Goal: Task Accomplishment & Management: Use online tool/utility

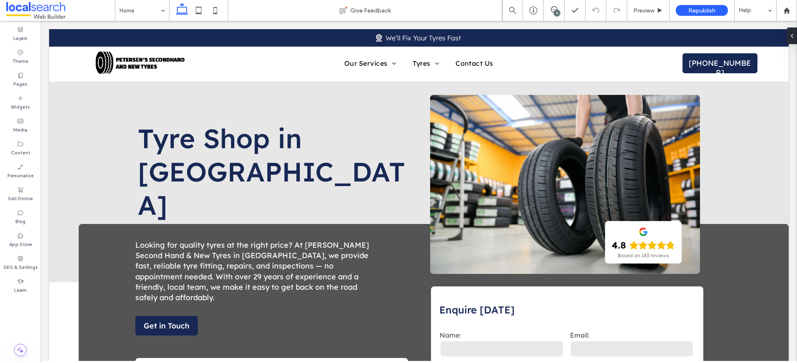
click at [556, 13] on div "9" at bounding box center [557, 13] width 6 height 6
click at [555, 12] on div "9" at bounding box center [557, 13] width 6 height 6
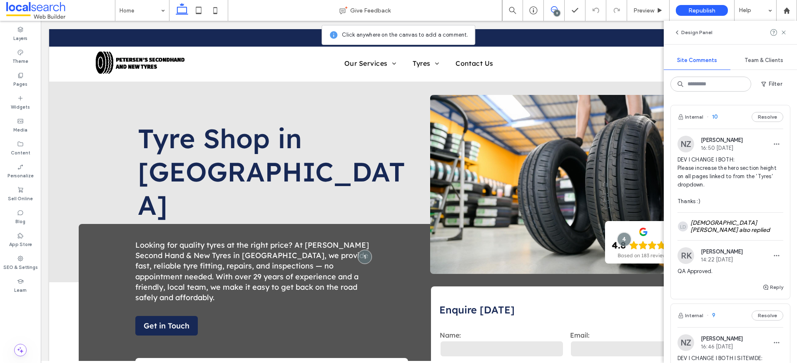
click at [713, 190] on span "DEV I CHANGE I BOTH: Please increase the hero section height on all pages linke…" at bounding box center [731, 181] width 106 height 50
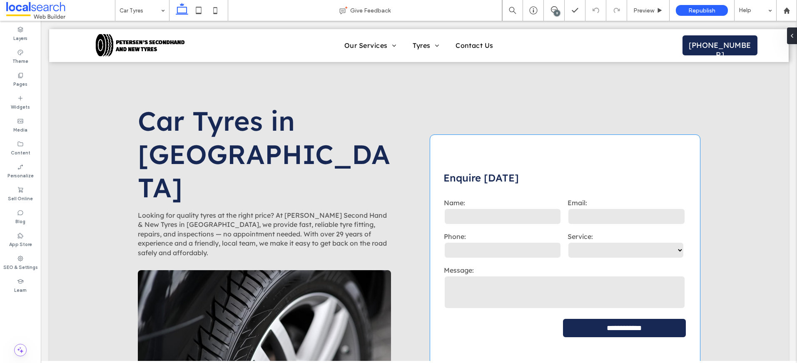
scroll to position [2, 0]
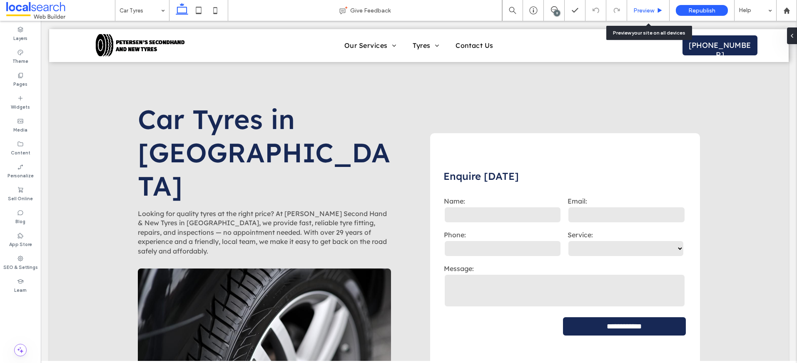
click at [641, 10] on span "Preview" at bounding box center [643, 10] width 21 height 7
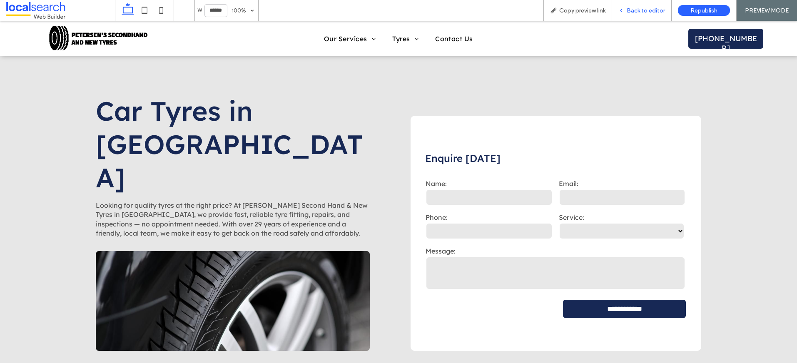
click at [646, 12] on span "Back to editor" at bounding box center [646, 10] width 38 height 7
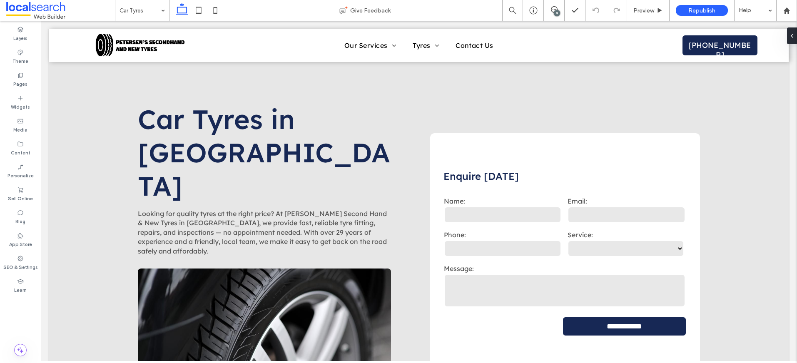
click at [557, 12] on div "9" at bounding box center [557, 13] width 6 height 6
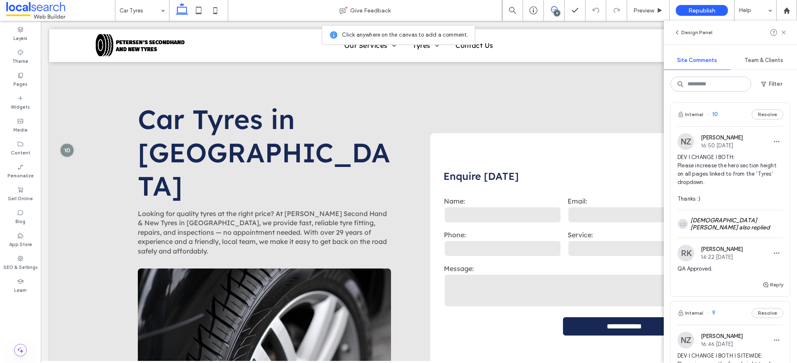
scroll to position [16, 0]
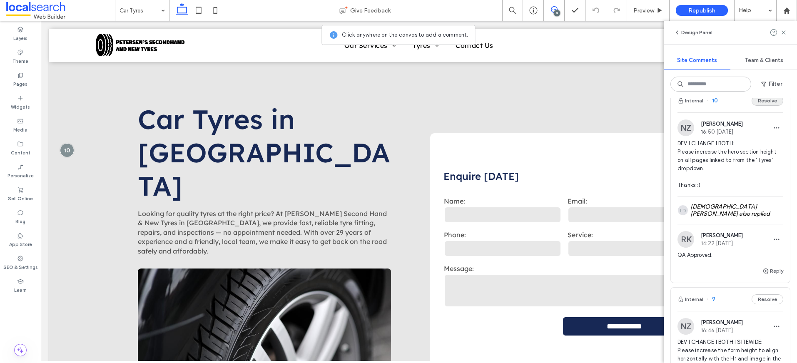
click at [756, 100] on button "Resolve" at bounding box center [768, 101] width 32 height 10
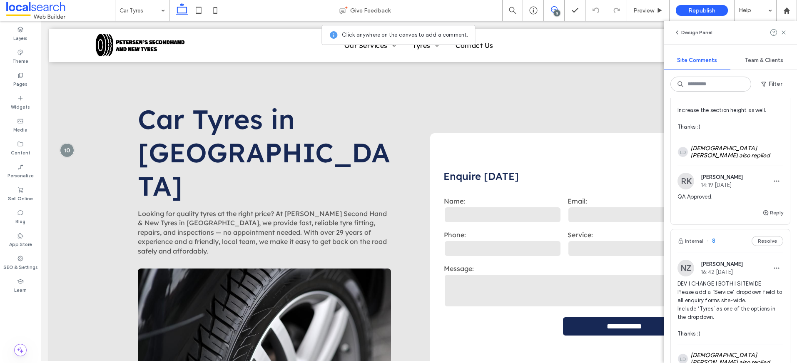
scroll to position [1, 0]
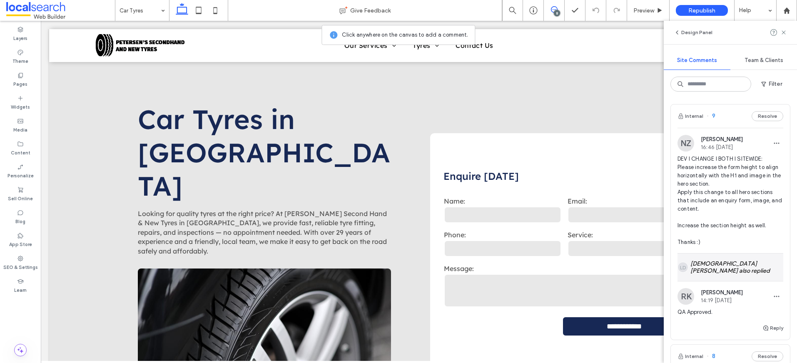
click at [748, 269] on div "LD Lady Devina Magpantay also replied" at bounding box center [731, 267] width 106 height 27
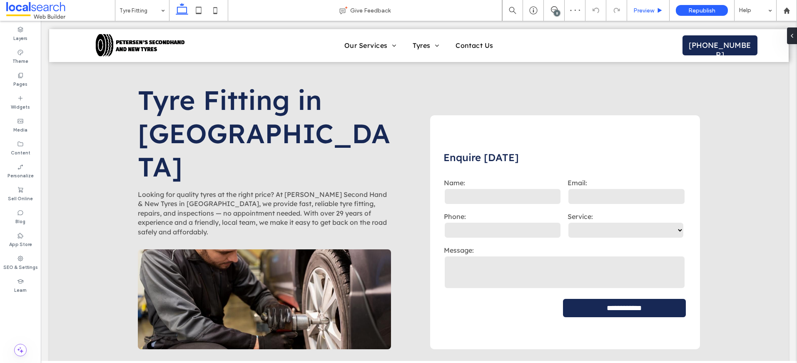
scroll to position [21, 0]
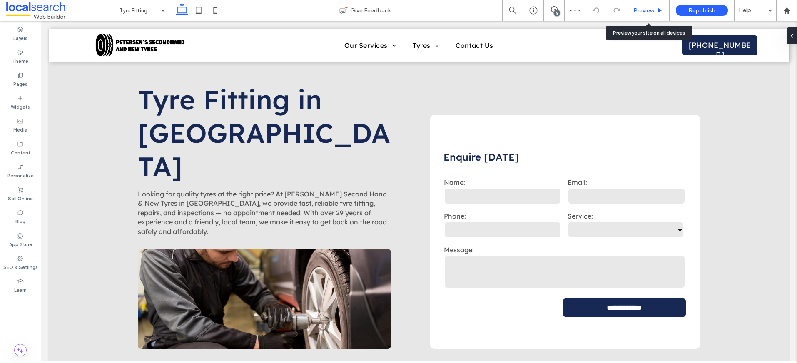
click at [639, 12] on span "Preview" at bounding box center [643, 10] width 21 height 7
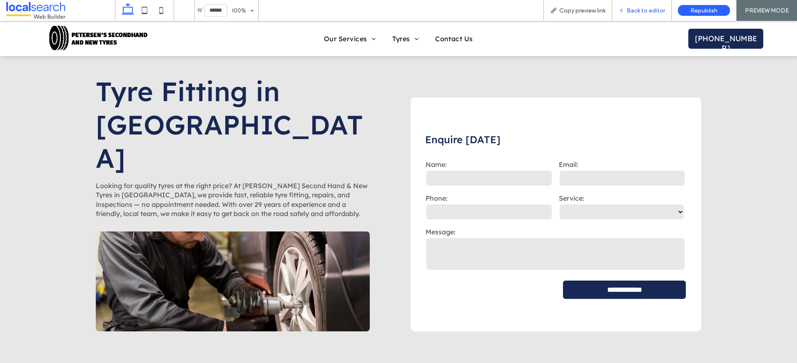
click at [639, 12] on span "Back to editor" at bounding box center [646, 10] width 38 height 7
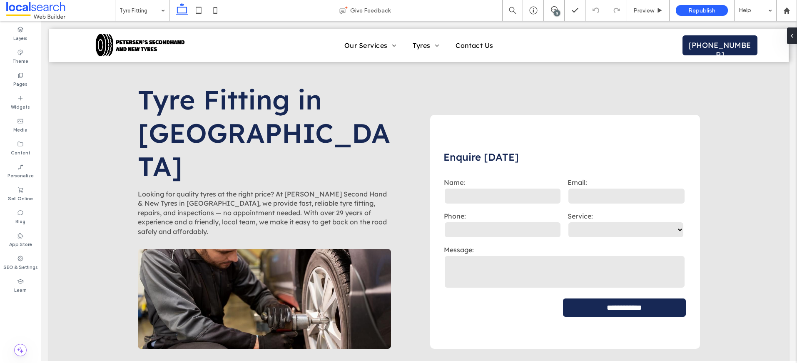
click at [554, 10] on div "8" at bounding box center [557, 13] width 6 height 6
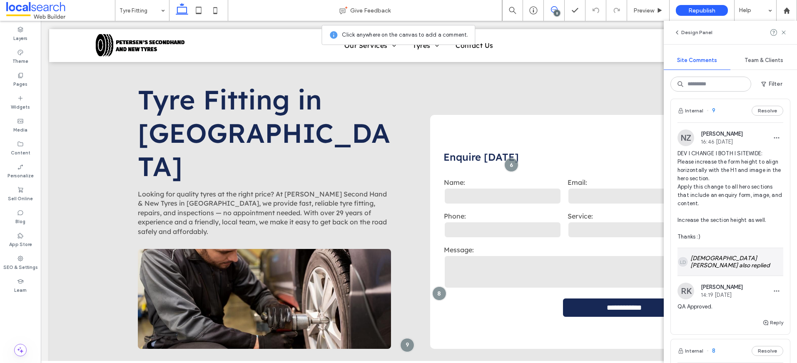
scroll to position [9, 0]
click at [748, 258] on div "LD Lady Devina Magpantay also replied" at bounding box center [731, 258] width 106 height 27
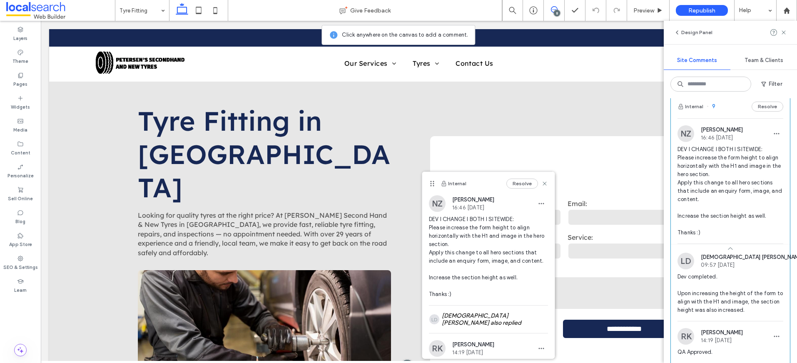
scroll to position [11, 0]
click at [759, 111] on button "Resolve" at bounding box center [768, 106] width 32 height 10
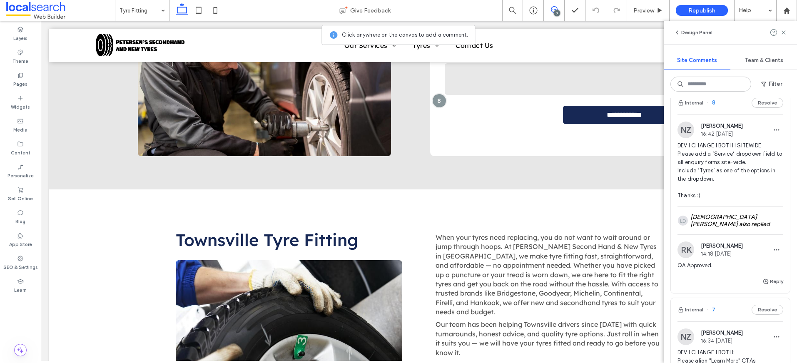
scroll to position [0, 0]
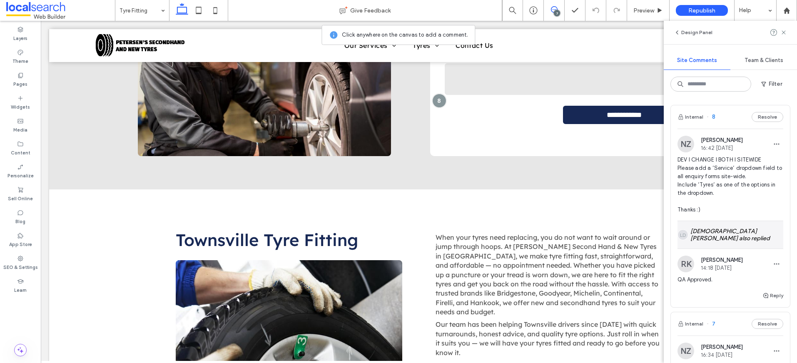
click at [718, 243] on div "LD Lady Devina Magpantay also replied" at bounding box center [731, 234] width 106 height 27
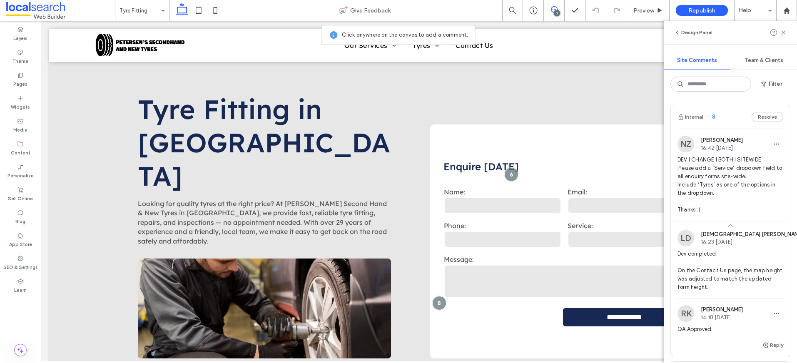
scroll to position [11, 0]
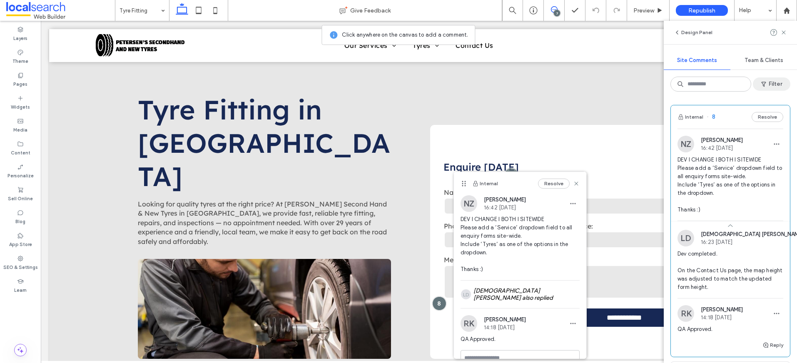
click at [776, 85] on button "Filter" at bounding box center [771, 83] width 37 height 13
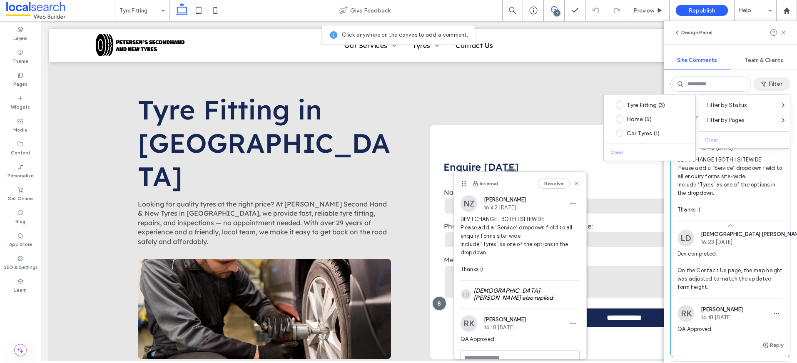
click at [710, 207] on span "DEV I CHANGE I BOTH I SITEWIDE Please add a ‘Service’ dropdown field to all enq…" at bounding box center [731, 185] width 106 height 58
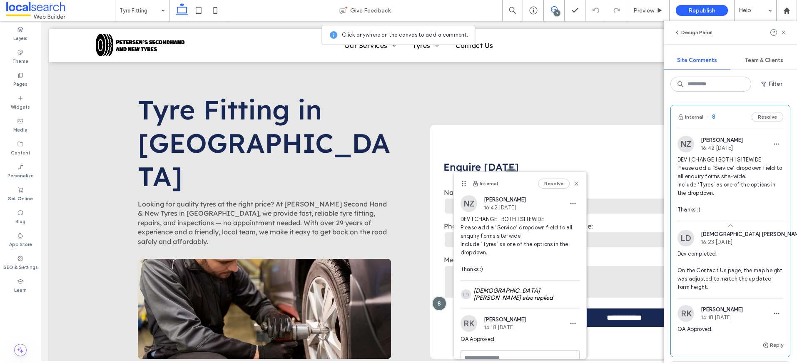
click at [740, 178] on span "DEV I CHANGE I BOTH I SITEWIDE Please add a ‘Service’ dropdown field to all enq…" at bounding box center [731, 185] width 106 height 58
click at [764, 112] on button "Resolve" at bounding box center [768, 117] width 32 height 10
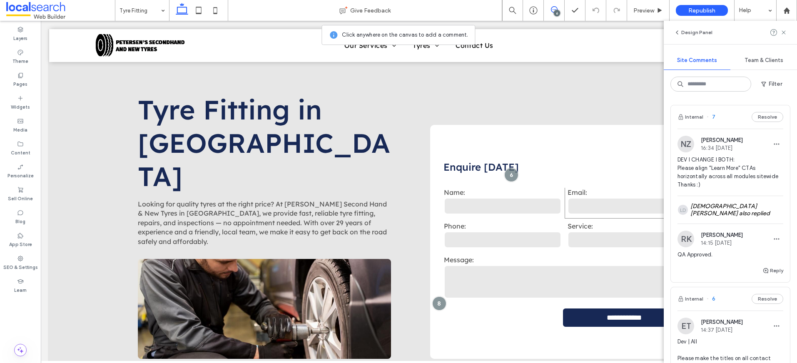
drag, startPoint x: 611, startPoint y: 205, endPoint x: 570, endPoint y: 184, distance: 46.2
click at [570, 185] on div "Email:" at bounding box center [627, 202] width 124 height 34
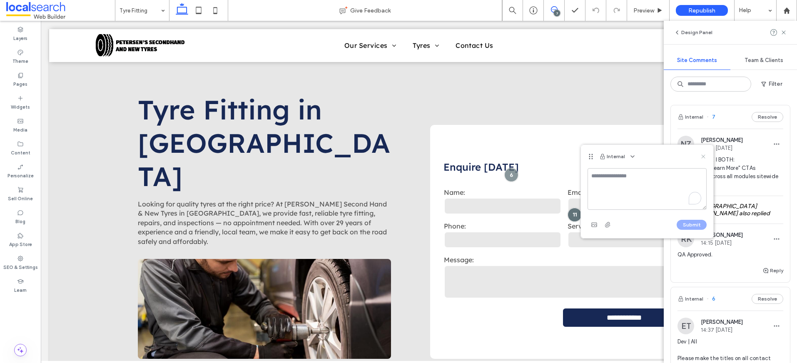
click at [705, 158] on use at bounding box center [703, 157] width 4 height 4
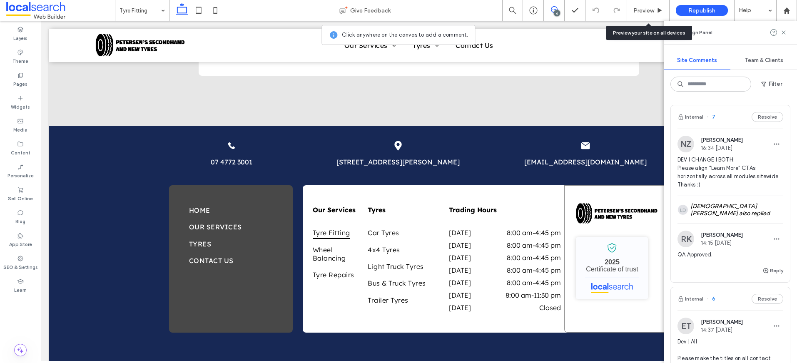
scroll to position [1155, 0]
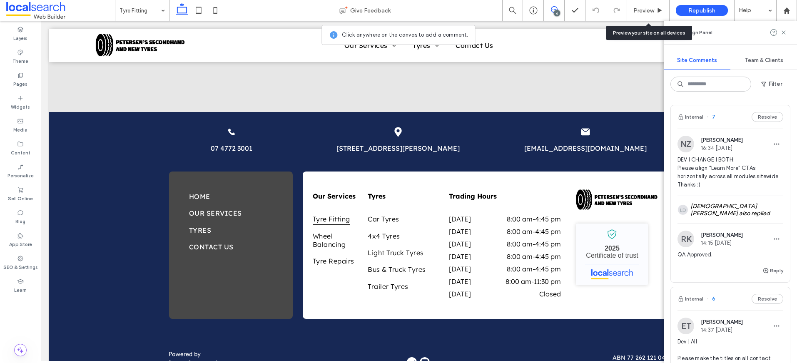
click at [730, 172] on span "DEV I CHANGE I BOTH: Please align "Learn More" CTAs horizontally across all mod…" at bounding box center [731, 172] width 106 height 33
click at [731, 170] on div at bounding box center [398, 181] width 797 height 363
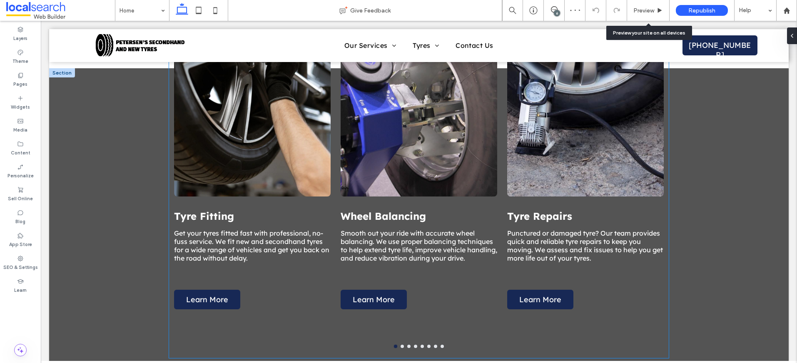
scroll to position [877, 0]
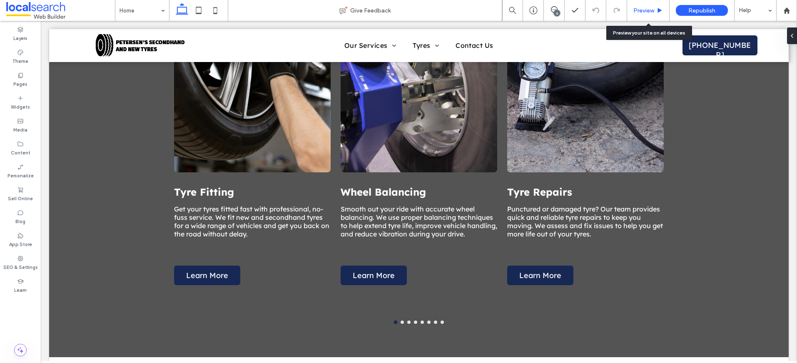
click at [645, 12] on span "Preview" at bounding box center [643, 10] width 21 height 7
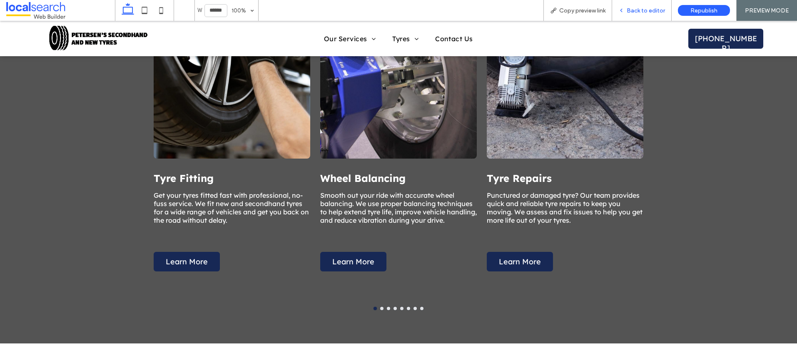
click at [644, 12] on span "Back to editor" at bounding box center [646, 10] width 38 height 7
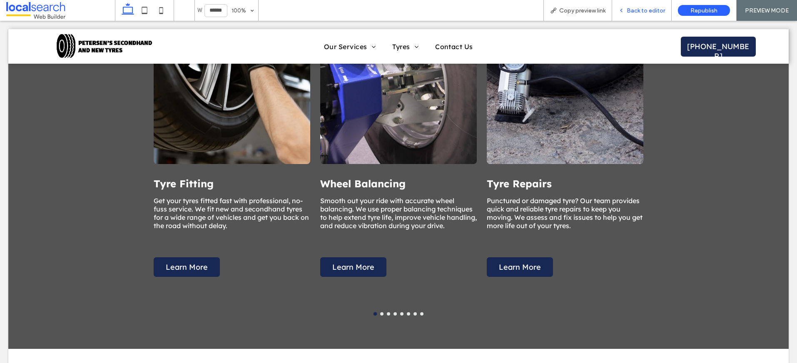
scroll to position [877, 0]
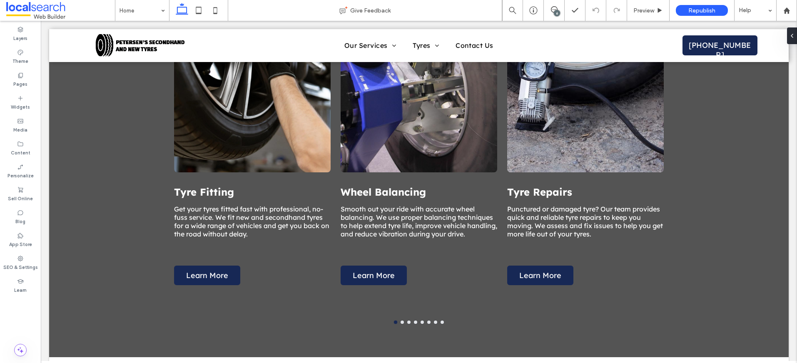
click at [556, 13] on div "6" at bounding box center [557, 13] width 6 height 6
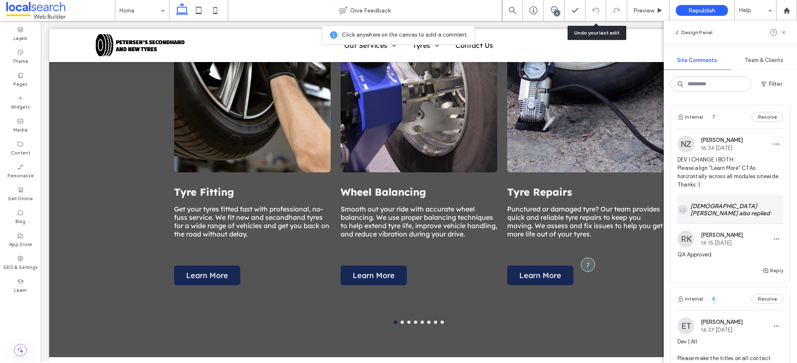
click at [726, 218] on div "LD Lady Devina Magpantay also replied" at bounding box center [731, 209] width 106 height 27
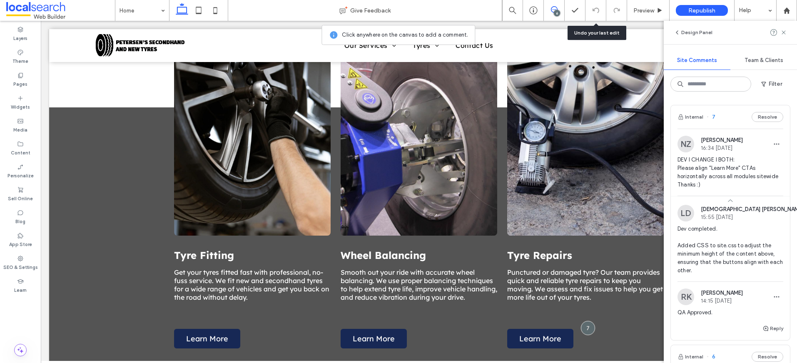
scroll to position [799, 0]
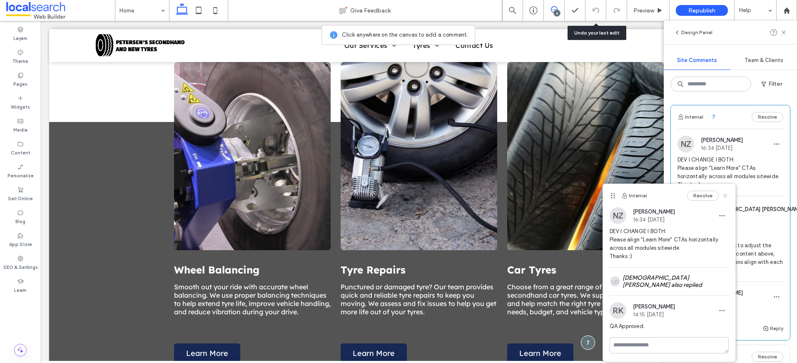
click at [725, 196] on use at bounding box center [725, 196] width 4 height 4
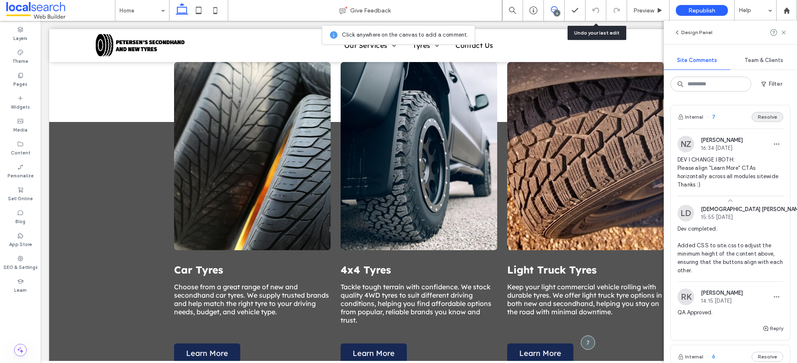
click at [761, 117] on button "Resolve" at bounding box center [768, 117] width 32 height 10
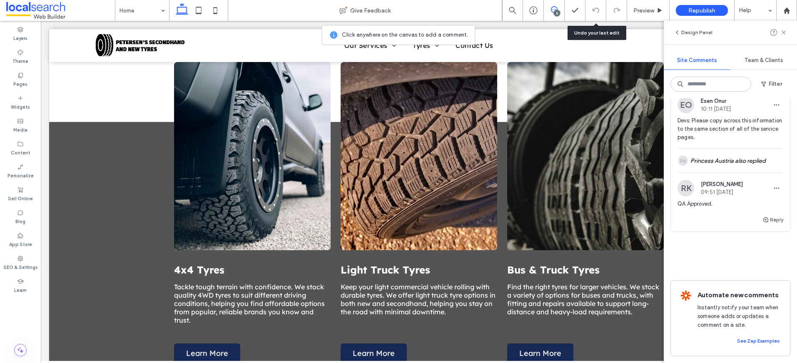
scroll to position [733, 0]
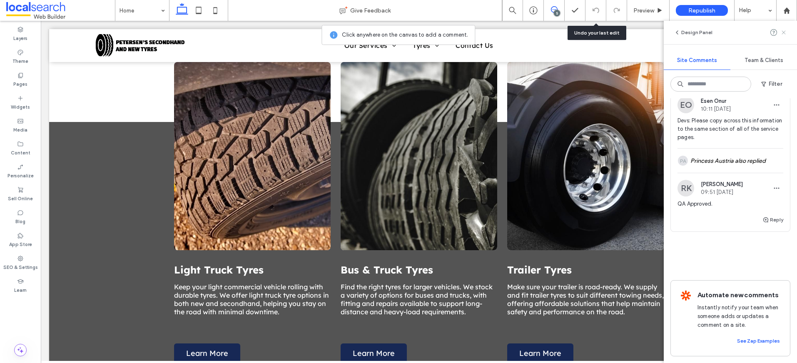
click at [782, 32] on icon at bounding box center [783, 32] width 7 height 7
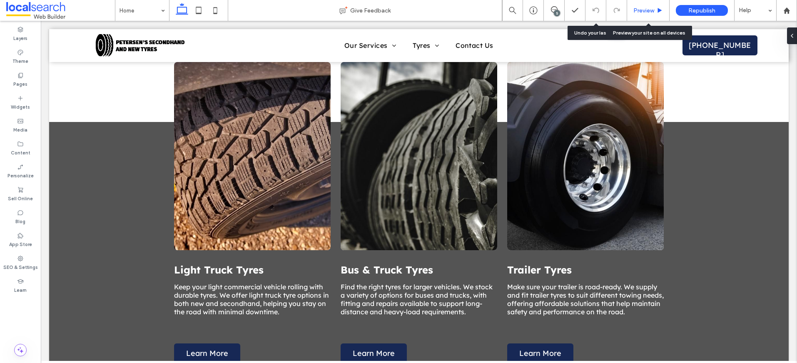
click at [642, 8] on span "Preview" at bounding box center [643, 10] width 21 height 7
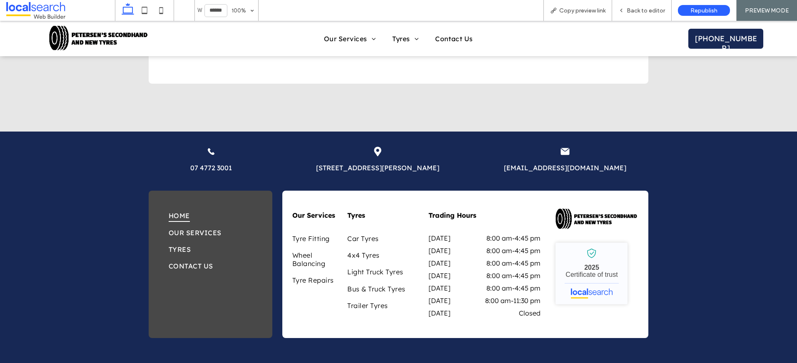
scroll to position [2473, 0]
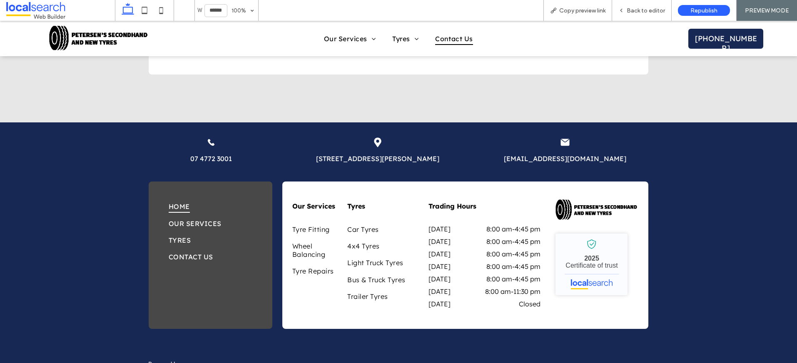
click at [442, 38] on span "Contact Us" at bounding box center [454, 38] width 38 height 12
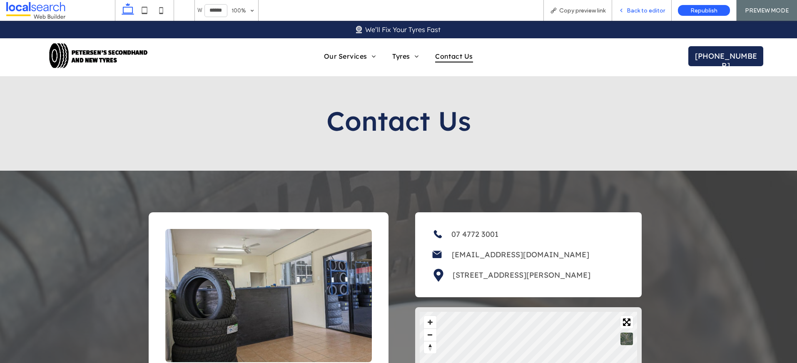
click at [637, 10] on span "Back to editor" at bounding box center [646, 10] width 38 height 7
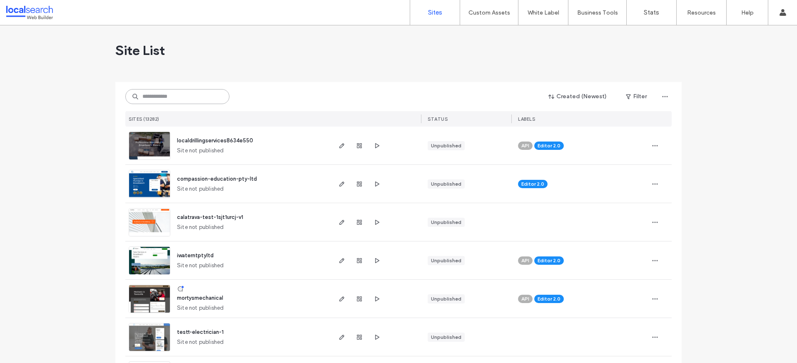
click at [174, 96] on input at bounding box center [177, 96] width 104 height 15
click at [197, 100] on input at bounding box center [177, 96] width 104 height 15
paste input "********"
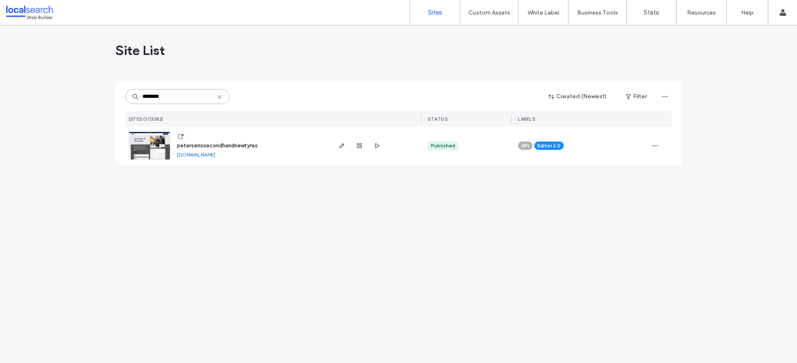
type input "********"
click at [192, 145] on span "petersenssecondhandnewtyres" at bounding box center [217, 145] width 81 height 6
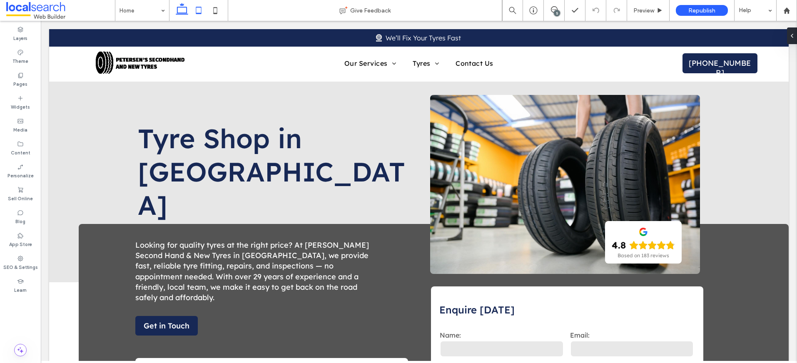
click at [202, 11] on icon at bounding box center [198, 10] width 17 height 17
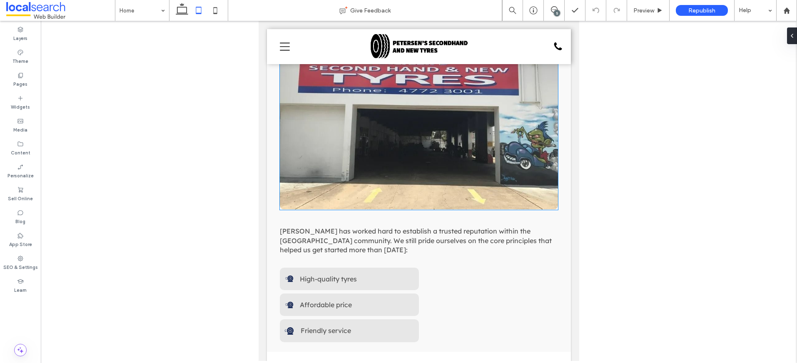
scroll to position [1615, 0]
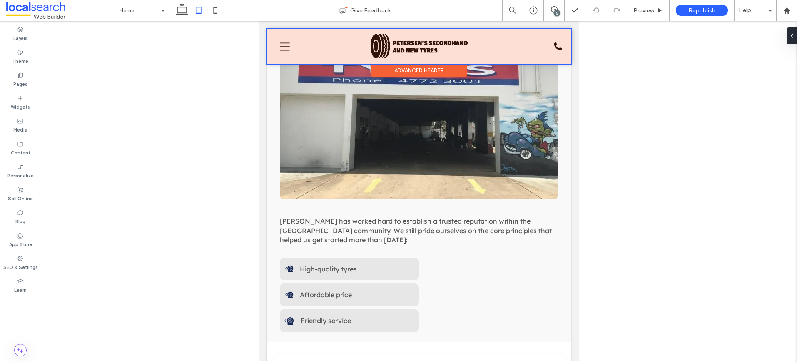
click at [286, 43] on div at bounding box center [419, 46] width 304 height 35
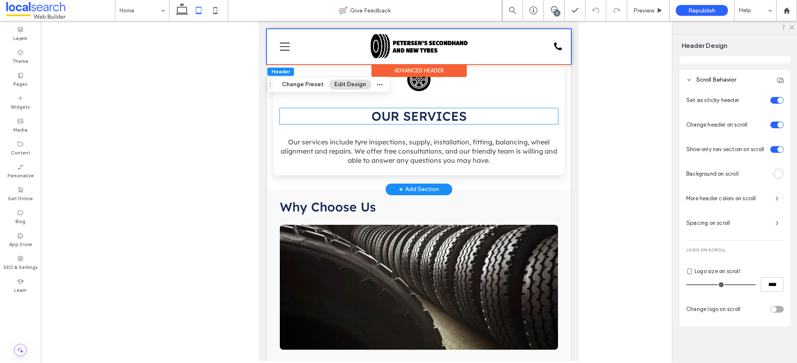
scroll to position [2316, 0]
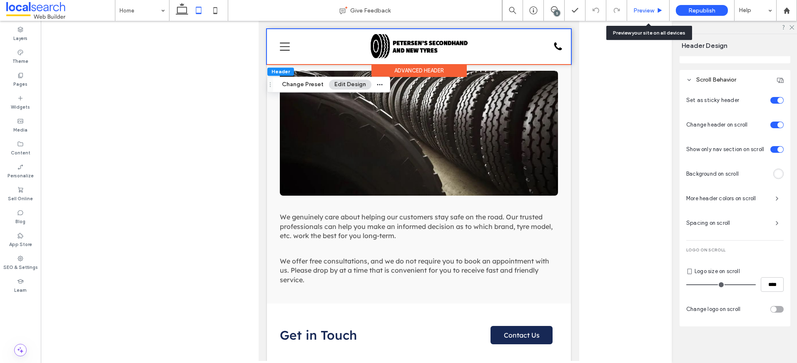
click at [657, 13] on icon at bounding box center [660, 10] width 6 height 6
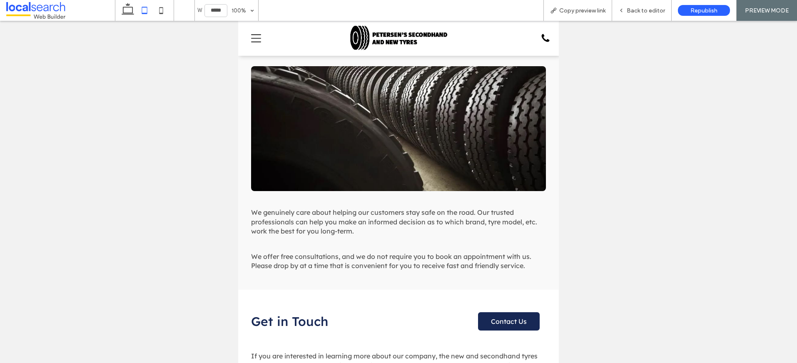
click at [142, 12] on use at bounding box center [144, 10] width 5 height 7
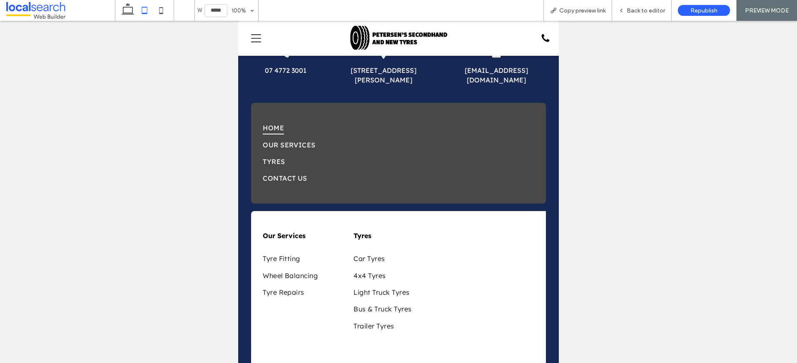
scroll to position [3180, 0]
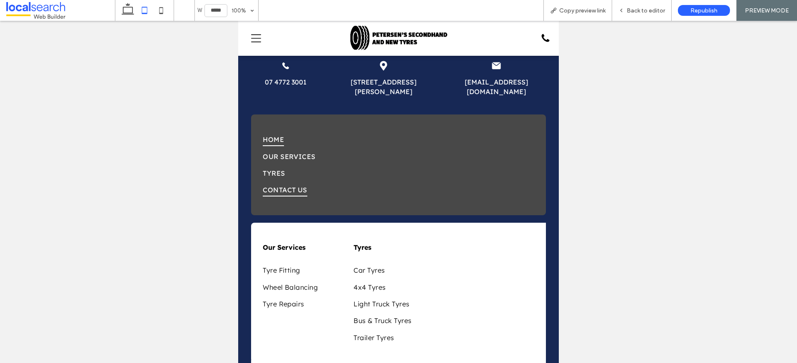
click at [278, 184] on span "Contact Us" at bounding box center [285, 190] width 45 height 12
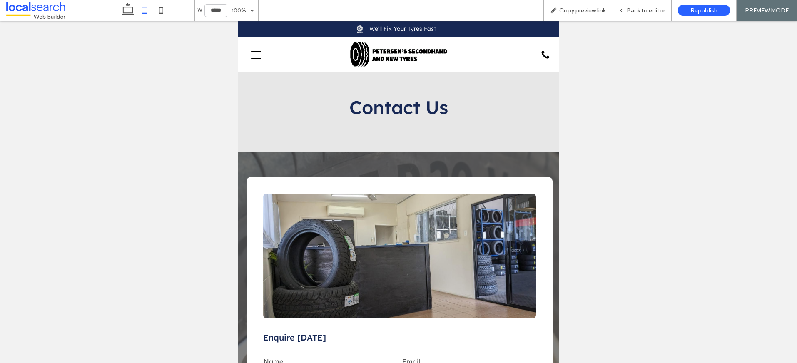
click at [608, 115] on div at bounding box center [398, 192] width 797 height 342
click at [646, 8] on span "Back to editor" at bounding box center [646, 10] width 38 height 7
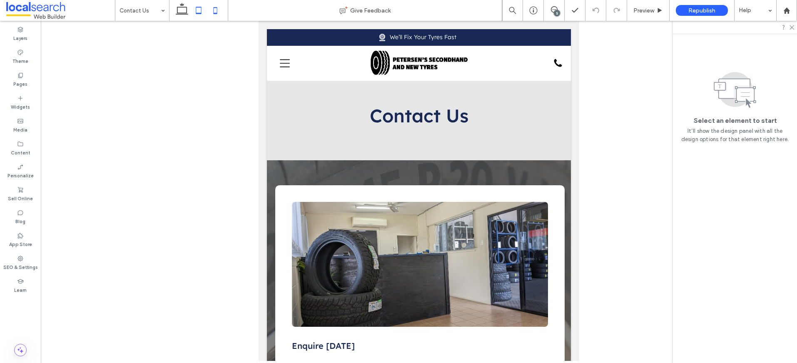
click at [218, 9] on icon at bounding box center [215, 10] width 17 height 17
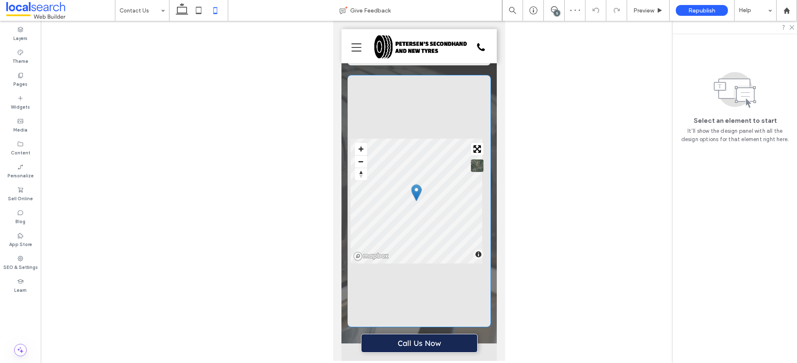
scroll to position [568, 0]
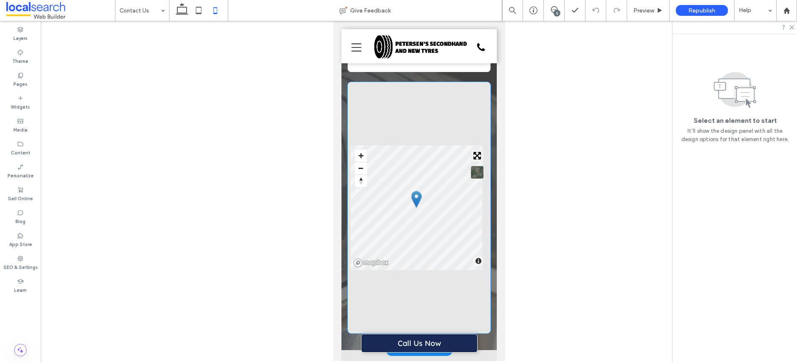
click at [474, 150] on button "Toggle fullscreen" at bounding box center [477, 156] width 12 height 12
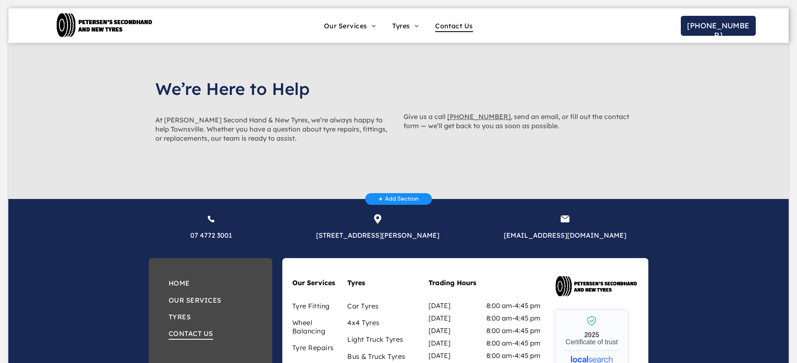
scroll to position [559, 0]
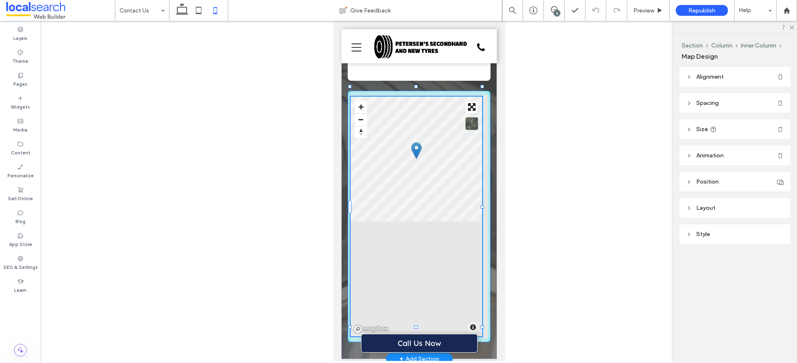
drag, startPoint x: 415, startPoint y: 270, endPoint x: 416, endPoint y: 328, distance: 57.5
click at [416, 328] on div at bounding box center [415, 327] width 3 height 3
type input "***"
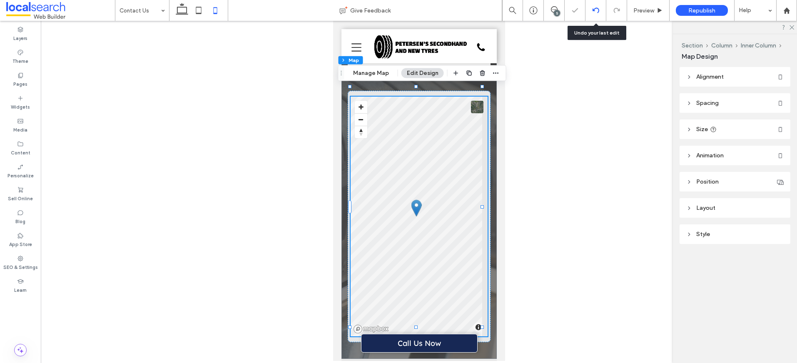
click at [593, 10] on use at bounding box center [595, 9] width 7 height 5
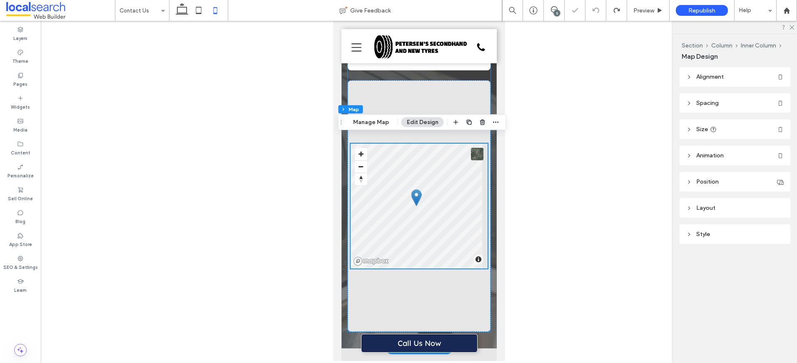
scroll to position [575, 0]
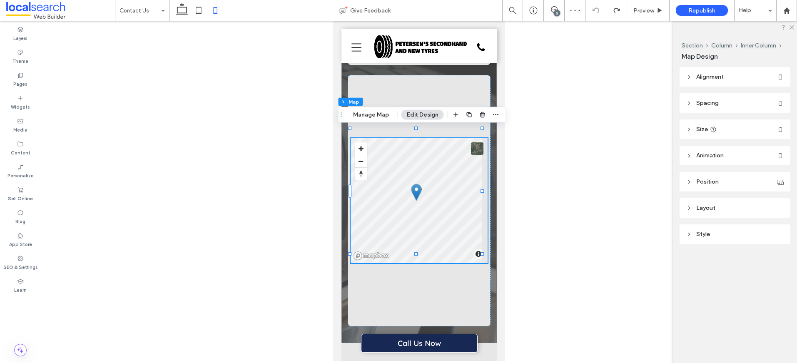
click at [554, 12] on div "5" at bounding box center [557, 13] width 6 height 6
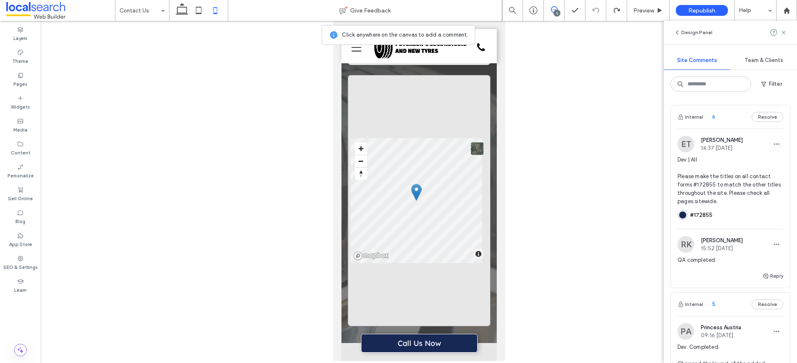
click at [465, 126] on div "© Mapbox © OpenStreetMap Improve this map" at bounding box center [418, 201] width 143 height 252
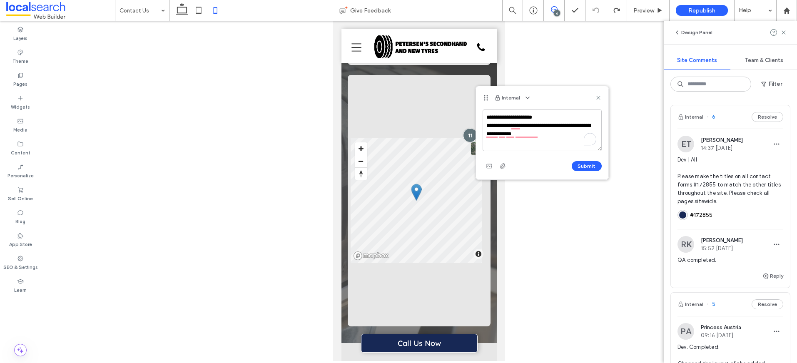
drag, startPoint x: 880, startPoint y: 157, endPoint x: 412, endPoint y: 87, distance: 473.8
drag, startPoint x: 878, startPoint y: 161, endPoint x: 464, endPoint y: 110, distance: 416.7
paste textarea "**********"
drag, startPoint x: 810, startPoint y: 136, endPoint x: 451, endPoint y: 80, distance: 363.3
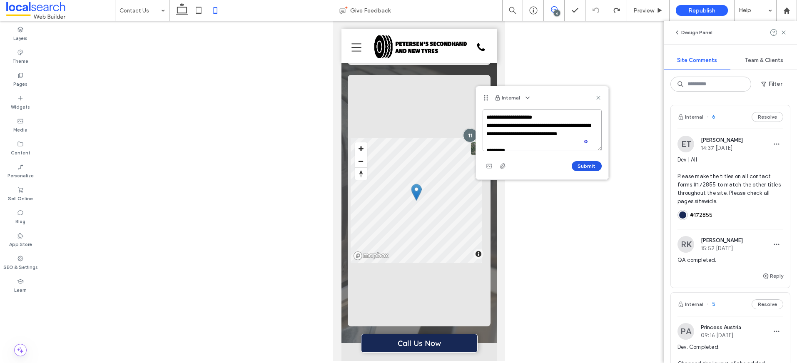
type textarea "**********"
click at [595, 167] on button "Submit" at bounding box center [587, 166] width 30 height 10
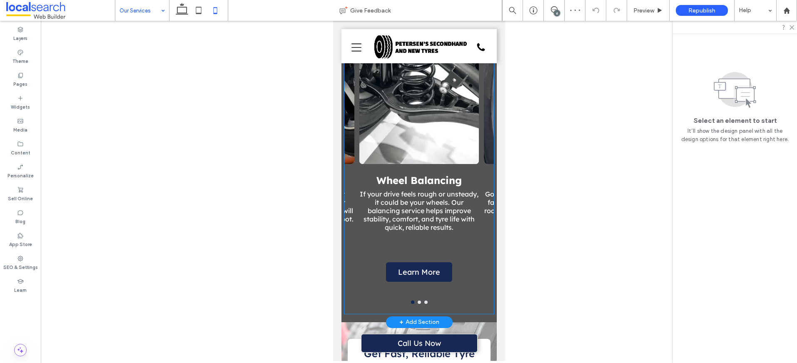
scroll to position [745, 0]
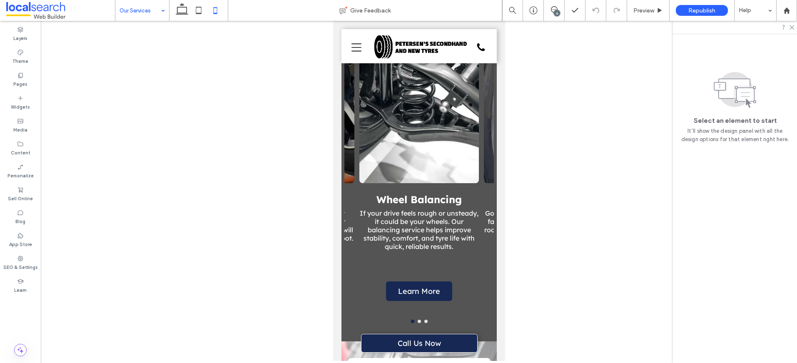
click at [559, 10] on div "6" at bounding box center [557, 13] width 6 height 6
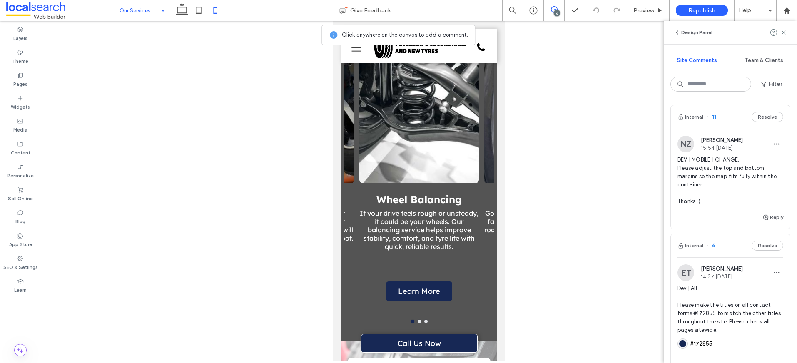
click at [484, 193] on div "Tyre Repairs Got a flat or a slow leak? We provide fast tyre repairs to keep yo…" at bounding box center [544, 251] width 120 height 117
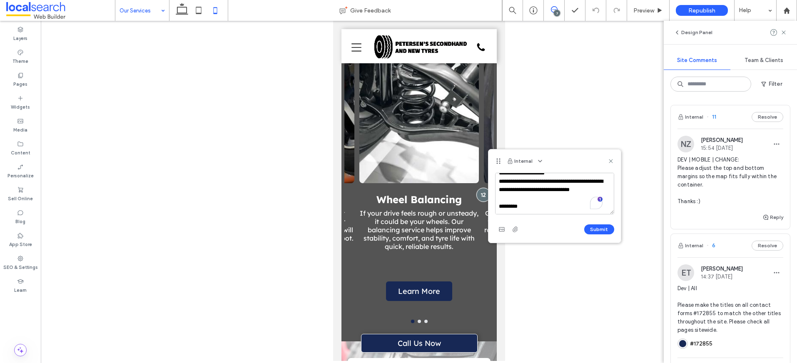
scroll to position [0, 0]
click at [526, 189] on textarea "**********" at bounding box center [554, 194] width 119 height 42
click at [535, 189] on textarea "**********" at bounding box center [554, 194] width 119 height 42
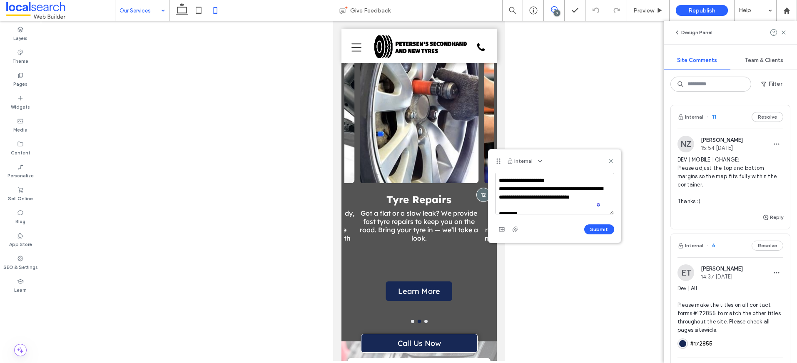
drag, startPoint x: 533, startPoint y: 190, endPoint x: 586, endPoint y: 190, distance: 52.9
click at [586, 190] on textarea "**********" at bounding box center [554, 194] width 119 height 42
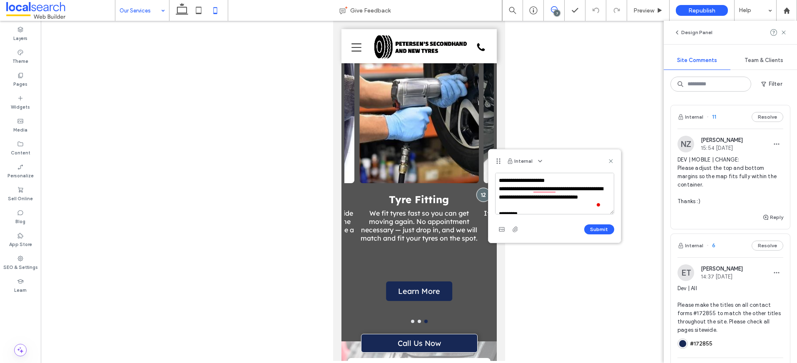
drag, startPoint x: 521, startPoint y: 196, endPoint x: 547, endPoint y: 197, distance: 26.7
click at [547, 197] on textarea "**********" at bounding box center [554, 194] width 119 height 42
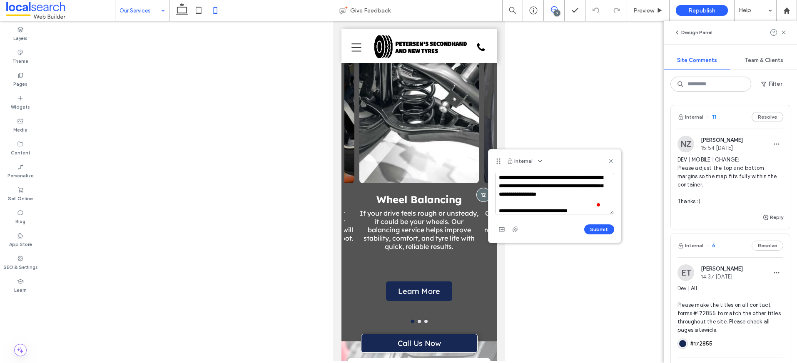
scroll to position [20, 0]
click at [533, 213] on textarea "**********" at bounding box center [554, 194] width 119 height 42
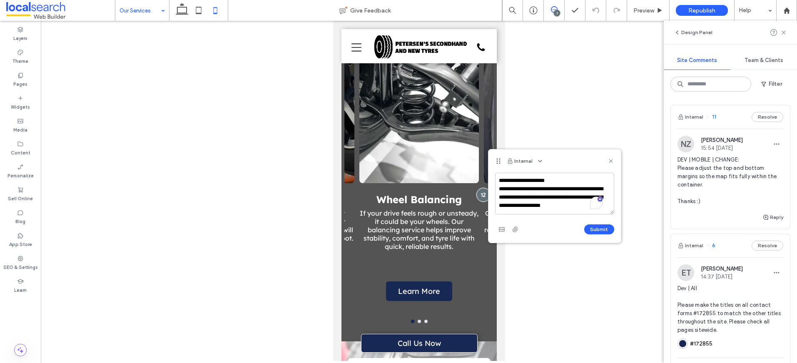
scroll to position [24, 0]
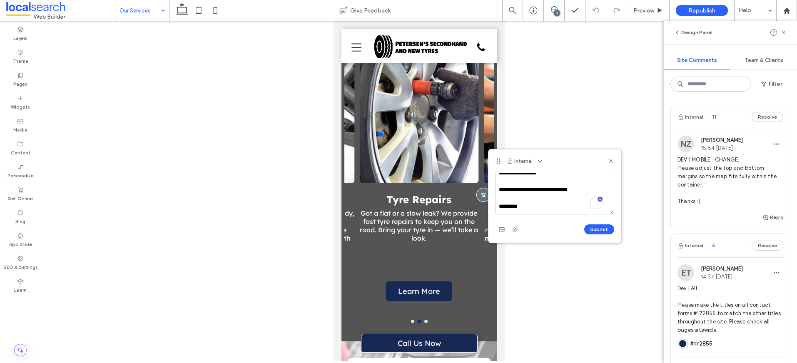
click at [526, 204] on textarea "**********" at bounding box center [554, 194] width 119 height 42
drag, startPoint x: 497, startPoint y: 204, endPoint x: 495, endPoint y: 187, distance: 17.2
click at [495, 187] on textarea "**********" at bounding box center [554, 194] width 119 height 42
drag, startPoint x: 865, startPoint y: 231, endPoint x: 465, endPoint y: 137, distance: 410.6
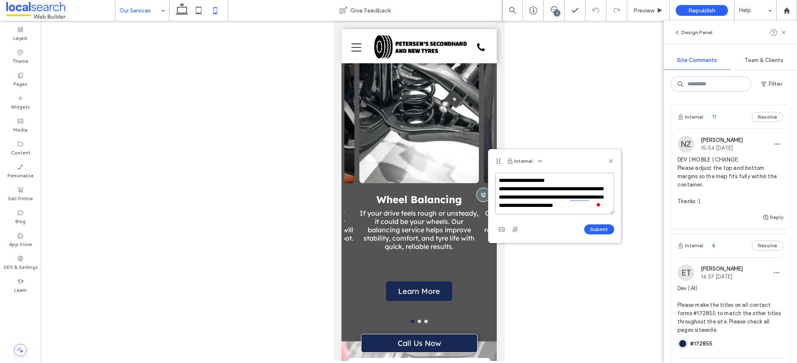
click at [526, 200] on textarea "**********" at bounding box center [554, 194] width 119 height 42
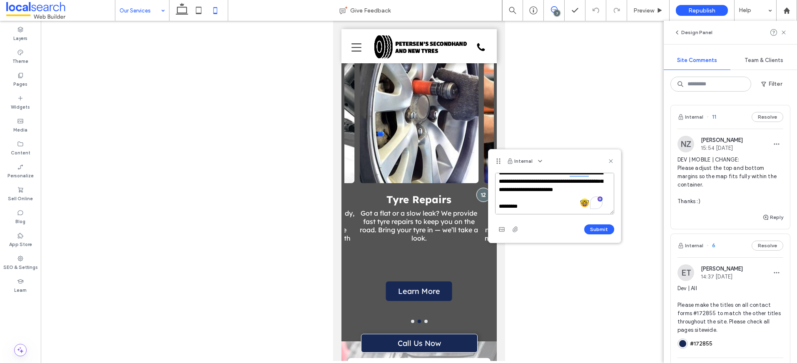
drag, startPoint x: 499, startPoint y: 188, endPoint x: 546, endPoint y: 219, distance: 56.5
click at [546, 219] on div "**********" at bounding box center [554, 204] width 119 height 63
paste textarea "**********"
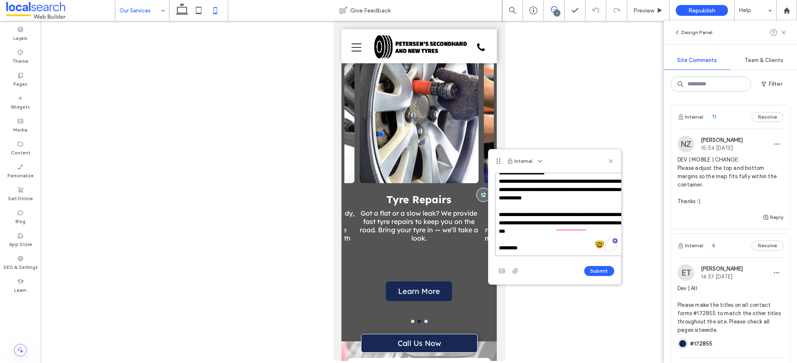
scroll to position [0, 0]
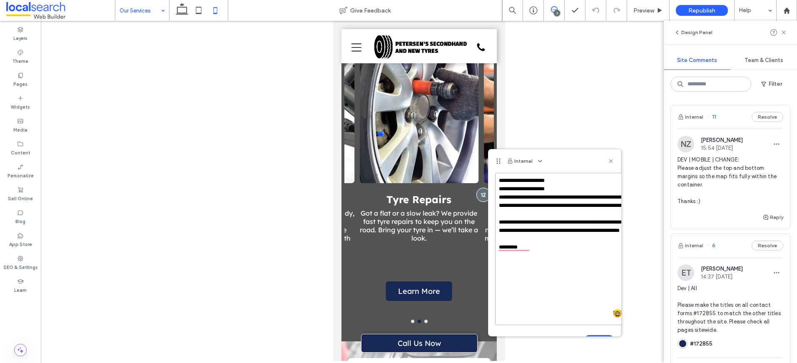
drag, startPoint x: 612, startPoint y: 212, endPoint x: 621, endPoint y: 303, distance: 91.7
click at [638, 322] on div "Our Services Give Feedback 7 Preview Republish Help Design Panel Site Comments …" at bounding box center [398, 181] width 797 height 363
drag, startPoint x: 500, startPoint y: 189, endPoint x: 497, endPoint y: 165, distance: 23.9
click at [495, 160] on div "**********" at bounding box center [555, 252] width 132 height 204
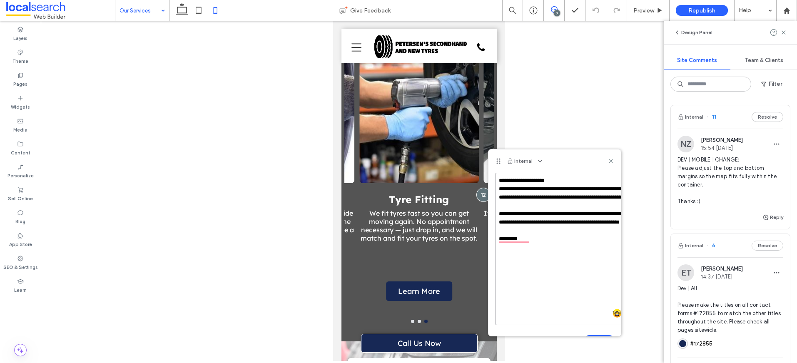
click at [528, 188] on textarea "**********" at bounding box center [567, 249] width 145 height 152
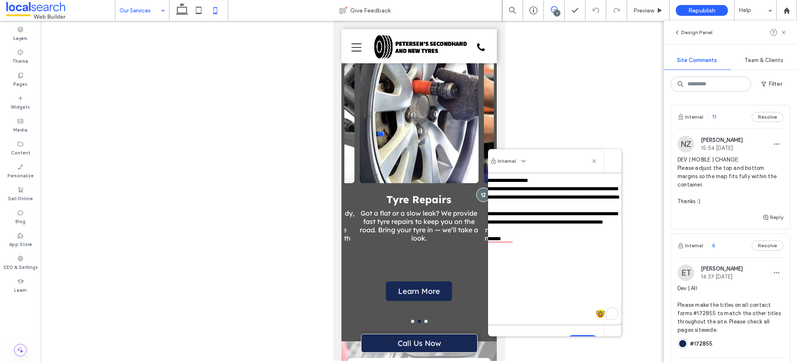
scroll to position [0, 2]
click at [495, 189] on textarea "**********" at bounding box center [565, 249] width 145 height 152
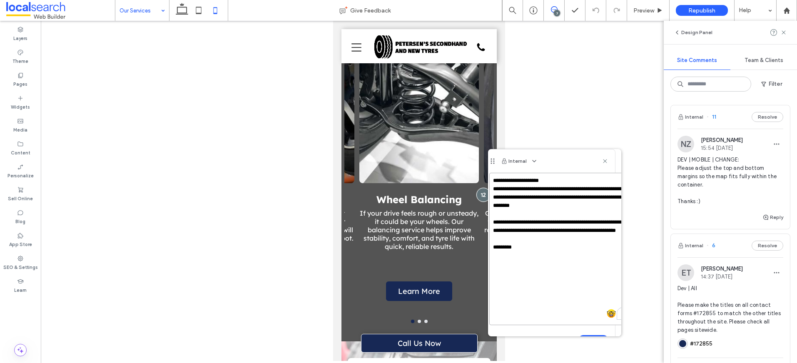
scroll to position [0, 8]
drag, startPoint x: 571, startPoint y: 228, endPoint x: 572, endPoint y: 234, distance: 5.6
click at [572, 234] on textarea "**********" at bounding box center [559, 249] width 145 height 152
drag, startPoint x: 569, startPoint y: 231, endPoint x: 570, endPoint y: 235, distance: 4.2
click at [570, 235] on textarea "**********" at bounding box center [559, 249] width 145 height 152
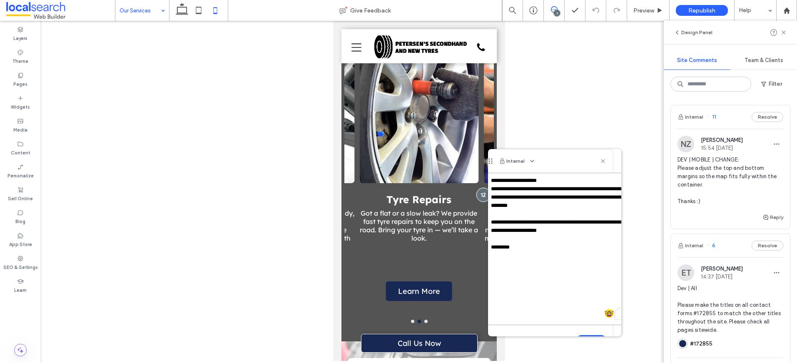
drag, startPoint x: 510, startPoint y: 248, endPoint x: 517, endPoint y: 248, distance: 7.1
click at [517, 248] on textarea "**********" at bounding box center [559, 249] width 145 height 152
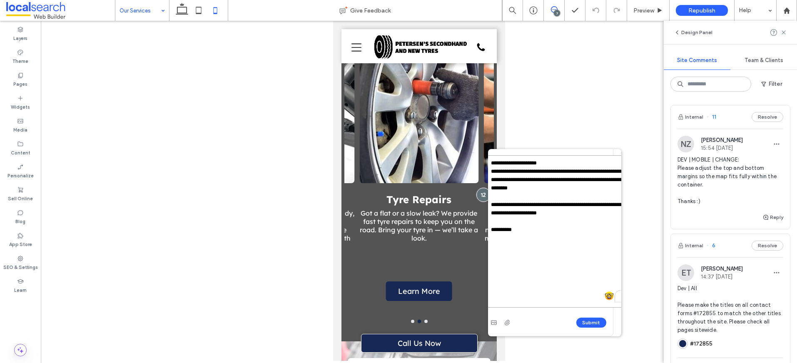
scroll to position [24, 8]
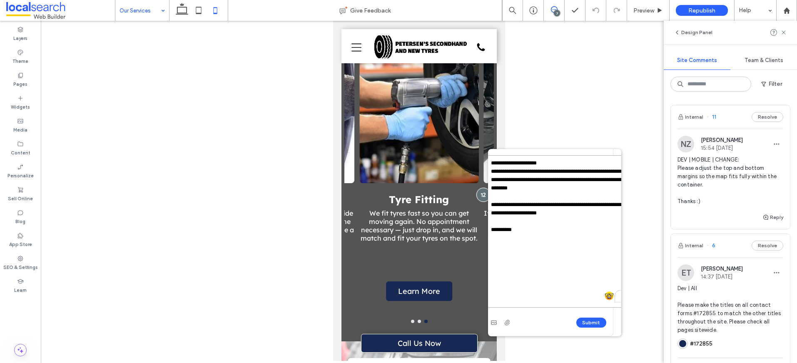
click at [590, 186] on textarea "**********" at bounding box center [559, 231] width 145 height 152
click at [581, 206] on textarea "**********" at bounding box center [559, 231] width 145 height 152
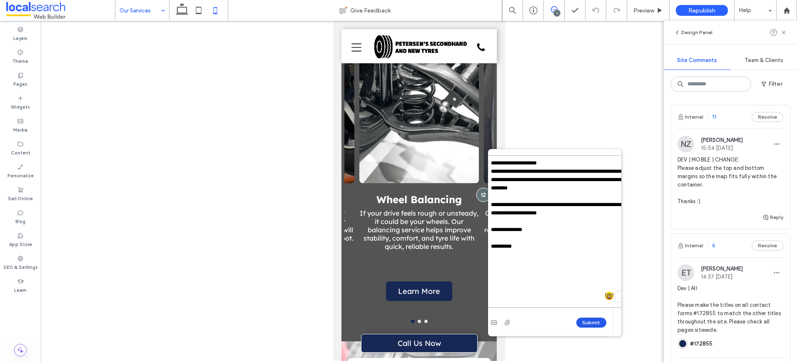
type textarea "**********"
click at [583, 319] on button "Submit" at bounding box center [591, 323] width 30 height 10
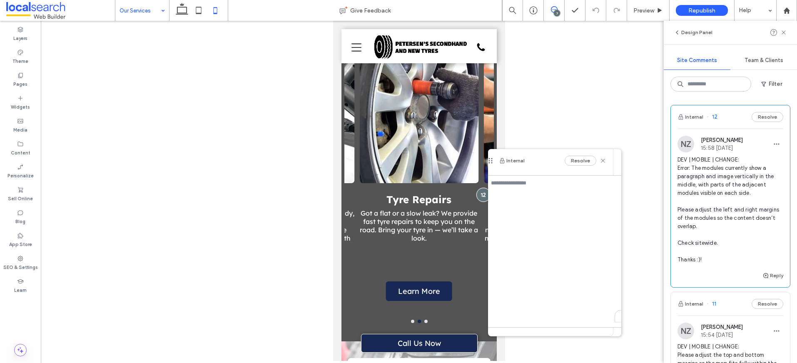
scroll to position [0, 0]
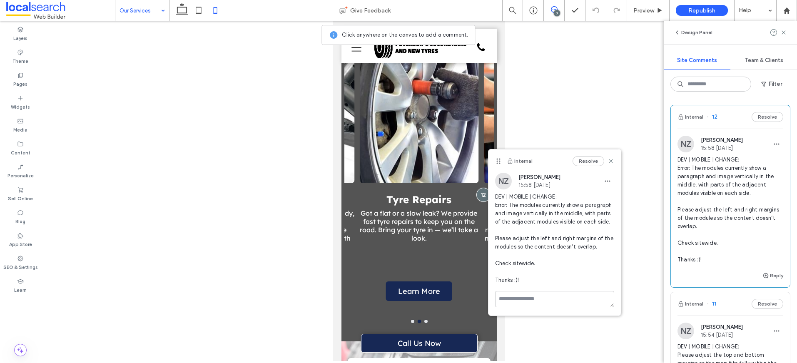
click at [614, 163] on div "Internal Resolve" at bounding box center [555, 161] width 132 height 23
click at [612, 160] on use at bounding box center [611, 161] width 4 height 4
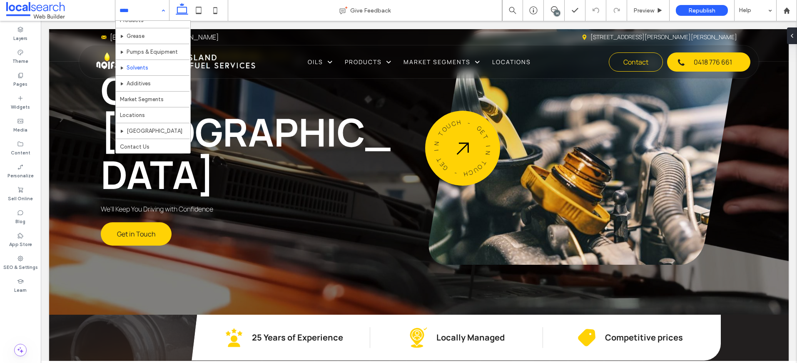
scroll to position [151, 0]
click at [657, 12] on icon at bounding box center [660, 10] width 6 height 6
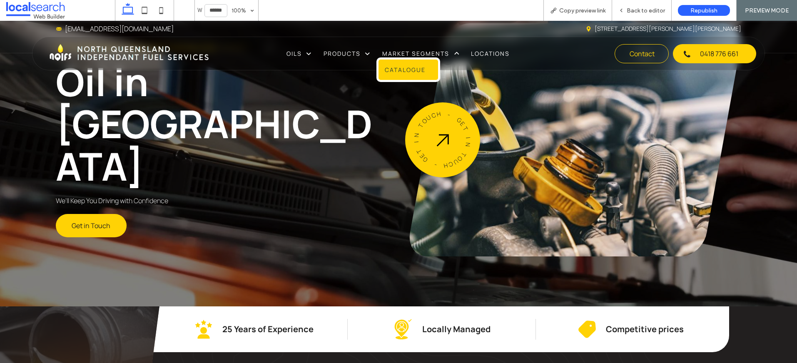
click at [402, 78] on link "Catalogue" at bounding box center [409, 70] width 60 height 20
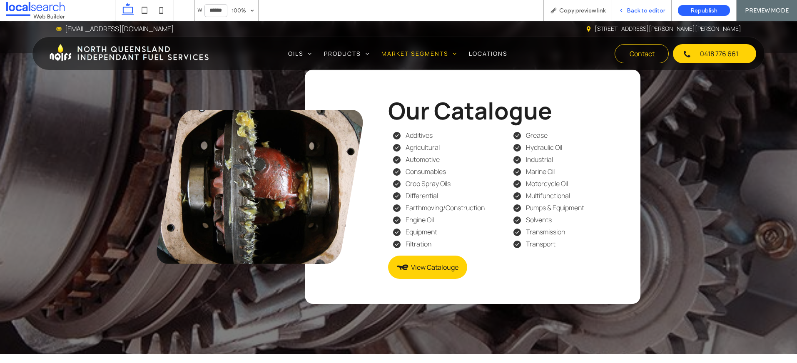
drag, startPoint x: 631, startPoint y: 11, endPoint x: 553, endPoint y: 62, distance: 92.6
click at [631, 11] on span "Back to editor" at bounding box center [646, 10] width 38 height 7
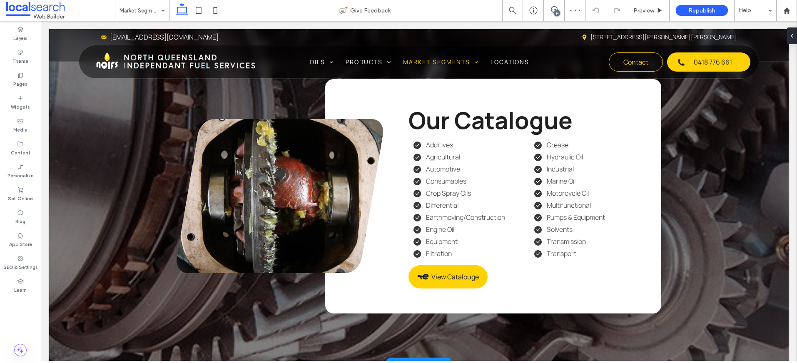
scroll to position [1746, 0]
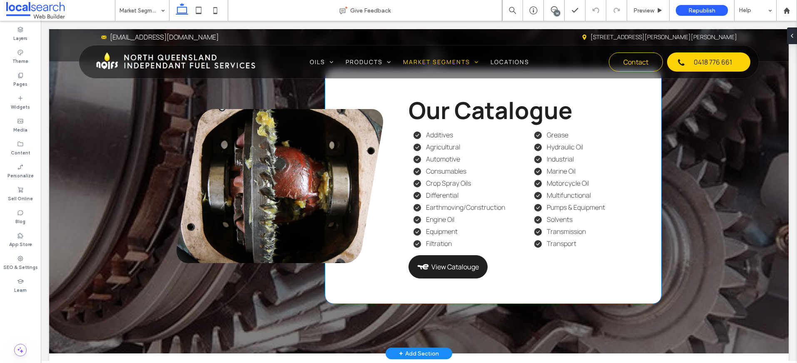
click at [466, 272] on span "View Catalouge" at bounding box center [454, 266] width 47 height 9
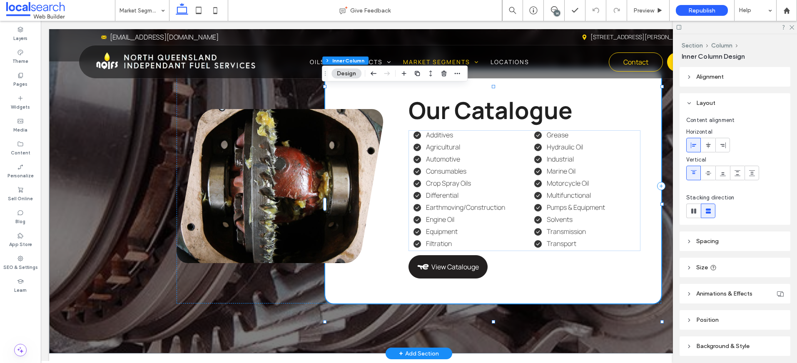
click at [456, 272] on span "View Catalouge" at bounding box center [454, 266] width 47 height 9
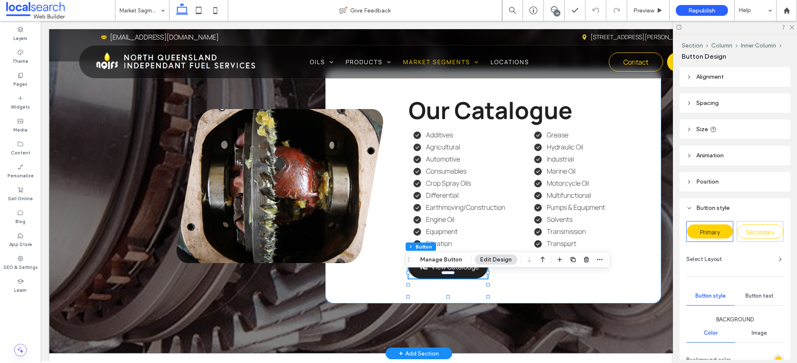
click at [456, 272] on span "View Catalouge" at bounding box center [454, 266] width 47 height 9
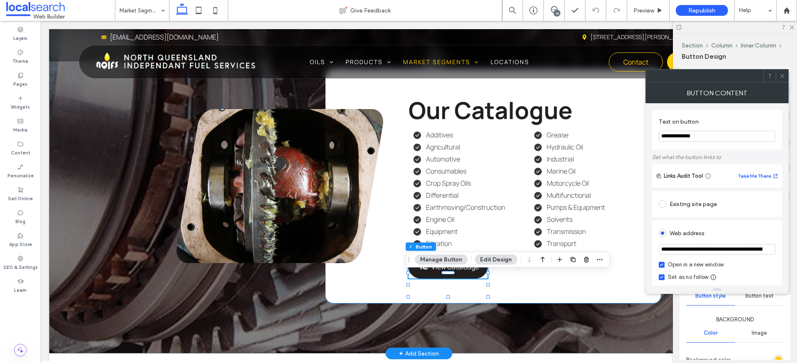
click at [457, 272] on span "View Catalouge" at bounding box center [454, 266] width 47 height 9
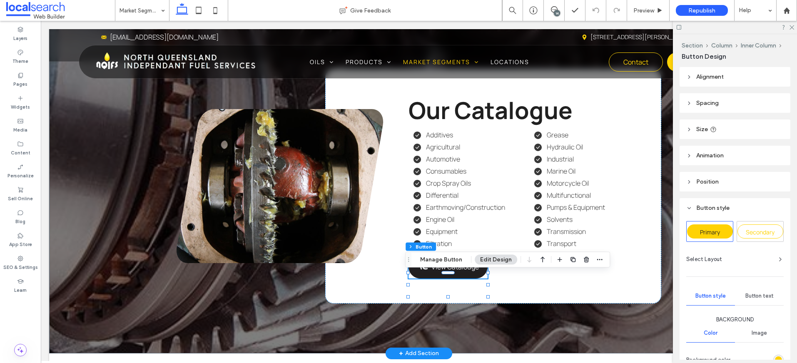
click at [461, 272] on span "View Catalouge" at bounding box center [454, 266] width 47 height 9
click at [460, 272] on span "View Catalouge" at bounding box center [454, 266] width 47 height 9
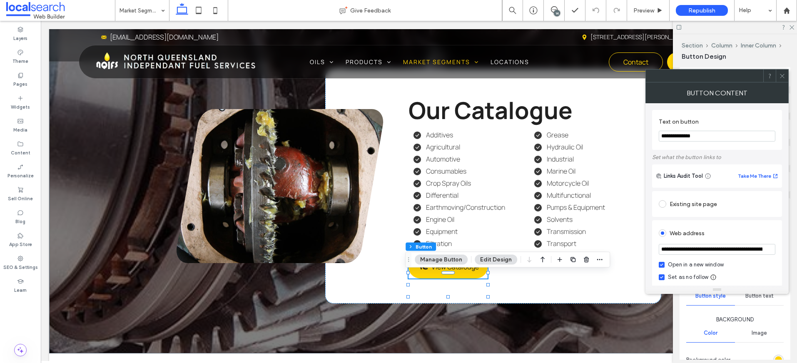
drag, startPoint x: 694, startPoint y: 137, endPoint x: 703, endPoint y: 137, distance: 8.7
click at [703, 137] on input "**********" at bounding box center [717, 136] width 117 height 11
type input "**********"
click at [781, 77] on icon at bounding box center [782, 76] width 6 height 6
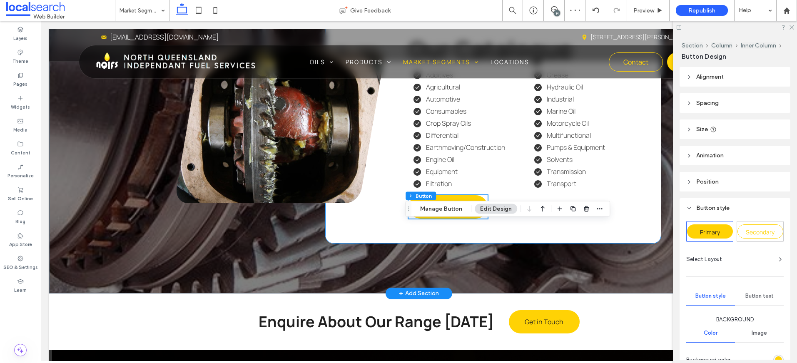
scroll to position [1808, 0]
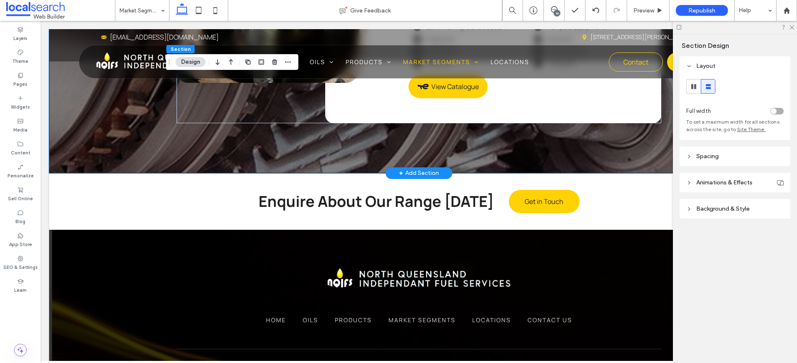
scroll to position [1927, 0]
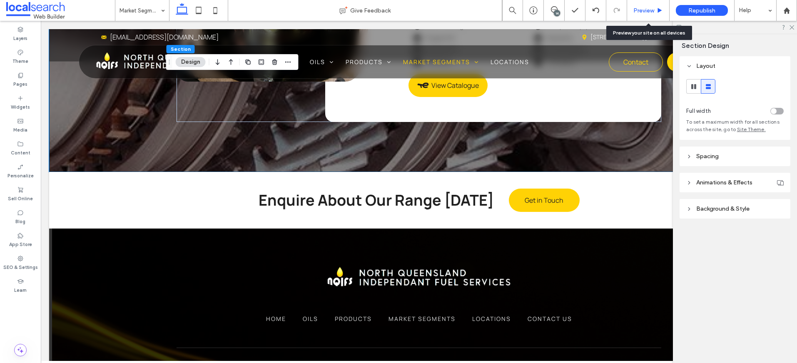
click at [651, 14] on span "Preview" at bounding box center [643, 10] width 21 height 7
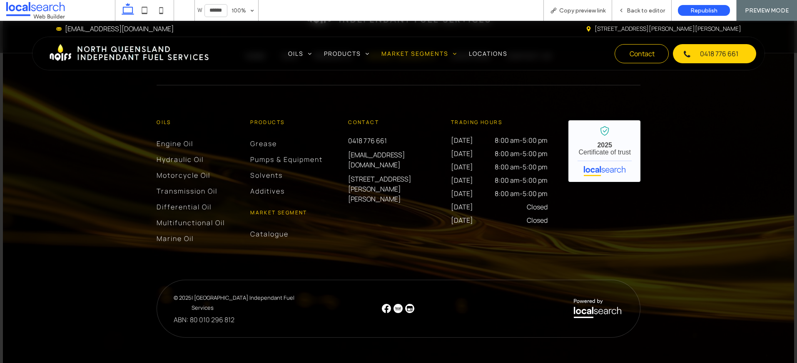
scroll to position [2160, 0]
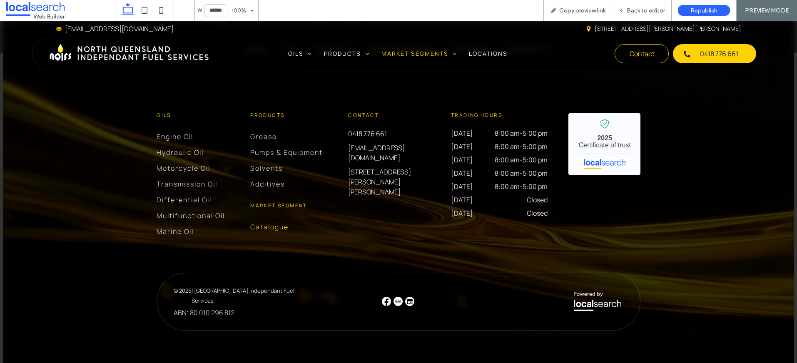
click at [264, 232] on span "Catalogue" at bounding box center [269, 226] width 38 height 9
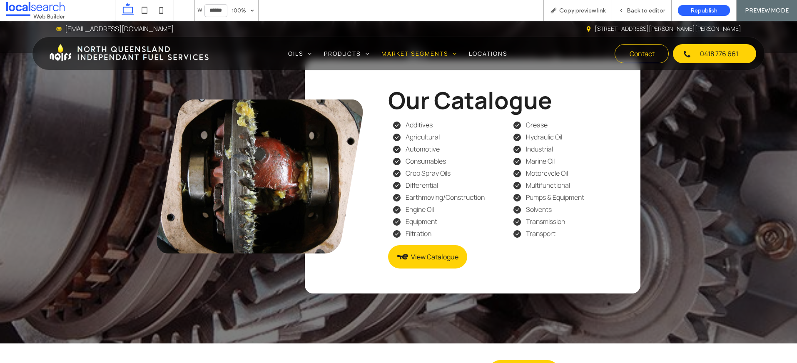
scroll to position [1708, 0]
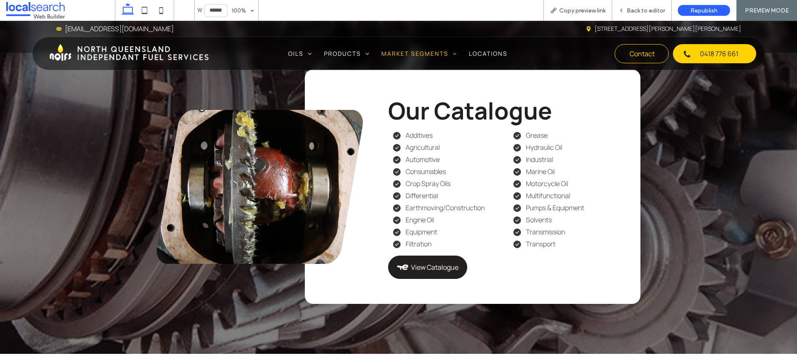
click at [411, 272] on span "View Catalogue" at bounding box center [434, 267] width 47 height 9
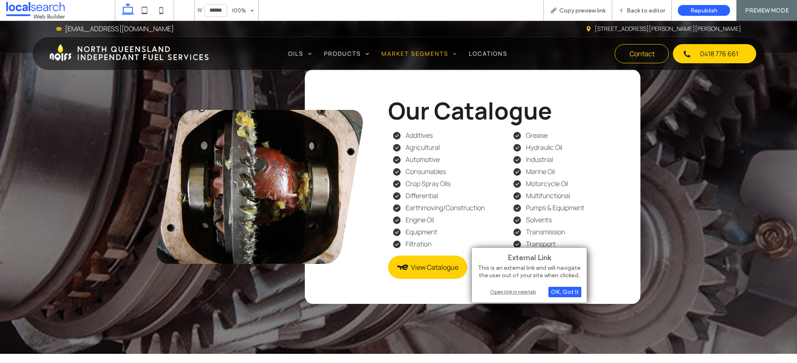
click at [506, 294] on div "Open link in new tab" at bounding box center [529, 291] width 104 height 9
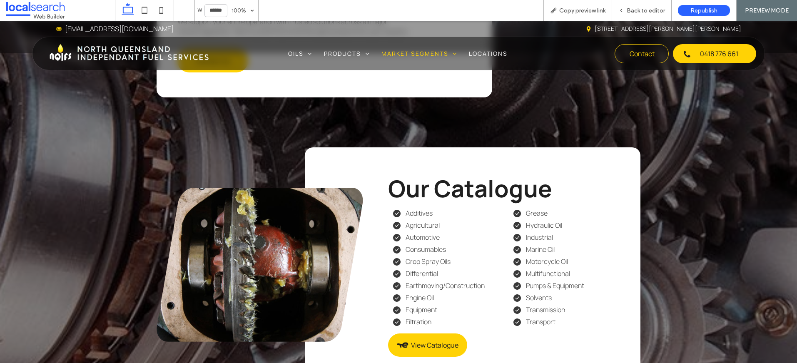
scroll to position [1613, 0]
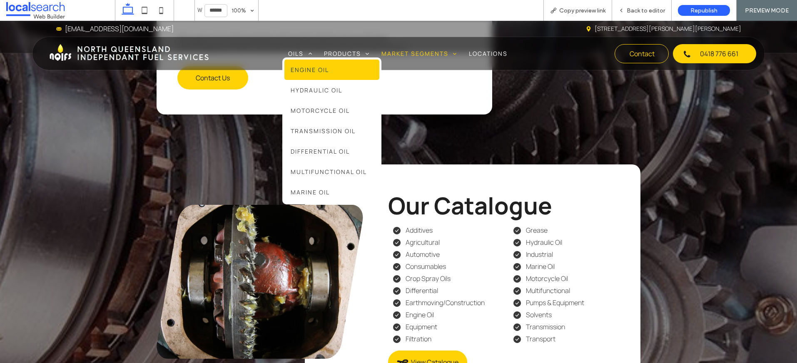
click at [293, 56] on span "Oils" at bounding box center [300, 54] width 24 height 8
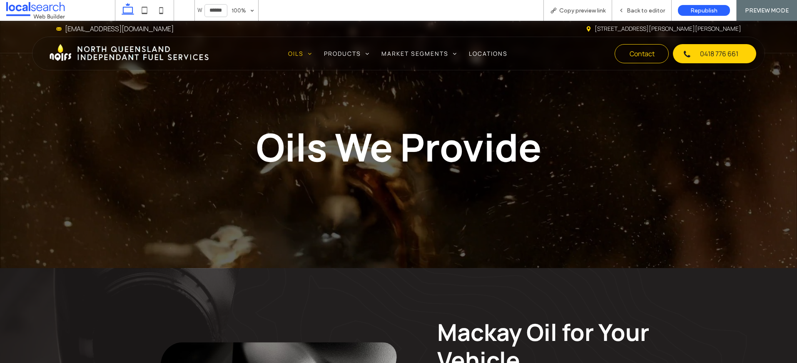
scroll to position [14, 0]
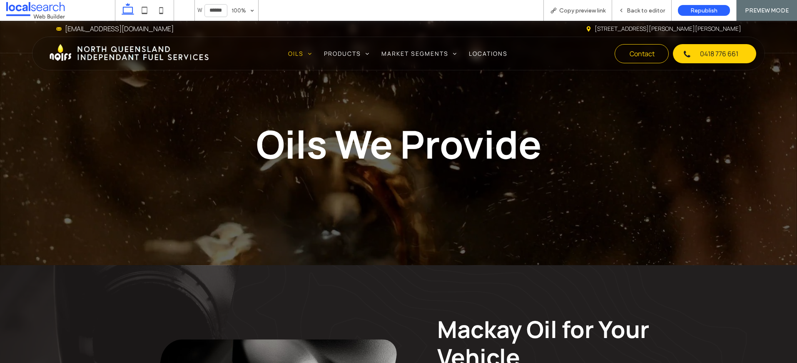
click at [100, 47] on img at bounding box center [129, 54] width 160 height 28
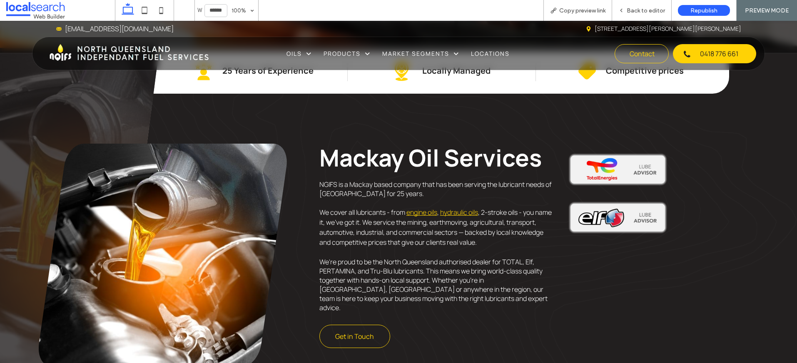
scroll to position [393, 0]
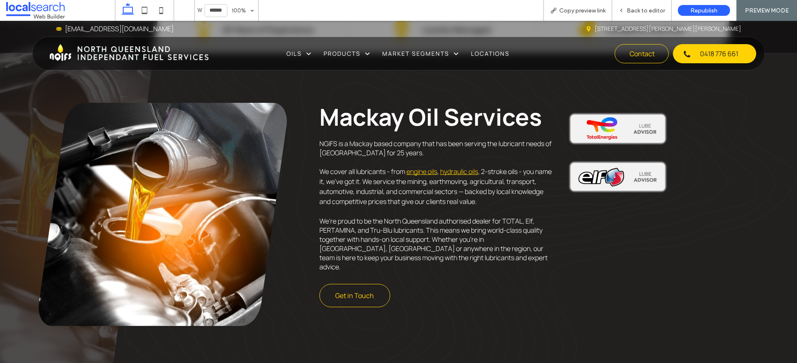
click at [615, 127] on img at bounding box center [618, 129] width 104 height 38
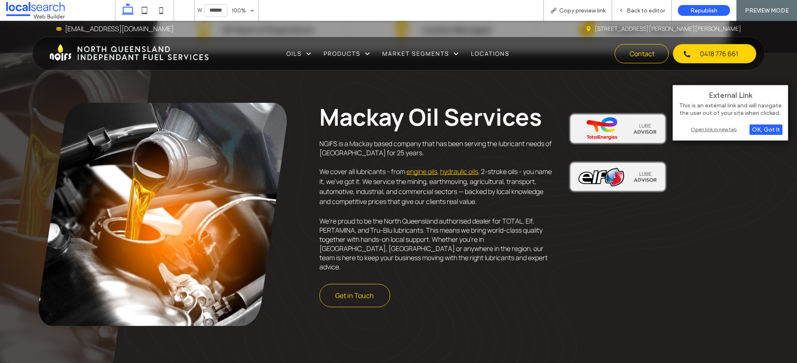
click at [698, 130] on div "Open link in new tab" at bounding box center [730, 129] width 104 height 9
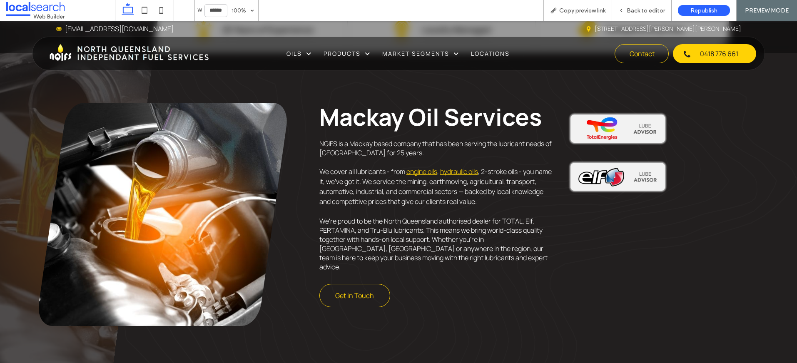
click at [598, 193] on img at bounding box center [618, 177] width 104 height 38
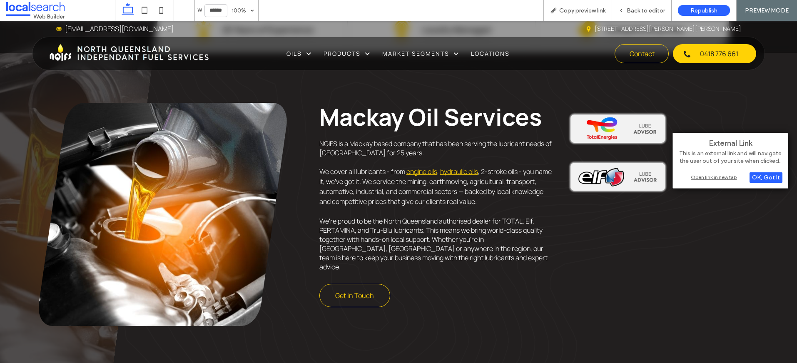
click at [717, 177] on div "Open link in new tab" at bounding box center [730, 177] width 104 height 9
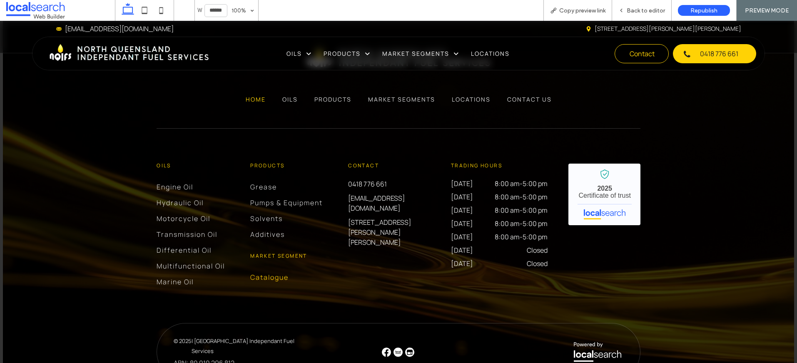
scroll to position [2288, 0]
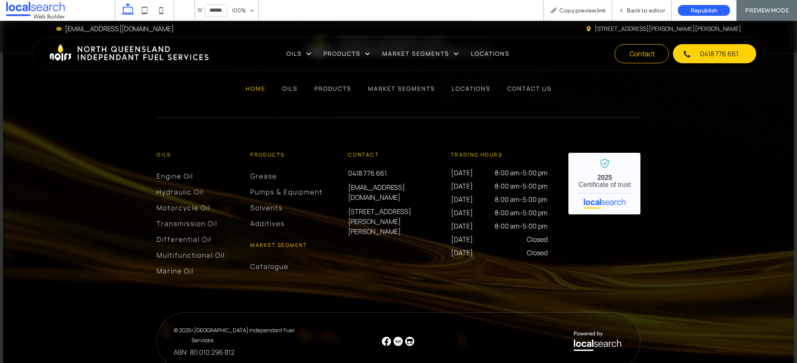
click at [386, 337] on img at bounding box center [386, 341] width 9 height 9
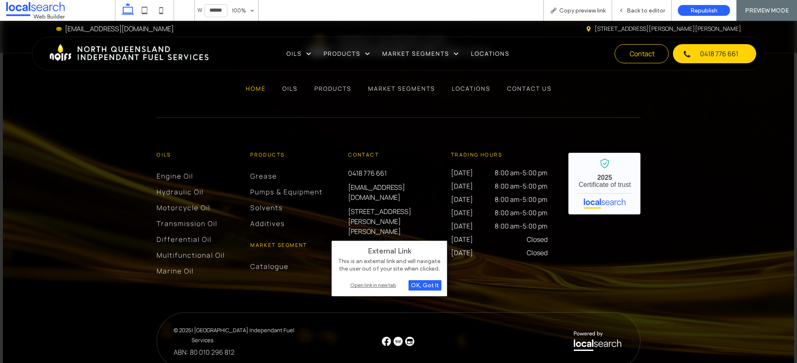
click at [380, 287] on div "Open link in new tab" at bounding box center [389, 285] width 104 height 9
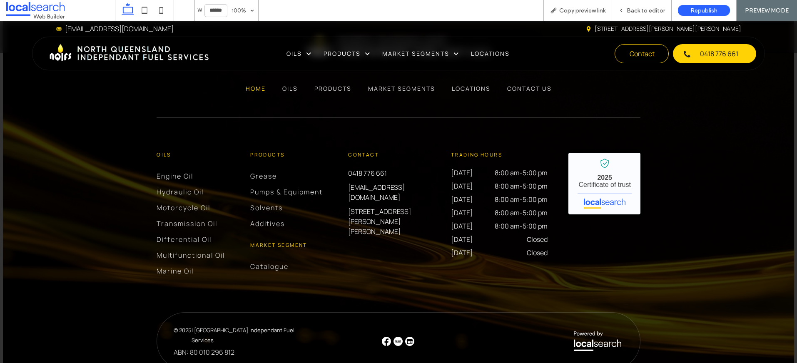
click at [398, 337] on img at bounding box center [398, 341] width 9 height 9
click at [397, 337] on img at bounding box center [398, 341] width 9 height 9
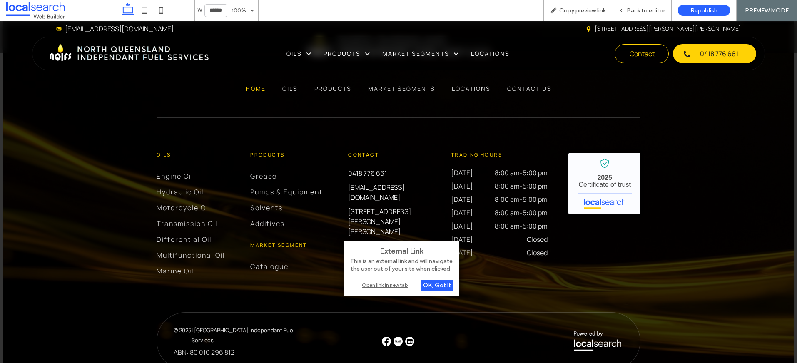
click at [386, 285] on div "Open link in new tab" at bounding box center [401, 285] width 104 height 9
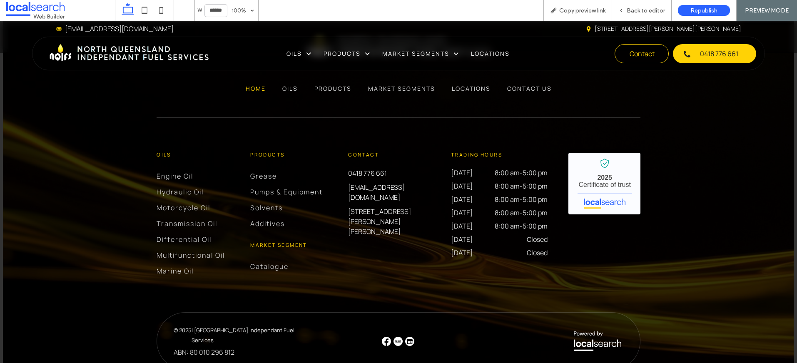
click at [407, 337] on img at bounding box center [409, 341] width 9 height 9
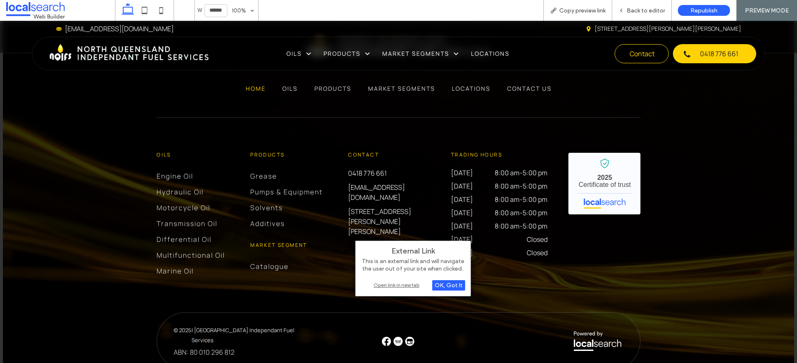
click at [396, 285] on div "Open link in new tab" at bounding box center [413, 285] width 104 height 9
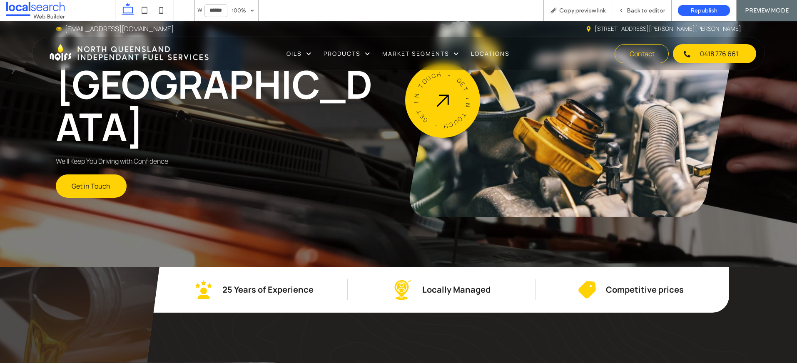
scroll to position [146, 0]
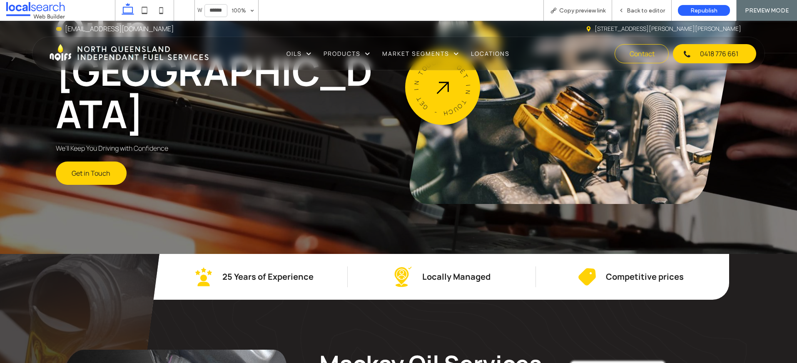
click at [142, 58] on img at bounding box center [129, 54] width 160 height 28
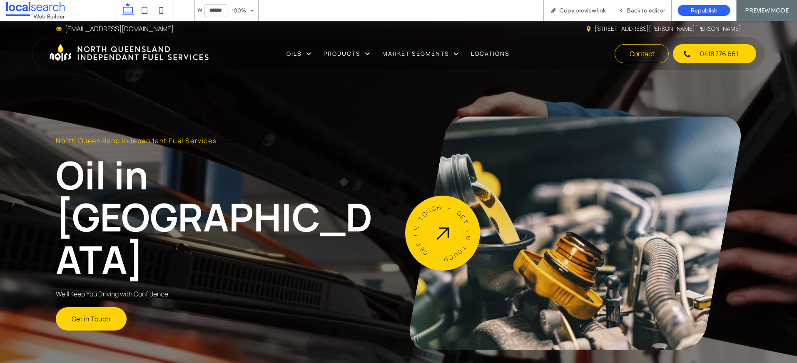
scroll to position [0, 0]
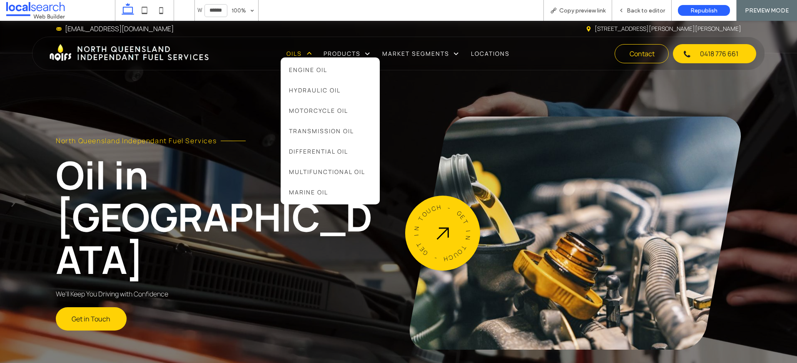
click at [293, 54] on span "Oils" at bounding box center [299, 54] width 25 height 8
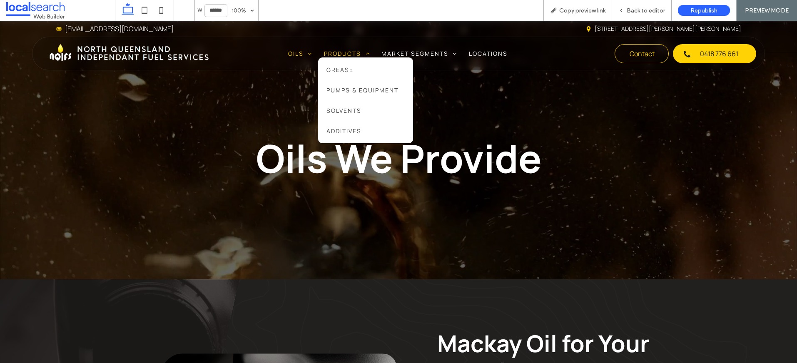
click at [337, 54] on span "Products" at bounding box center [347, 54] width 46 height 8
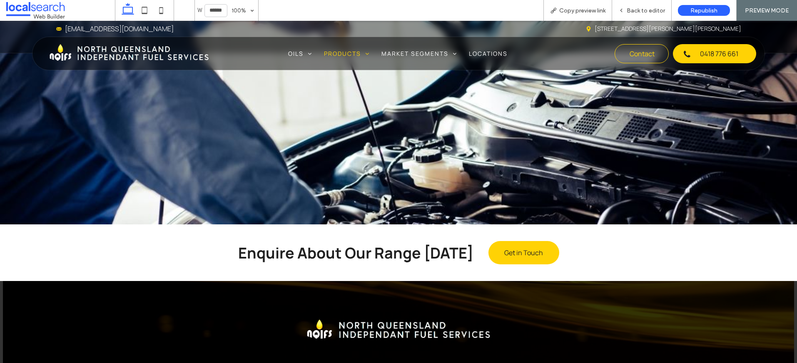
scroll to position [1147, 0]
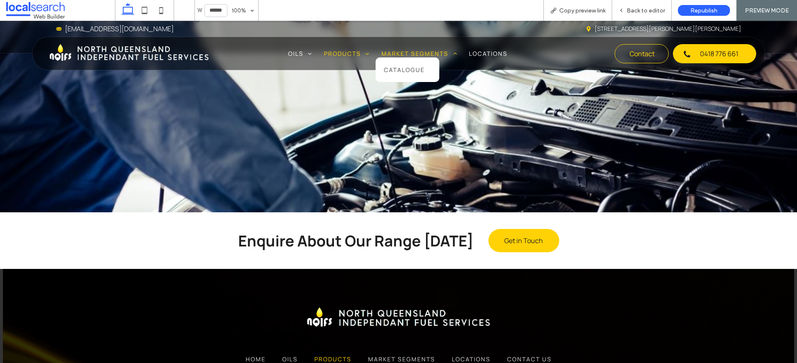
click at [402, 52] on span "Market Segments" at bounding box center [419, 54] width 76 height 8
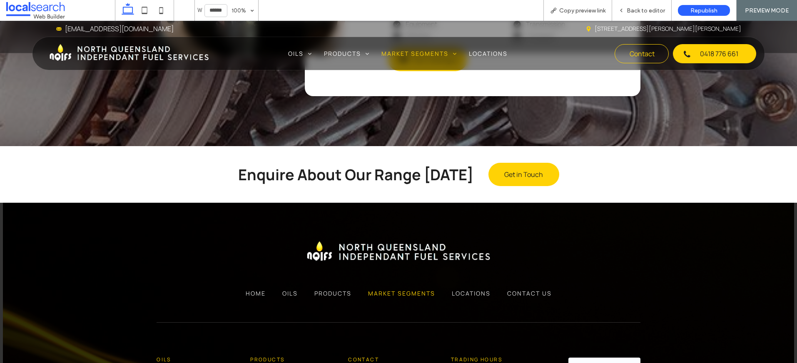
scroll to position [2083, 0]
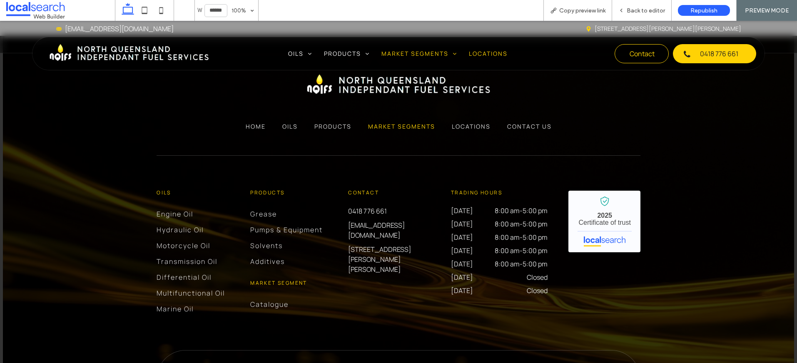
click at [480, 52] on span "Locations" at bounding box center [488, 54] width 39 height 8
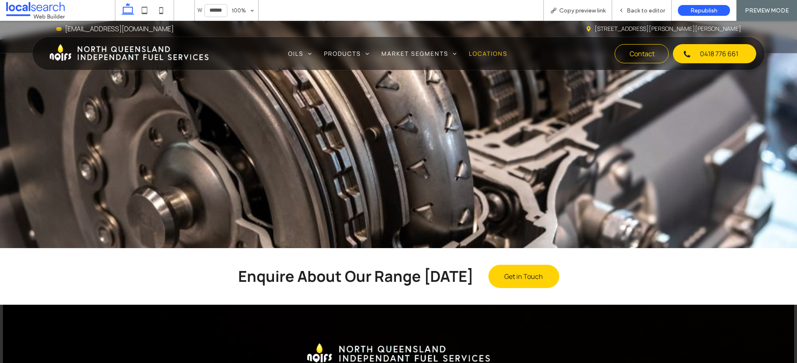
scroll to position [1135, 0]
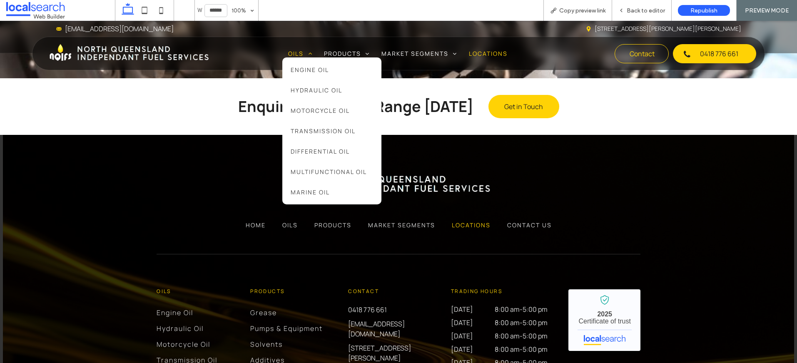
click at [298, 50] on span "Oils" at bounding box center [300, 54] width 24 height 8
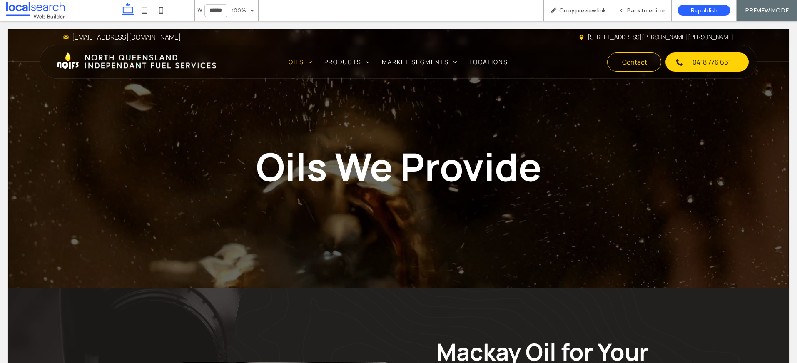
scroll to position [0, 0]
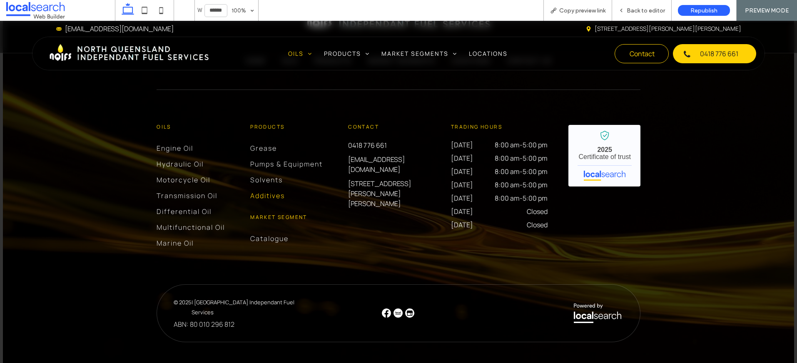
scroll to position [1290, 0]
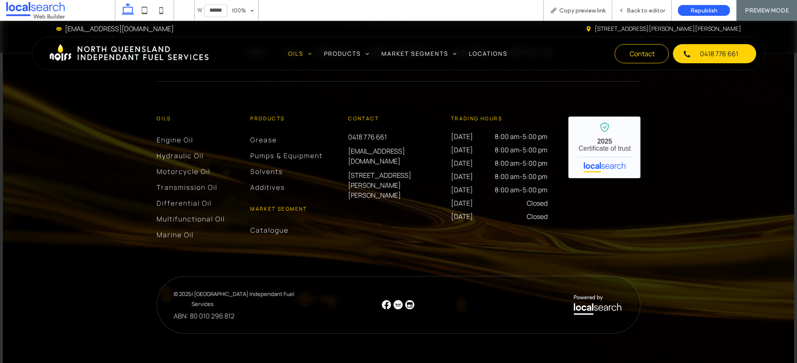
click at [86, 48] on img at bounding box center [129, 54] width 160 height 28
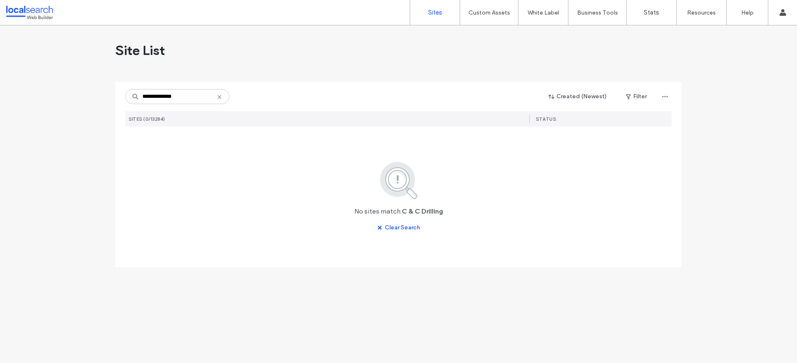
drag, startPoint x: 186, startPoint y: 93, endPoint x: 136, endPoint y: 92, distance: 50.4
click at [136, 92] on input "**********" at bounding box center [177, 96] width 104 height 15
click at [166, 98] on input "**********" at bounding box center [177, 96] width 104 height 15
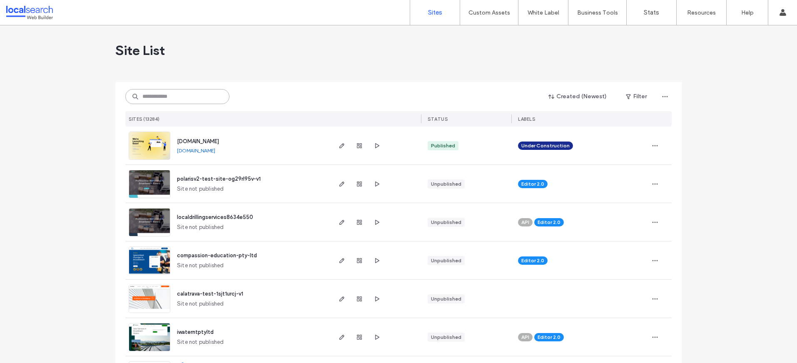
click at [186, 94] on input at bounding box center [177, 96] width 104 height 15
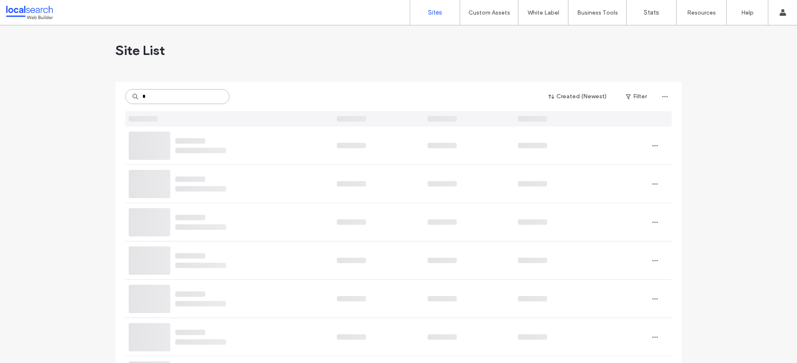
type input "*"
drag, startPoint x: 168, startPoint y: 99, endPoint x: 90, endPoint y: 94, distance: 78.1
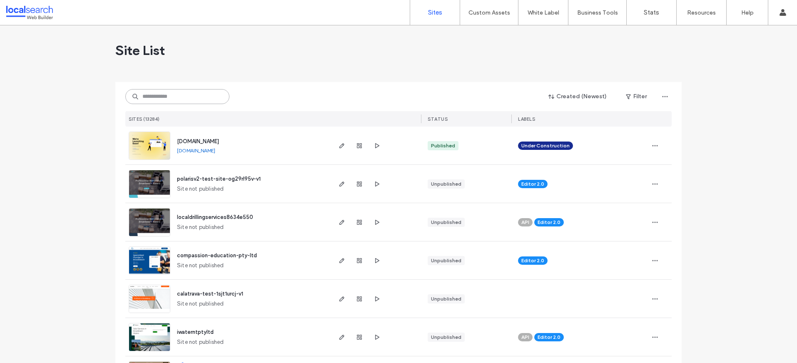
click at [179, 92] on input at bounding box center [177, 96] width 104 height 15
click at [179, 93] on input at bounding box center [177, 96] width 104 height 15
paste input "**********"
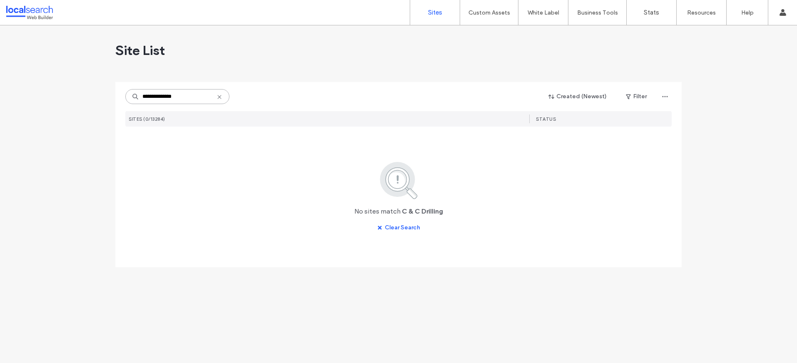
drag, startPoint x: 182, startPoint y: 93, endPoint x: 157, endPoint y: 91, distance: 25.9
click at [126, 89] on div "**********" at bounding box center [177, 96] width 104 height 15
click at [159, 91] on input "**********" at bounding box center [177, 96] width 104 height 15
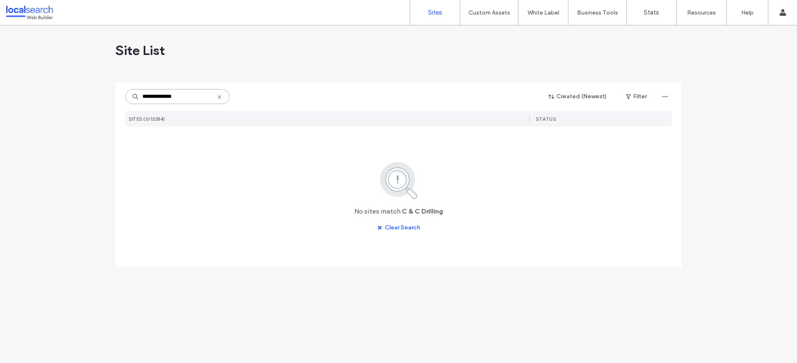
paste input
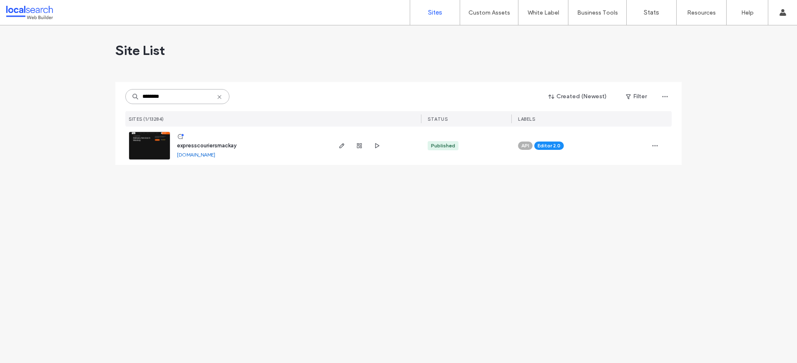
type input "********"
click at [205, 144] on span "expresscouriersmackay" at bounding box center [207, 145] width 60 height 6
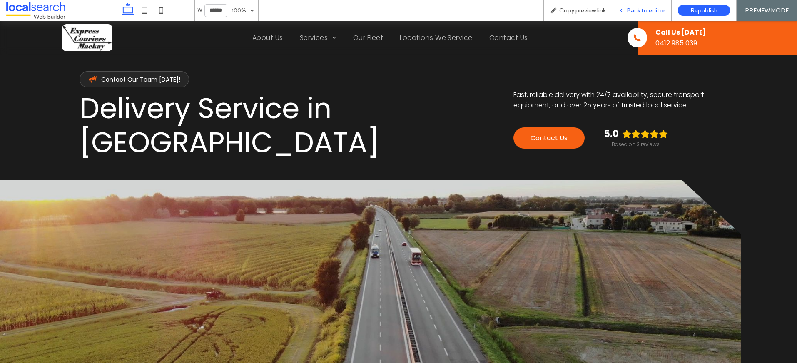
click at [644, 11] on span "Back to editor" at bounding box center [646, 10] width 38 height 7
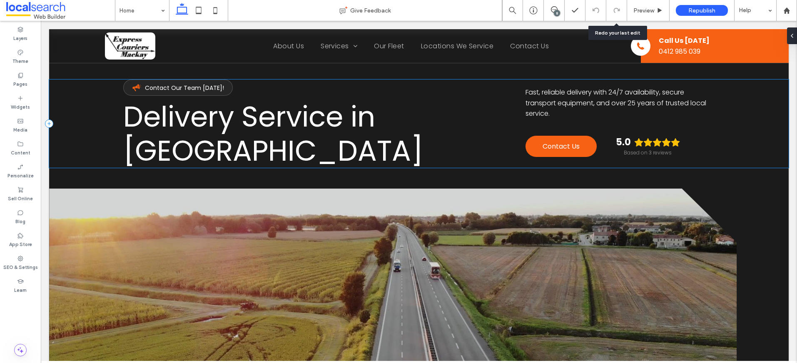
drag, startPoint x: 237, startPoint y: 107, endPoint x: 236, endPoint y: 102, distance: 5.0
click at [236, 102] on div "Template Icon Contact Our Team [DATE]! Delivery Service in [GEOGRAPHIC_DATA] Fa…" at bounding box center [419, 124] width 740 height 88
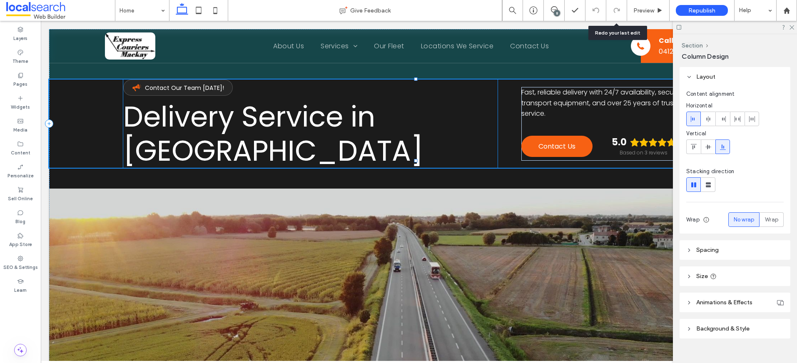
drag, startPoint x: 415, startPoint y: 160, endPoint x: 412, endPoint y: 147, distance: 12.9
click at [412, 147] on div "Template Icon Contact Our Team [DATE]! Delivery Service in [GEOGRAPHIC_DATA] Fa…" at bounding box center [419, 259] width 740 height 459
type input "***"
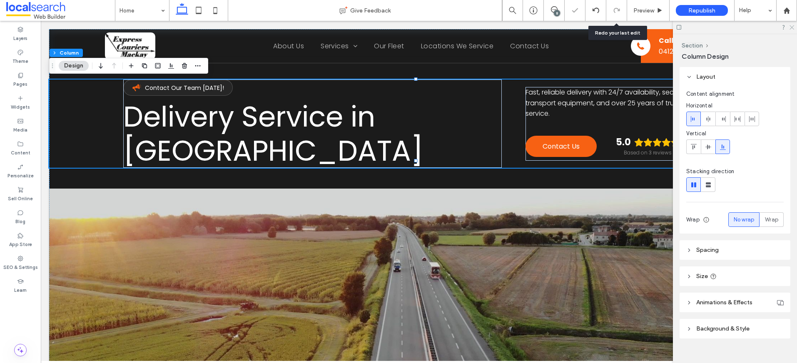
click at [791, 26] on icon at bounding box center [791, 26] width 5 height 5
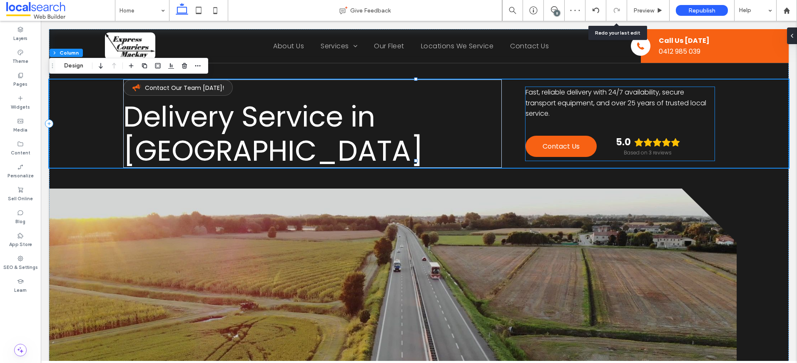
click at [619, 96] on span "Fast, reliable delivery with 24/7 availability, secure transport equipment, and…" at bounding box center [616, 102] width 181 height 31
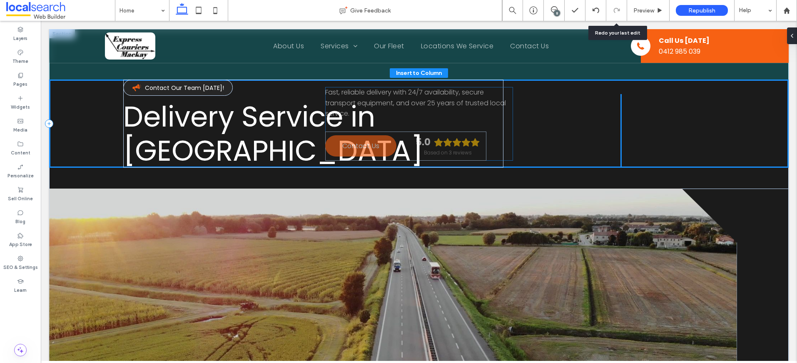
drag, startPoint x: 597, startPoint y: 92, endPoint x: 401, endPoint y: 100, distance: 196.3
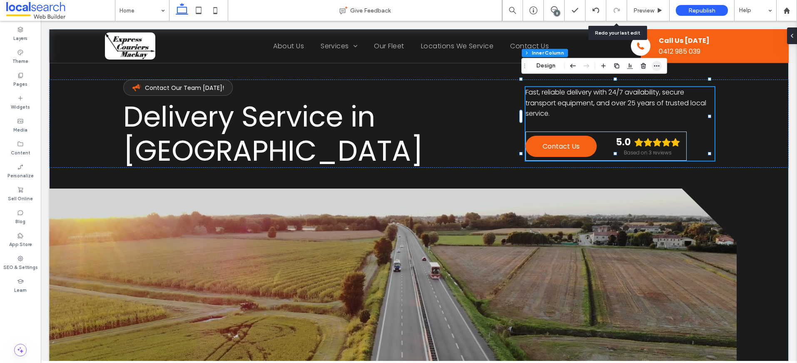
click at [656, 65] on icon "button" at bounding box center [656, 65] width 7 height 7
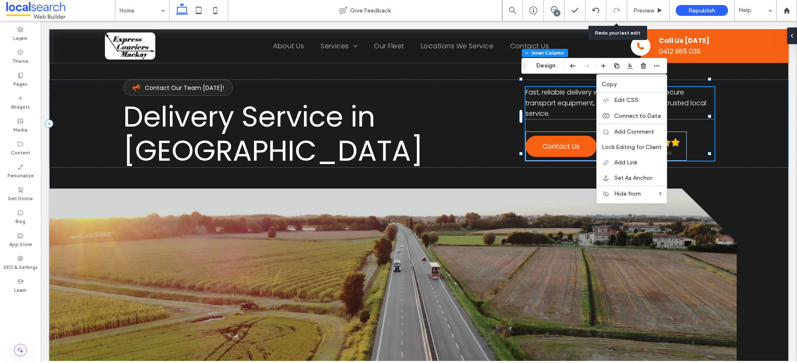
click at [569, 98] on span "Fast, reliable delivery with 24/7 availability, secure transport equipment, and…" at bounding box center [616, 102] width 181 height 31
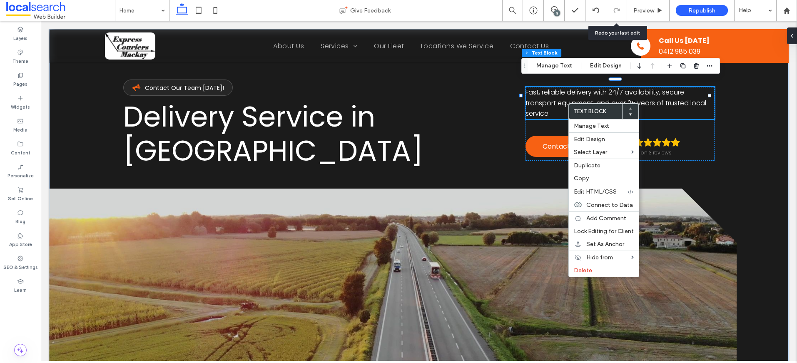
click at [538, 105] on span "Fast, reliable delivery with 24/7 availability, secure transport equipment, and…" at bounding box center [616, 102] width 181 height 31
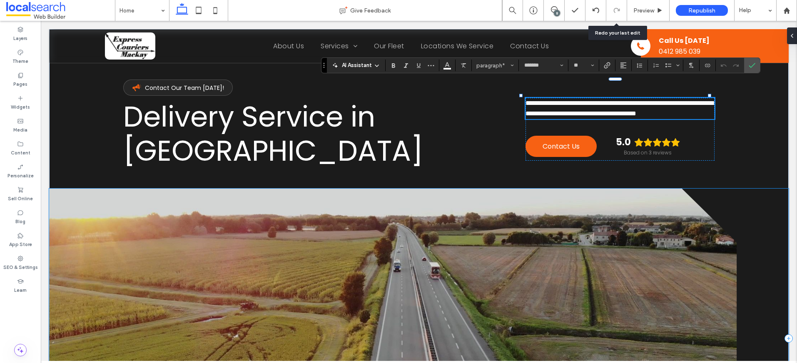
click at [744, 218] on div at bounding box center [419, 339] width 740 height 300
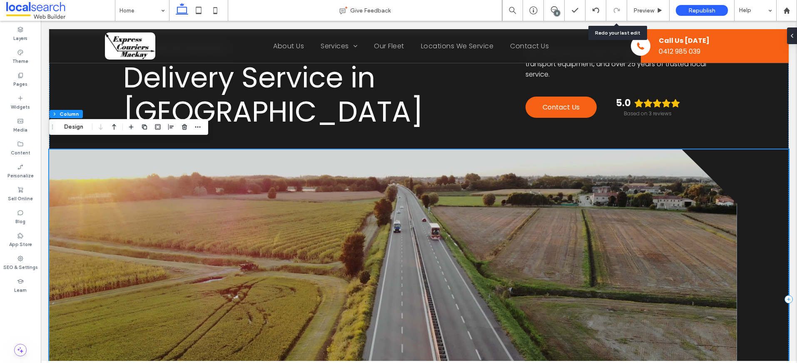
scroll to position [45, 0]
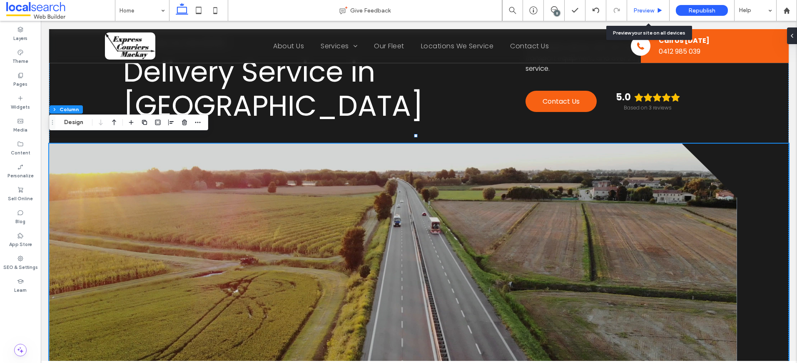
click at [643, 6] on div "Preview" at bounding box center [648, 10] width 42 height 21
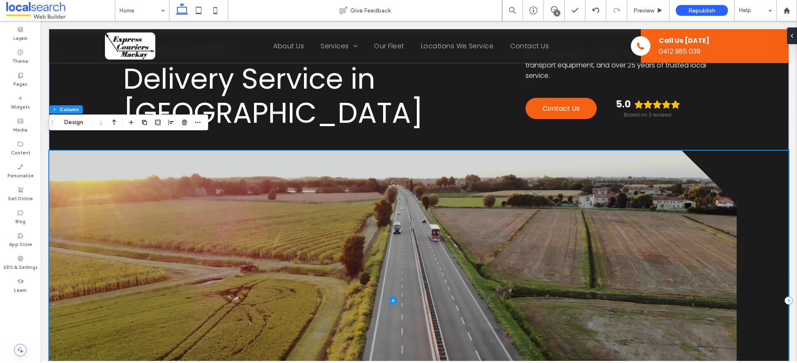
scroll to position [0, 0]
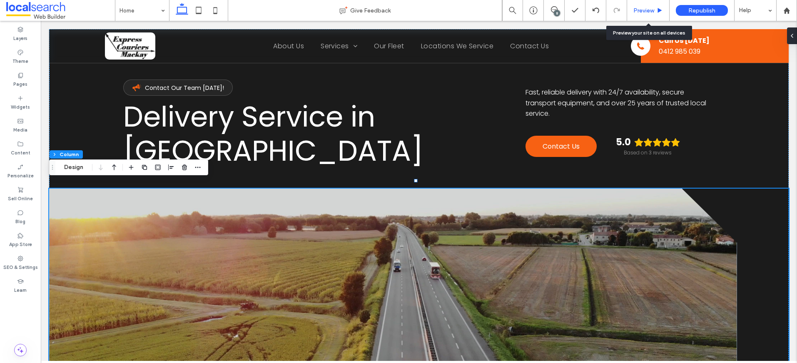
click at [629, 14] on div "Preview" at bounding box center [648, 10] width 42 height 21
click at [641, 10] on span "Preview" at bounding box center [643, 10] width 21 height 7
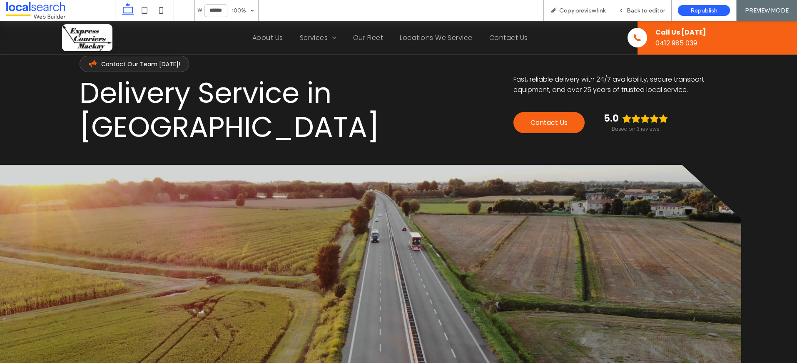
scroll to position [17, 0]
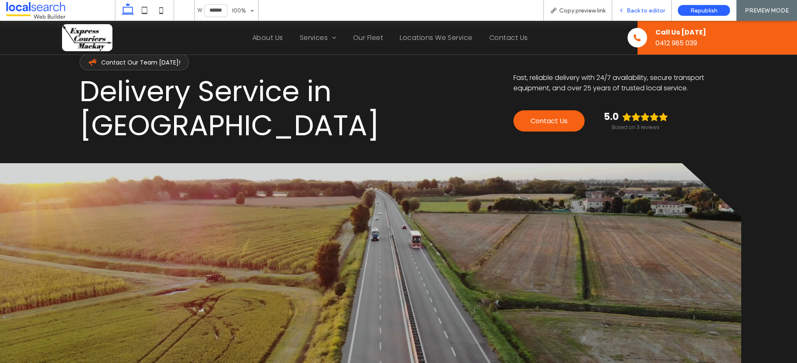
click at [650, 6] on div "Back to editor" at bounding box center [642, 10] width 60 height 21
click at [642, 12] on span "Back to editor" at bounding box center [646, 10] width 38 height 7
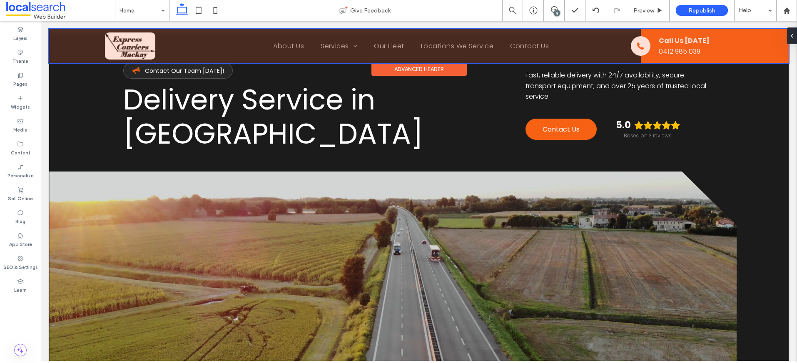
click at [286, 46] on div at bounding box center [419, 46] width 740 height 34
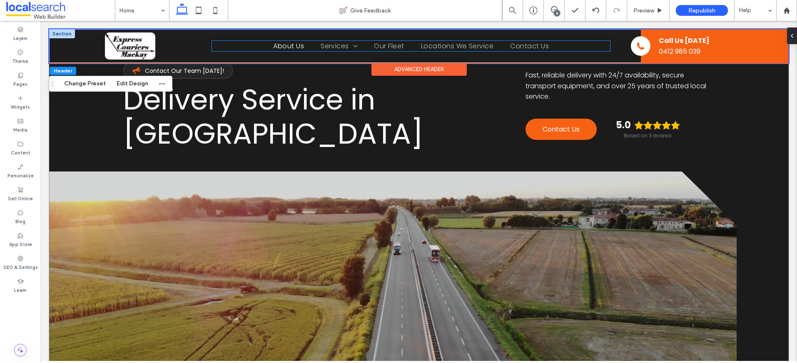
click at [277, 46] on span "About Us" at bounding box center [288, 46] width 31 height 10
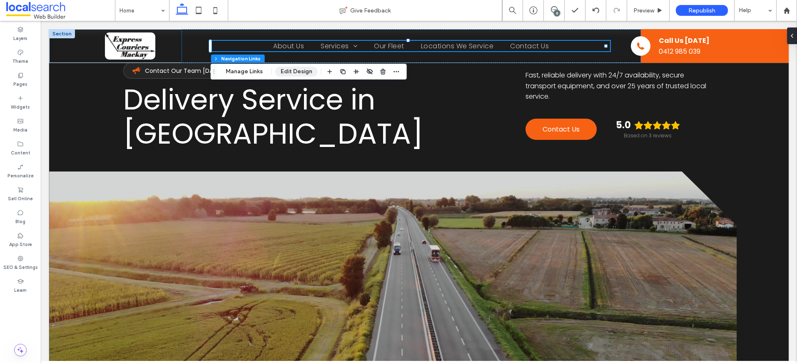
click at [299, 70] on button "Edit Design" at bounding box center [296, 72] width 42 height 10
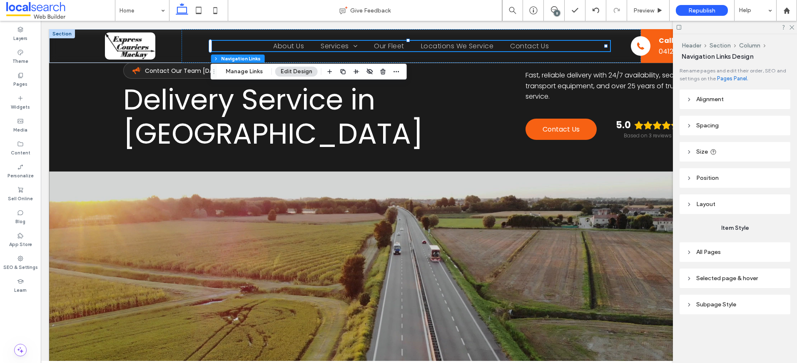
click at [728, 177] on header "Position" at bounding box center [735, 178] width 111 height 20
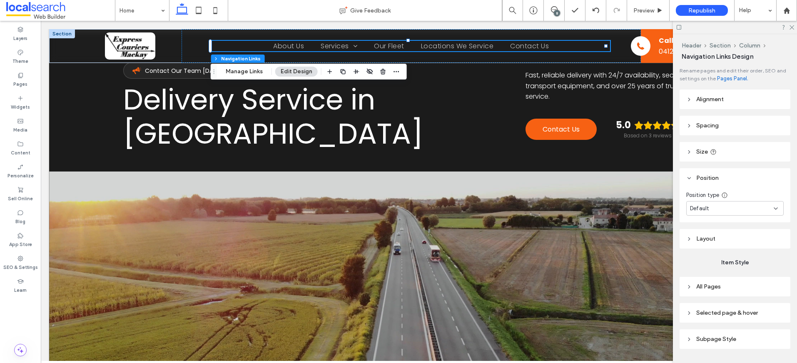
click at [728, 177] on header "Position" at bounding box center [735, 178] width 111 height 20
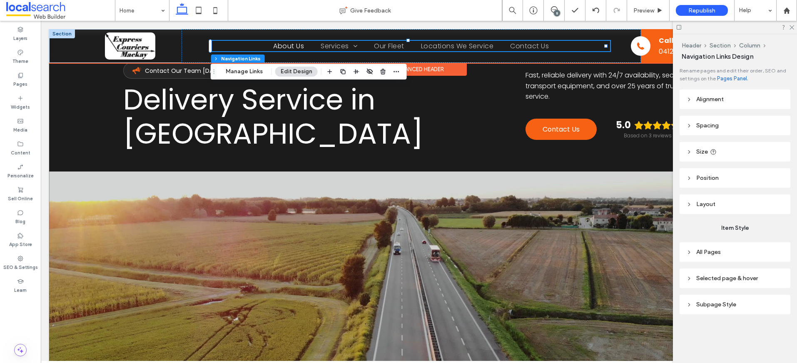
click at [279, 48] on span "About Us" at bounding box center [288, 46] width 31 height 10
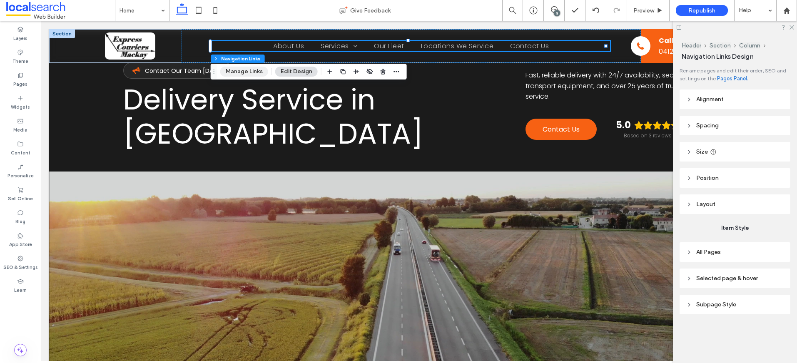
click at [254, 71] on button "Manage Links" at bounding box center [244, 72] width 48 height 10
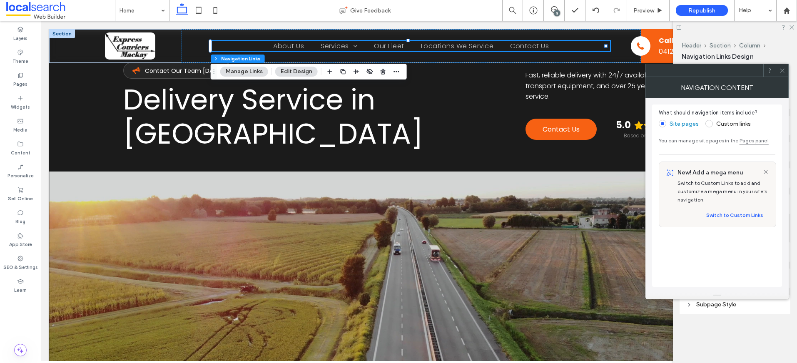
click at [784, 69] on icon at bounding box center [782, 70] width 6 height 6
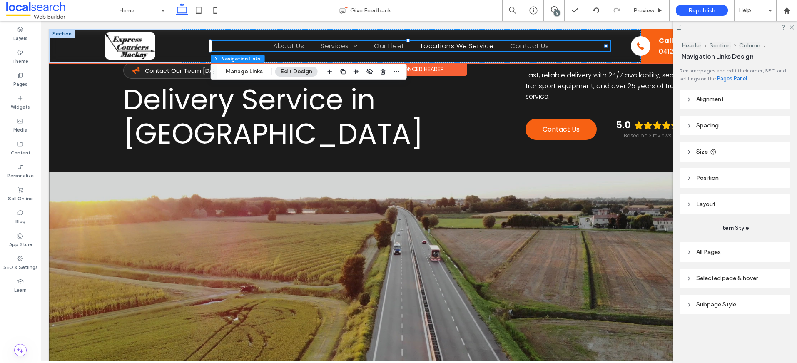
click at [483, 46] on span "Locations We Service" at bounding box center [457, 46] width 73 height 10
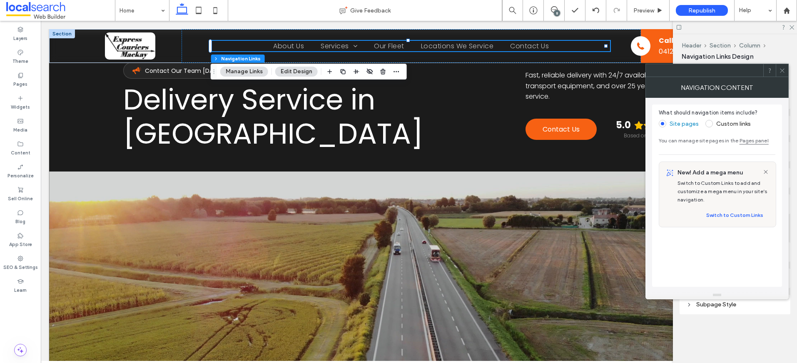
click at [780, 71] on icon at bounding box center [782, 70] width 6 height 6
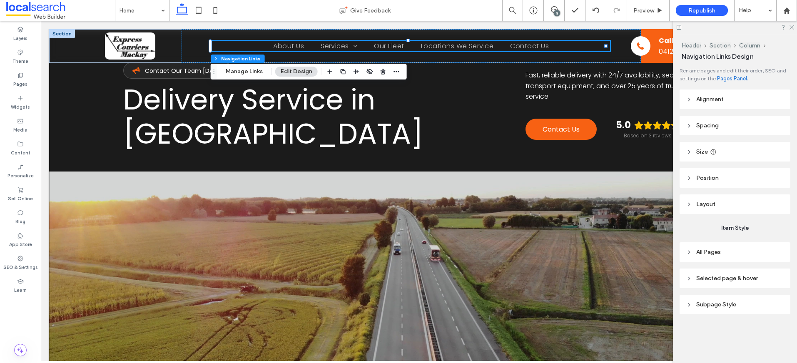
click at [301, 71] on button "Edit Design" at bounding box center [296, 72] width 42 height 10
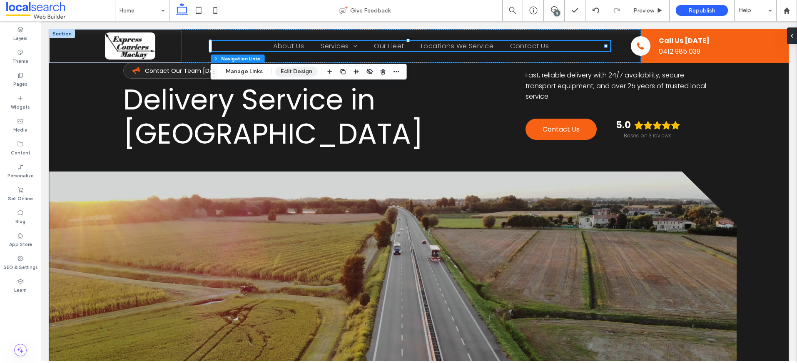
click at [301, 71] on button "Edit Design" at bounding box center [296, 72] width 42 height 10
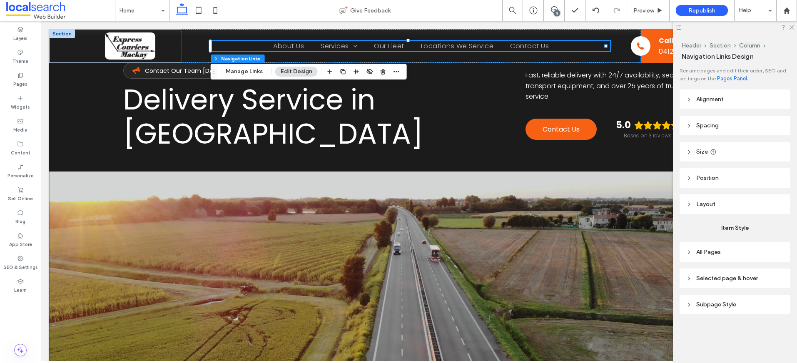
click at [733, 98] on header "Alignment" at bounding box center [735, 100] width 111 height 20
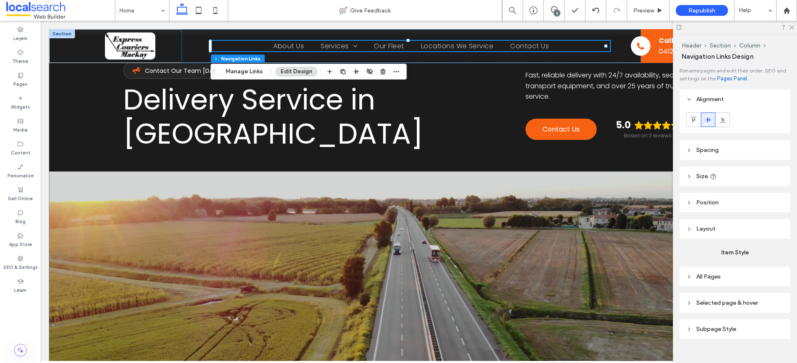
click at [730, 151] on header "Spacing" at bounding box center [735, 150] width 111 height 20
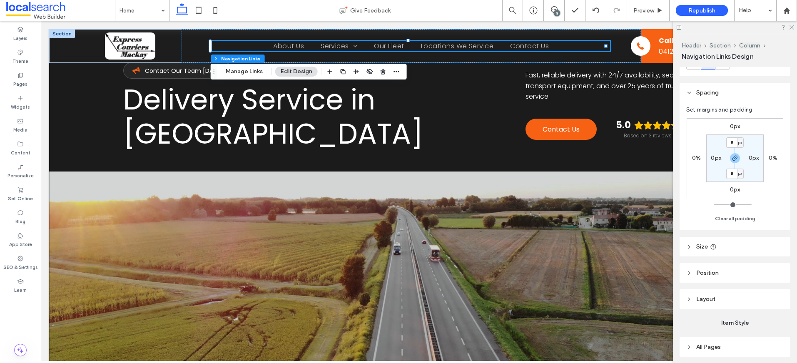
click at [735, 242] on header "Size" at bounding box center [735, 247] width 111 height 20
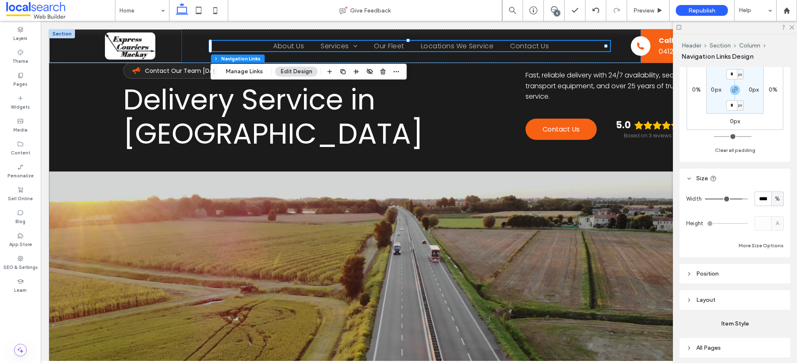
click at [736, 273] on header "Position" at bounding box center [735, 274] width 111 height 20
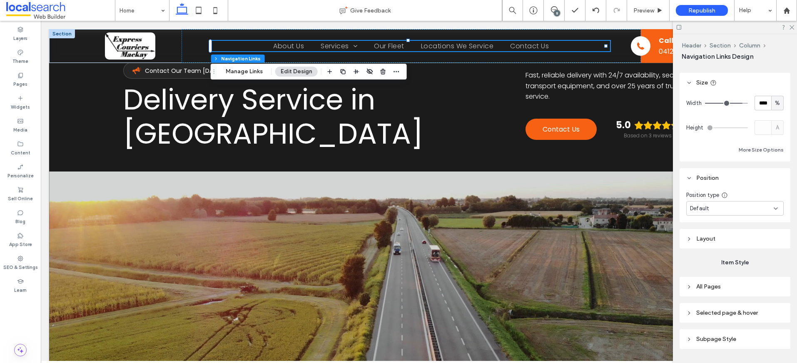
scroll to position [231, 0]
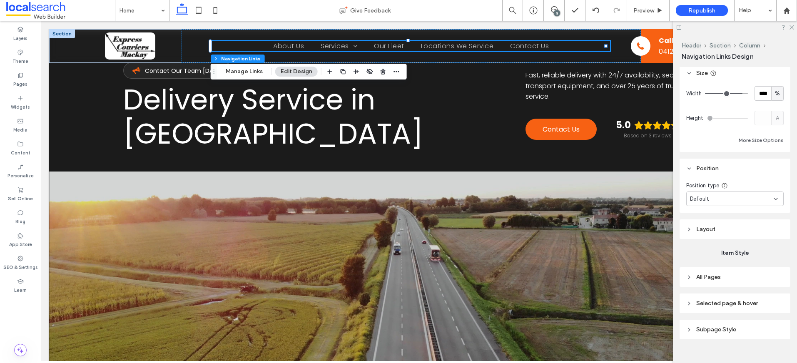
click at [738, 229] on header "Layout" at bounding box center [735, 229] width 111 height 20
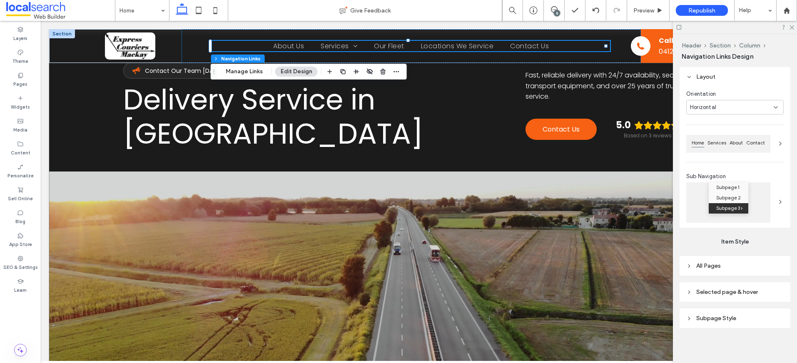
scroll to position [385, 0]
click at [732, 262] on header "All Pages" at bounding box center [735, 264] width 111 height 20
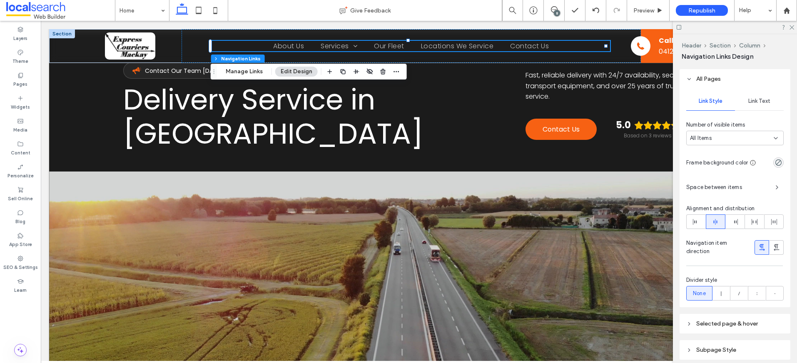
scroll to position [604, 0]
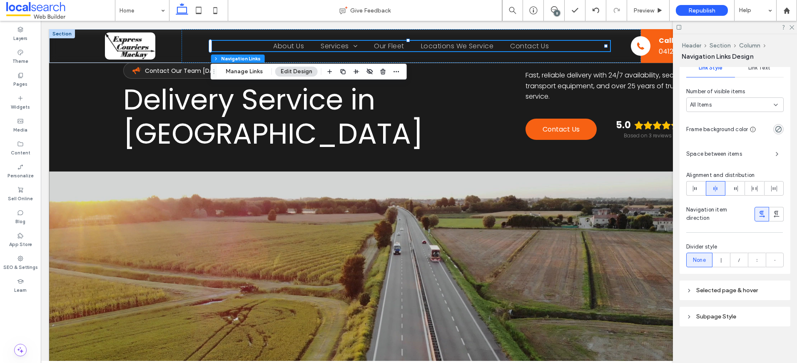
click at [727, 297] on header "Selected page & hover" at bounding box center [735, 291] width 111 height 20
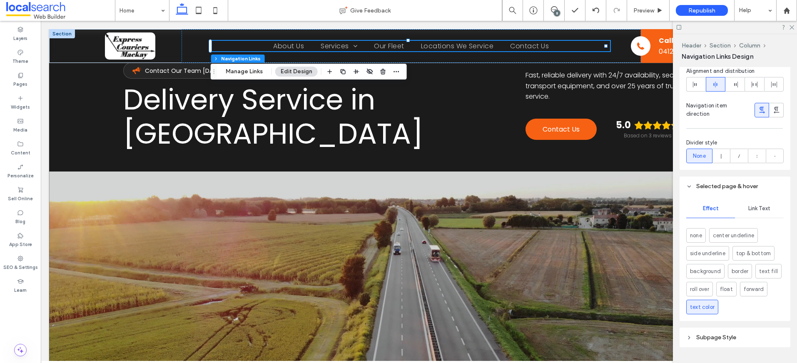
scroll to position [728, 0]
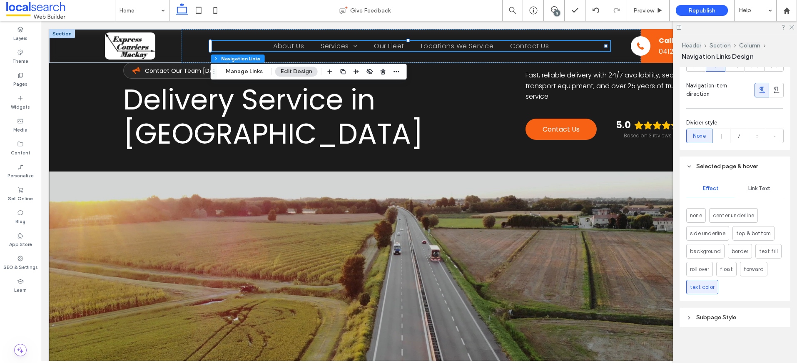
click at [752, 187] on span "Link Text" at bounding box center [759, 188] width 22 height 7
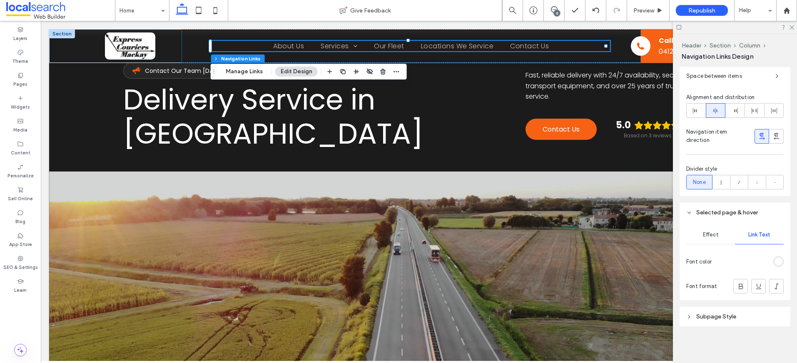
click at [708, 230] on div "Effect" at bounding box center [710, 235] width 49 height 18
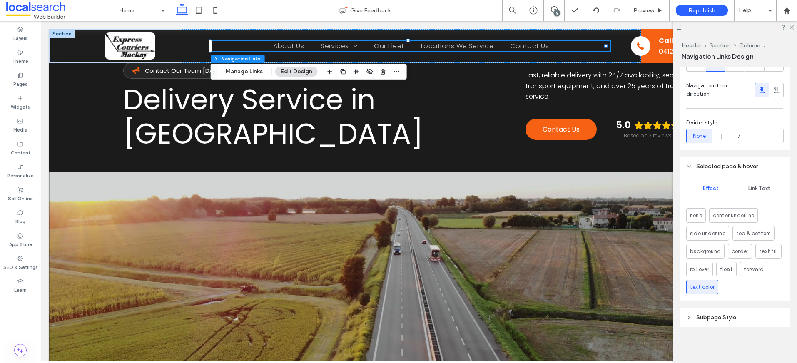
click at [753, 187] on span "Link Text" at bounding box center [759, 188] width 22 height 7
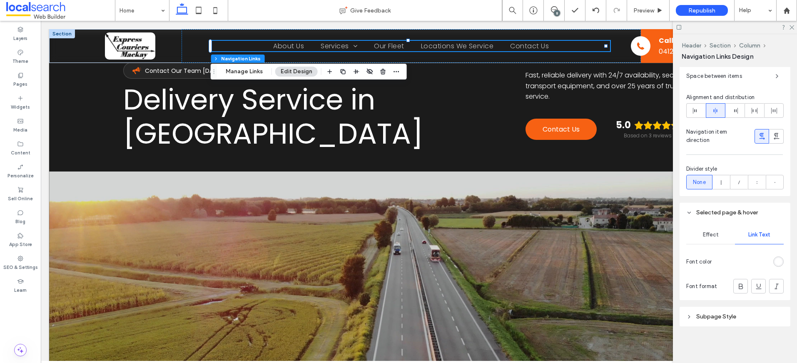
click at [776, 262] on div "rgb(255, 255, 255)" at bounding box center [778, 261] width 7 height 7
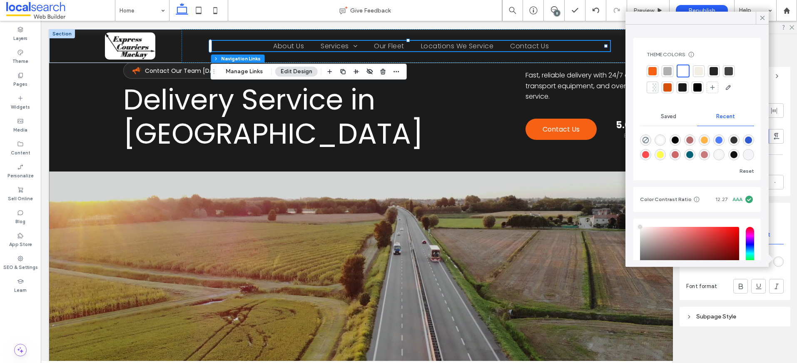
click at [651, 70] on div at bounding box center [652, 71] width 8 height 8
click at [762, 17] on icon at bounding box center [762, 17] width 7 height 7
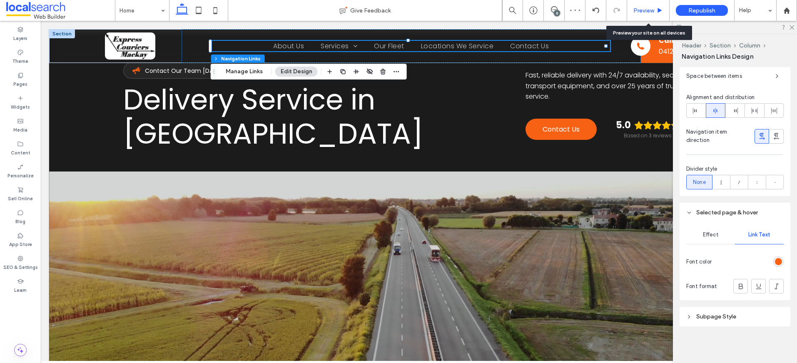
click at [651, 7] on span "Preview" at bounding box center [643, 10] width 21 height 7
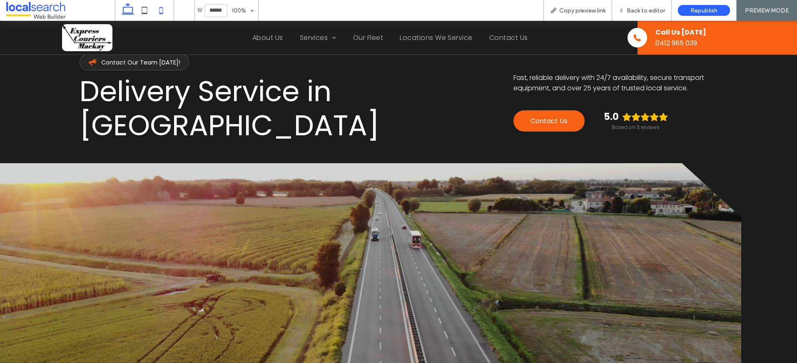
click at [159, 11] on use at bounding box center [161, 10] width 4 height 7
type input "*****"
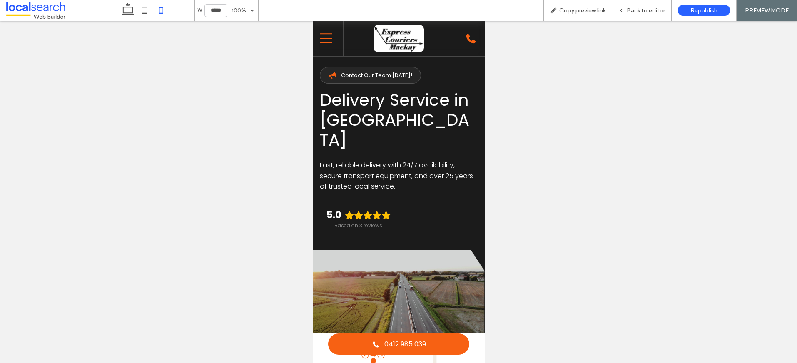
click at [324, 42] on icon at bounding box center [325, 39] width 12 height 10
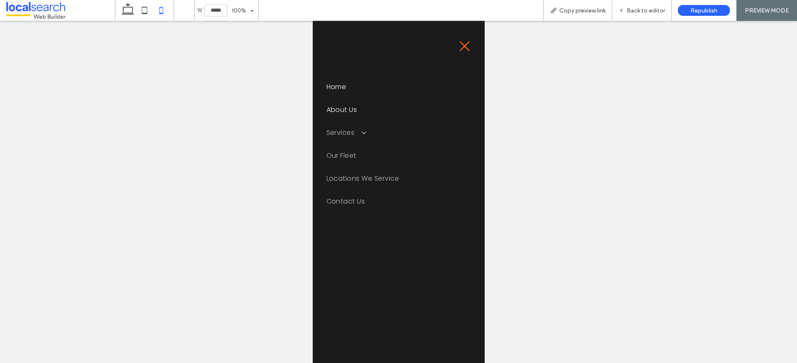
click at [334, 108] on span "About Us" at bounding box center [341, 110] width 31 height 10
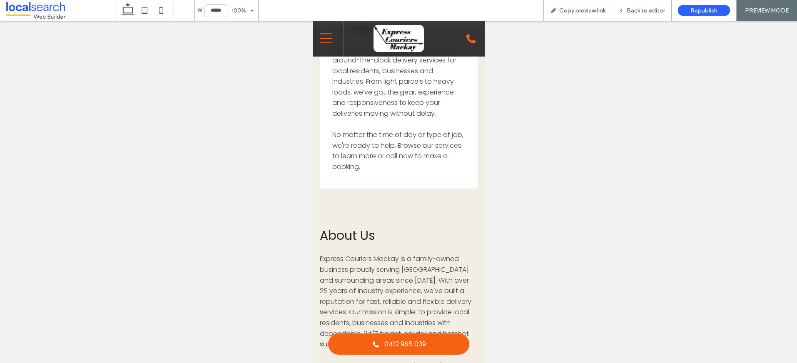
scroll to position [2263, 0]
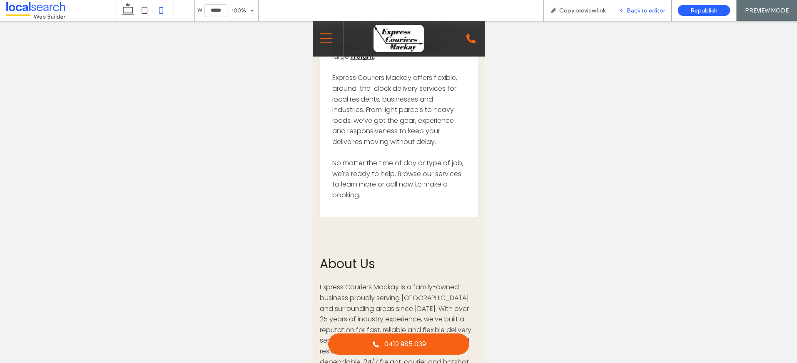
click at [659, 12] on span "Back to editor" at bounding box center [646, 10] width 38 height 7
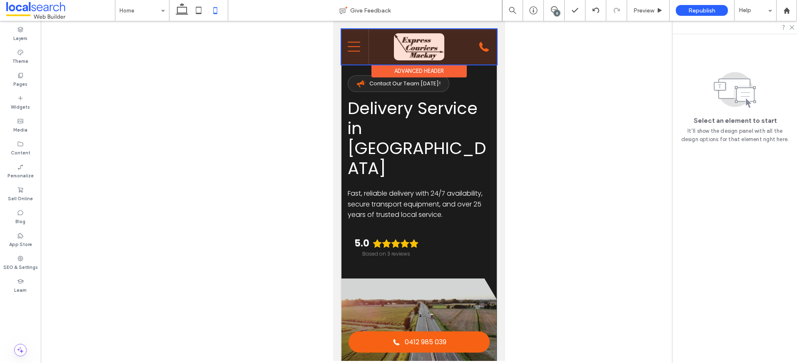
click at [352, 51] on div at bounding box center [418, 46] width 155 height 35
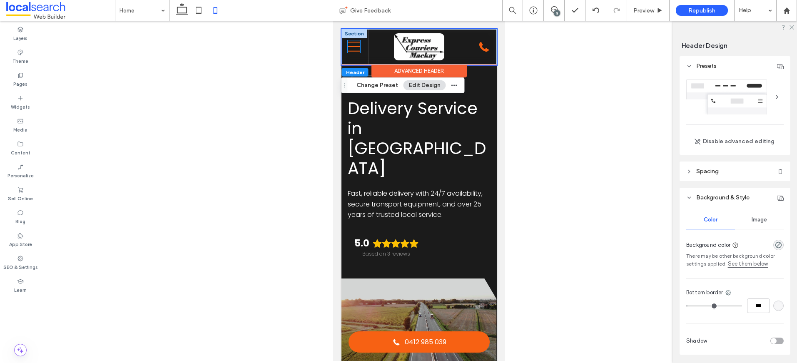
click at [355, 47] on icon "Mobile Menu" at bounding box center [353, 46] width 12 height 12
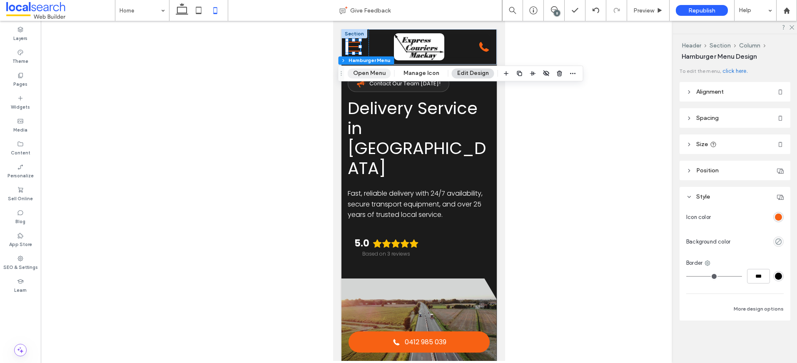
click at [364, 74] on button "Open Menu" at bounding box center [369, 73] width 43 height 10
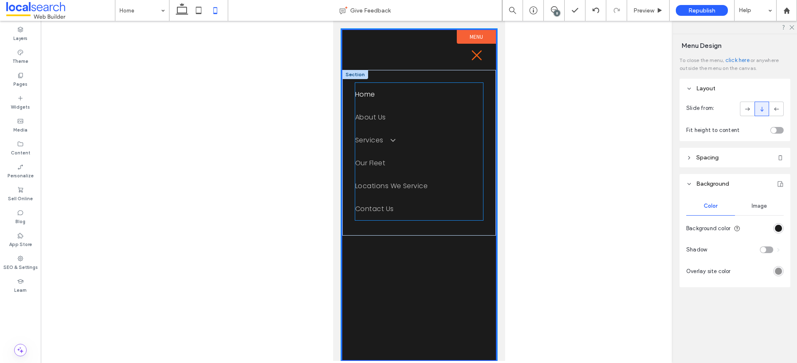
click at [367, 91] on span "Home" at bounding box center [365, 94] width 20 height 10
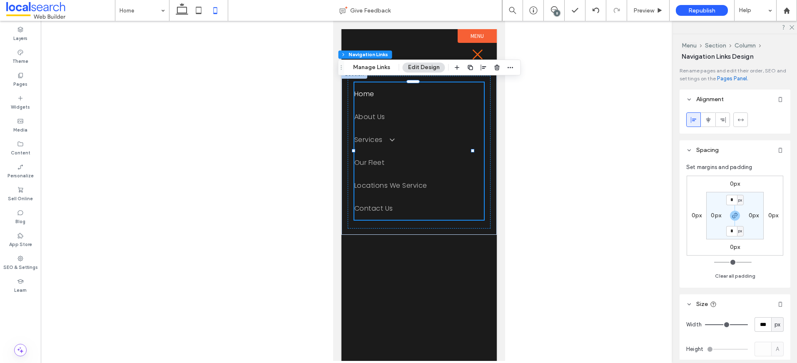
click at [367, 92] on span "Home" at bounding box center [364, 94] width 20 height 10
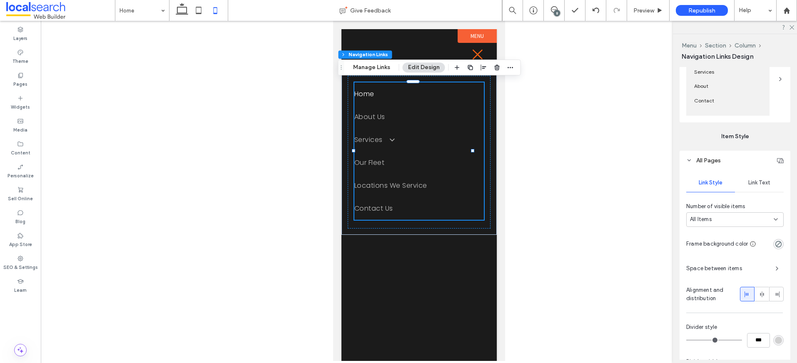
scroll to position [516, 0]
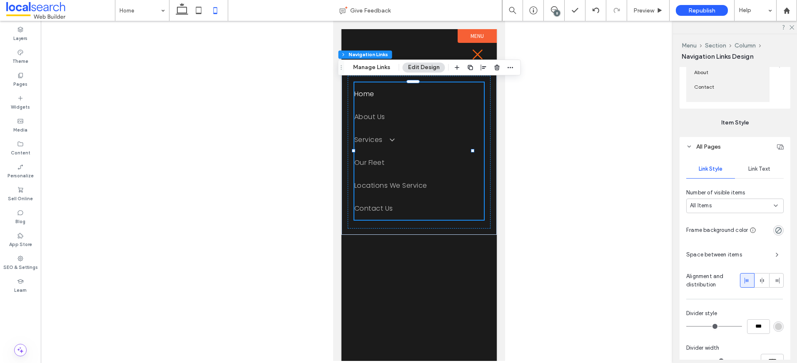
click at [760, 171] on span "Link Text" at bounding box center [759, 169] width 22 height 7
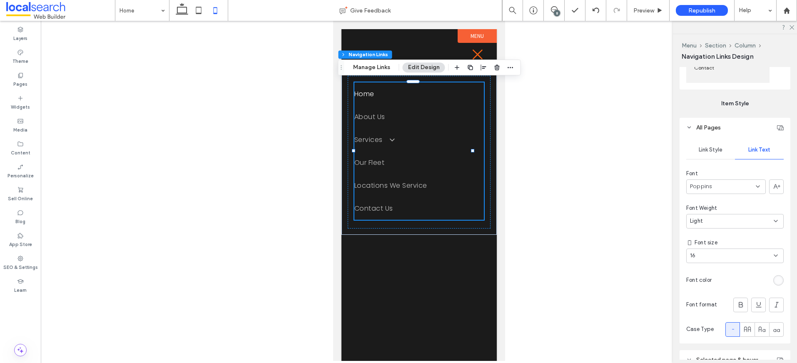
scroll to position [552, 0]
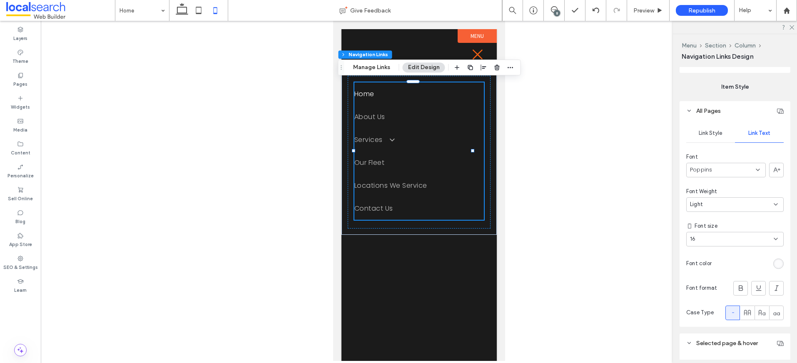
click at [775, 265] on div "rgba(255, 255, 255, 0.7)" at bounding box center [778, 263] width 7 height 7
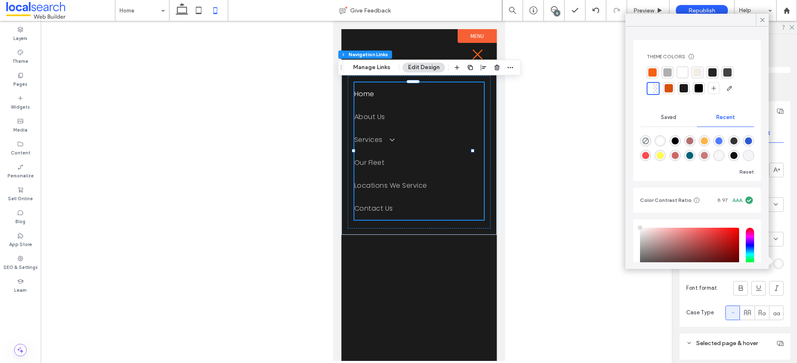
click at [651, 75] on div at bounding box center [652, 72] width 8 height 8
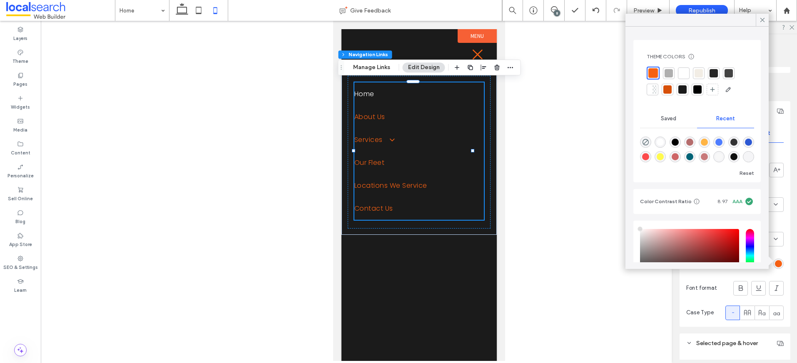
click at [591, 133] on div at bounding box center [419, 191] width 756 height 340
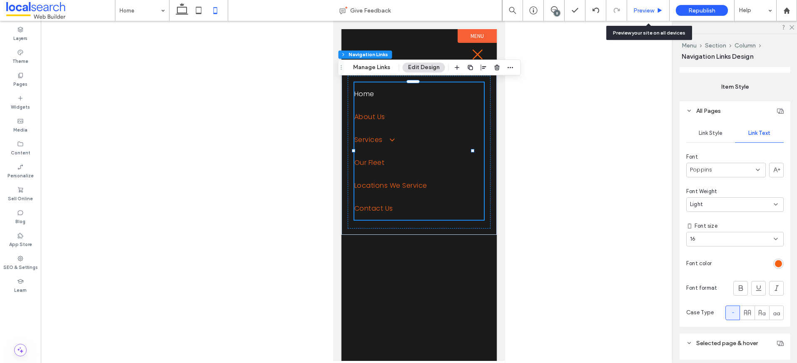
click at [648, 11] on span "Preview" at bounding box center [643, 10] width 21 height 7
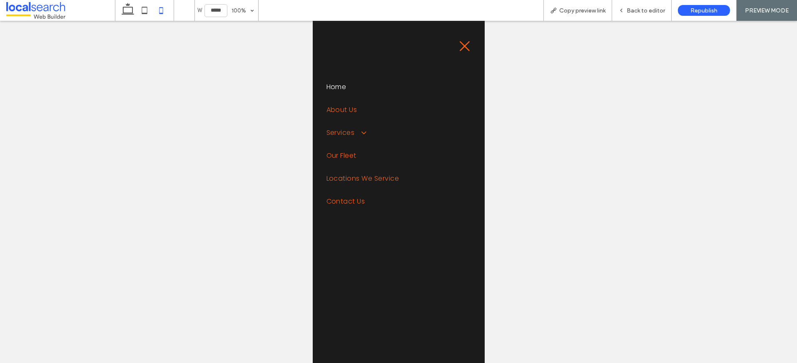
click at [339, 87] on span "Home" at bounding box center [336, 87] width 20 height 10
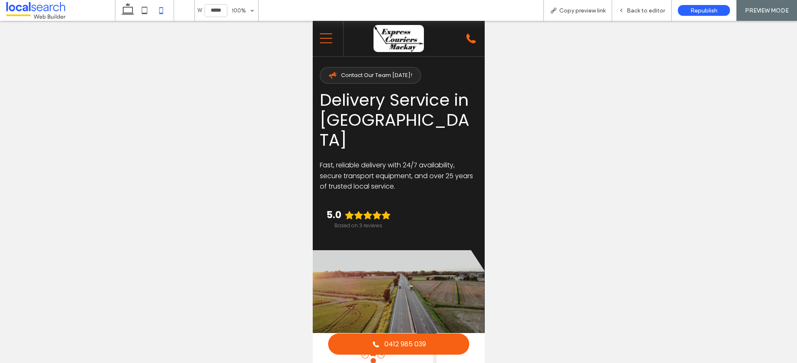
click at [327, 36] on icon "Mobile Menu" at bounding box center [325, 38] width 12 height 12
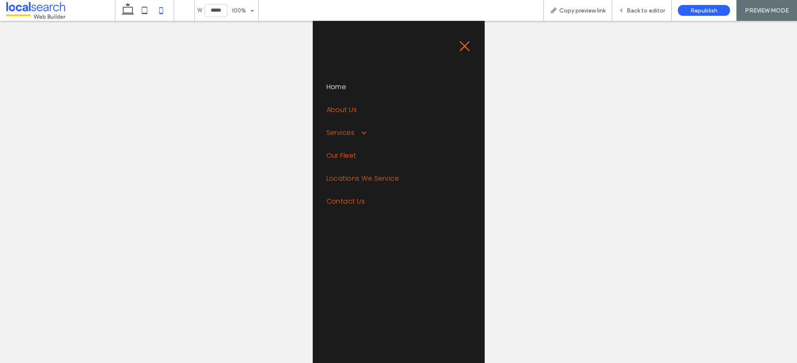
click at [461, 47] on icon "Close Icon" at bounding box center [464, 46] width 12 height 12
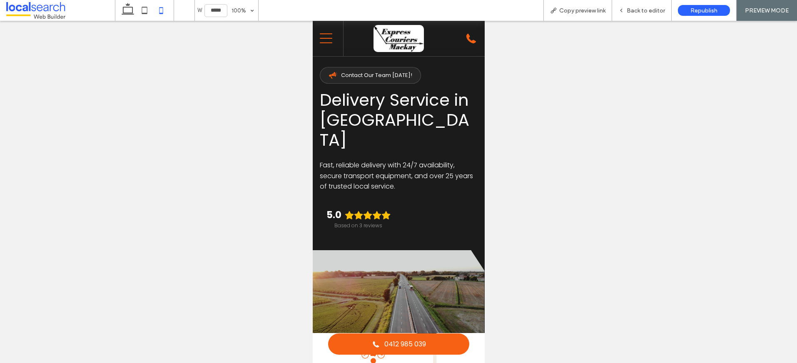
click at [323, 38] on icon at bounding box center [325, 39] width 12 height 10
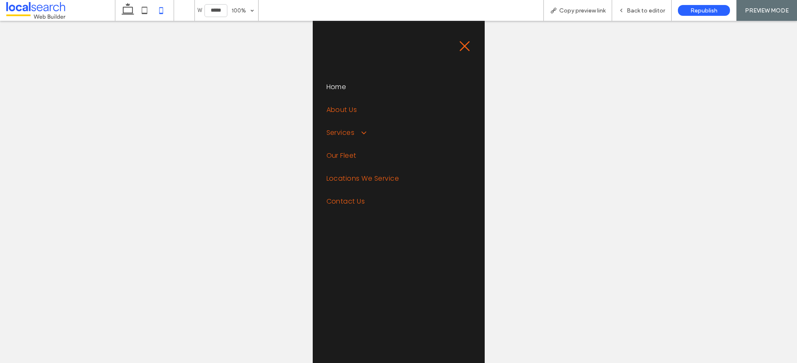
click at [460, 45] on icon at bounding box center [465, 46] width 10 height 10
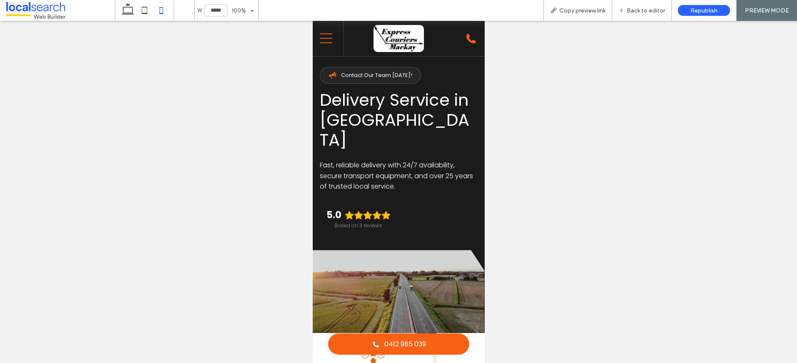
click at [323, 37] on icon "Mobile Menu" at bounding box center [325, 38] width 12 height 12
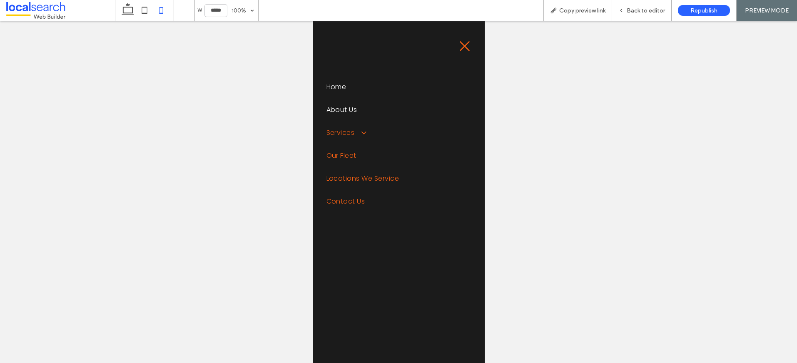
click at [339, 109] on span "About Us" at bounding box center [341, 110] width 31 height 10
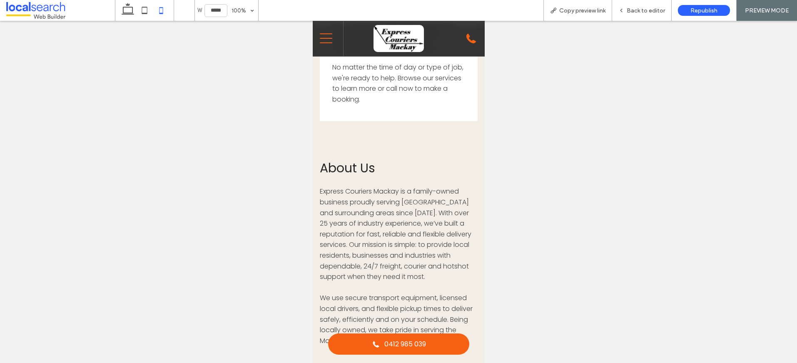
scroll to position [2464, 0]
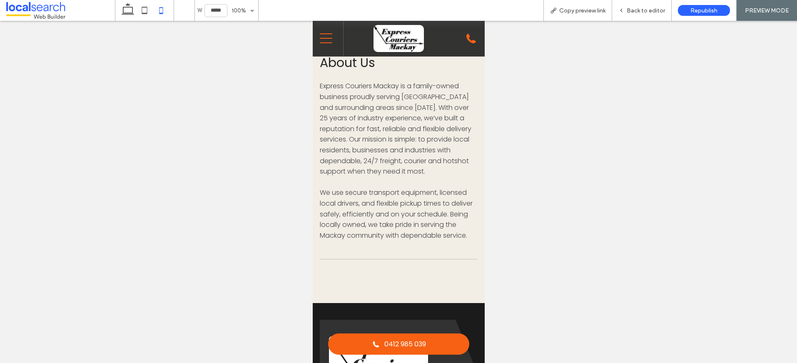
click at [325, 38] on icon at bounding box center [325, 39] width 12 height 10
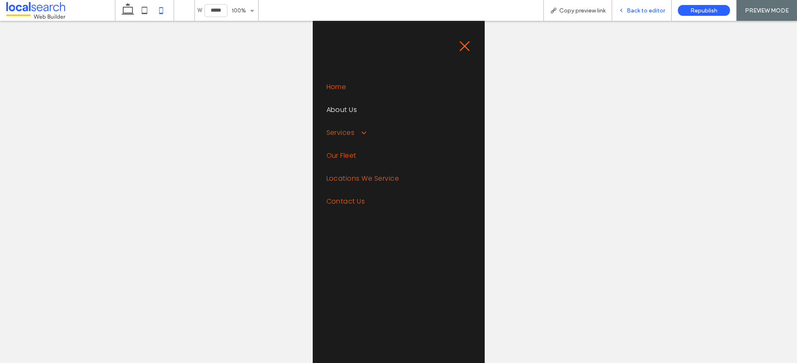
click at [638, 10] on span "Back to editor" at bounding box center [646, 10] width 38 height 7
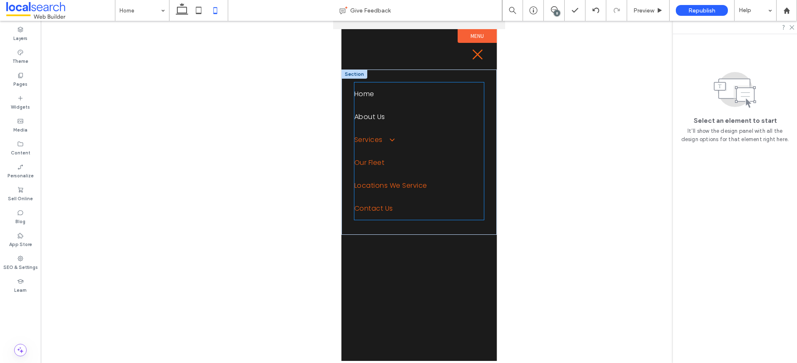
click at [367, 91] on span "Home" at bounding box center [364, 94] width 20 height 10
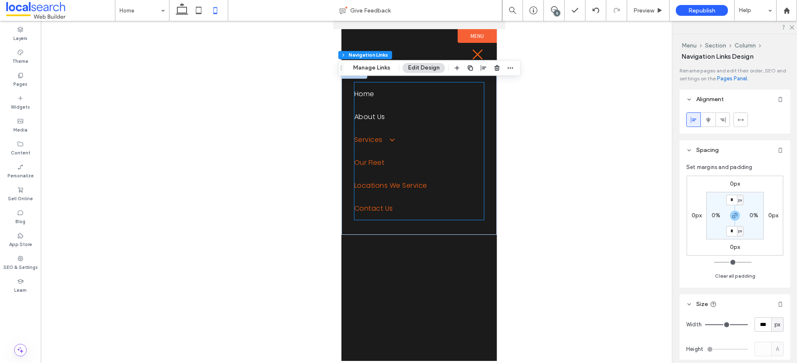
type input "***"
type input "****"
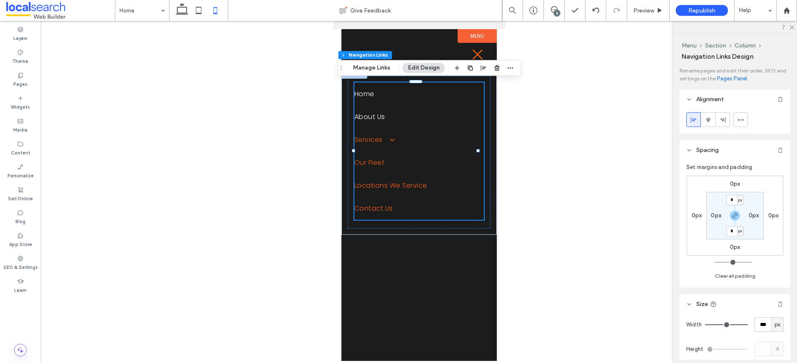
click at [366, 91] on span "Home" at bounding box center [364, 94] width 20 height 10
click at [424, 70] on button "Edit Design" at bounding box center [424, 68] width 42 height 10
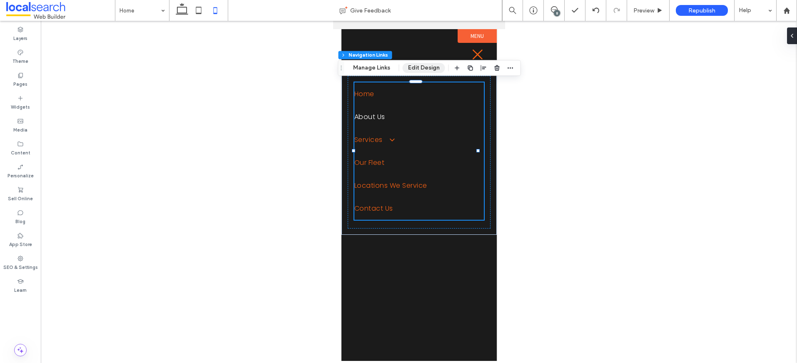
click at [408, 71] on button "Edit Design" at bounding box center [424, 68] width 42 height 10
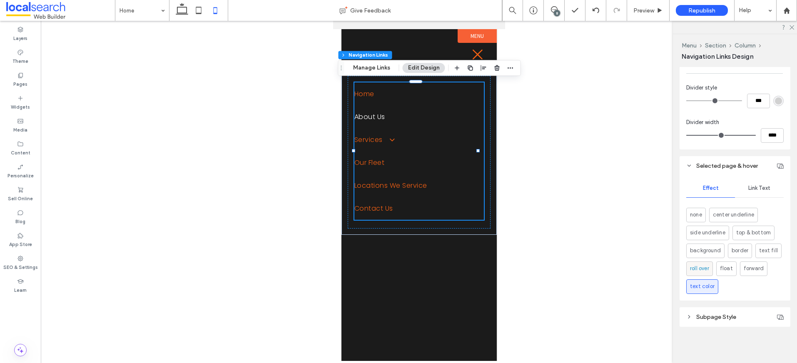
scroll to position [742, 0]
click at [765, 190] on span "Link Text" at bounding box center [759, 187] width 22 height 7
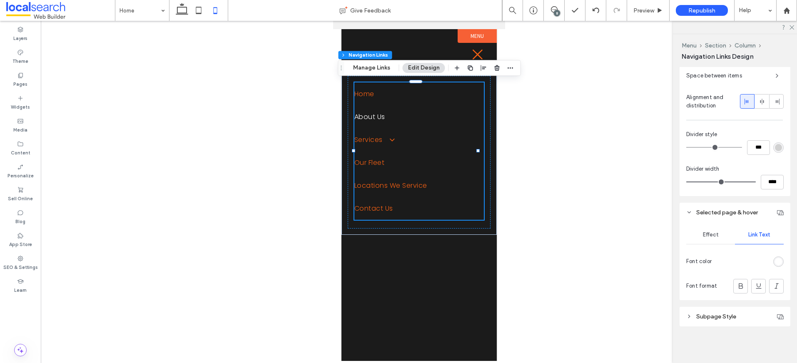
click at [778, 261] on div "rgb(255, 255, 255)" at bounding box center [778, 262] width 10 height 10
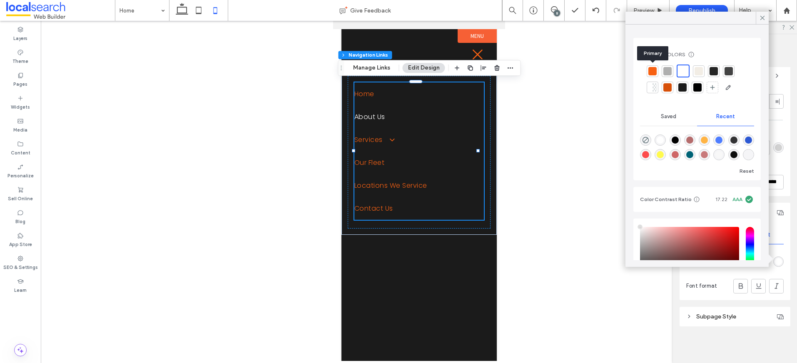
click at [652, 70] on div at bounding box center [652, 71] width 8 height 8
click at [728, 272] on div "Effect Link Text Font color Font format" at bounding box center [735, 261] width 111 height 78
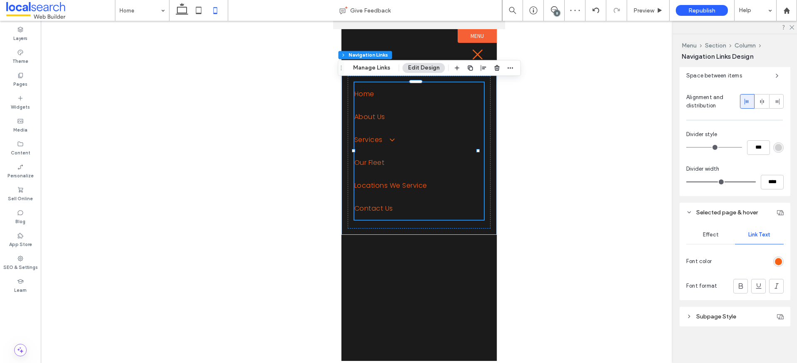
click at [710, 238] on div "Effect" at bounding box center [710, 235] width 49 height 18
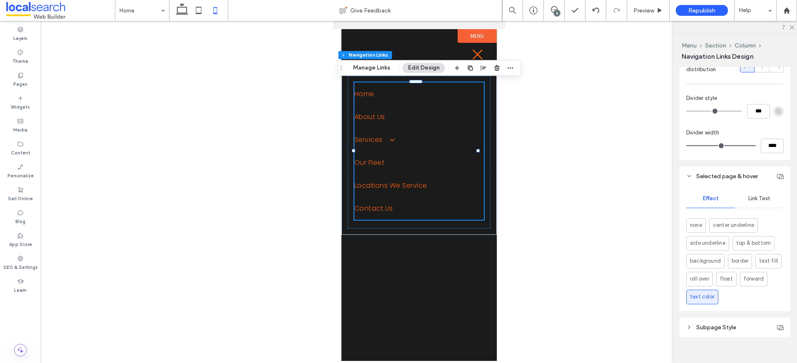
scroll to position [742, 0]
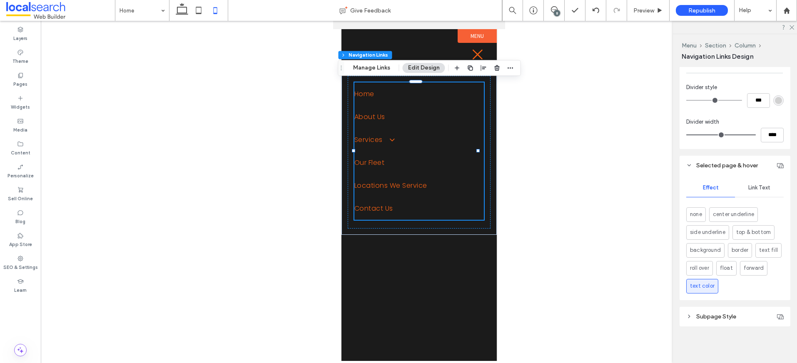
click at [757, 182] on div "Link Text" at bounding box center [759, 188] width 49 height 18
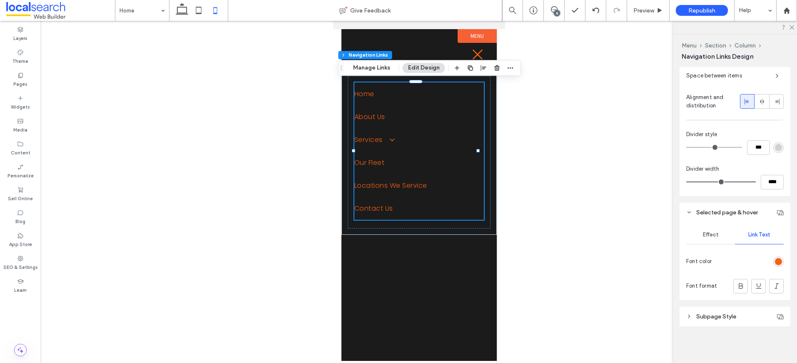
click at [775, 264] on div "rgb(247, 97, 19)" at bounding box center [778, 261] width 7 height 7
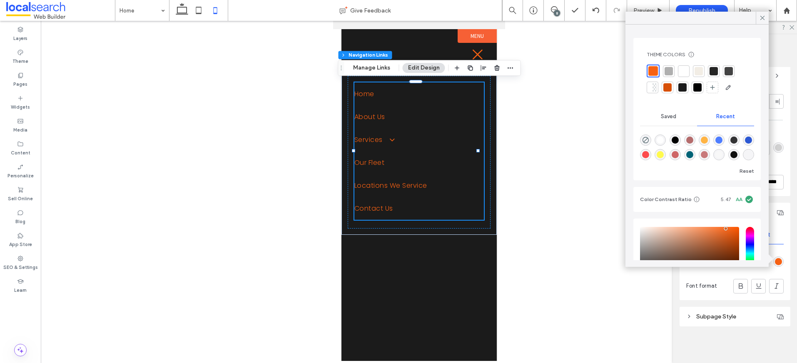
click at [663, 139] on div "rgba(255, 255, 255, 1)" at bounding box center [660, 140] width 7 height 7
type input "*******"
click at [568, 132] on div at bounding box center [419, 191] width 756 height 340
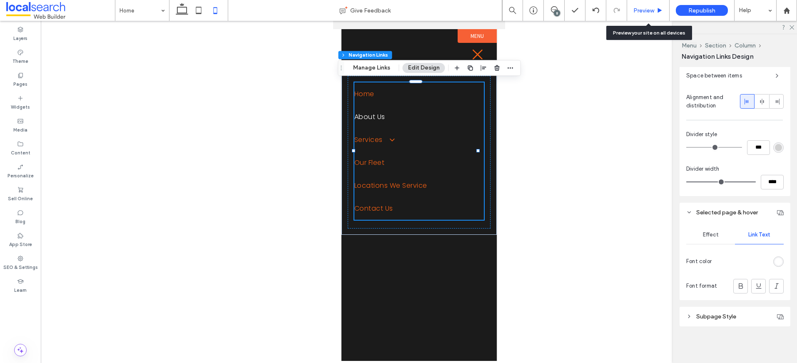
click at [651, 14] on span "Preview" at bounding box center [643, 10] width 21 height 7
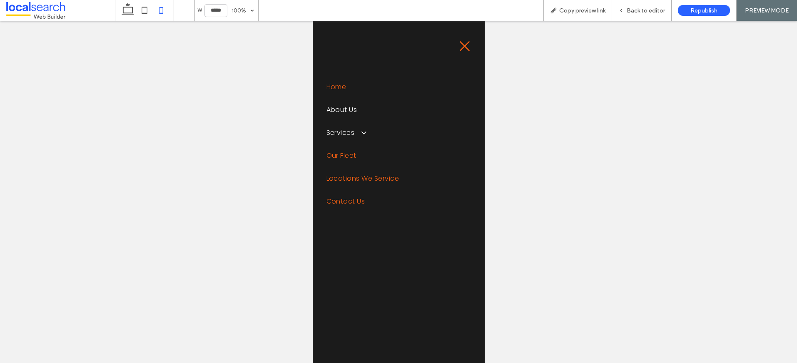
click at [361, 132] on span at bounding box center [360, 132] width 14 height 9
click at [460, 50] on icon at bounding box center [465, 46] width 10 height 10
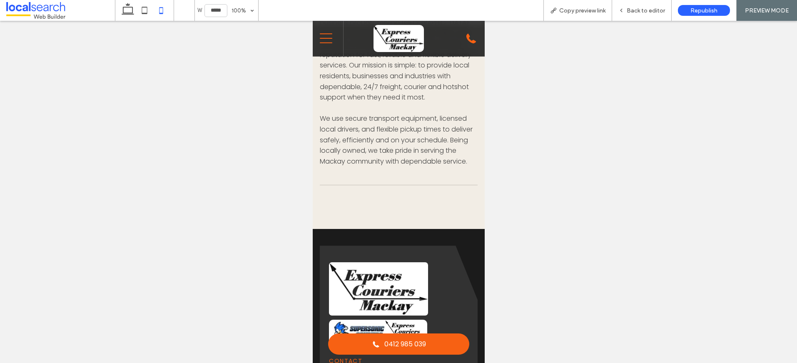
scroll to position [2555, 0]
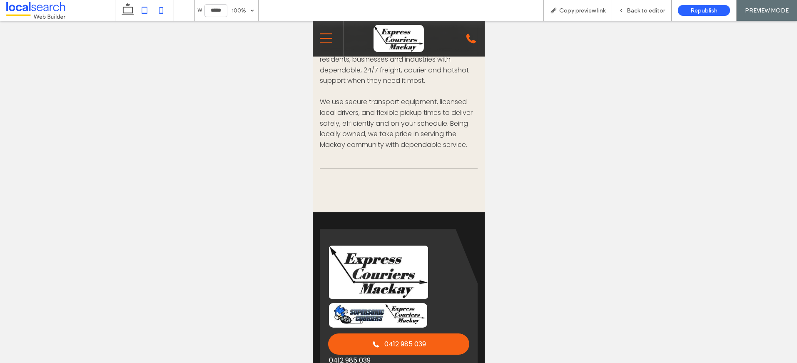
click at [143, 10] on icon at bounding box center [144, 10] width 17 height 17
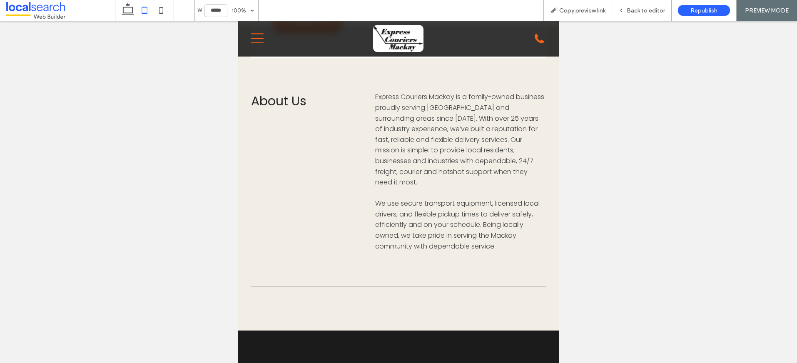
type input "*****"
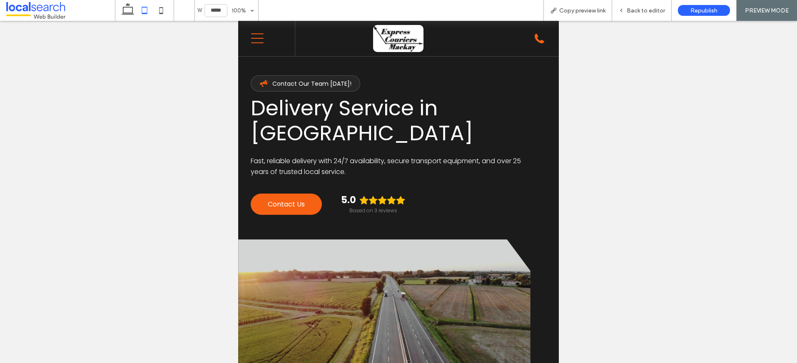
click at [255, 38] on icon "Mobile Menu" at bounding box center [257, 38] width 12 height 12
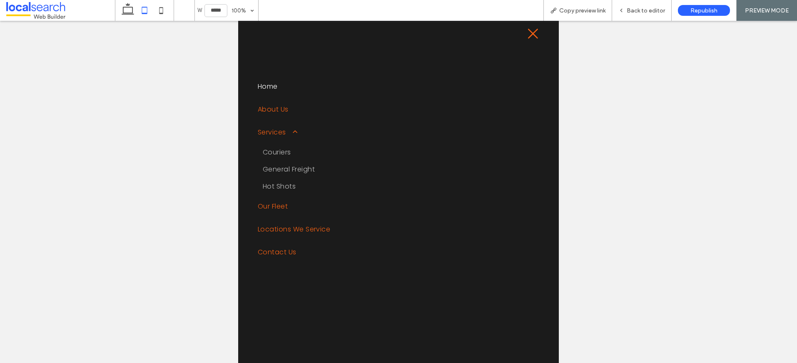
click at [528, 33] on icon at bounding box center [533, 34] width 10 height 10
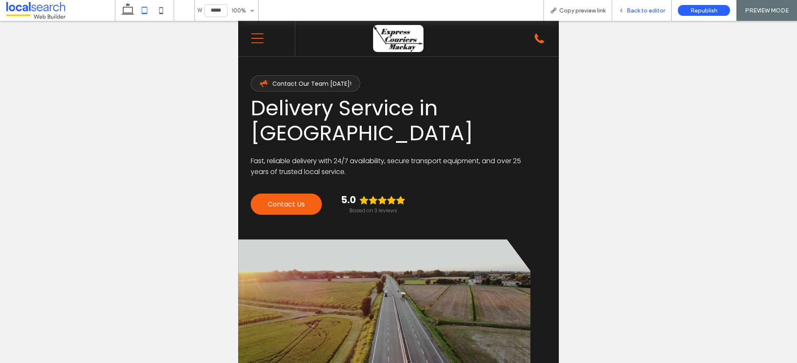
click at [656, 7] on span "Back to editor" at bounding box center [646, 10] width 38 height 7
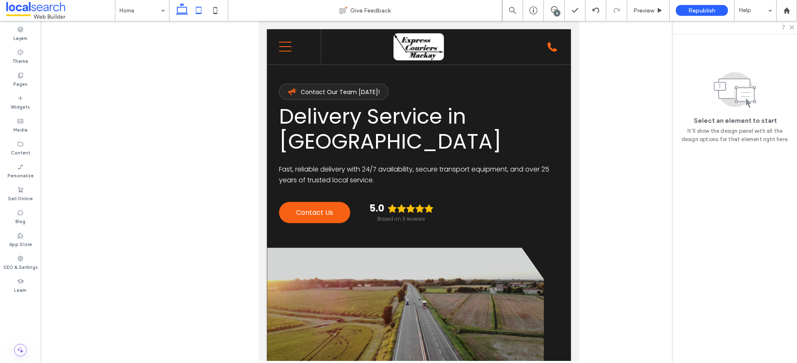
click at [177, 12] on use at bounding box center [182, 9] width 12 height 12
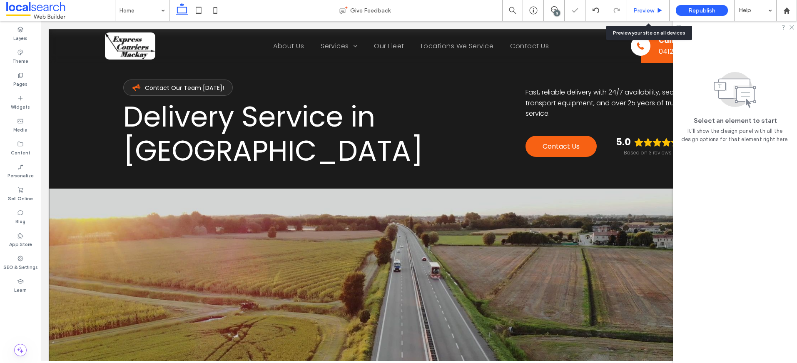
click at [646, 9] on span "Preview" at bounding box center [643, 10] width 21 height 7
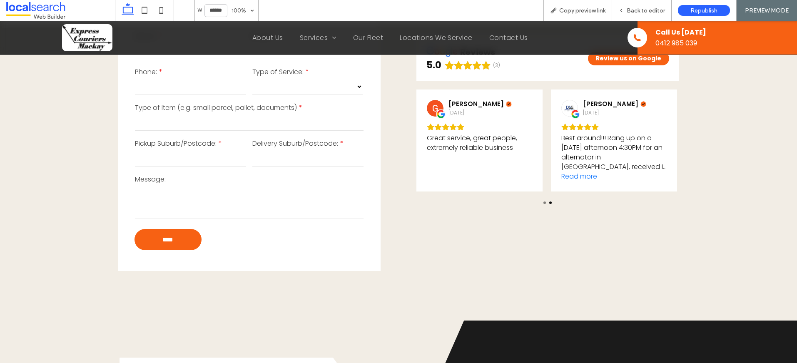
scroll to position [1409, 0]
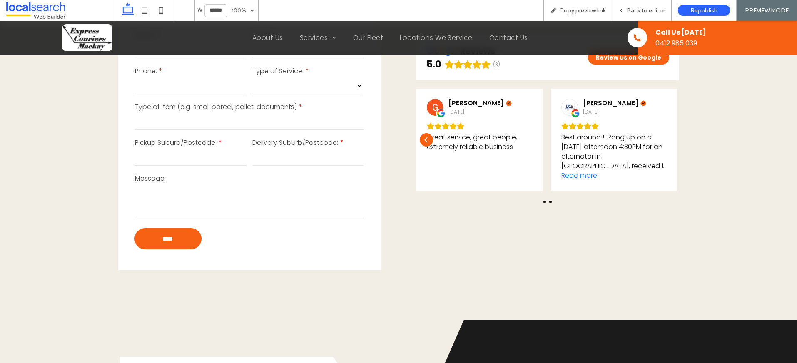
click at [543, 201] on div at bounding box center [544, 202] width 2 height 2
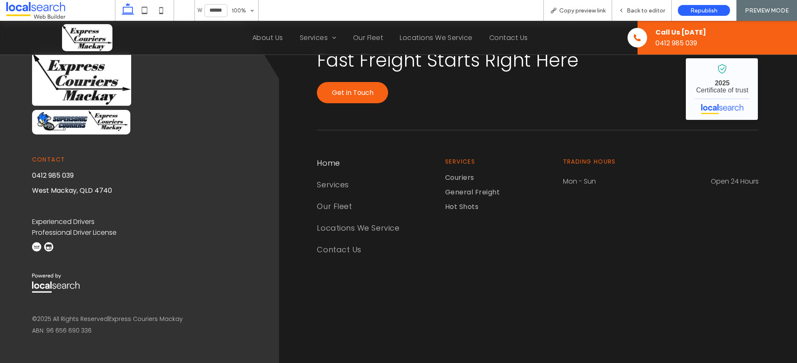
scroll to position [2291, 0]
click at [325, 179] on span "Services" at bounding box center [333, 184] width 32 height 11
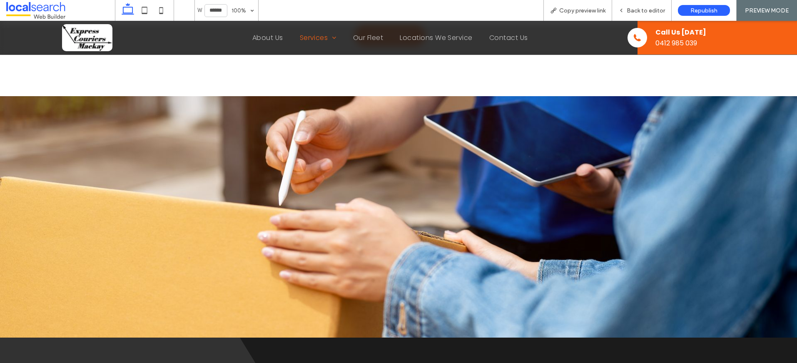
scroll to position [1078, 0]
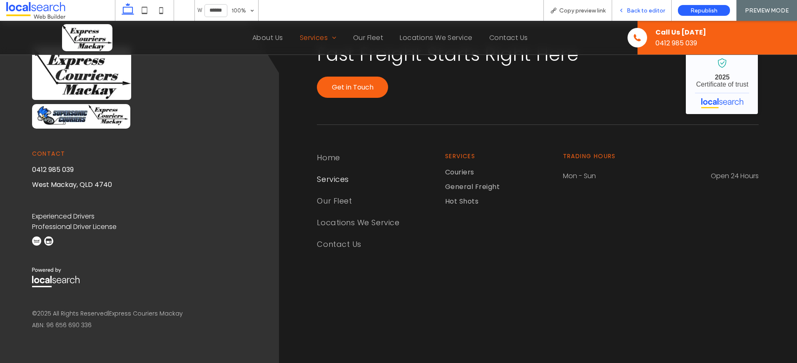
click at [644, 7] on span "Back to editor" at bounding box center [646, 10] width 38 height 7
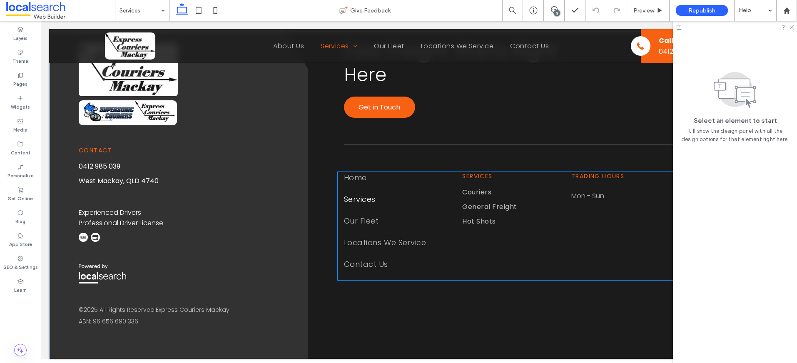
scroll to position [1101, 0]
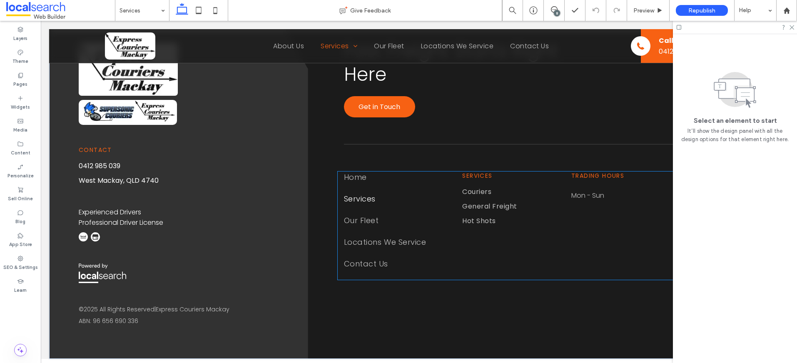
click at [354, 204] on span "Services" at bounding box center [360, 198] width 32 height 11
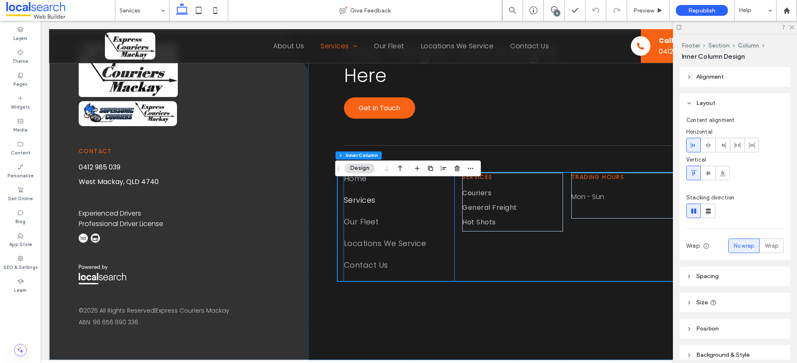
scroll to position [1099, 0]
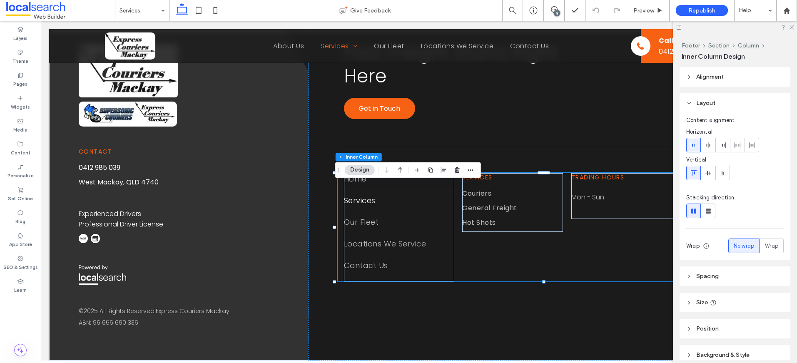
click at [352, 170] on button "Design" at bounding box center [360, 170] width 30 height 10
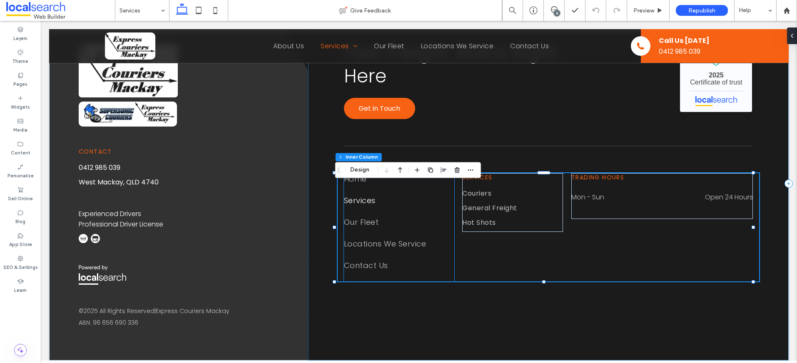
click at [355, 206] on span "Services" at bounding box center [360, 200] width 32 height 11
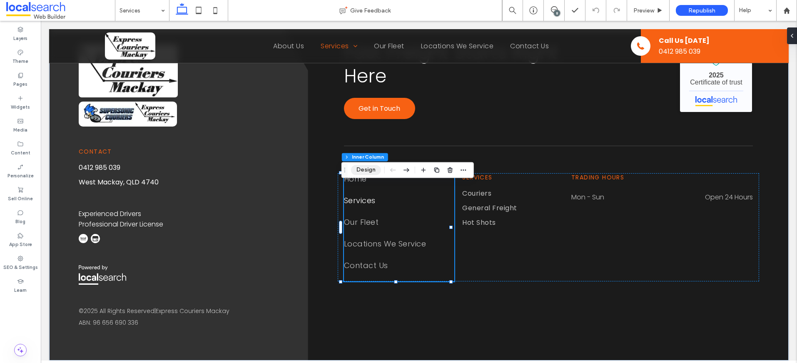
click at [362, 171] on button "Design" at bounding box center [366, 170] width 30 height 10
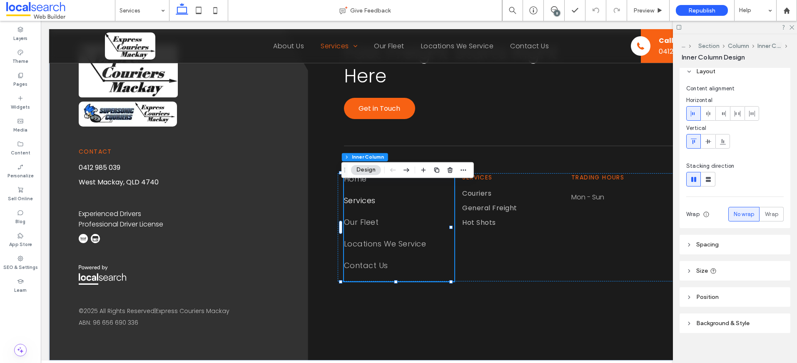
scroll to position [39, 0]
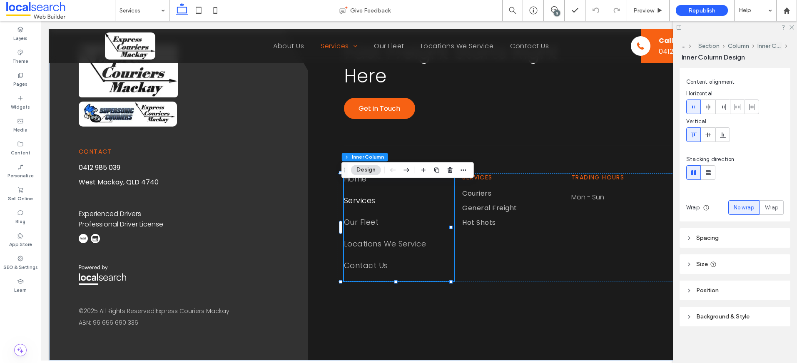
click at [700, 290] on span "Position" at bounding box center [707, 290] width 22 height 7
click at [697, 261] on span "Size" at bounding box center [702, 264] width 12 height 7
click at [694, 239] on header "Spacing" at bounding box center [735, 238] width 111 height 20
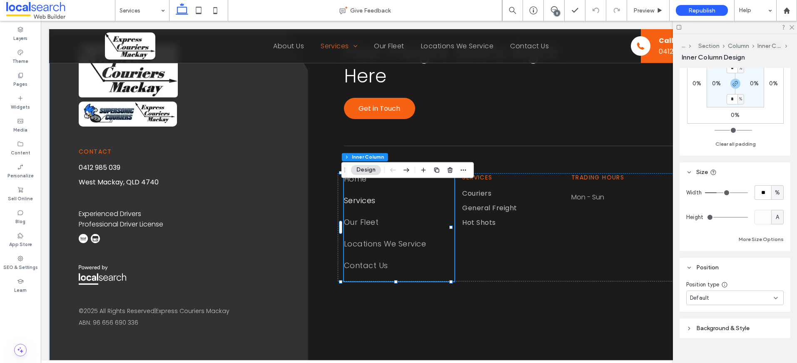
scroll to position [305, 0]
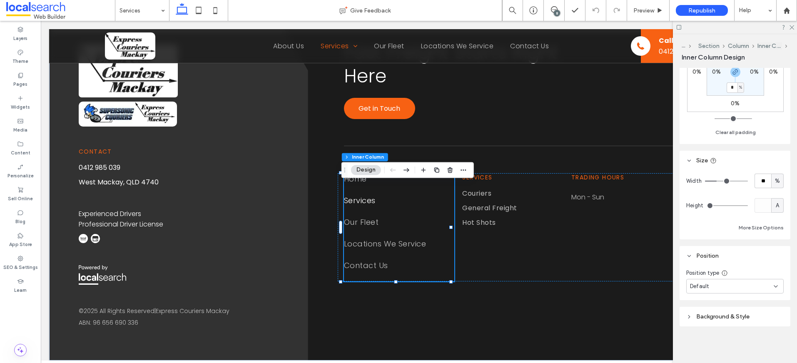
click at [709, 317] on span "Background & Style" at bounding box center [722, 316] width 53 height 7
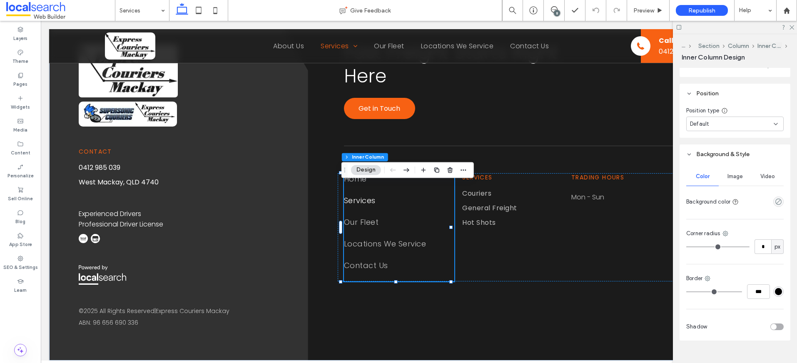
scroll to position [482, 0]
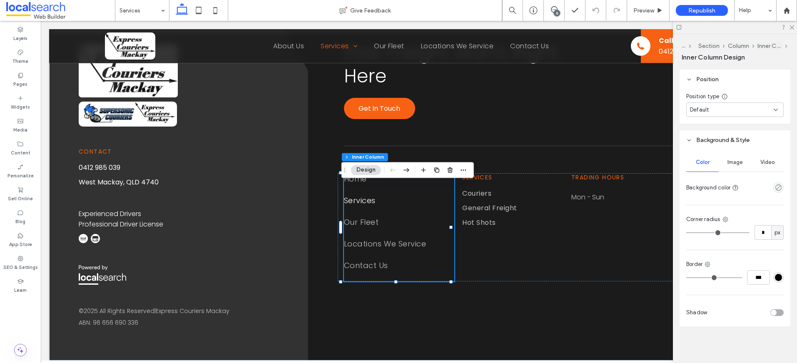
click at [733, 163] on span "Image" at bounding box center [735, 162] width 15 height 7
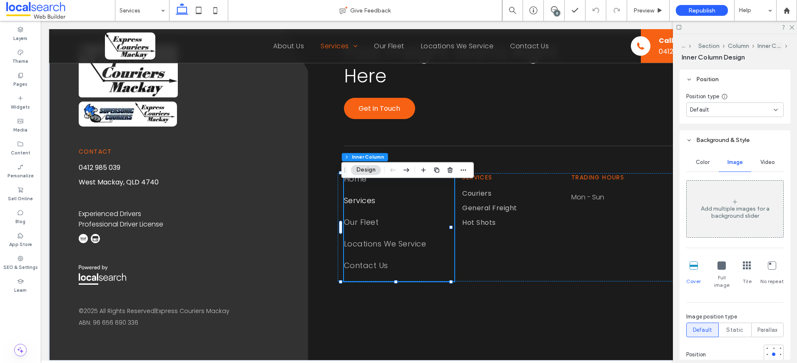
click at [763, 160] on span "Video" at bounding box center [767, 162] width 15 height 7
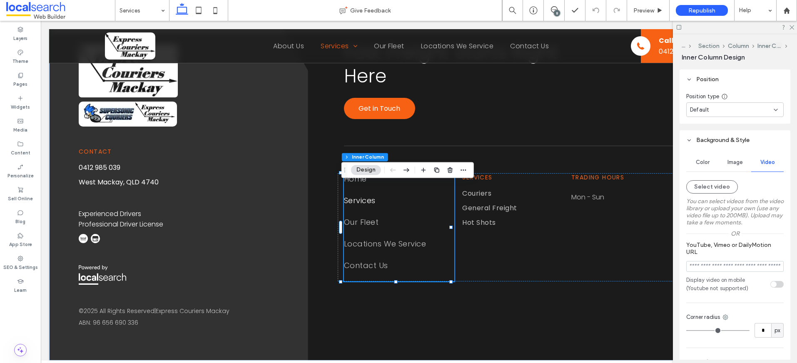
click at [707, 160] on span "Color" at bounding box center [703, 162] width 14 height 7
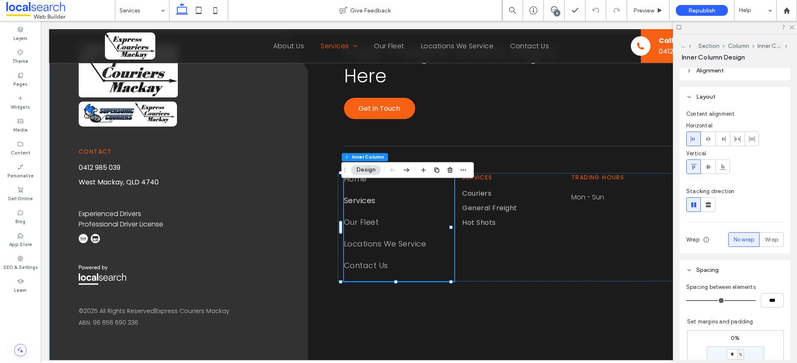
scroll to position [0, 0]
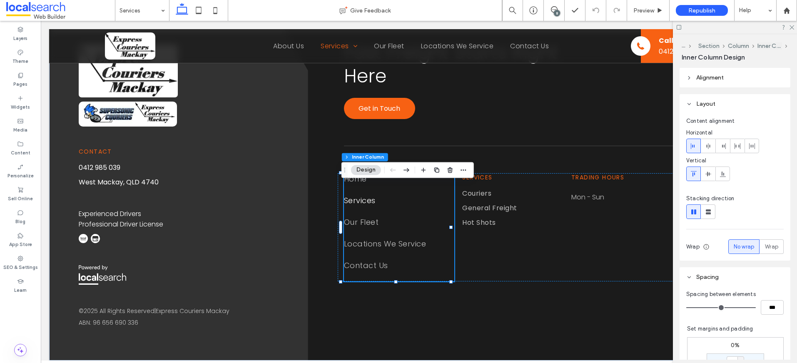
click at [693, 81] on header "Alignment" at bounding box center [735, 78] width 111 height 20
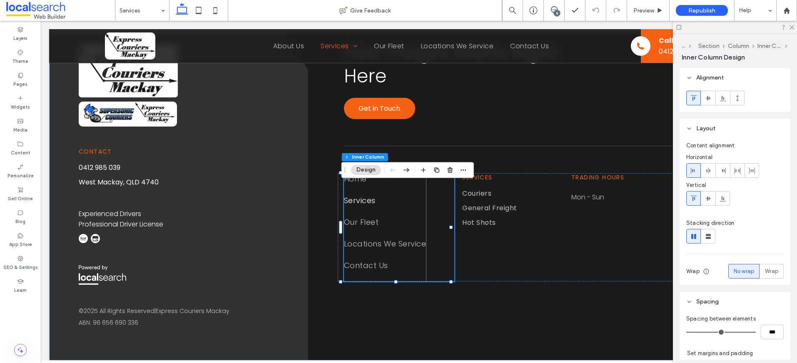
click at [364, 206] on span "Services" at bounding box center [360, 200] width 32 height 11
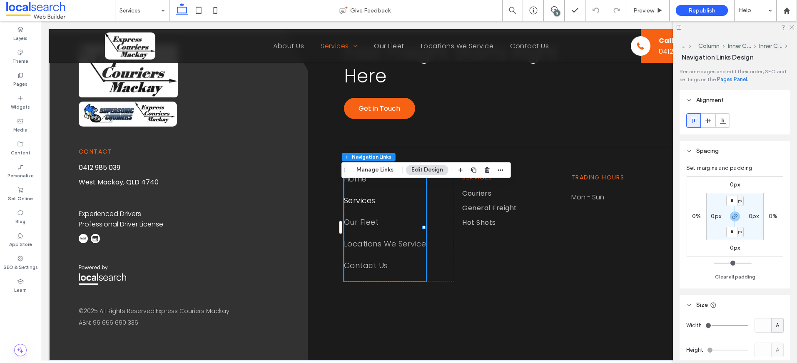
click at [430, 162] on div "Fast Freight Starts Right Here Get in Touch Express Couriers Mackay - Localsear…" at bounding box center [548, 184] width 481 height 354
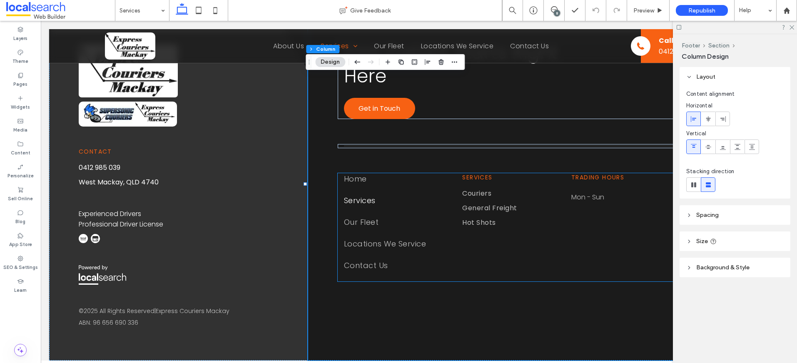
click at [361, 195] on link "Home" at bounding box center [385, 184] width 82 height 22
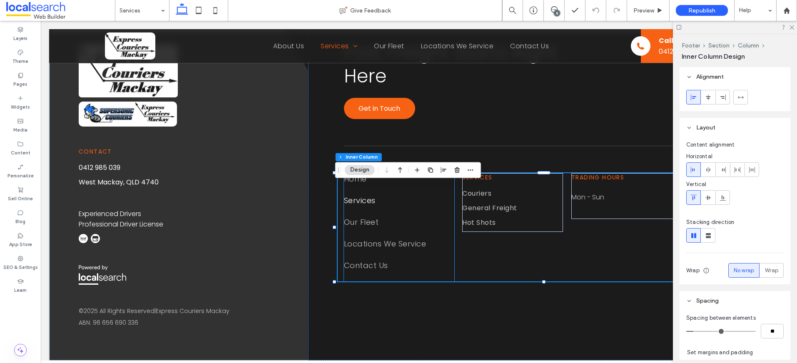
click at [361, 206] on span "Services" at bounding box center [360, 200] width 32 height 11
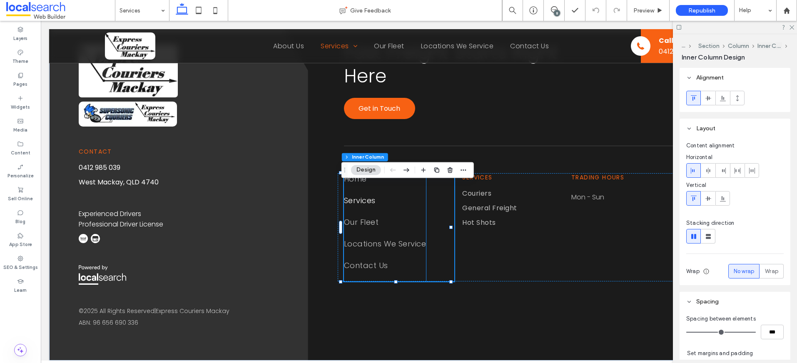
click at [370, 206] on span "Services" at bounding box center [360, 200] width 32 height 11
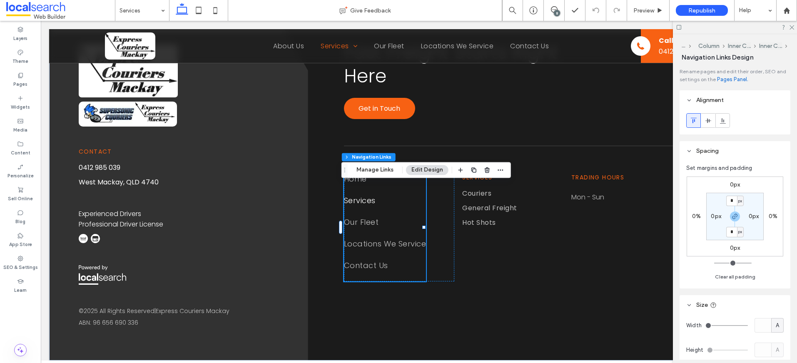
click at [423, 168] on button "Edit Design" at bounding box center [427, 170] width 42 height 10
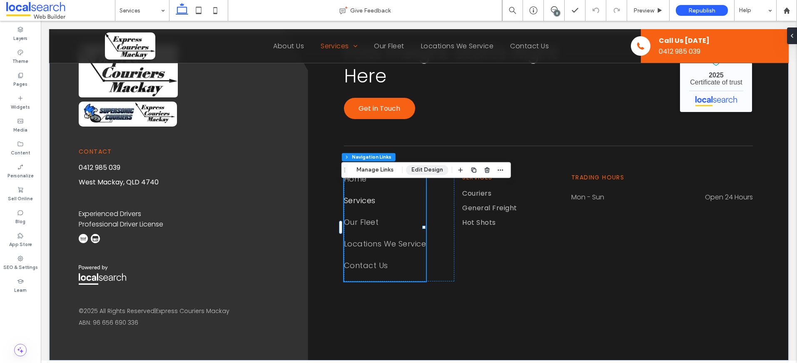
click at [426, 174] on button "Edit Design" at bounding box center [427, 170] width 42 height 10
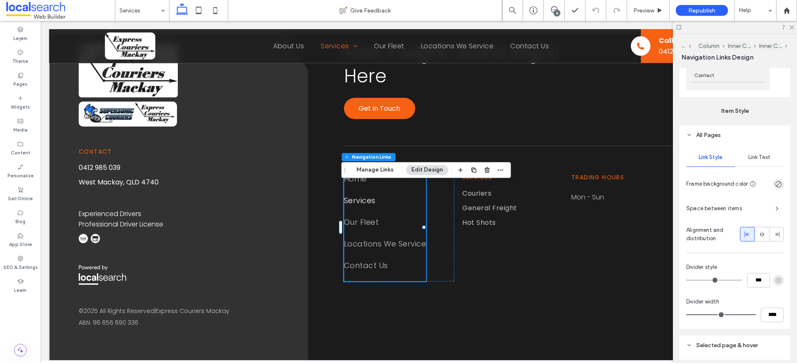
scroll to position [503, 0]
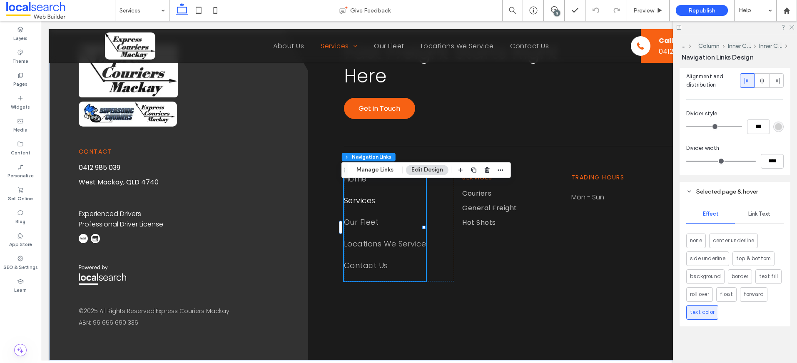
click at [753, 219] on div "Link Text" at bounding box center [759, 214] width 49 height 18
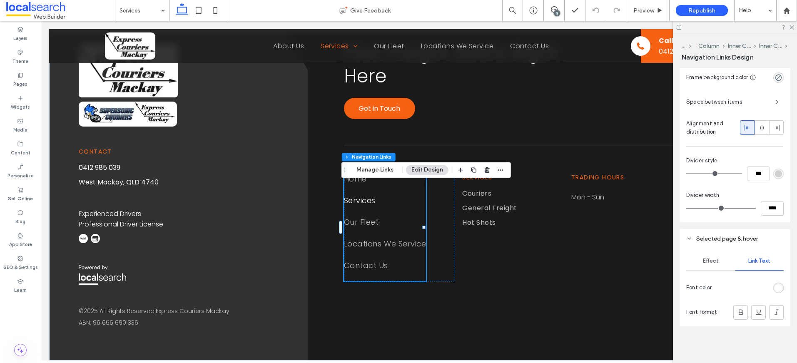
scroll to position [609, 0]
click at [775, 288] on div "rgb(255, 255, 255)" at bounding box center [778, 287] width 7 height 7
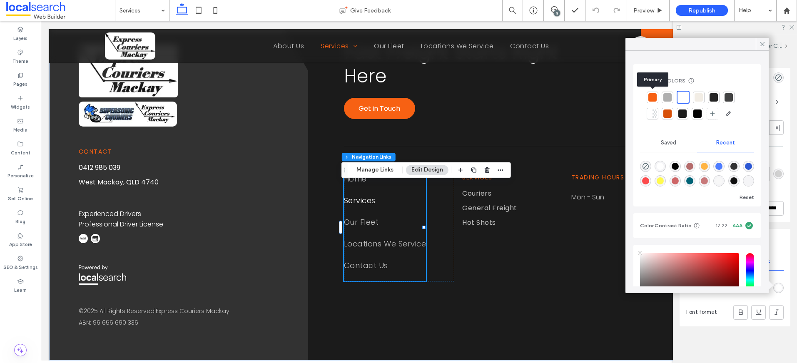
click at [654, 98] on div at bounding box center [652, 97] width 8 height 8
click at [763, 42] on icon at bounding box center [762, 43] width 7 height 7
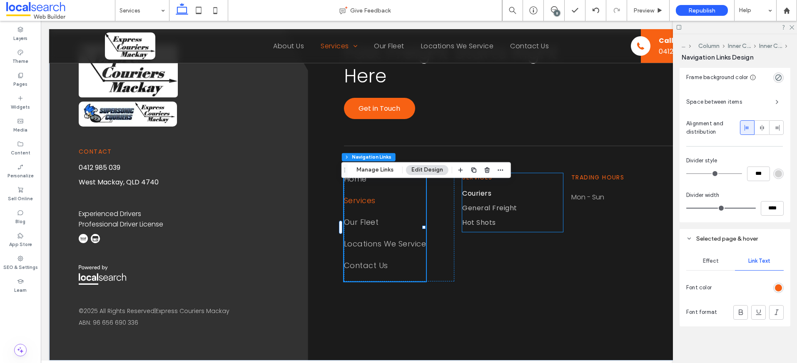
click at [475, 199] on span "Couriers" at bounding box center [476, 193] width 29 height 10
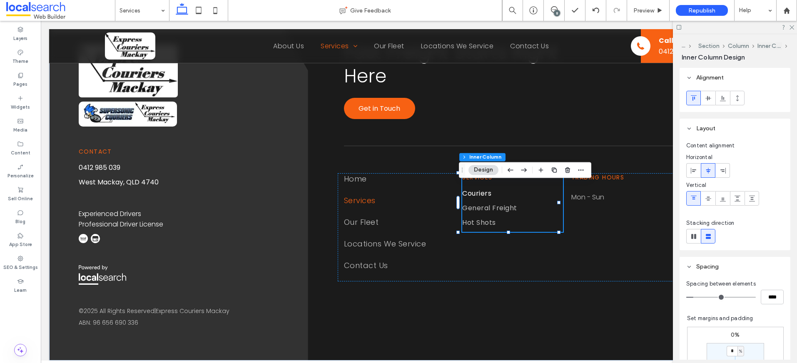
click at [473, 199] on span "Couriers" at bounding box center [476, 193] width 29 height 10
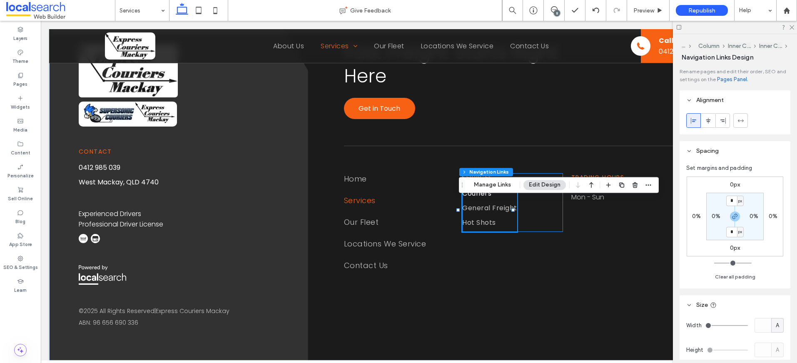
type input "***"
type input "****"
click at [539, 187] on button "Edit Design" at bounding box center [544, 185] width 42 height 10
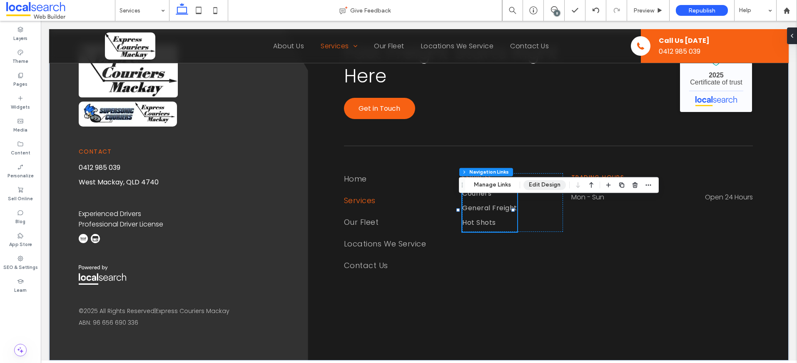
click at [539, 189] on button "Edit Design" at bounding box center [544, 185] width 42 height 10
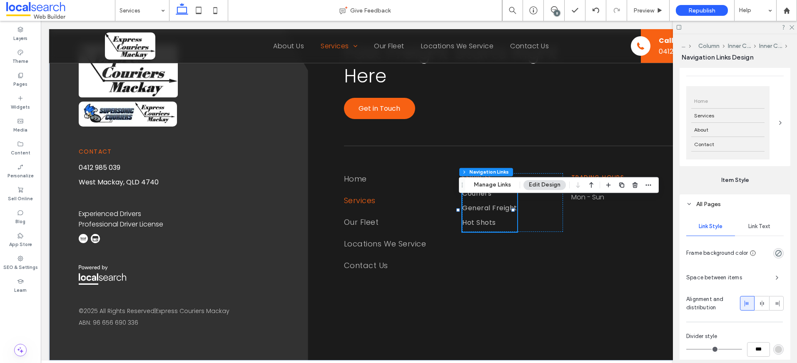
scroll to position [418, 0]
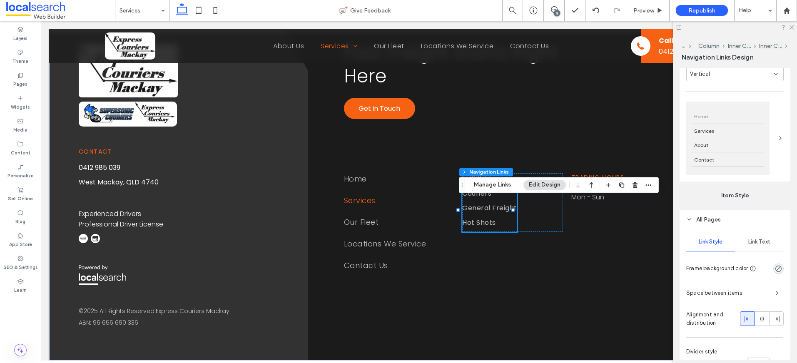
click at [758, 239] on span "Link Text" at bounding box center [759, 242] width 22 height 7
click at [708, 243] on span "Link Style" at bounding box center [711, 242] width 24 height 7
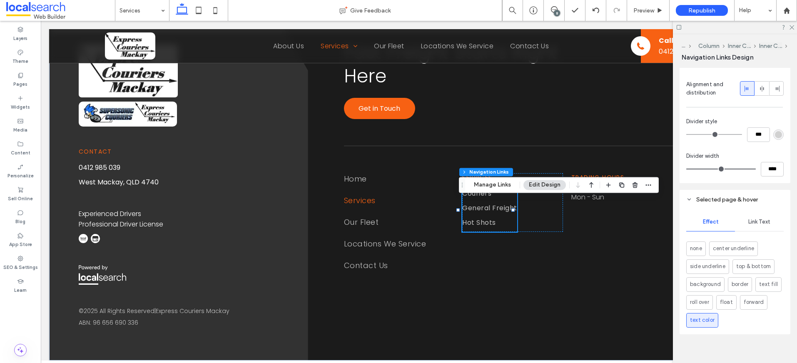
scroll to position [656, 0]
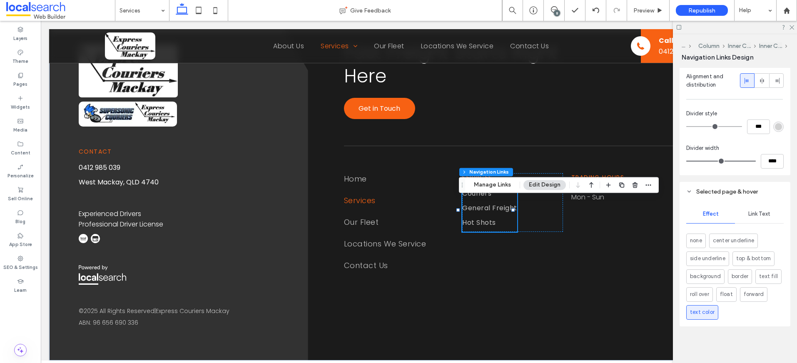
click at [758, 213] on span "Link Text" at bounding box center [759, 214] width 22 height 7
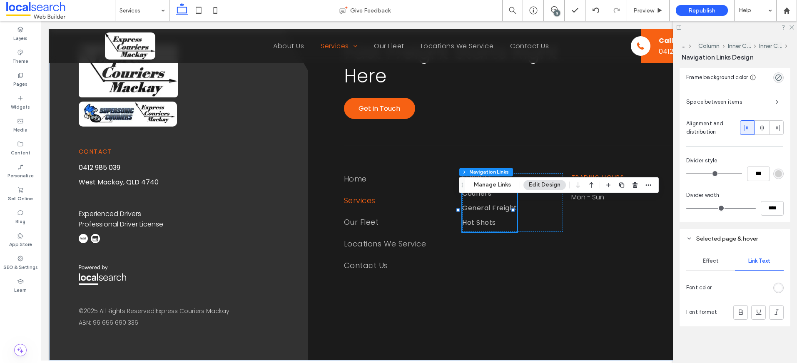
click at [753, 263] on span "Link Text" at bounding box center [759, 261] width 22 height 7
click at [707, 263] on span "Effect" at bounding box center [711, 261] width 16 height 7
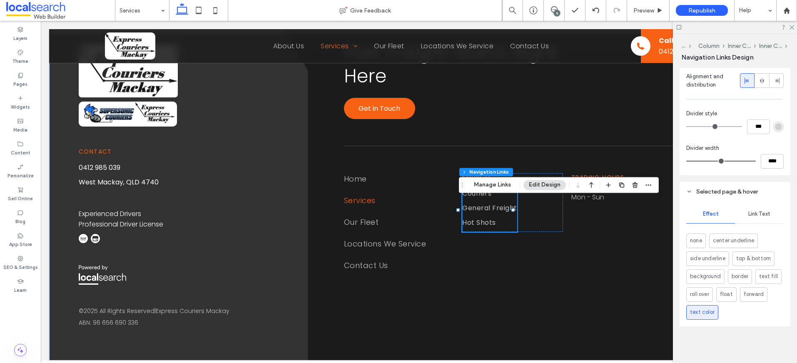
click at [753, 215] on span "Link Text" at bounding box center [759, 214] width 22 height 7
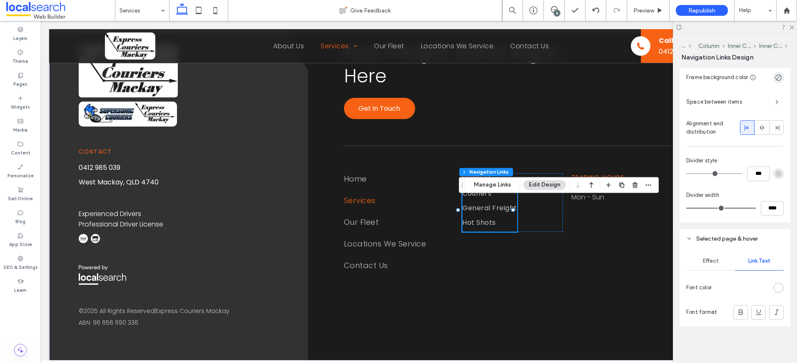
click at [775, 289] on div "rgb(255, 255, 255)" at bounding box center [778, 287] width 7 height 7
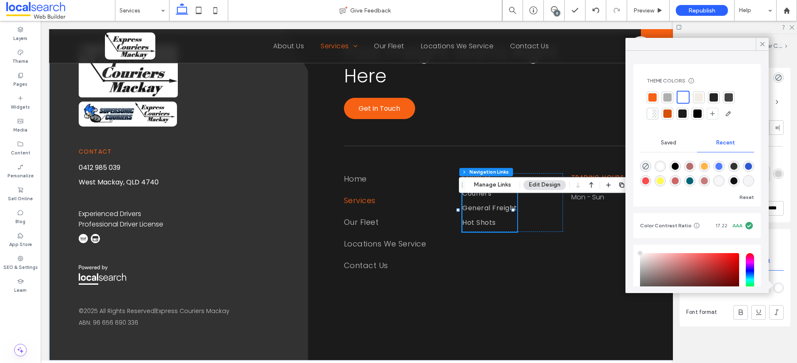
click at [651, 98] on div at bounding box center [652, 97] width 8 height 8
click at [763, 44] on use at bounding box center [762, 44] width 4 height 4
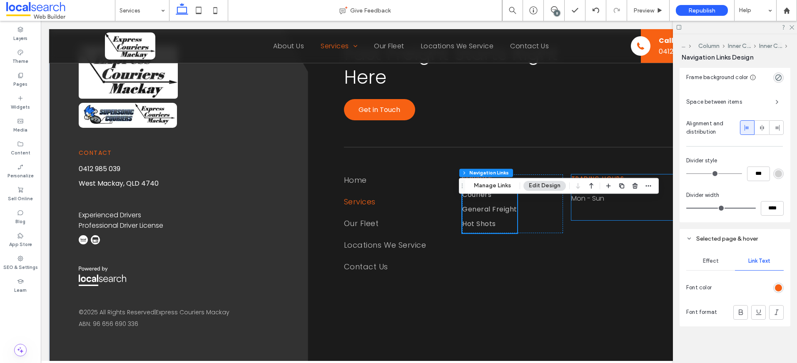
scroll to position [1097, 0]
click at [579, 204] on dt "Mon - Sun" at bounding box center [607, 199] width 72 height 10
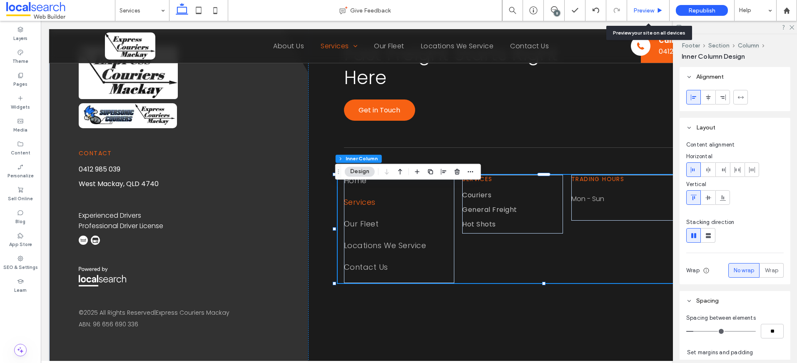
click at [644, 14] on div "Preview" at bounding box center [648, 10] width 42 height 21
click at [645, 9] on span "Preview" at bounding box center [643, 10] width 21 height 7
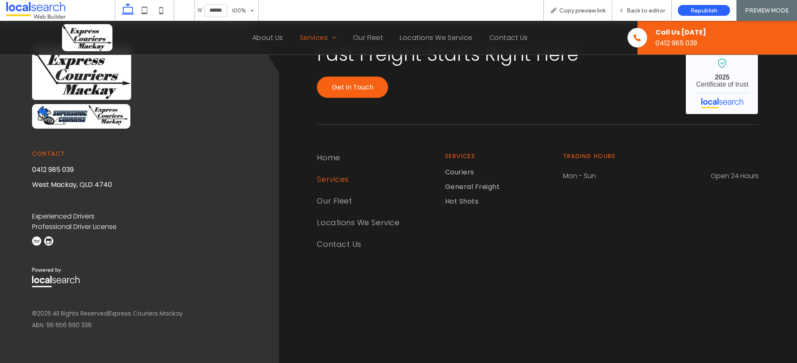
scroll to position [1077, 0]
click at [649, 11] on span "Back to editor" at bounding box center [646, 10] width 38 height 7
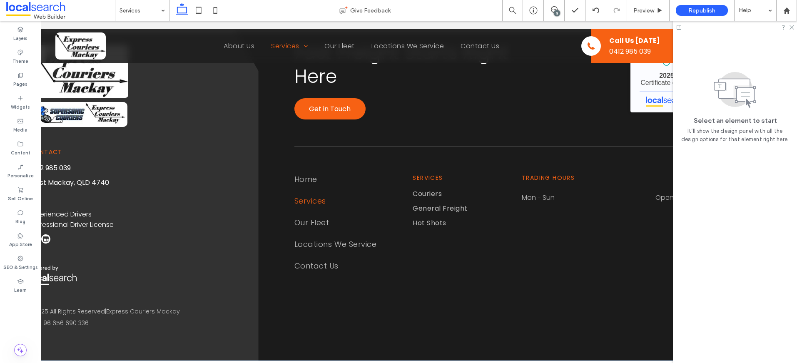
scroll to position [0, 124]
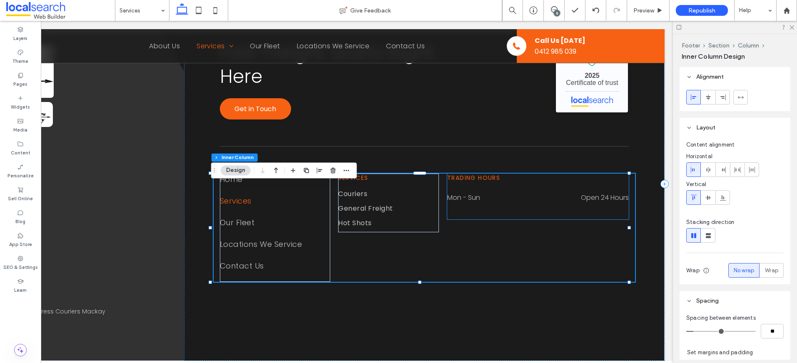
click at [588, 203] on dd "Open 24 Hours" at bounding box center [575, 197] width 107 height 10
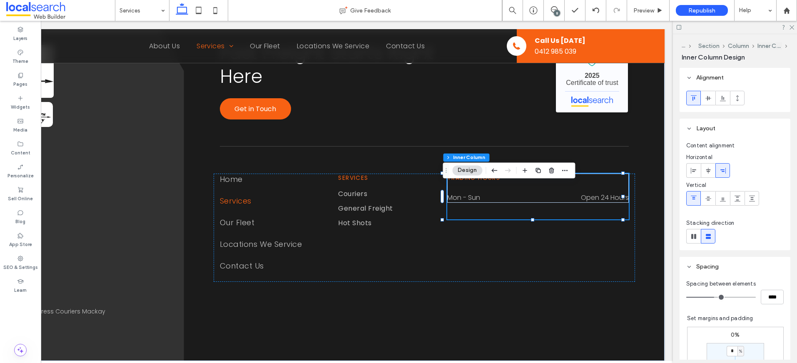
click at [580, 203] on dd "Open 24 Hours" at bounding box center [575, 197] width 107 height 10
click at [578, 203] on dd "Open 24 Hours" at bounding box center [575, 197] width 107 height 10
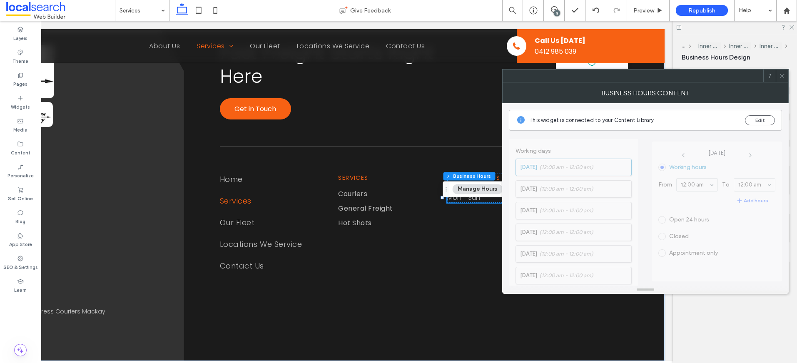
click at [781, 77] on use at bounding box center [782, 76] width 4 height 4
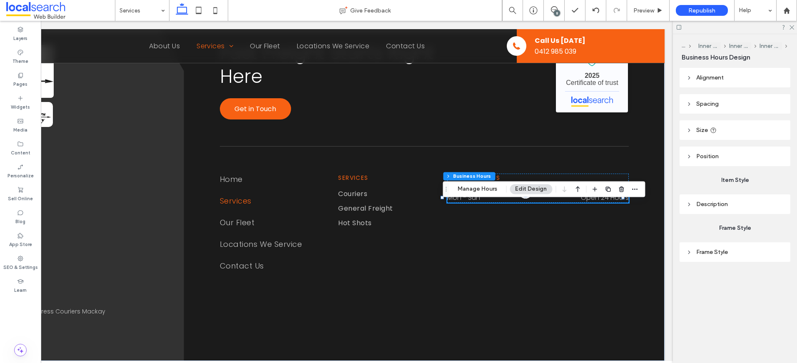
click at [579, 203] on dd "Open 24 Hours" at bounding box center [575, 197] width 107 height 10
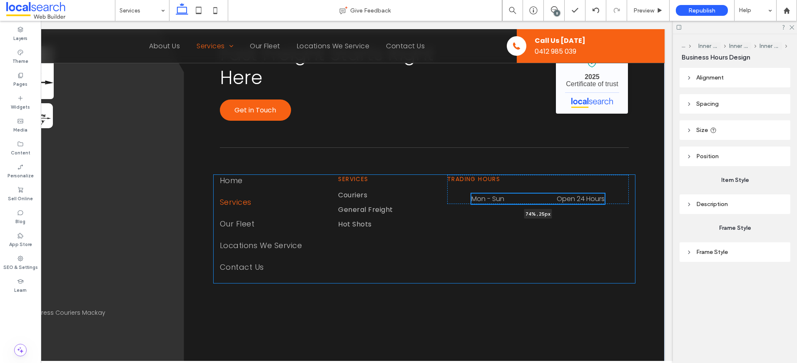
scroll to position [1097, 0]
click at [621, 207] on div "Contact 0412 985 039 West Mackay, QLD 4740 Experienced Drivers Professional Dri…" at bounding box center [295, 186] width 740 height 354
type input "**"
type input "****"
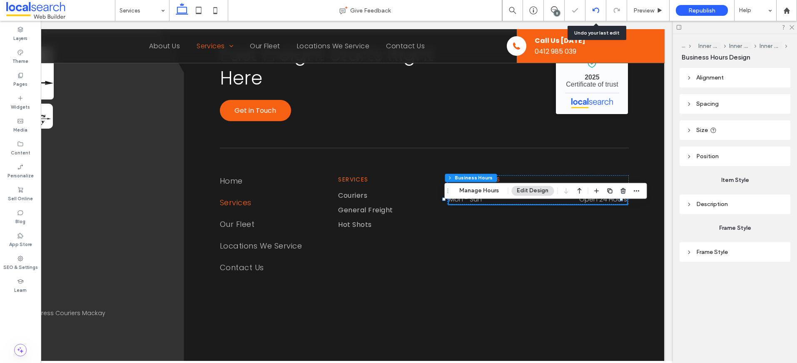
click at [601, 10] on div at bounding box center [596, 10] width 20 height 7
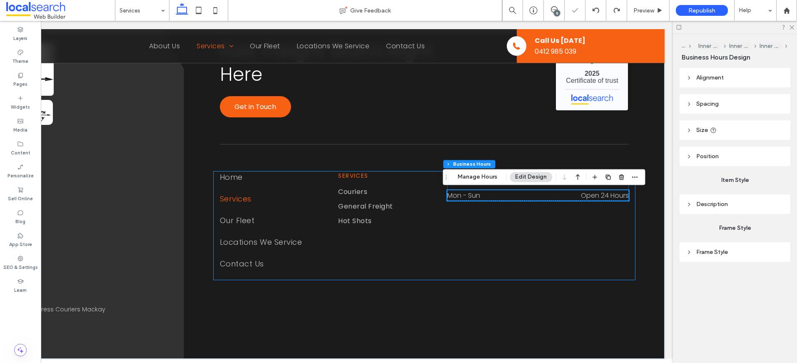
scroll to position [1118, 0]
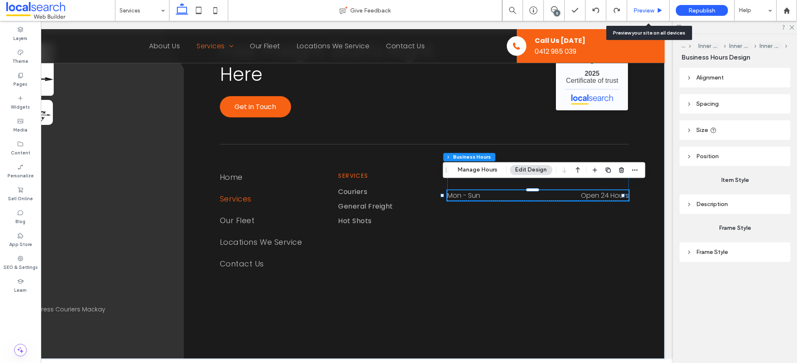
click at [643, 10] on span "Preview" at bounding box center [643, 10] width 21 height 7
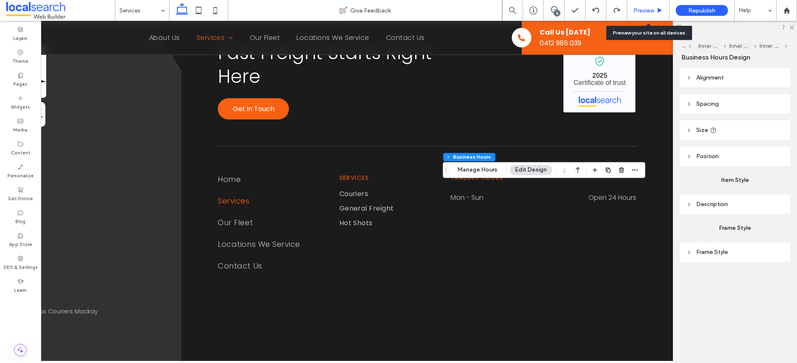
scroll to position [1077, 0]
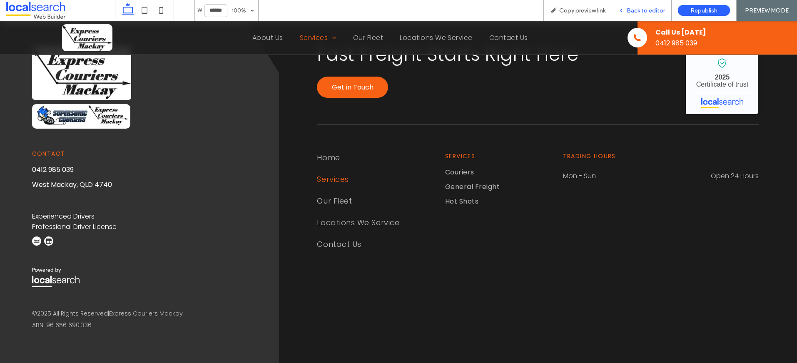
click at [635, 9] on span "Back to editor" at bounding box center [646, 10] width 38 height 7
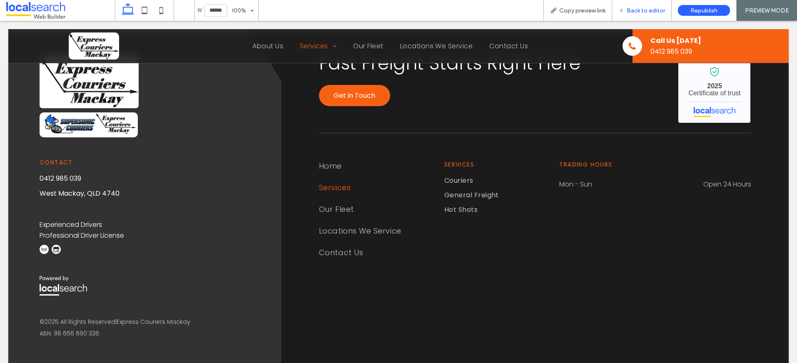
scroll to position [1099, 0]
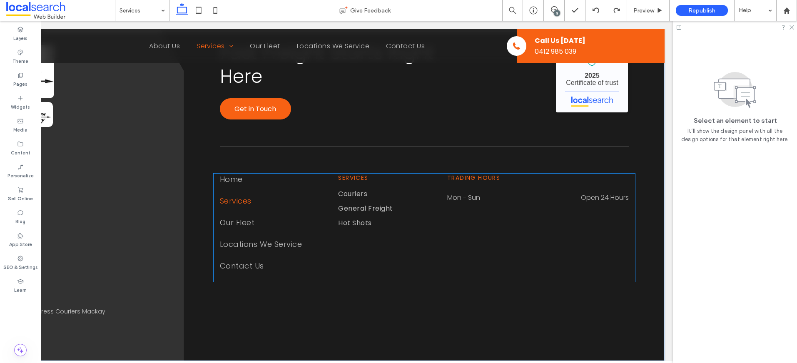
click at [589, 203] on dd "Open 24 Hours" at bounding box center [575, 197] width 107 height 10
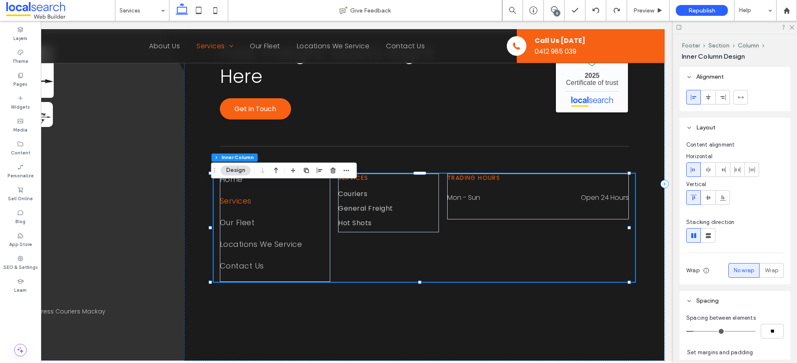
click at [573, 203] on dd "Open 24 Hours" at bounding box center [575, 197] width 107 height 10
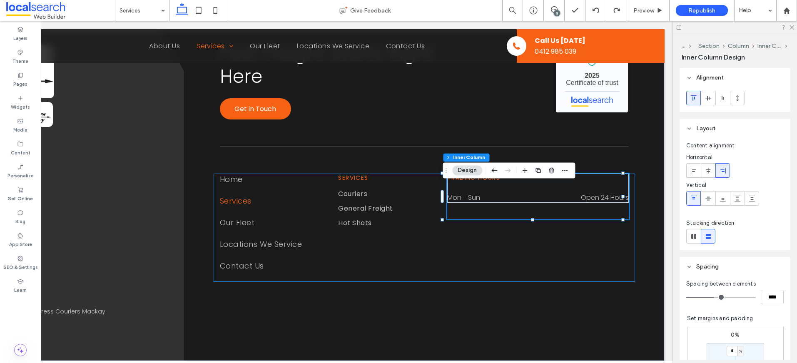
click at [563, 203] on dd "Open 24 Hours" at bounding box center [575, 197] width 107 height 10
click at [564, 203] on dd "Open 24 Hours" at bounding box center [575, 197] width 107 height 10
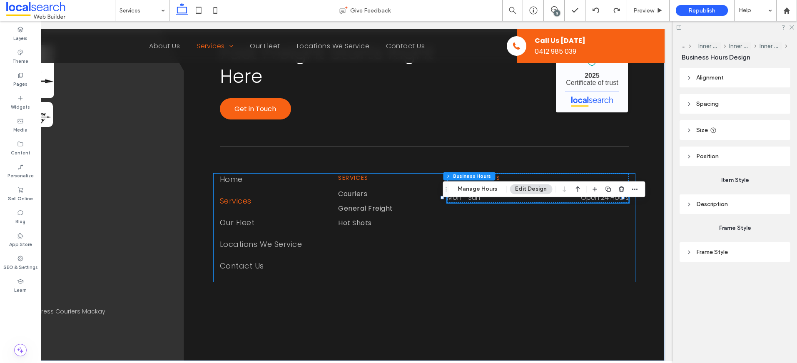
click at [558, 203] on dd "Open 24 Hours" at bounding box center [575, 197] width 107 height 10
click at [551, 203] on dd "Open 24 Hours" at bounding box center [575, 197] width 107 height 10
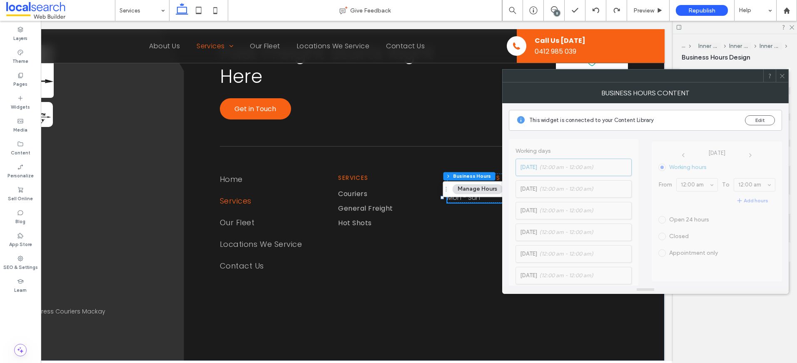
click at [779, 74] on icon at bounding box center [782, 76] width 6 height 6
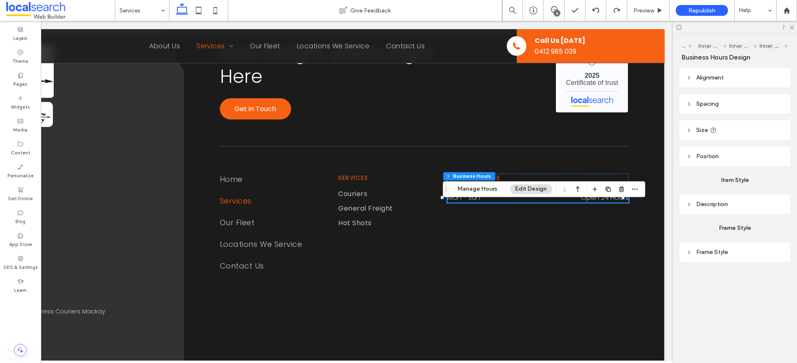
click at [527, 186] on button "Edit Design" at bounding box center [531, 189] width 42 height 10
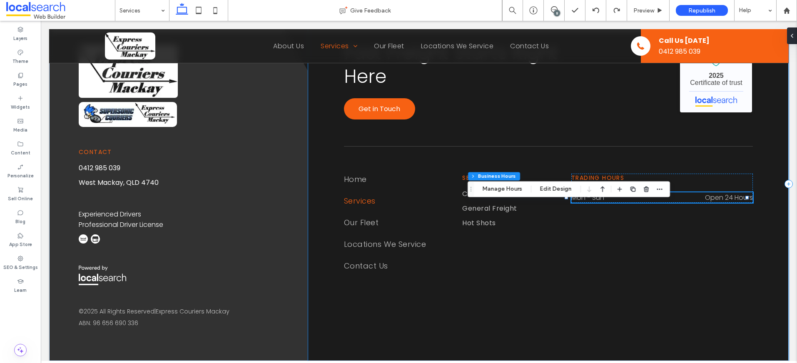
click at [570, 294] on div "Fast Freight Starts Right Here Get in Touch Express Couriers Mackay - Localsear…" at bounding box center [548, 184] width 481 height 354
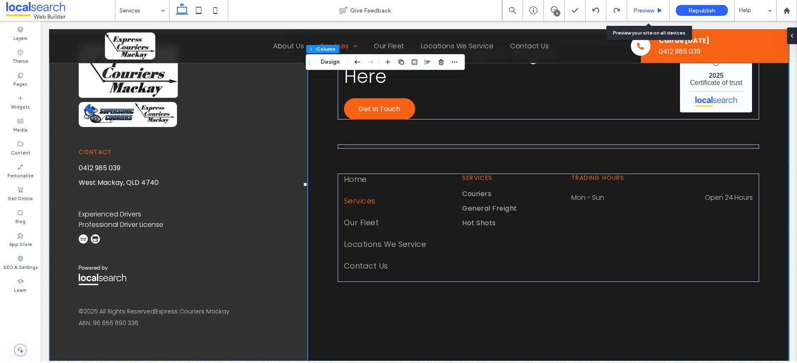
click at [646, 11] on span "Preview" at bounding box center [643, 10] width 21 height 7
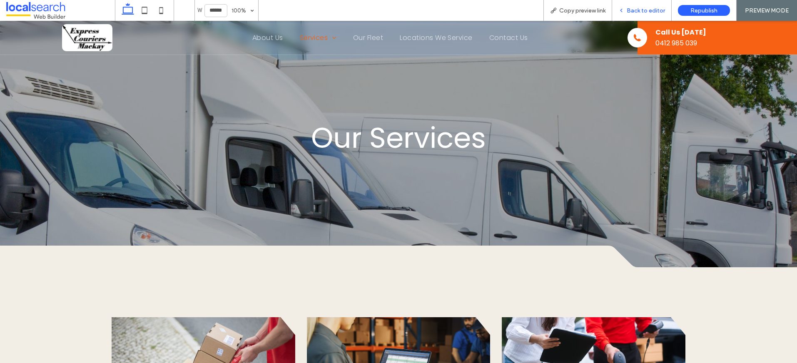
click at [647, 12] on span "Back to editor" at bounding box center [646, 10] width 38 height 7
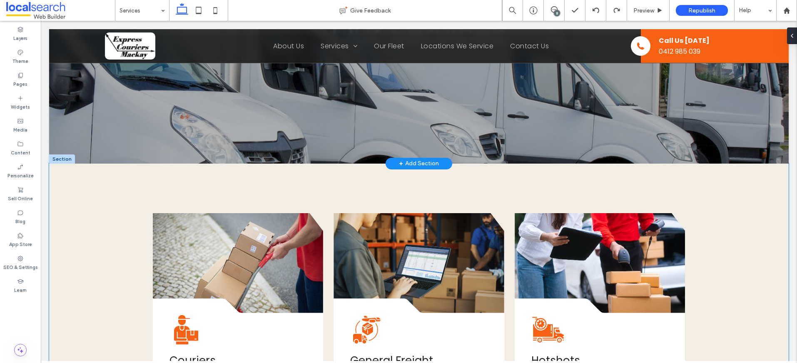
scroll to position [322, 0]
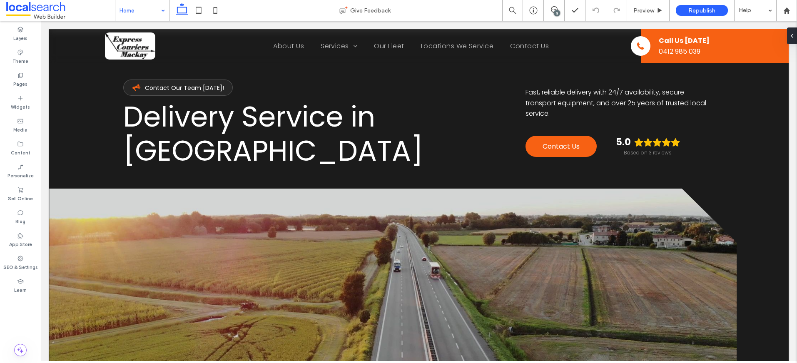
click at [146, 13] on input at bounding box center [140, 10] width 41 height 21
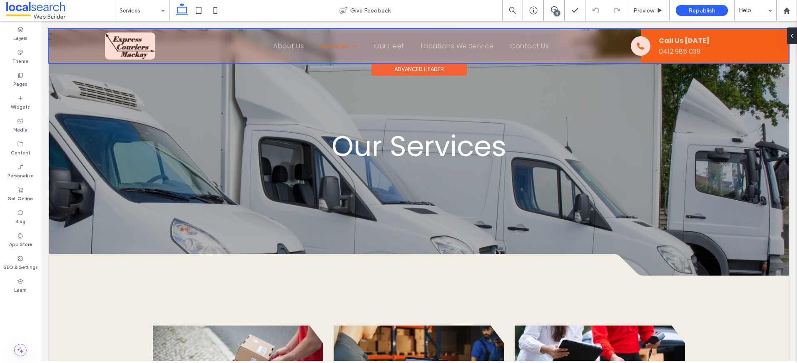
click at [177, 54] on div at bounding box center [419, 46] width 740 height 34
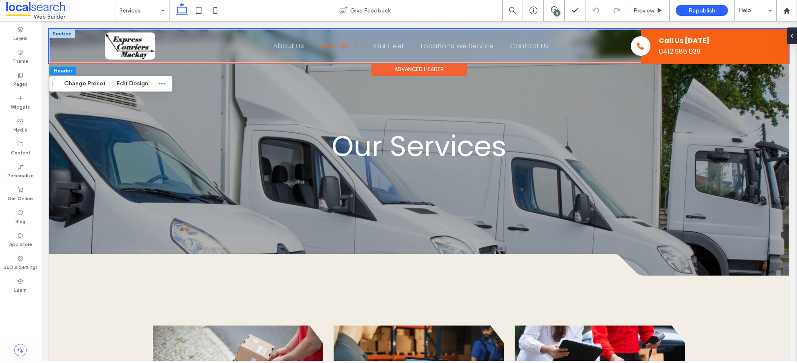
click at [55, 45] on div "Home About Us Services Couriers General Freight Hot Shots Our Fleet Locations W…" at bounding box center [419, 46] width 740 height 34
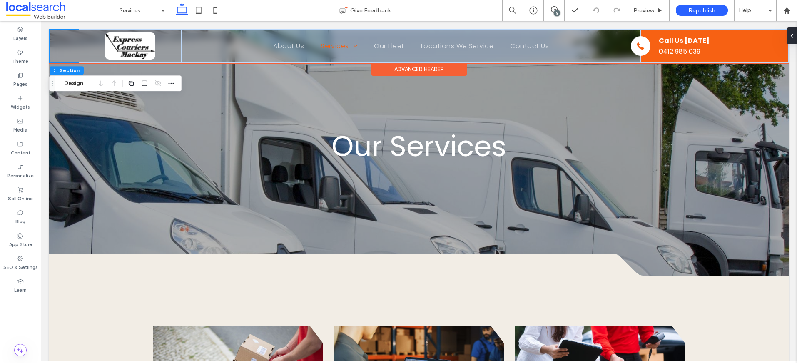
click at [54, 42] on div "Home About Us Services Couriers General Freight Hot Shots Our Fleet Locations W…" at bounding box center [419, 46] width 740 height 34
click at [50, 40] on div "Home About Us Services Couriers General Freight Hot Shots Our Fleet Locations W…" at bounding box center [419, 46] width 740 height 34
click at [62, 49] on div "Home About Us Services Couriers General Freight Hot Shots Our Fleet Locations W…" at bounding box center [419, 46] width 740 height 34
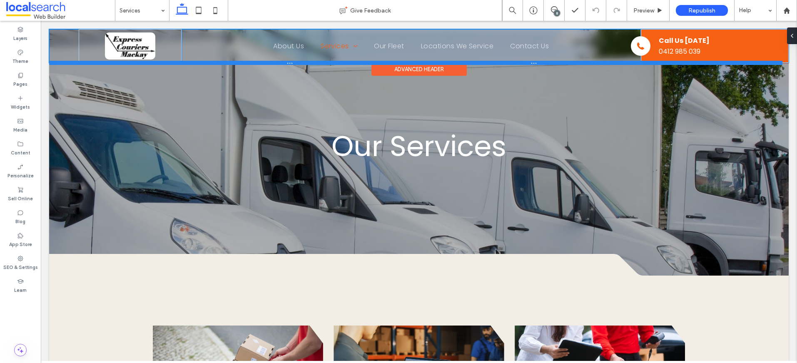
click at [227, 64] on div at bounding box center [415, 63] width 733 height 4
type input "**"
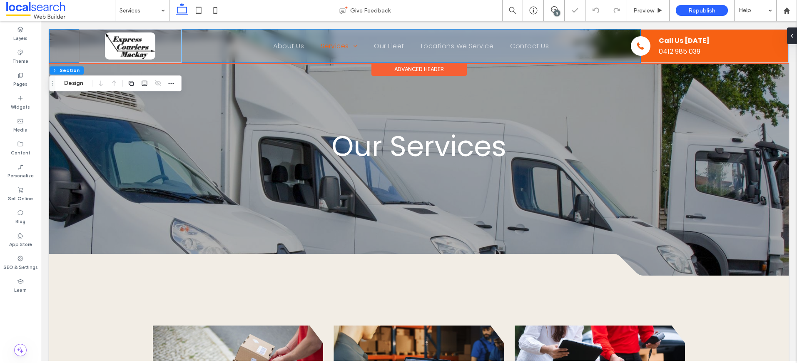
click at [222, 59] on div "Home About Us Services Couriers General Freight Hot Shots Our Fleet Locations W…" at bounding box center [411, 46] width 459 height 34
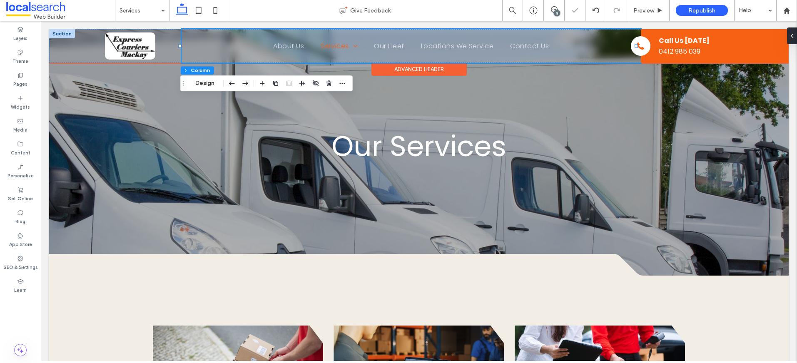
click at [222, 56] on div "Home About Us Services Couriers General Freight Hot Shots Our Fleet Locations W…" at bounding box center [411, 46] width 459 height 34
click at [67, 43] on div "Home About Us Services Couriers General Freight Hot Shots Our Fleet Locations W…" at bounding box center [419, 46] width 740 height 34
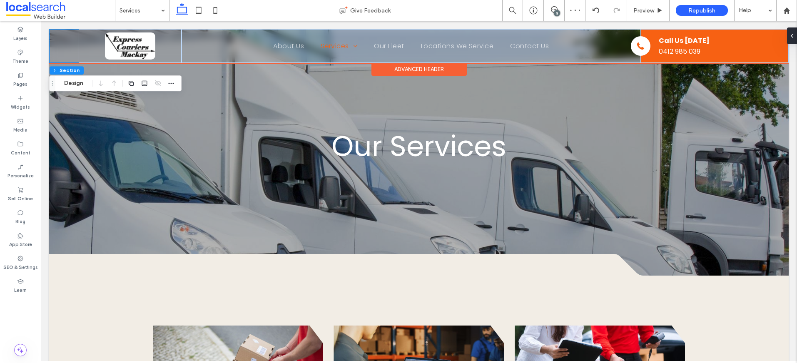
click at [72, 30] on div "Home About Us Services Couriers General Freight Hot Shots Our Fleet Locations W…" at bounding box center [419, 46] width 740 height 34
click at [64, 32] on div "Home About Us Services Couriers General Freight Hot Shots Our Fleet Locations W…" at bounding box center [419, 46] width 740 height 34
click at [57, 35] on div "Home About Us Services Couriers General Freight Hot Shots Our Fleet Locations W…" at bounding box center [419, 46] width 740 height 34
click at [49, 37] on div "Home About Us Services Couriers General Freight Hot Shots Our Fleet Locations W…" at bounding box center [419, 46] width 740 height 34
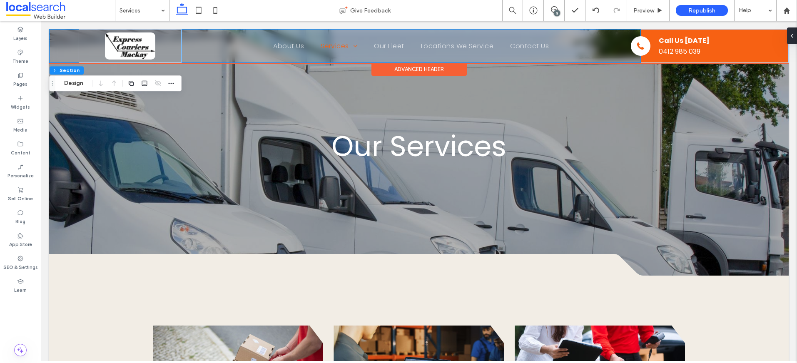
click at [607, 56] on div "Home About Us Services Couriers General Freight Hot Shots Our Fleet Locations W…" at bounding box center [411, 46] width 459 height 34
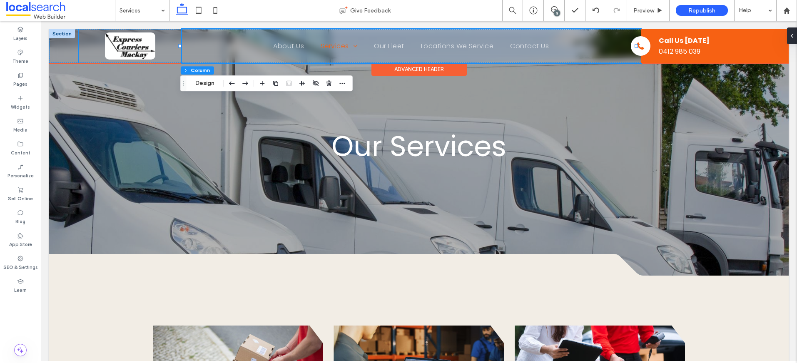
click at [172, 30] on div at bounding box center [130, 46] width 103 height 34
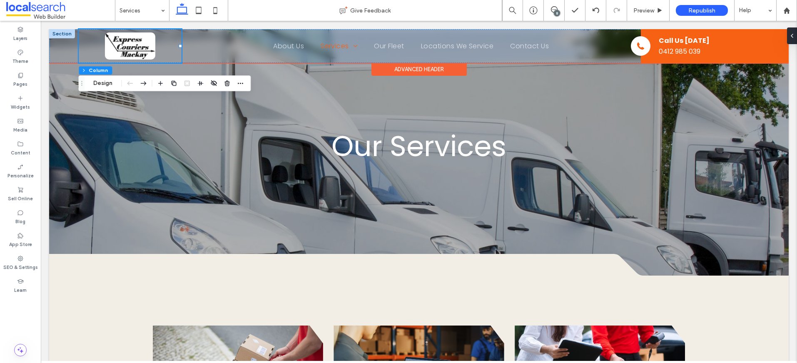
click at [70, 36] on div at bounding box center [62, 33] width 26 height 9
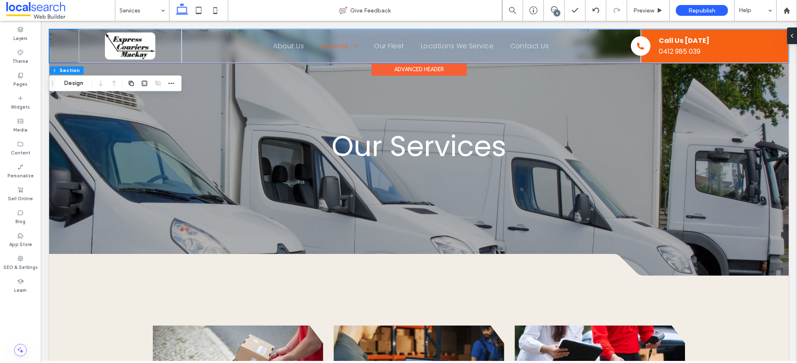
click at [50, 31] on div "Home About Us Services Couriers General Freight Hot Shots Our Fleet Locations W…" at bounding box center [419, 46] width 740 height 34
click at [50, 30] on div "Home About Us Services Couriers General Freight Hot Shots Our Fleet Locations W…" at bounding box center [419, 46] width 740 height 34
click at [75, 82] on button "Design" at bounding box center [74, 83] width 30 height 10
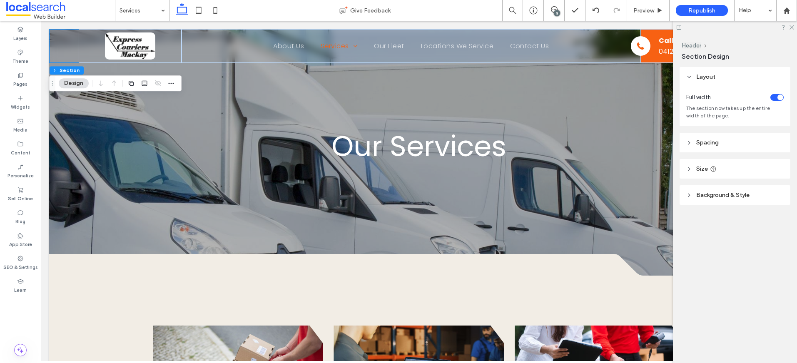
click at [688, 197] on icon at bounding box center [689, 195] width 6 height 6
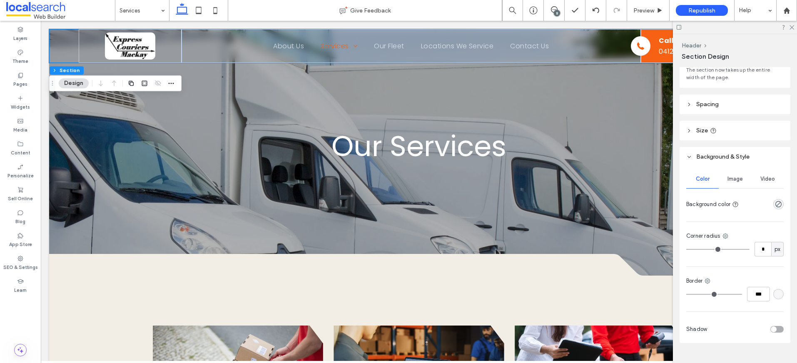
scroll to position [55, 0]
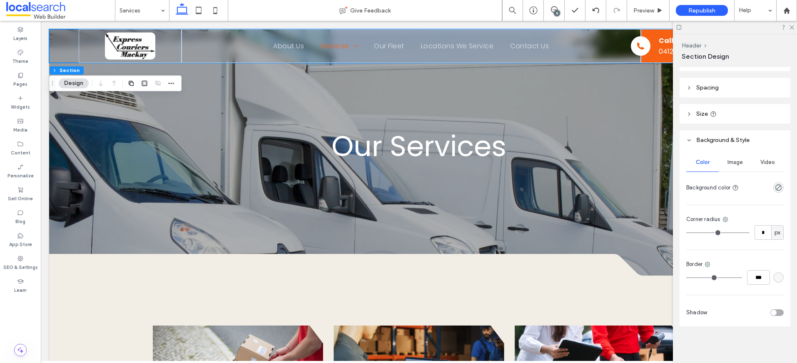
click at [735, 165] on span "Image" at bounding box center [735, 162] width 15 height 7
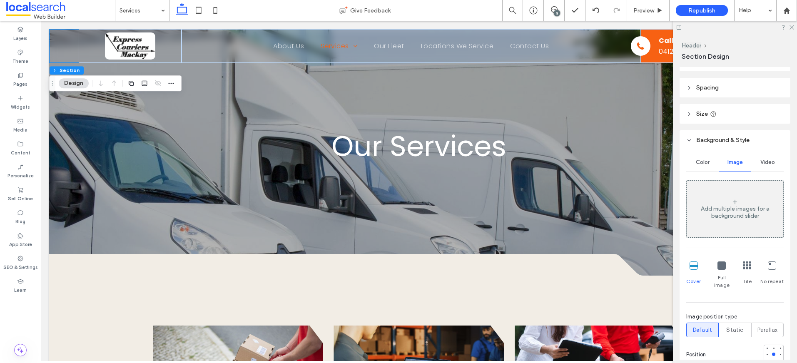
click at [709, 161] on div "Color" at bounding box center [702, 162] width 32 height 18
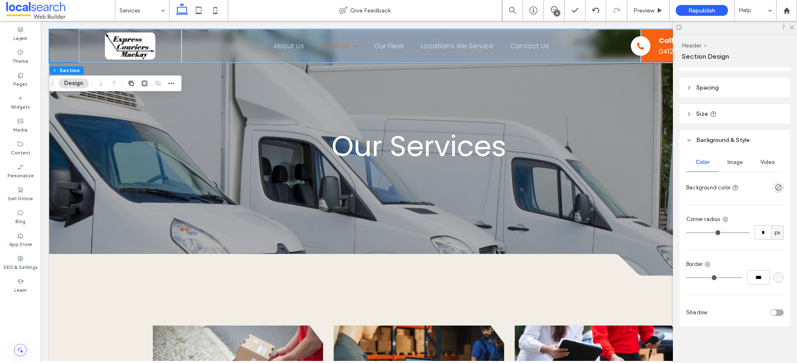
click at [732, 164] on span "Image" at bounding box center [735, 162] width 15 height 7
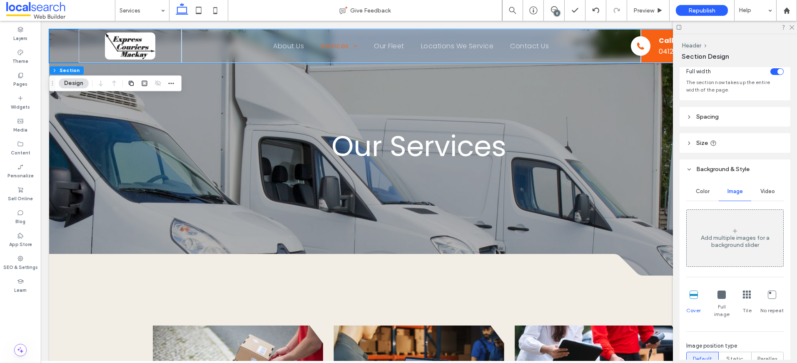
scroll to position [0, 0]
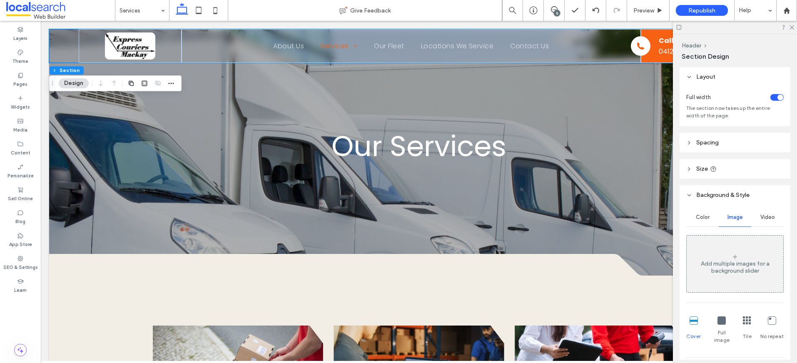
click at [696, 216] on span "Color" at bounding box center [703, 217] width 14 height 7
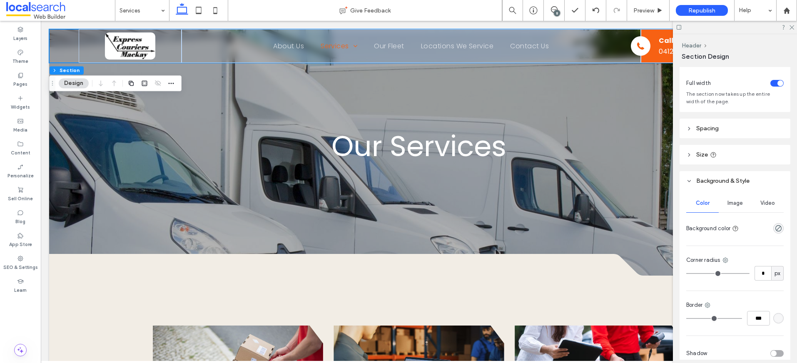
scroll to position [16, 0]
click at [721, 227] on span "Background color" at bounding box center [708, 226] width 44 height 8
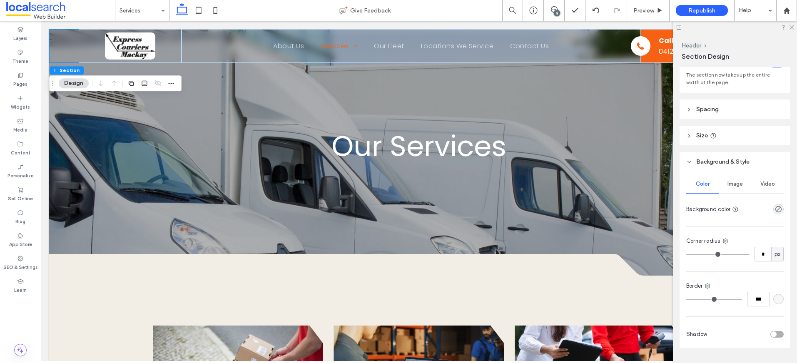
scroll to position [55, 0]
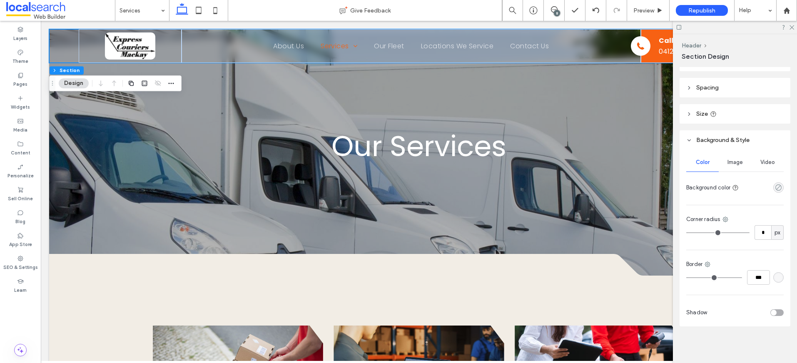
click at [776, 187] on icon "rgba(0, 0, 0, 0)" at bounding box center [778, 187] width 7 height 7
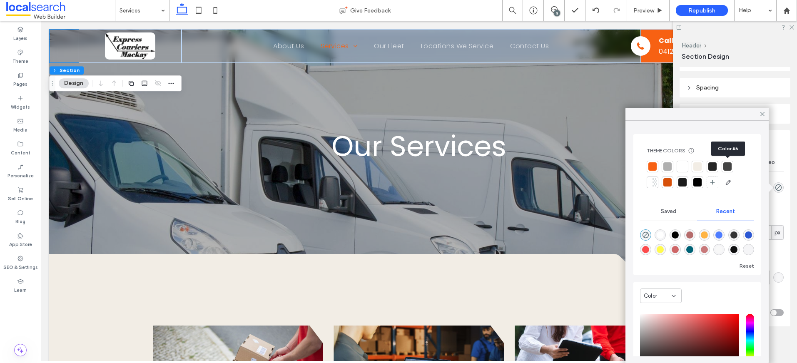
click at [729, 166] on div at bounding box center [727, 166] width 8 height 8
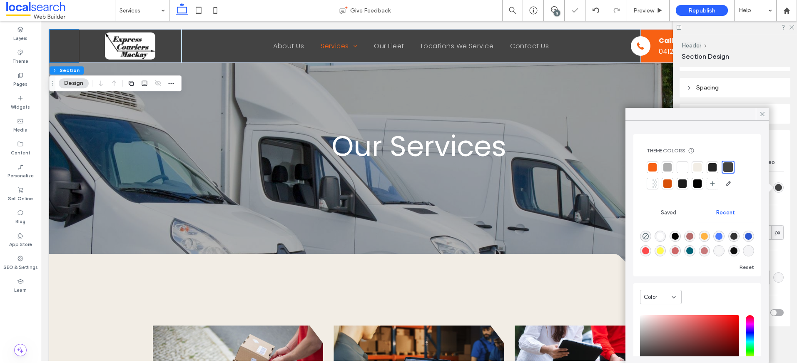
click at [712, 167] on div at bounding box center [712, 167] width 8 height 8
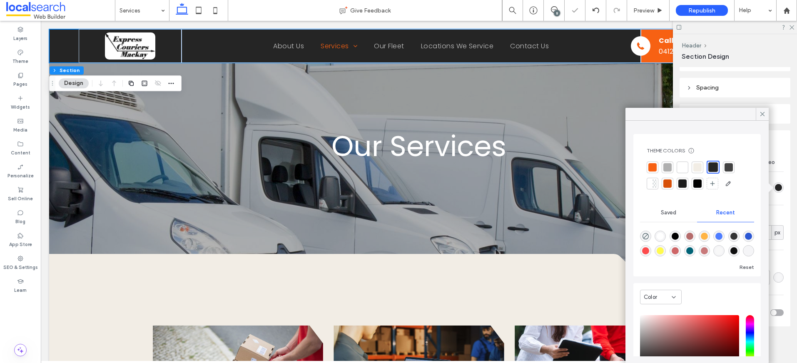
click at [727, 166] on div at bounding box center [729, 167] width 8 height 8
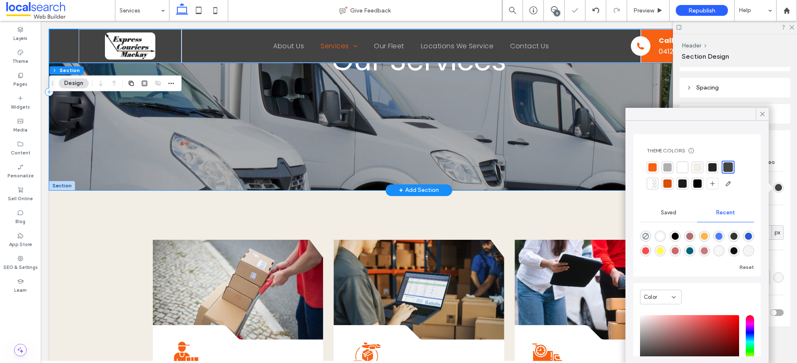
scroll to position [122, 0]
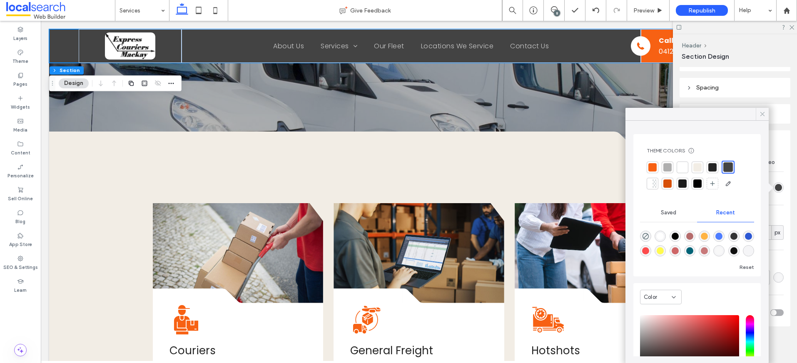
click at [763, 114] on icon at bounding box center [762, 113] width 7 height 7
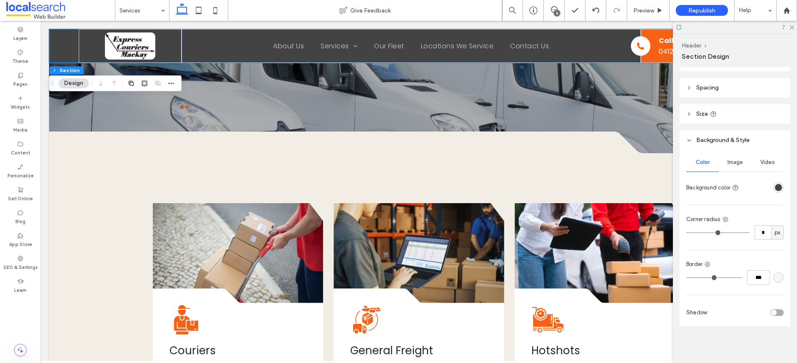
click at [719, 189] on span "Background color" at bounding box center [708, 188] width 44 height 8
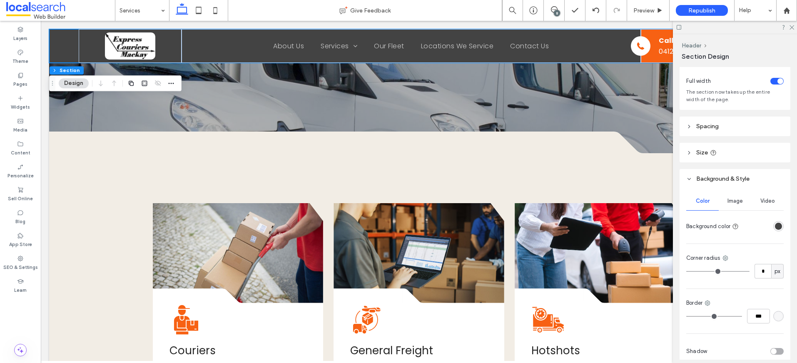
scroll to position [0, 0]
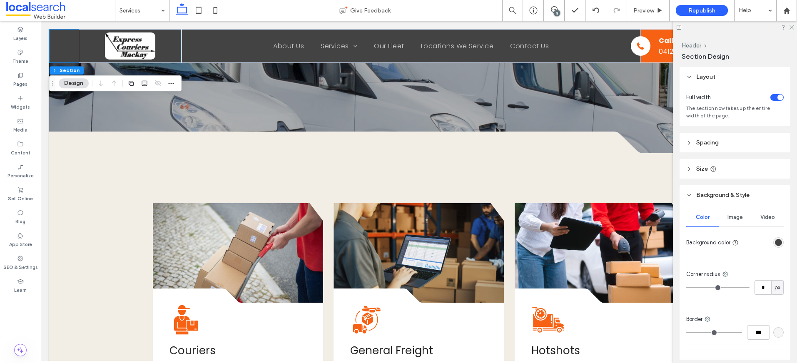
click at [777, 243] on div "rgba(67, 67, 67, 1)" at bounding box center [778, 242] width 7 height 7
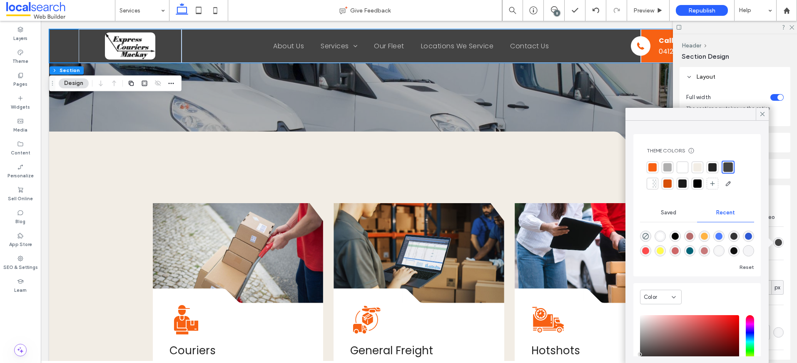
click at [653, 182] on div at bounding box center [655, 183] width 4 height 8
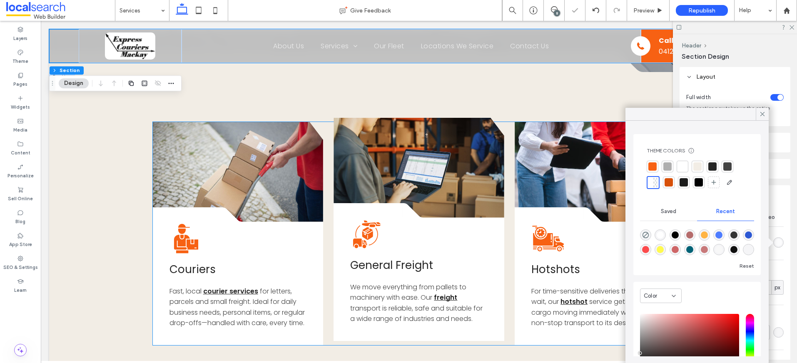
scroll to position [221, 0]
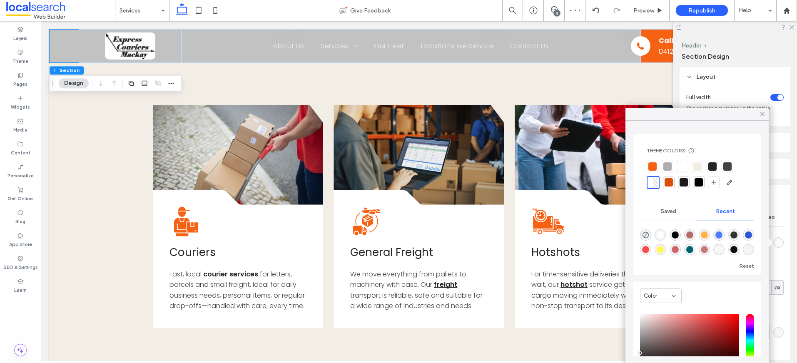
click at [662, 348] on div "saturation and value" at bounding box center [689, 340] width 99 height 53
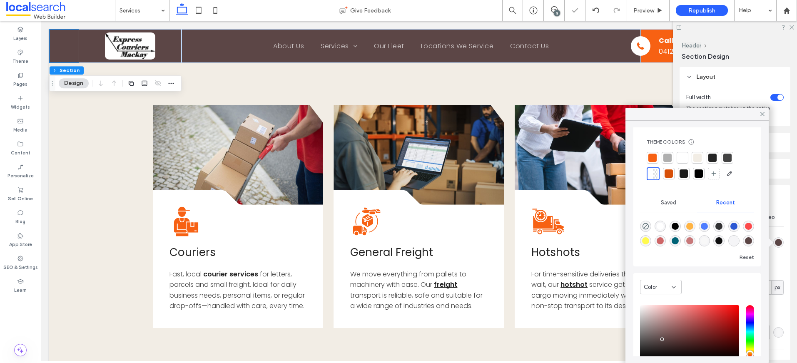
scroll to position [64, 0]
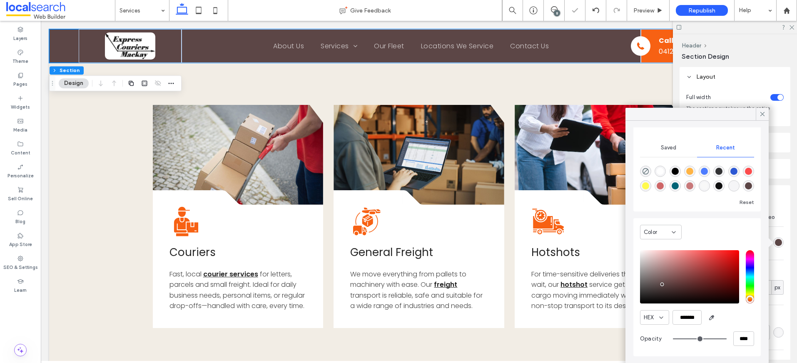
click at [648, 298] on div "saturation and value" at bounding box center [689, 276] width 99 height 53
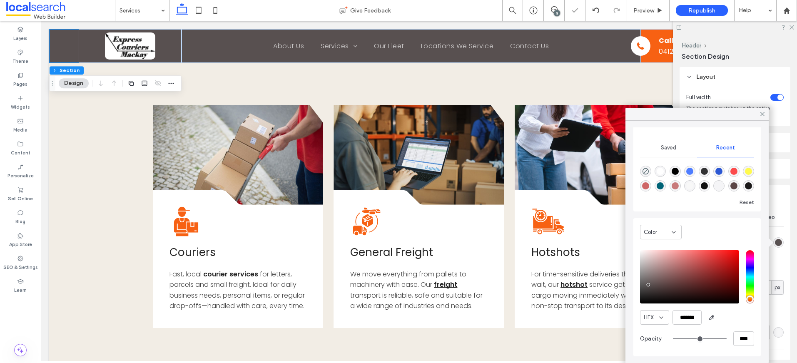
drag, startPoint x: 649, startPoint y: 289, endPoint x: 648, endPoint y: 285, distance: 4.7
click at [648, 285] on div "saturation and value" at bounding box center [689, 276] width 99 height 53
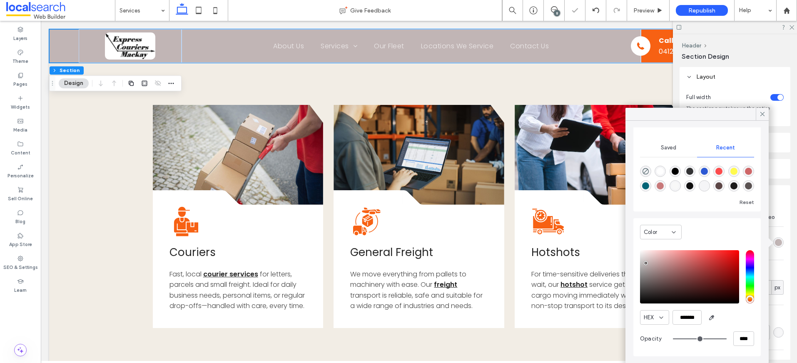
drag, startPoint x: 648, startPoint y: 285, endPoint x: 646, endPoint y: 263, distance: 21.8
click at [646, 263] on div "pointer" at bounding box center [646, 263] width 2 height 2
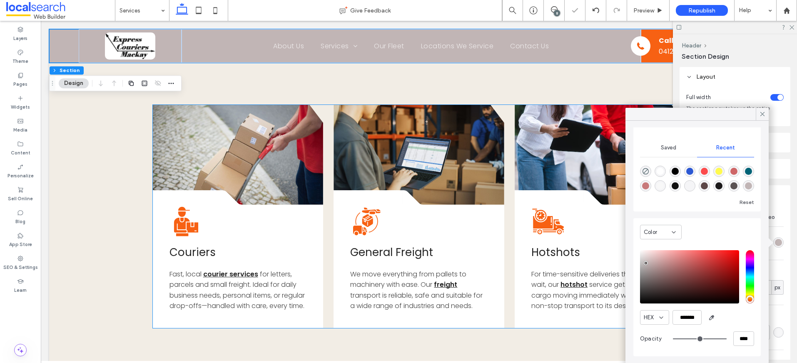
scroll to position [442, 0]
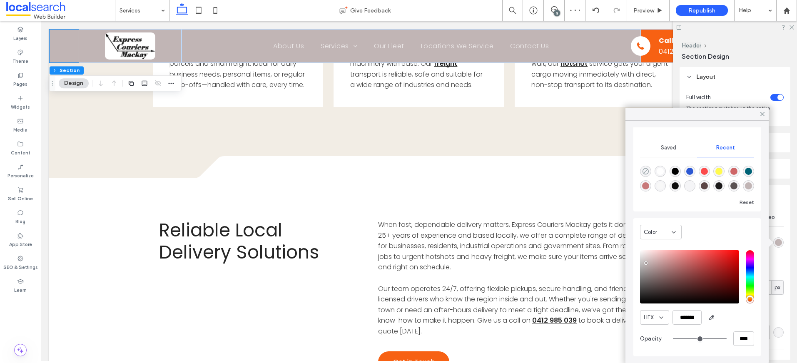
click at [644, 171] on icon "rgba(0, 0, 0, 0)" at bounding box center [645, 171] width 7 height 7
type input "*******"
type input "*"
type input "**"
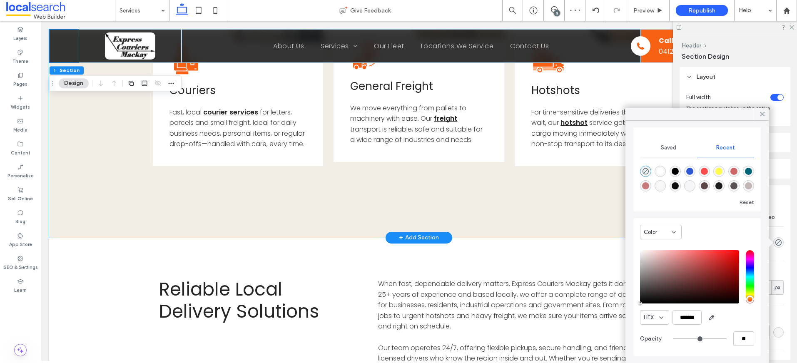
scroll to position [0, 0]
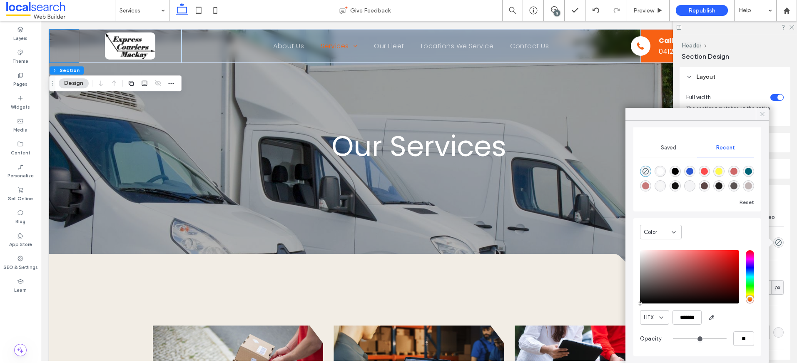
click at [764, 113] on icon at bounding box center [762, 113] width 7 height 7
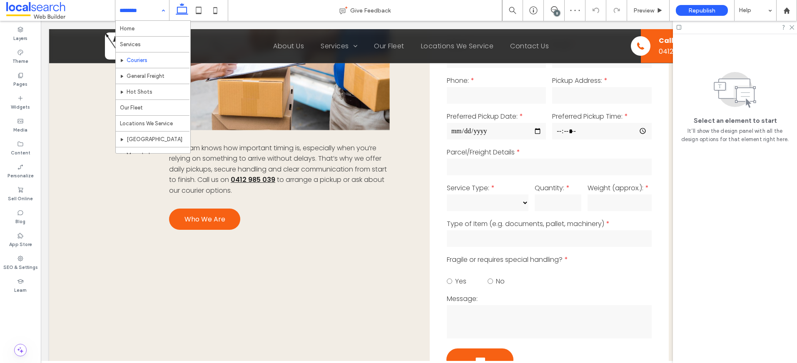
click at [146, 12] on input at bounding box center [140, 10] width 41 height 21
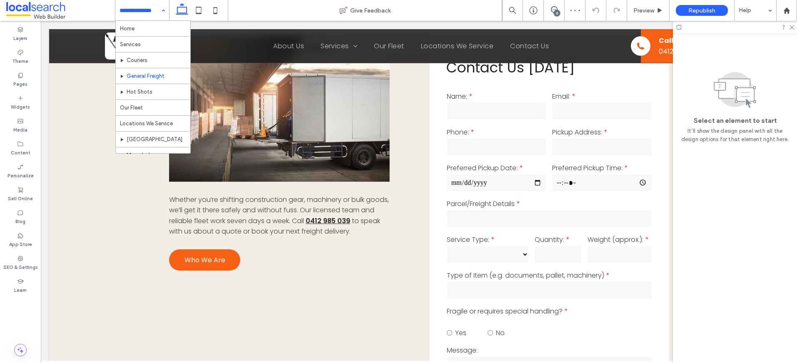
click at [125, 12] on input at bounding box center [140, 10] width 41 height 21
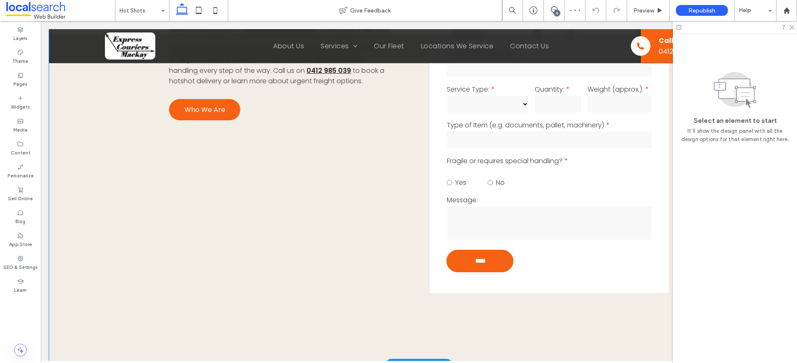
scroll to position [871, 0]
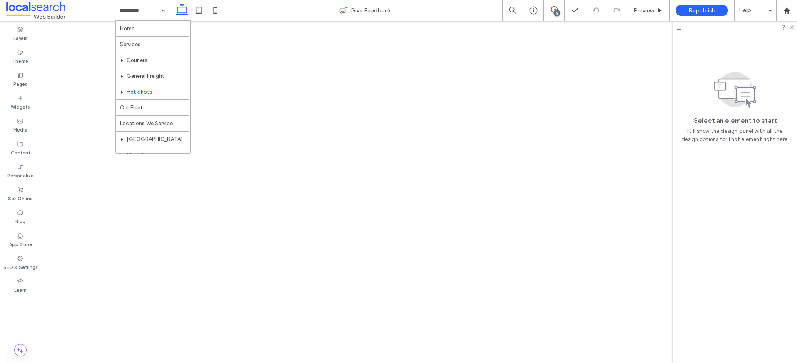
click at [134, 14] on input at bounding box center [140, 10] width 41 height 21
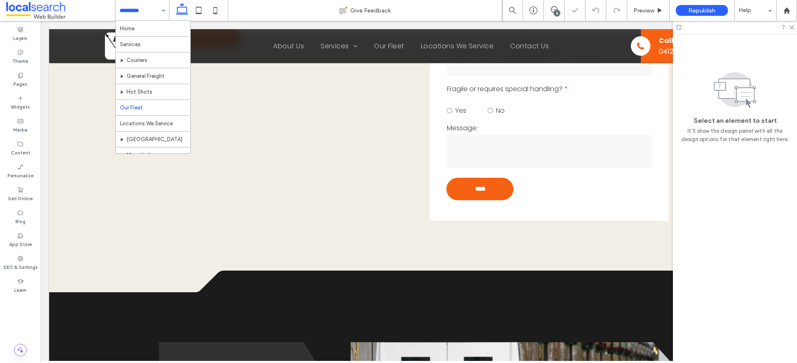
click at [145, 10] on input at bounding box center [140, 10] width 41 height 21
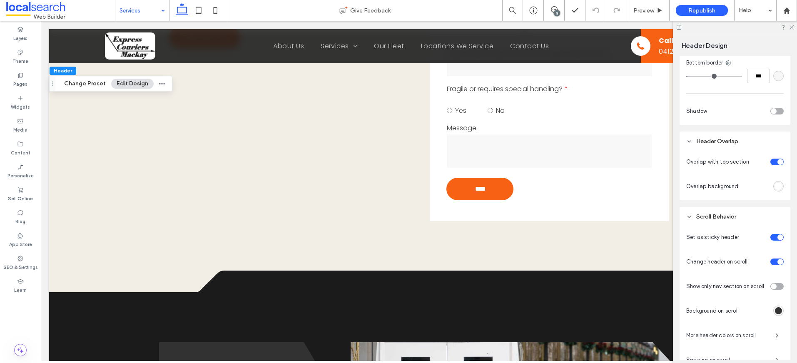
scroll to position [226, 0]
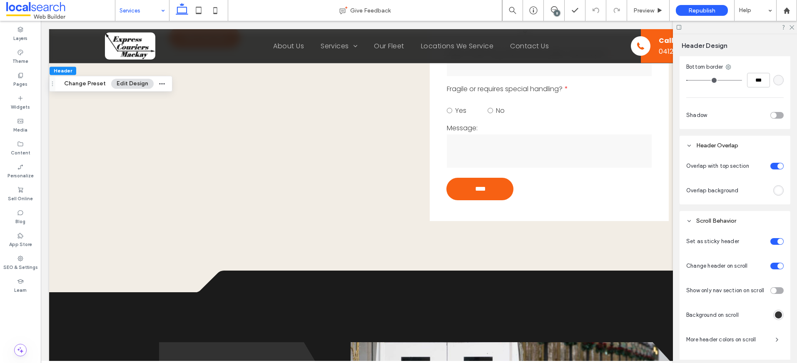
click at [775, 191] on div "rgba(255, 255, 255, 1)" at bounding box center [778, 190] width 7 height 7
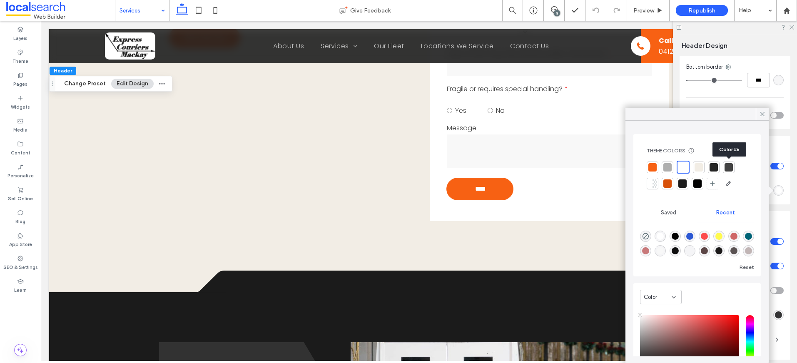
click at [729, 169] on div at bounding box center [729, 167] width 8 height 8
click at [733, 165] on div at bounding box center [728, 167] width 10 height 10
click at [763, 116] on icon at bounding box center [762, 113] width 7 height 7
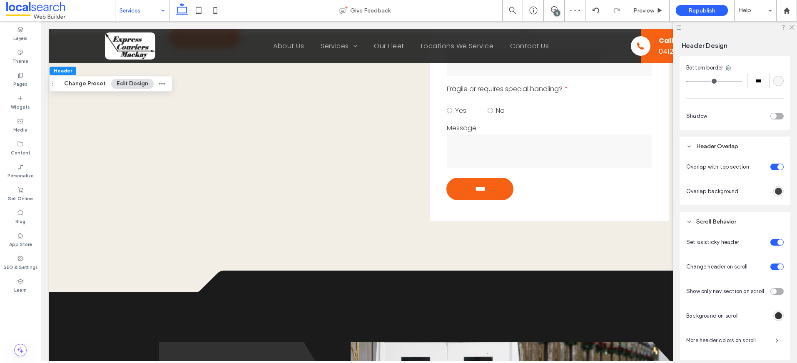
scroll to position [224, 0]
click at [595, 12] on icon at bounding box center [596, 10] width 7 height 7
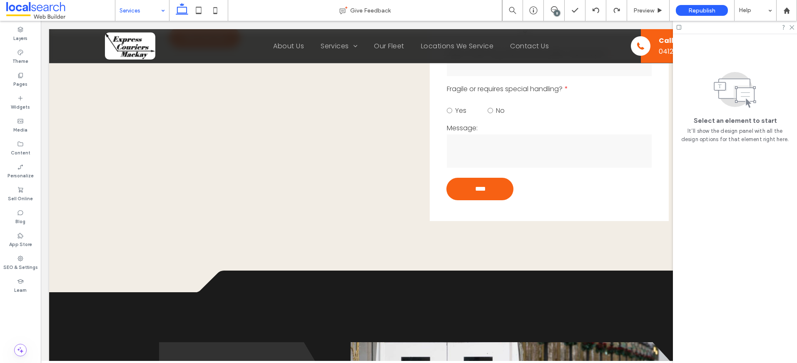
click at [795, 28] on div at bounding box center [735, 27] width 124 height 13
click at [792, 27] on use at bounding box center [792, 27] width 5 height 5
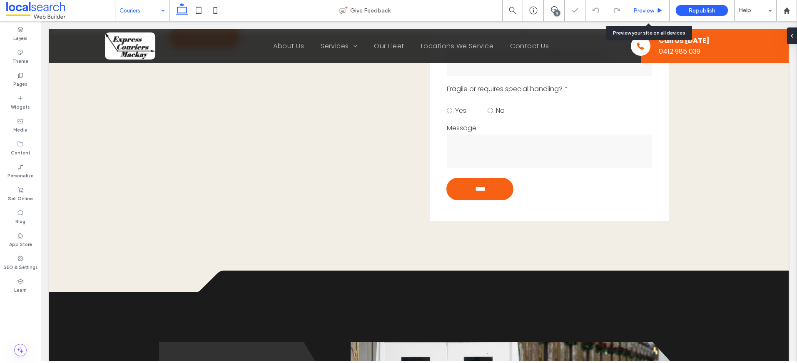
click at [644, 12] on span "Preview" at bounding box center [643, 10] width 21 height 7
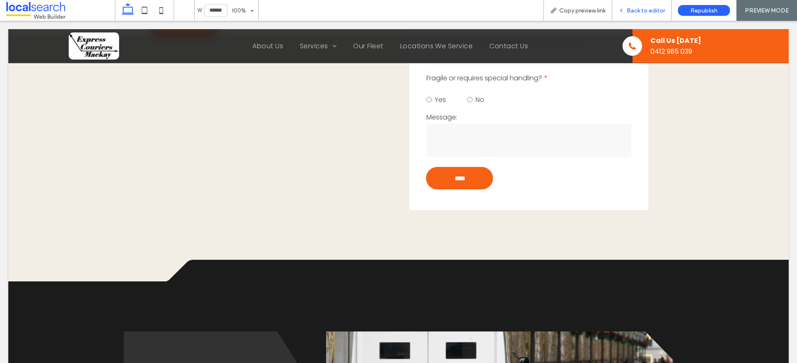
click at [631, 10] on span "Back to editor" at bounding box center [646, 10] width 38 height 7
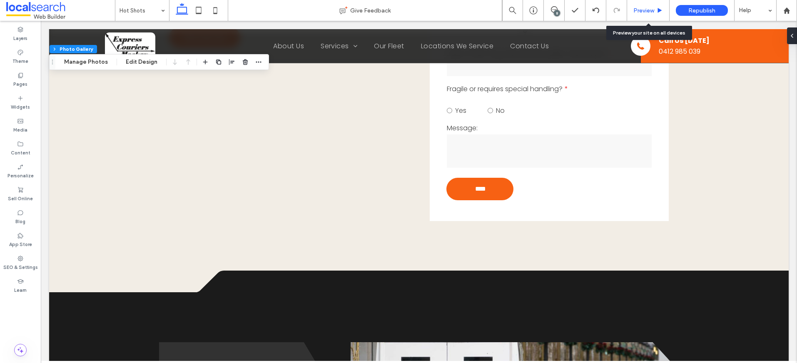
click at [649, 12] on span "Preview" at bounding box center [643, 10] width 21 height 7
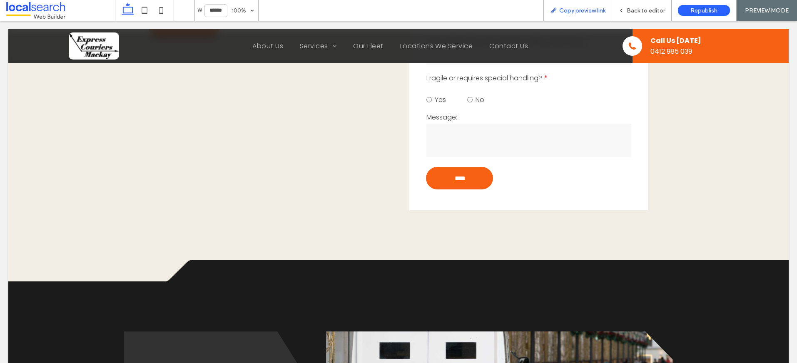
click at [586, 9] on span "Copy preview link" at bounding box center [582, 10] width 46 height 7
click at [641, 12] on span "Back to editor" at bounding box center [646, 10] width 38 height 7
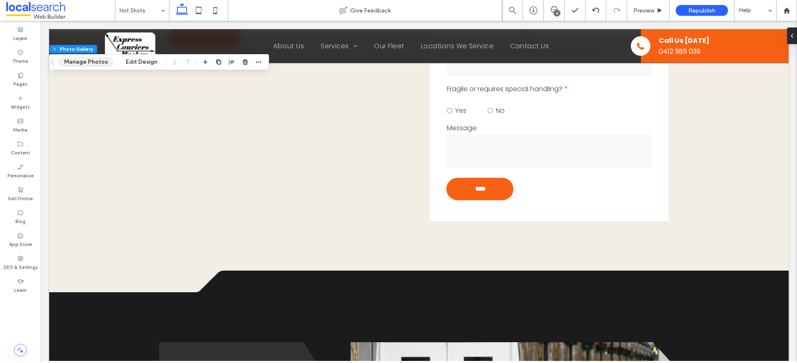
click at [84, 64] on button "Manage Photos" at bounding box center [86, 62] width 55 height 10
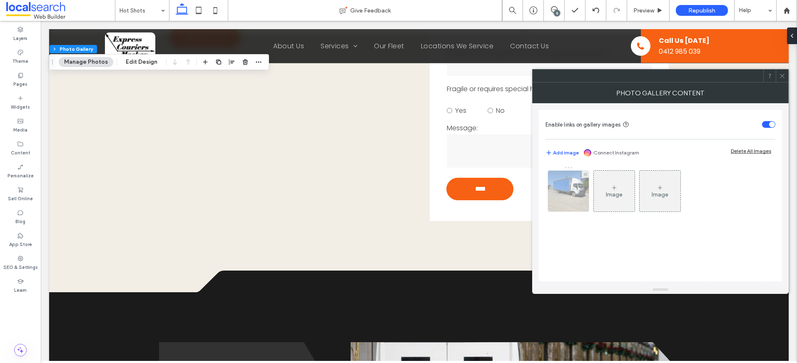
click at [575, 194] on img at bounding box center [568, 191] width 55 height 41
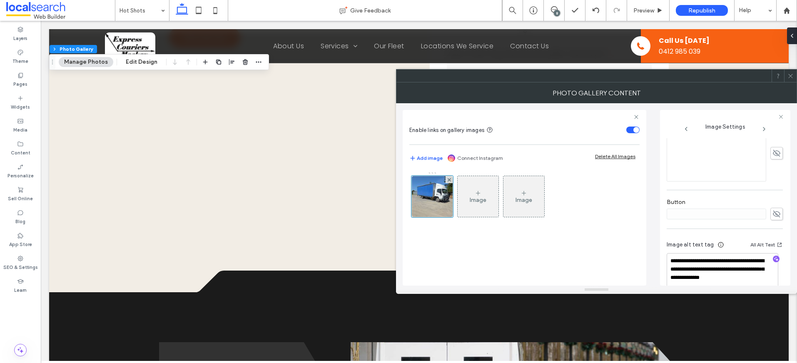
scroll to position [254, 0]
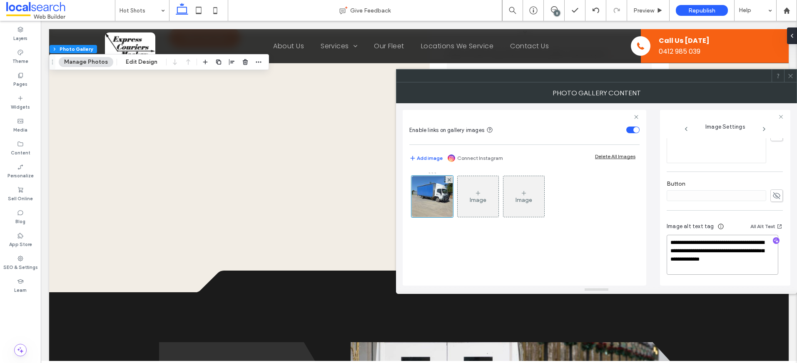
drag, startPoint x: 689, startPoint y: 270, endPoint x: 641, endPoint y: 226, distance: 65.4
click at [641, 226] on div "**********" at bounding box center [597, 194] width 388 height 182
click at [441, 201] on div at bounding box center [432, 197] width 42 height 42
click at [425, 205] on div at bounding box center [432, 197] width 42 height 42
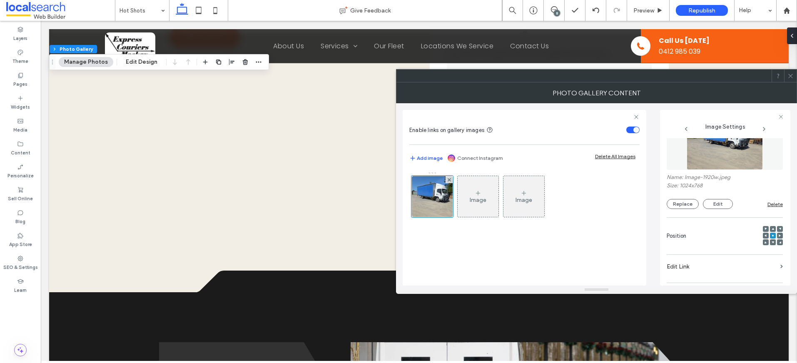
scroll to position [0, 0]
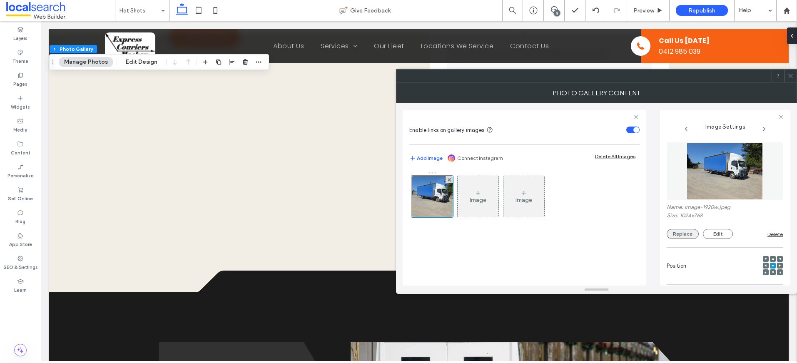
click at [685, 234] on button "Replace" at bounding box center [683, 234] width 32 height 10
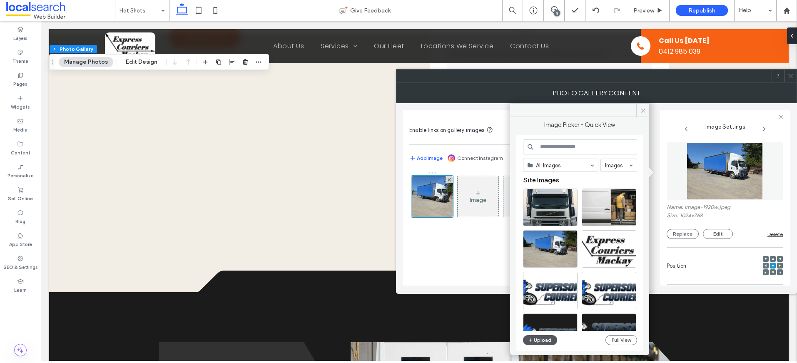
click at [543, 338] on button "Upload" at bounding box center [540, 340] width 34 height 10
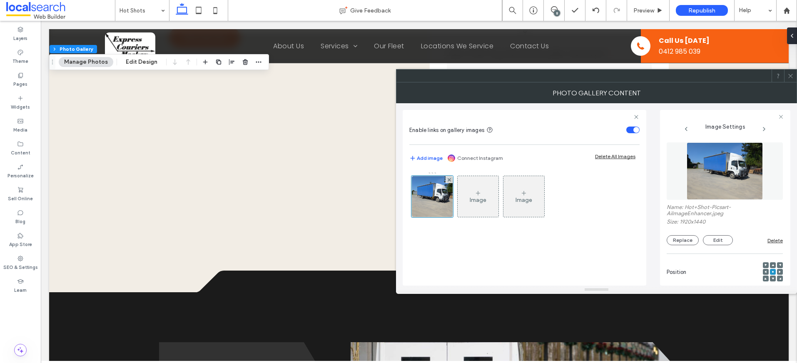
click at [790, 76] on use at bounding box center [790, 76] width 4 height 4
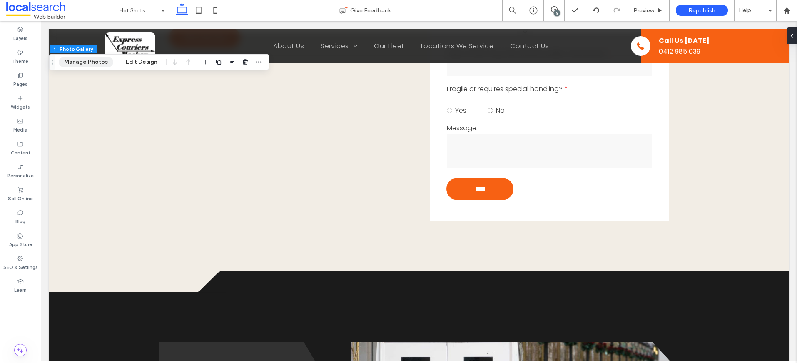
click at [87, 61] on button "Manage Photos" at bounding box center [86, 62] width 55 height 10
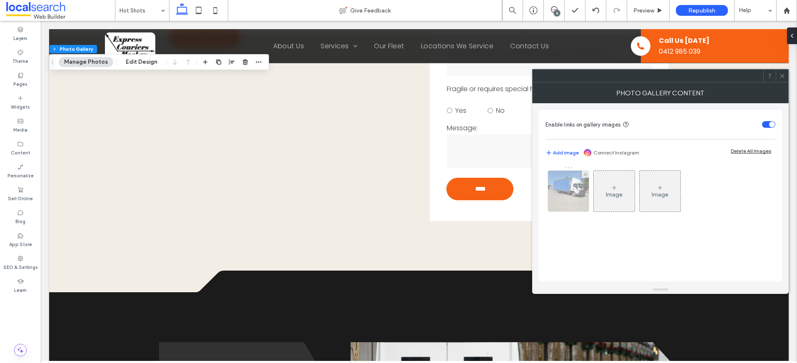
click at [559, 193] on img at bounding box center [568, 191] width 55 height 41
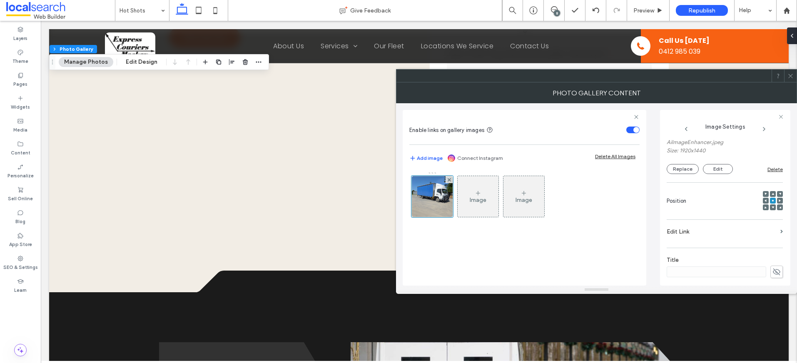
scroll to position [75, 0]
click at [720, 167] on button "Edit" at bounding box center [718, 165] width 30 height 10
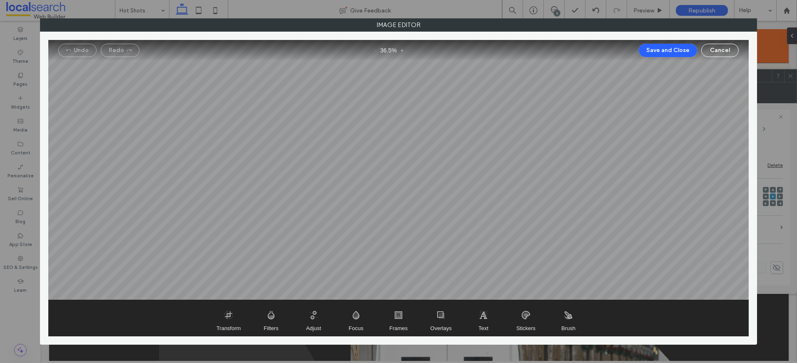
click at [476, 268] on div at bounding box center [398, 170] width 701 height 260
click at [222, 315] on span "Transform" at bounding box center [229, 318] width 42 height 36
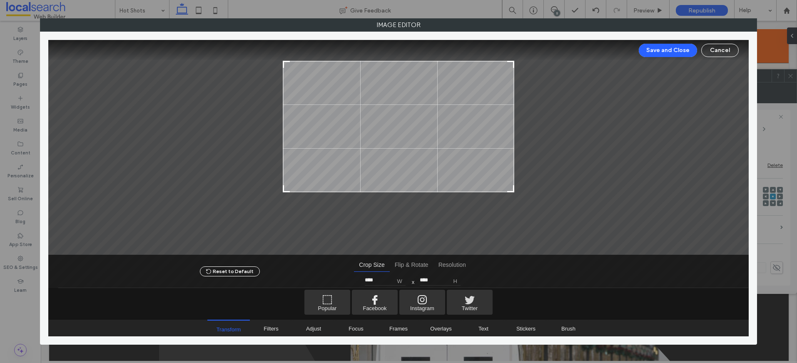
type input "****"
drag, startPoint x: 513, startPoint y: 232, endPoint x: 525, endPoint y: 186, distance: 47.7
click at [525, 186] on div at bounding box center [398, 147] width 701 height 215
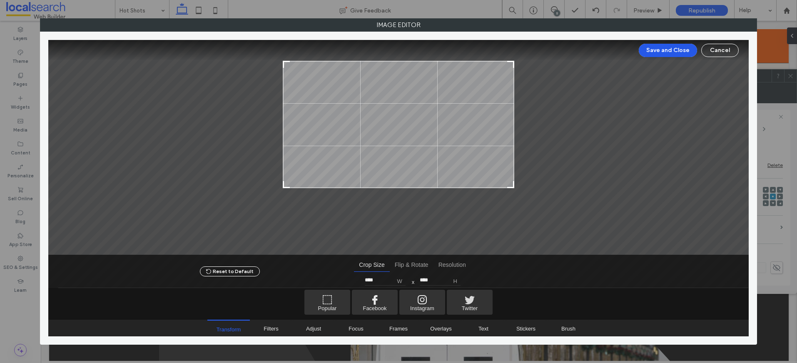
click at [667, 50] on button "Save and Close" at bounding box center [668, 50] width 58 height 13
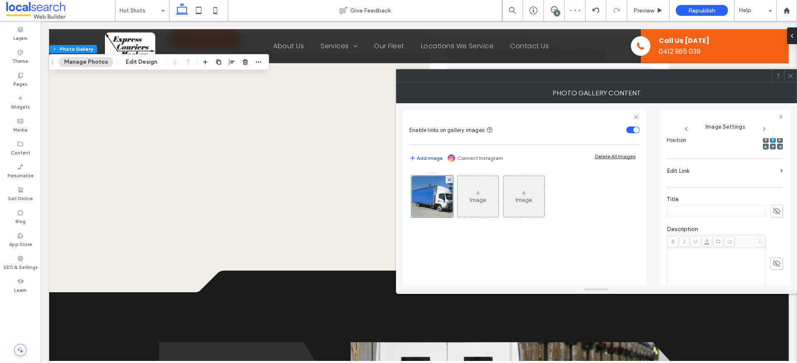
scroll to position [201, 0]
click at [705, 208] on div "Rich Text Editor" at bounding box center [716, 201] width 97 height 42
click at [709, 193] on div "Rich Text Editor" at bounding box center [716, 201] width 97 height 42
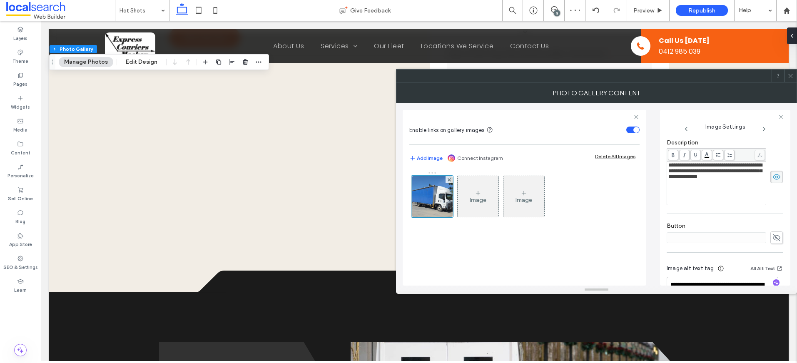
scroll to position [221, 0]
click at [773, 176] on icon at bounding box center [777, 174] width 8 height 9
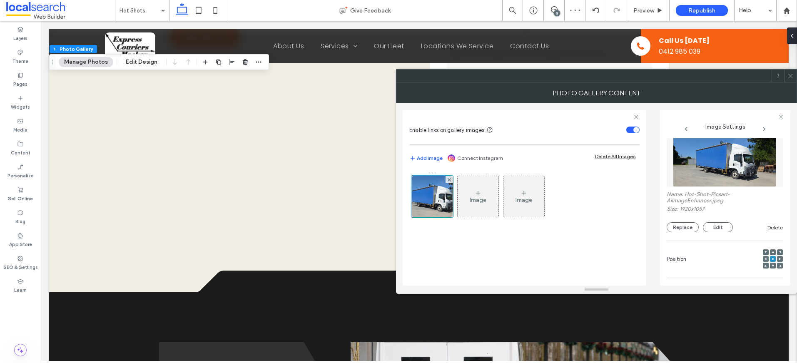
scroll to position [0, 0]
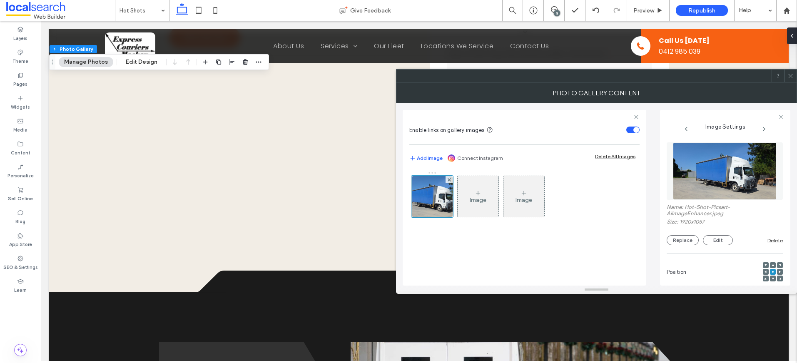
click at [790, 77] on icon at bounding box center [791, 76] width 6 height 6
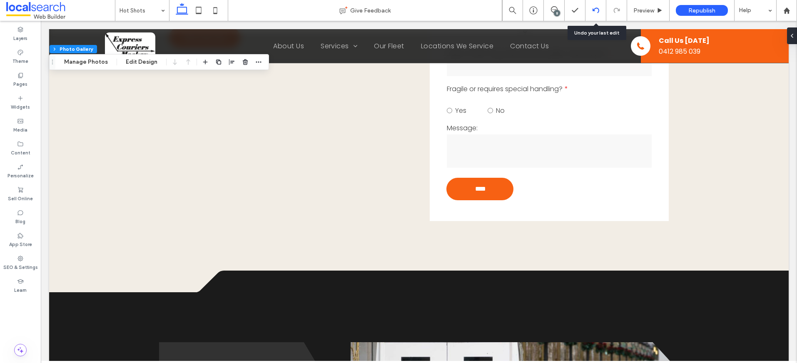
click at [591, 7] on div at bounding box center [596, 10] width 20 height 7
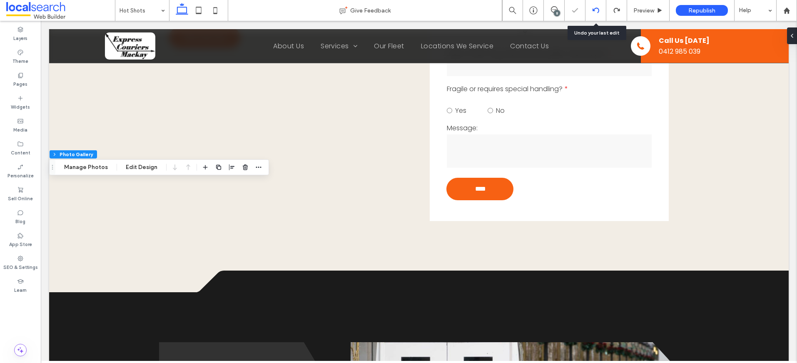
click at [596, 10] on icon at bounding box center [596, 10] width 7 height 7
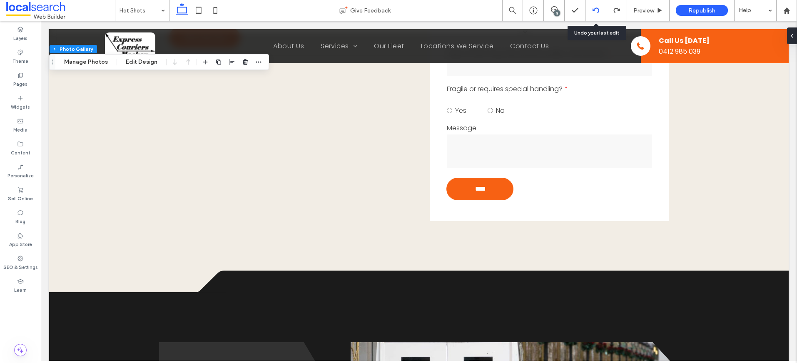
click at [593, 11] on icon at bounding box center [596, 10] width 7 height 7
click at [594, 8] on icon at bounding box center [596, 10] width 7 height 7
click at [81, 61] on button "Manage Photos" at bounding box center [86, 62] width 55 height 10
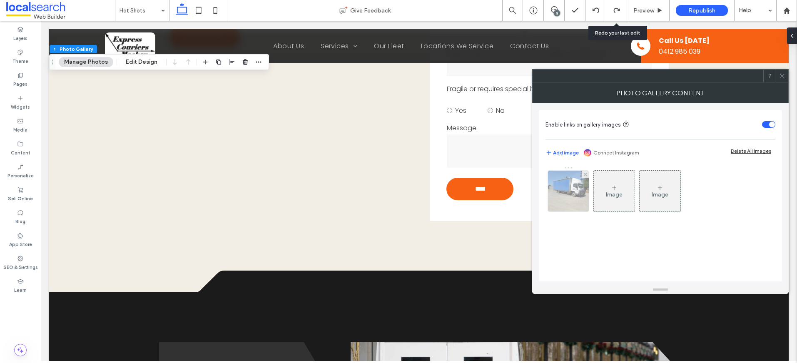
click at [584, 192] on div at bounding box center [568, 191] width 41 height 41
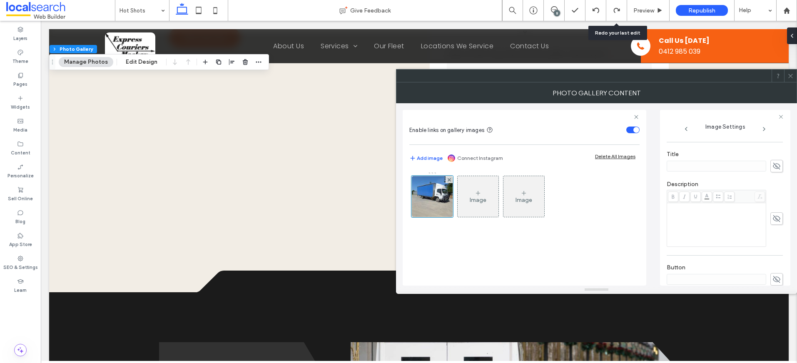
drag, startPoint x: 722, startPoint y: 233, endPoint x: 712, endPoint y: 226, distance: 11.9
click at [722, 233] on div "Rich Text Editor" at bounding box center [716, 225] width 97 height 42
click at [700, 213] on div "Rich Text Editor" at bounding box center [716, 223] width 97 height 42
click at [773, 218] on use at bounding box center [776, 216] width 7 height 5
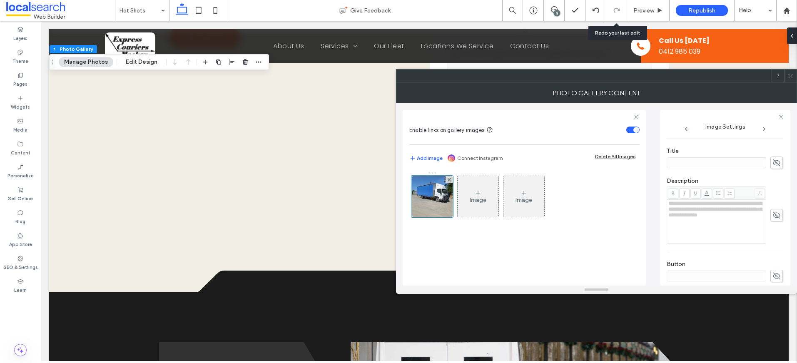
scroll to position [167, 0]
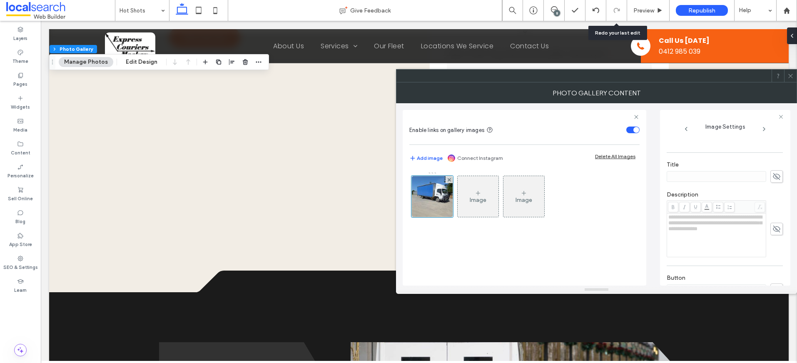
drag, startPoint x: 776, startPoint y: 230, endPoint x: 768, endPoint y: 230, distance: 7.9
click at [776, 230] on span at bounding box center [776, 229] width 12 height 12
drag, startPoint x: 732, startPoint y: 244, endPoint x: 643, endPoint y: 214, distance: 93.8
click at [643, 214] on div "**********" at bounding box center [597, 194] width 388 height 182
click at [773, 230] on icon at bounding box center [777, 228] width 8 height 9
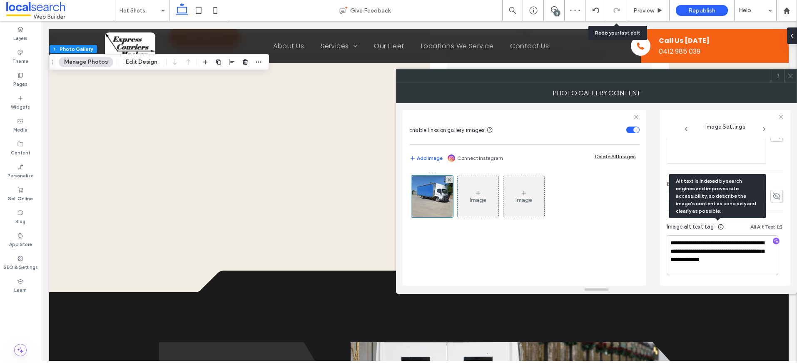
scroll to position [261, 0]
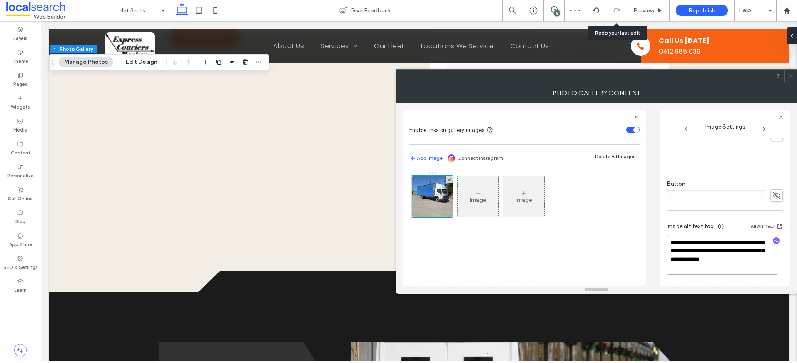
drag, startPoint x: 689, startPoint y: 269, endPoint x: 648, endPoint y: 225, distance: 60.4
click at [648, 225] on div "**********" at bounding box center [597, 194] width 388 height 182
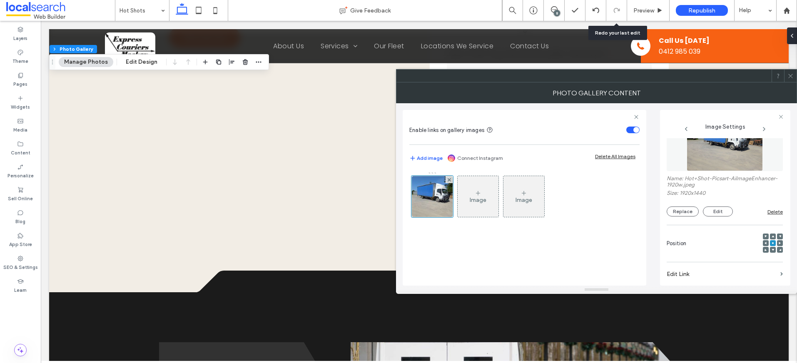
scroll to position [0, 0]
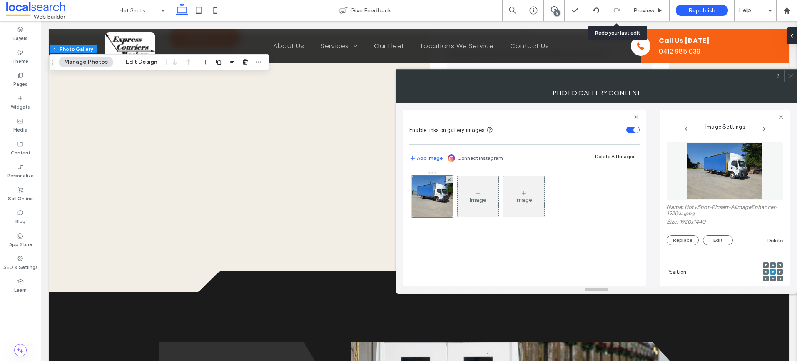
click at [772, 265] on use at bounding box center [773, 265] width 2 height 2
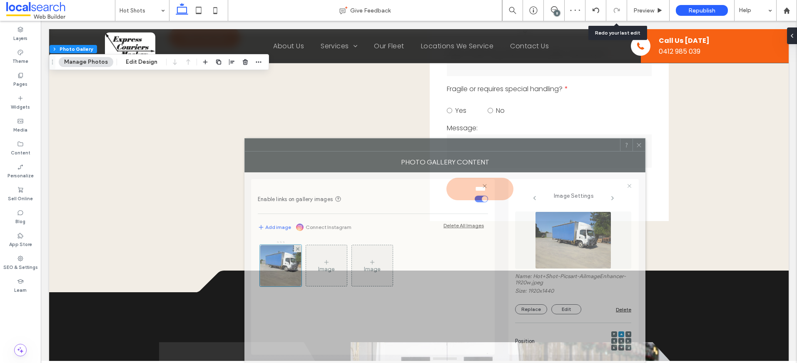
drag, startPoint x: 659, startPoint y: 80, endPoint x: 507, endPoint y: 212, distance: 201.3
click at [507, 212] on div "**********" at bounding box center [444, 250] width 401 height 225
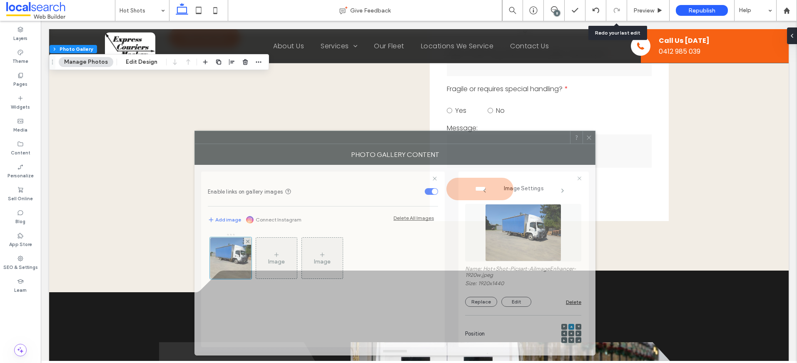
drag, startPoint x: 533, startPoint y: 144, endPoint x: 521, endPoint y: 141, distance: 12.4
click at [521, 141] on div at bounding box center [382, 137] width 375 height 12
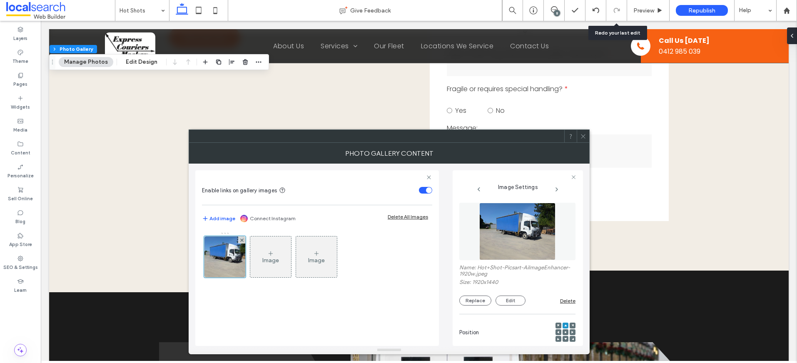
click at [583, 138] on icon at bounding box center [583, 136] width 6 height 6
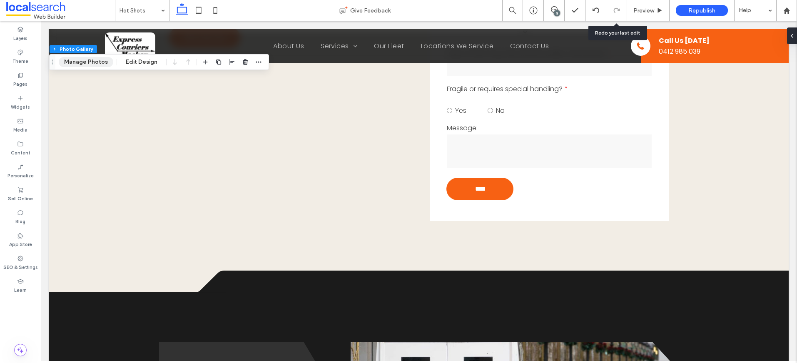
click at [79, 64] on button "Manage Photos" at bounding box center [86, 62] width 55 height 10
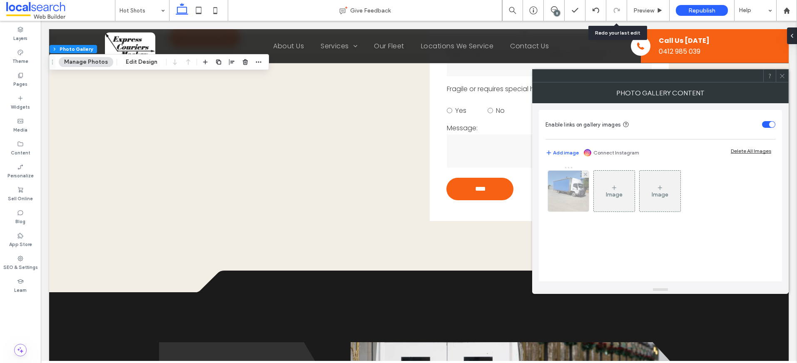
click at [572, 192] on img at bounding box center [568, 191] width 55 height 41
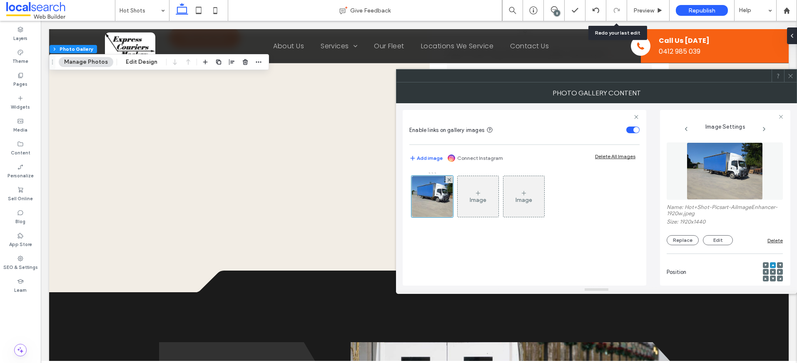
click at [772, 272] on use at bounding box center [773, 272] width 2 height 2
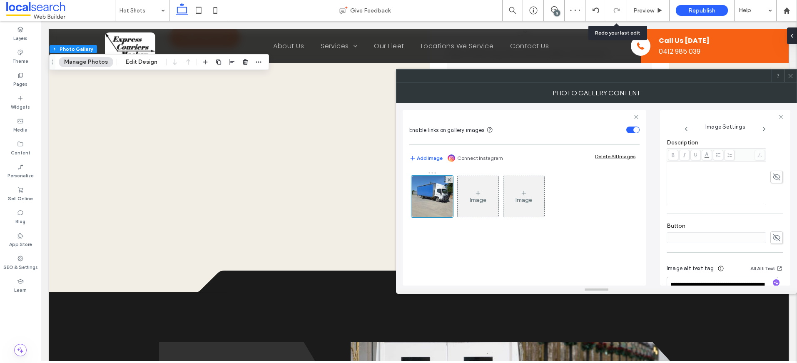
scroll to position [261, 0]
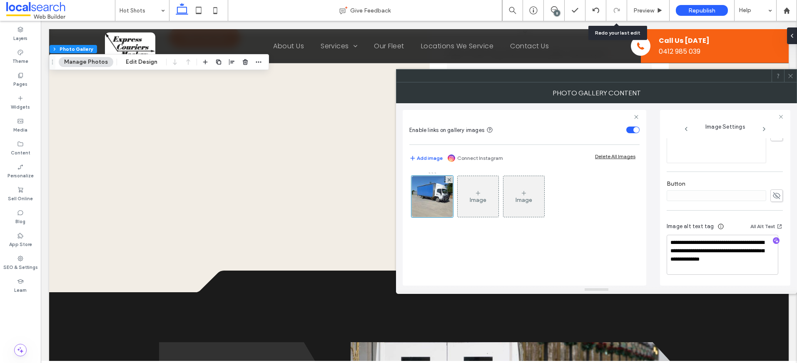
click at [790, 77] on icon at bounding box center [791, 76] width 6 height 6
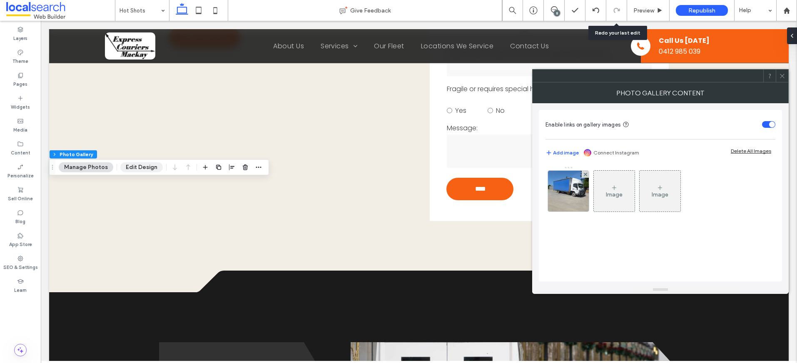
click at [137, 170] on button "Edit Design" at bounding box center [141, 167] width 42 height 10
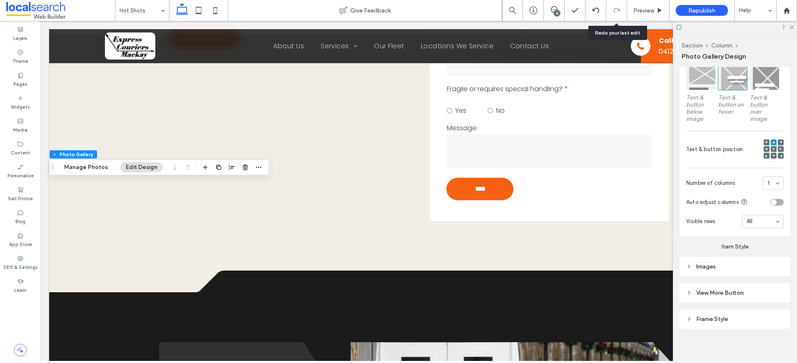
scroll to position [262, 0]
click at [753, 264] on div "Images" at bounding box center [734, 265] width 97 height 7
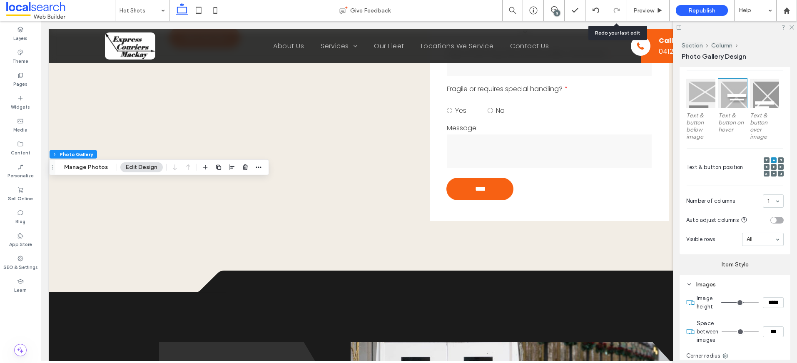
scroll to position [0, 0]
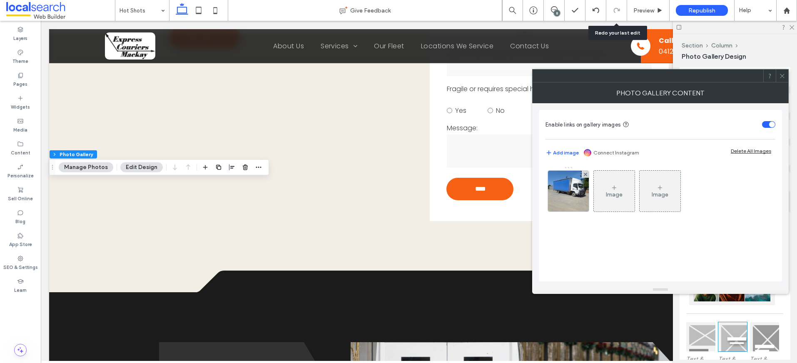
click at [136, 169] on button "Edit Design" at bounding box center [141, 167] width 42 height 10
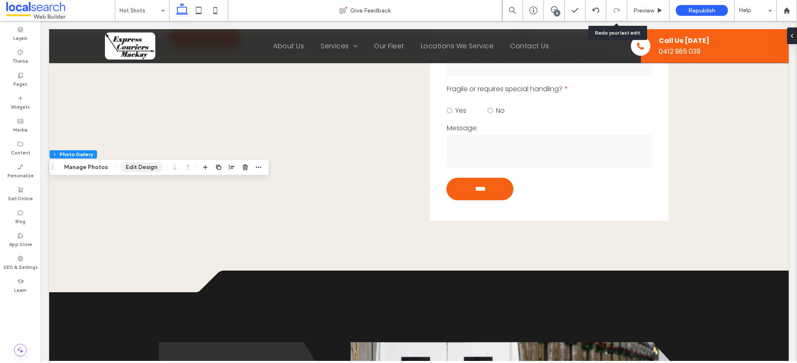
click at [130, 165] on button "Edit Design" at bounding box center [141, 167] width 42 height 10
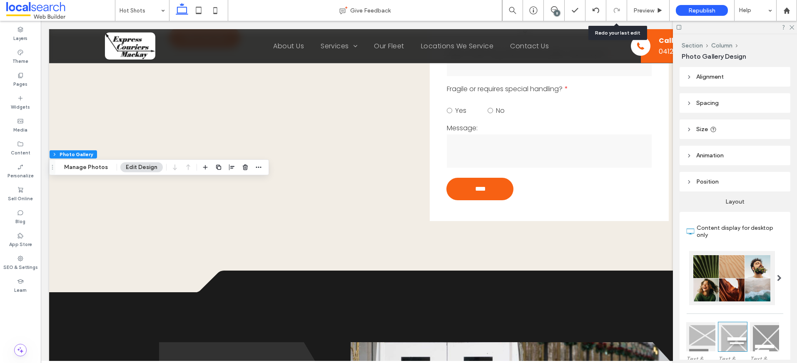
click at [793, 30] on div at bounding box center [735, 27] width 124 height 13
click at [793, 27] on icon at bounding box center [791, 26] width 5 height 5
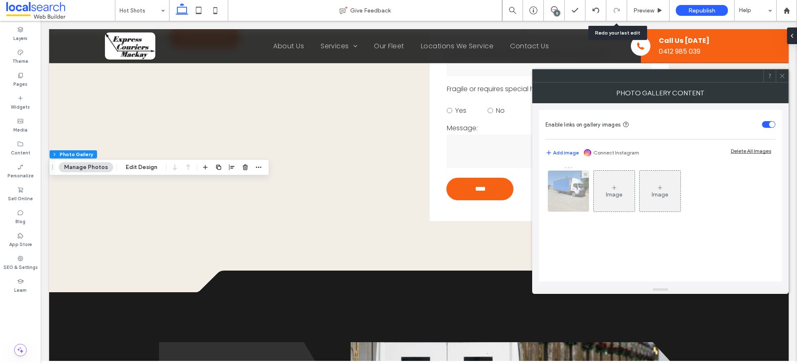
click at [561, 192] on img at bounding box center [568, 191] width 55 height 41
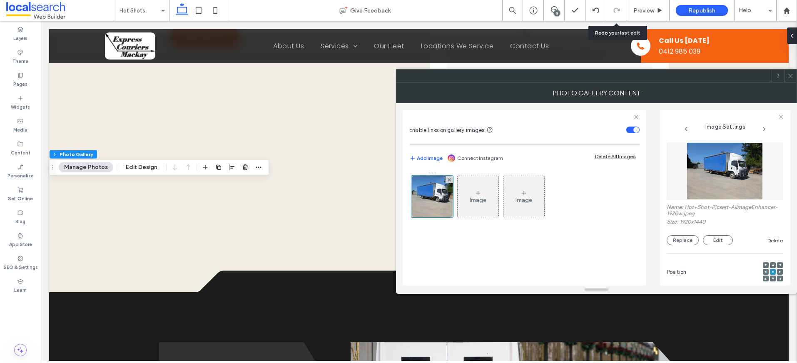
click at [790, 74] on icon at bounding box center [791, 76] width 6 height 6
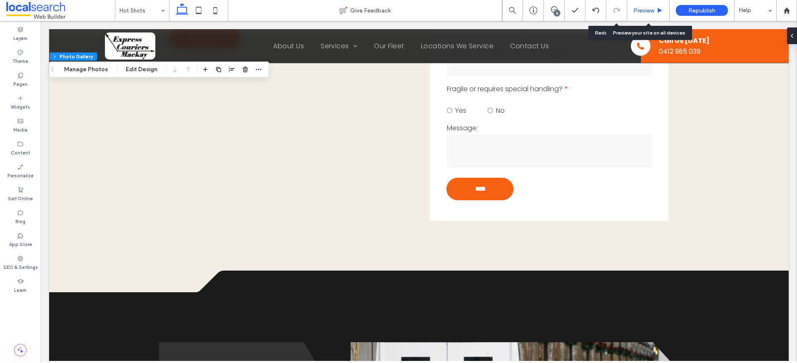
click at [648, 10] on span "Preview" at bounding box center [643, 10] width 21 height 7
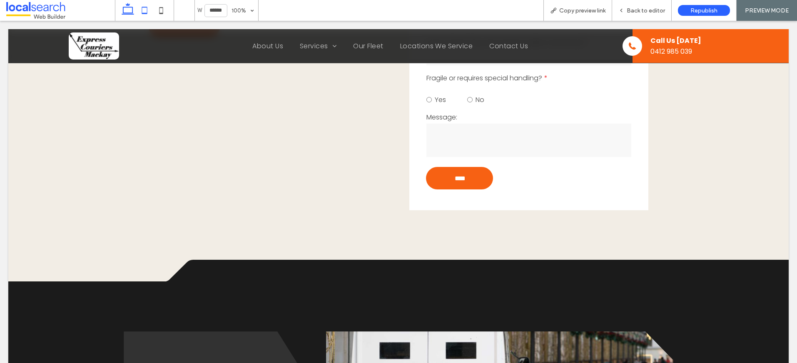
click at [147, 13] on use at bounding box center [144, 10] width 5 height 7
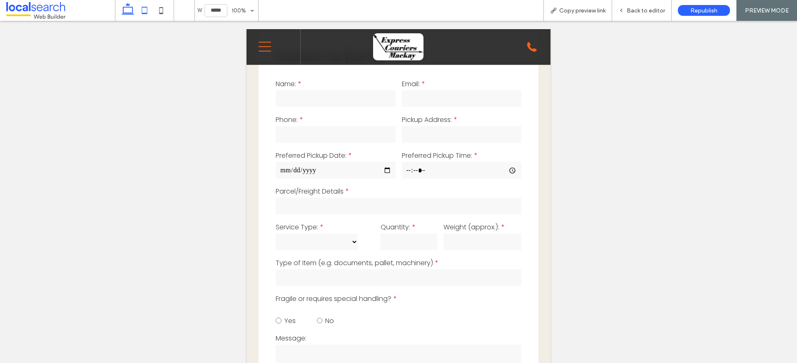
click at [126, 14] on use at bounding box center [128, 9] width 12 height 12
type input "******"
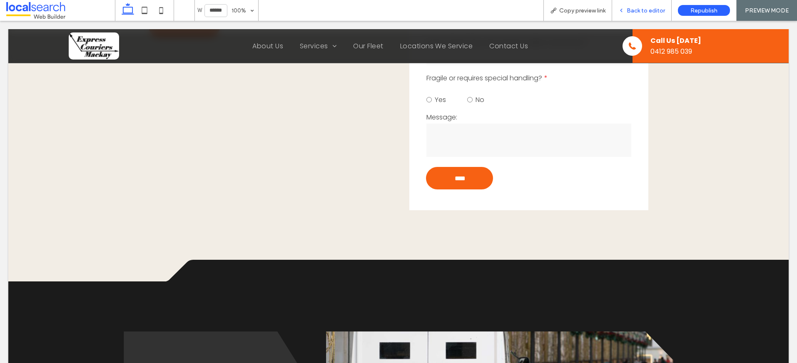
click at [656, 15] on div "Back to editor" at bounding box center [642, 10] width 60 height 21
click at [639, 9] on span "Back to editor" at bounding box center [646, 10] width 38 height 7
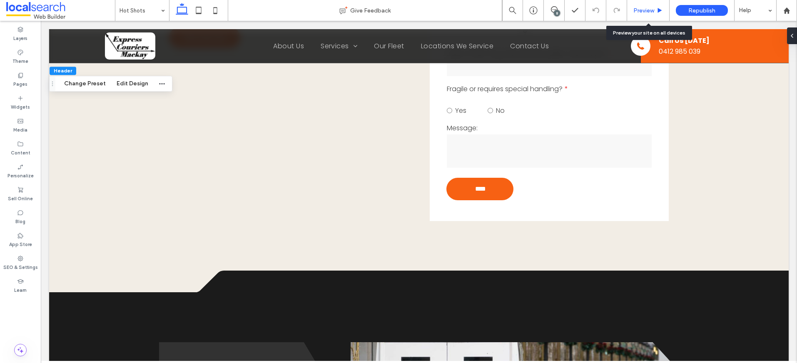
click at [653, 8] on span "Preview" at bounding box center [643, 10] width 21 height 7
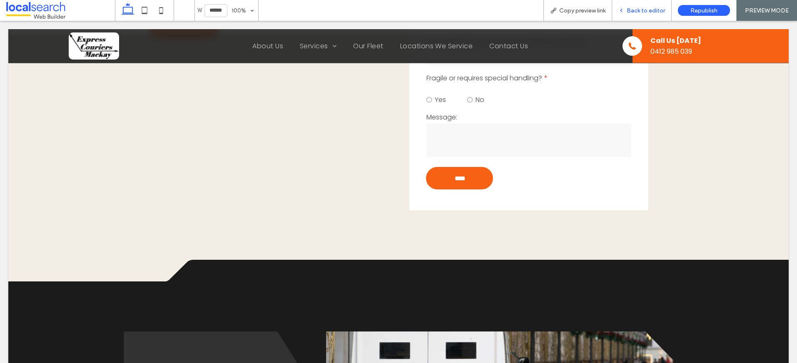
click at [639, 11] on span "Back to editor" at bounding box center [646, 10] width 38 height 7
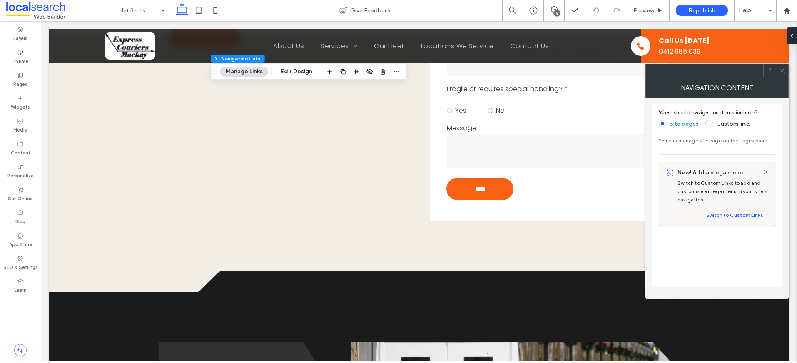
click at [709, 124] on span at bounding box center [708, 123] width 7 height 7
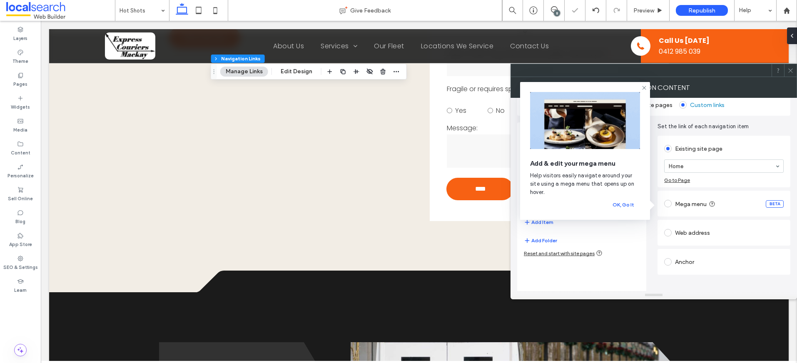
scroll to position [20, 0]
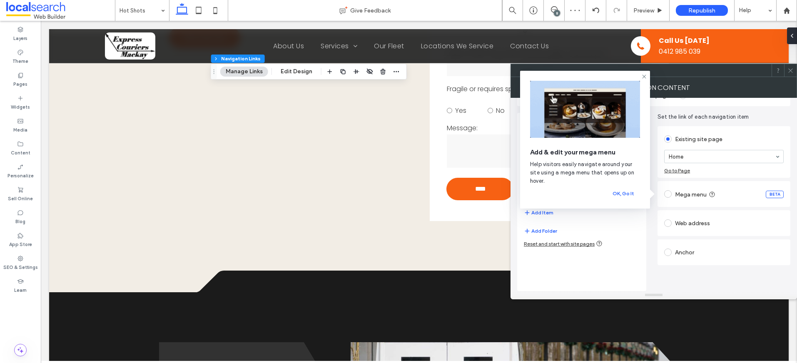
click at [602, 276] on div "Home Home + Video Services Locations Add Item Add Folder Reset and start with s…" at bounding box center [581, 202] width 129 height 178
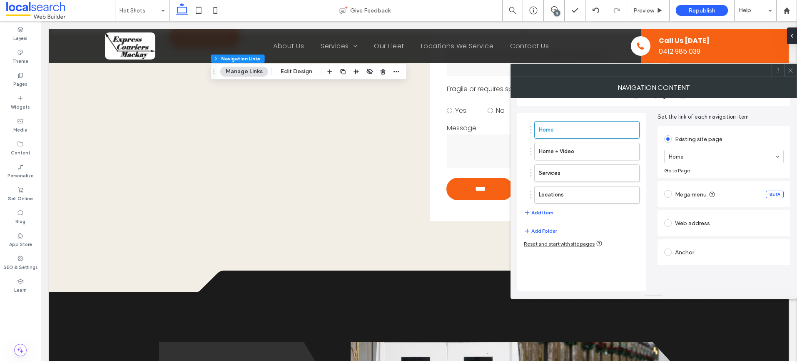
click at [792, 70] on icon at bounding box center [791, 70] width 6 height 6
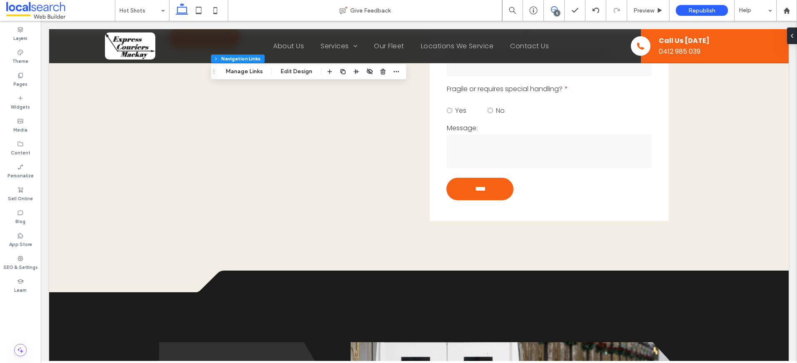
click at [557, 10] on div "8" at bounding box center [557, 13] width 6 height 6
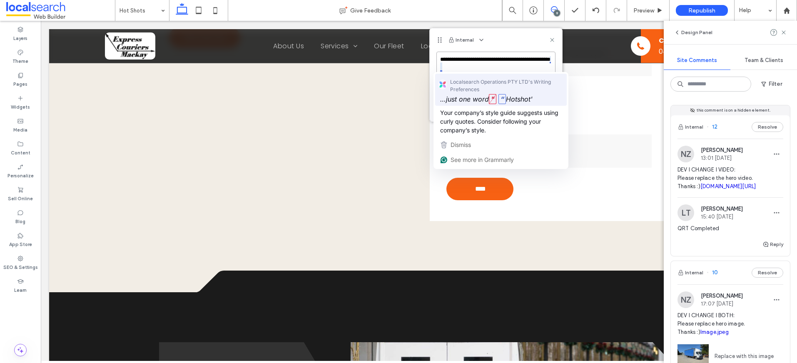
type textarea "**********"
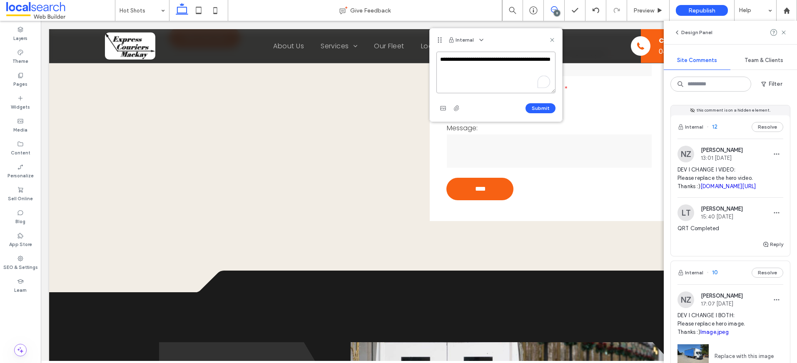
click at [477, 75] on textarea "**********" at bounding box center [495, 73] width 119 height 42
click at [485, 67] on textarea "**********" at bounding box center [495, 73] width 119 height 42
click at [439, 57] on textarea "**********" at bounding box center [495, 73] width 119 height 42
type textarea "**********"
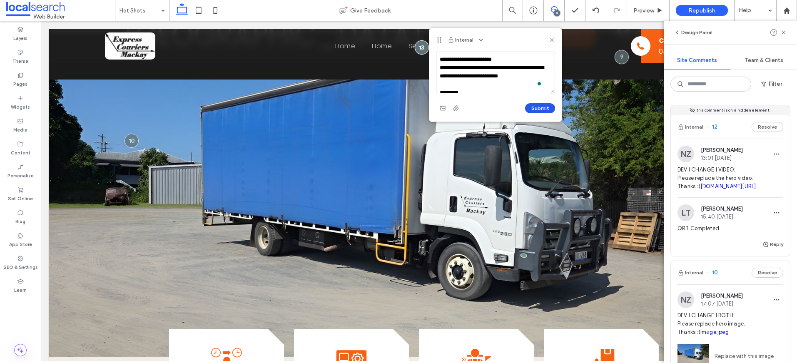
type textarea "**********"
click at [538, 105] on button "Submit" at bounding box center [540, 108] width 30 height 10
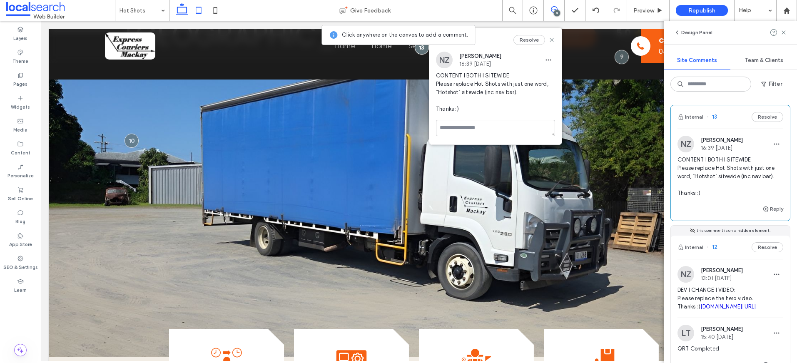
click at [202, 14] on icon at bounding box center [198, 10] width 17 height 17
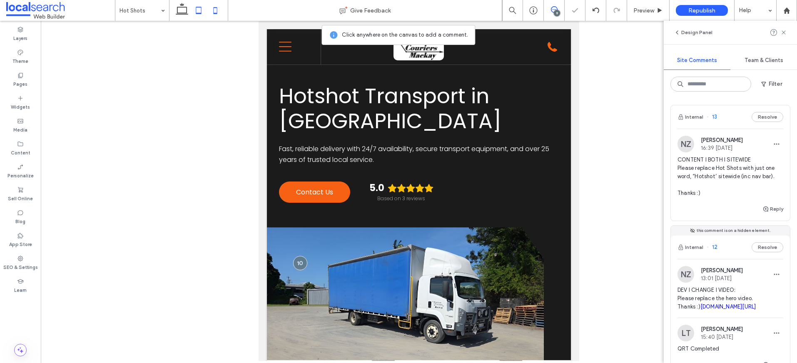
click at [215, 12] on icon at bounding box center [215, 10] width 17 height 17
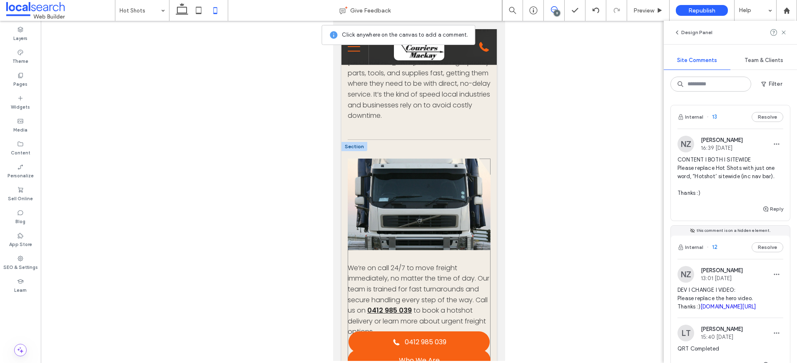
scroll to position [472, 0]
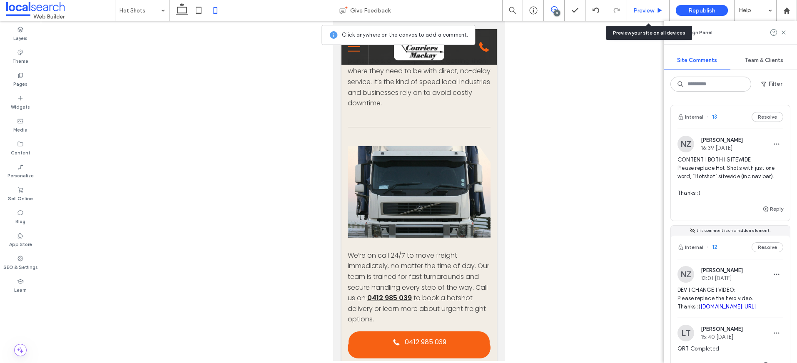
click at [652, 9] on span "Preview" at bounding box center [643, 10] width 21 height 7
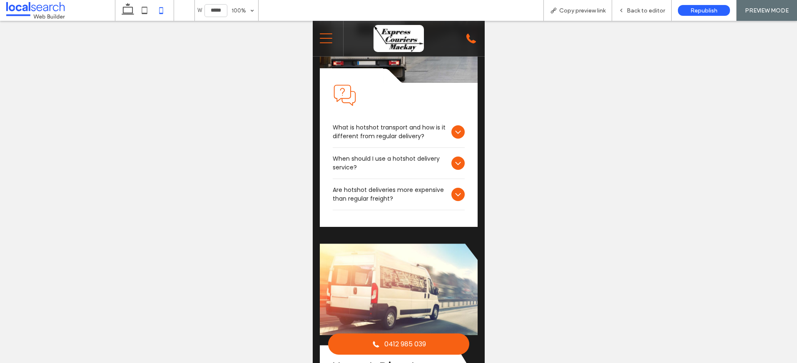
scroll to position [1643, 0]
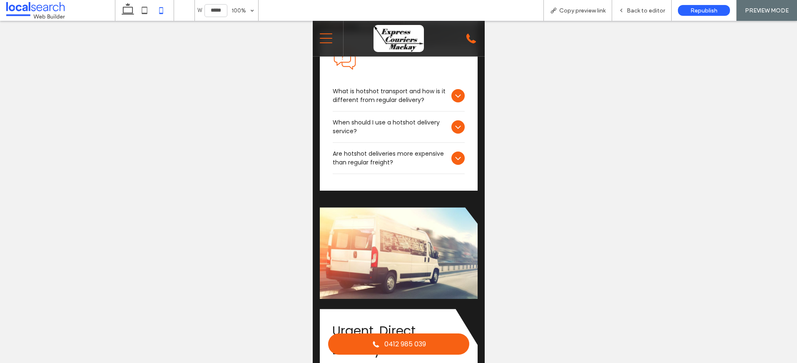
click at [402, 239] on link at bounding box center [398, 253] width 158 height 92
click at [637, 10] on span "Back to editor" at bounding box center [646, 10] width 38 height 7
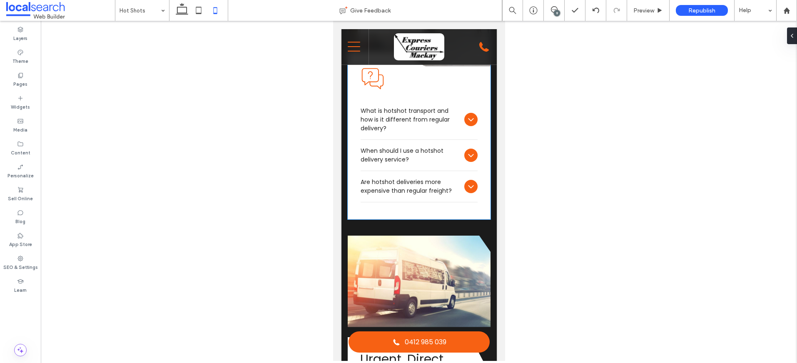
scroll to position [1654, 0]
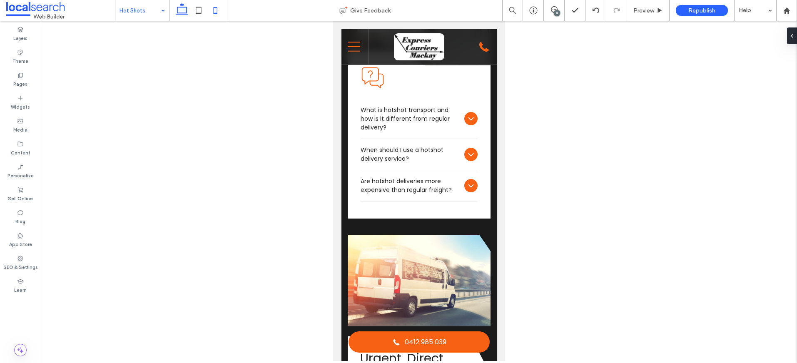
click at [182, 10] on icon at bounding box center [182, 10] width 17 height 17
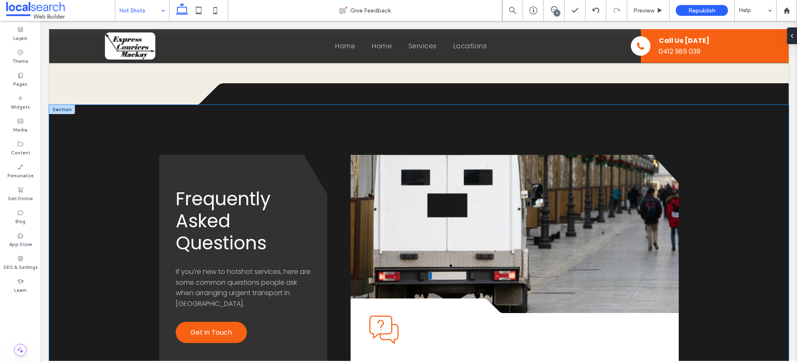
scroll to position [1084, 0]
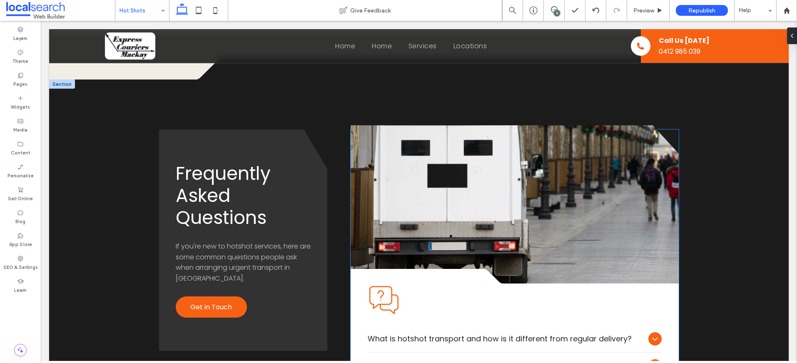
click at [612, 203] on link at bounding box center [515, 204] width 328 height 158
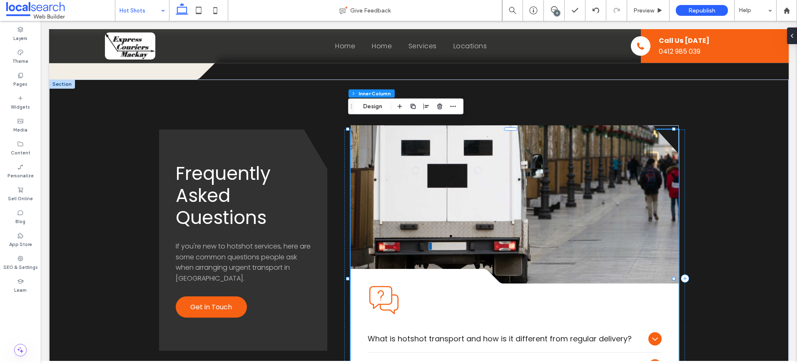
click at [561, 212] on link at bounding box center [515, 204] width 328 height 158
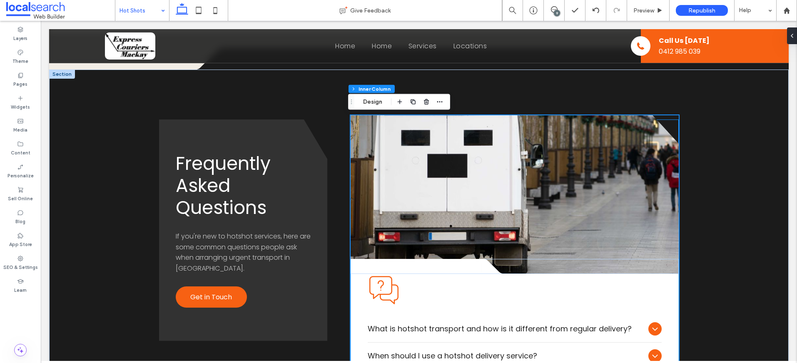
scroll to position [1097, 0]
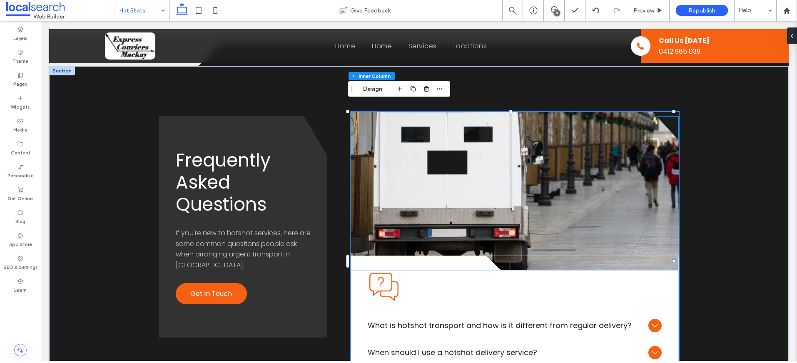
click at [381, 130] on link at bounding box center [515, 191] width 328 height 158
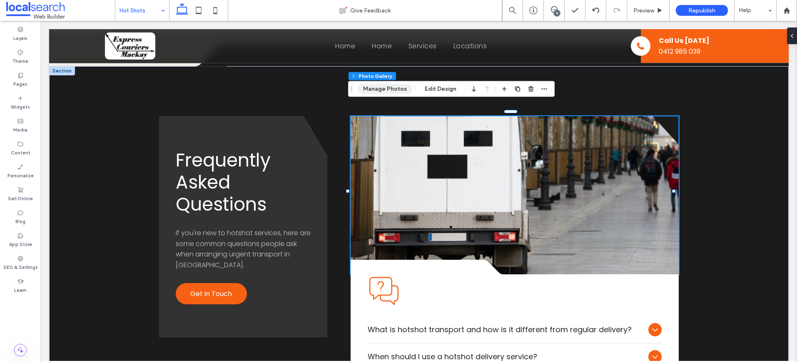
click at [389, 89] on button "Manage Photos" at bounding box center [385, 89] width 55 height 10
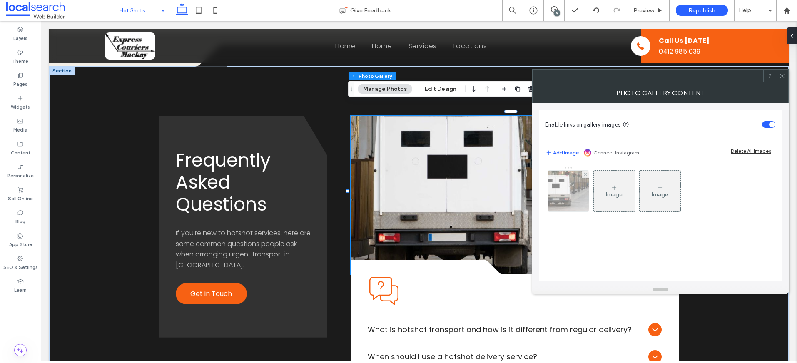
click at [565, 194] on img at bounding box center [569, 191] width 62 height 41
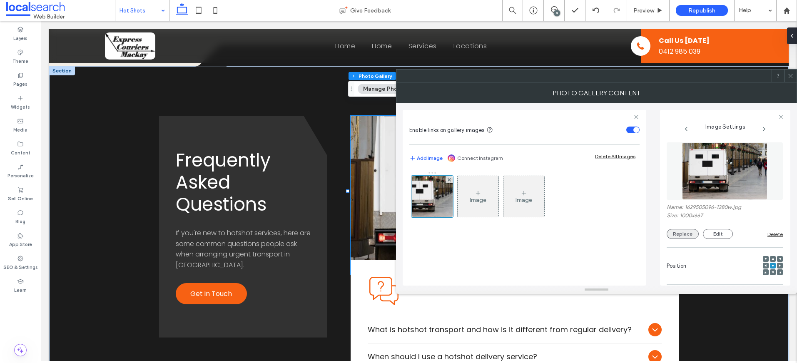
click at [678, 235] on button "Replace" at bounding box center [683, 234] width 32 height 10
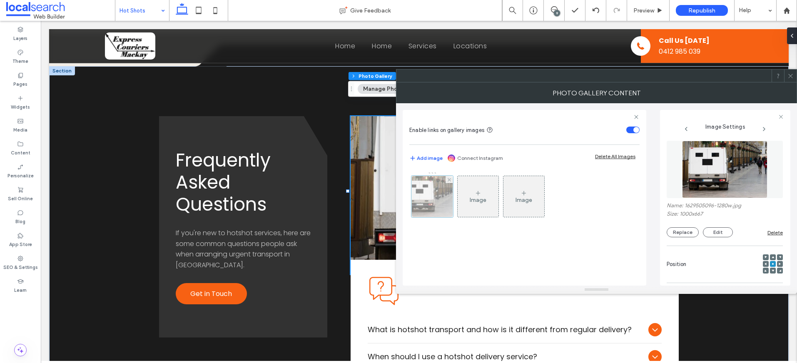
click at [424, 200] on div at bounding box center [432, 197] width 42 height 42
click at [681, 230] on button "Replace" at bounding box center [683, 232] width 32 height 10
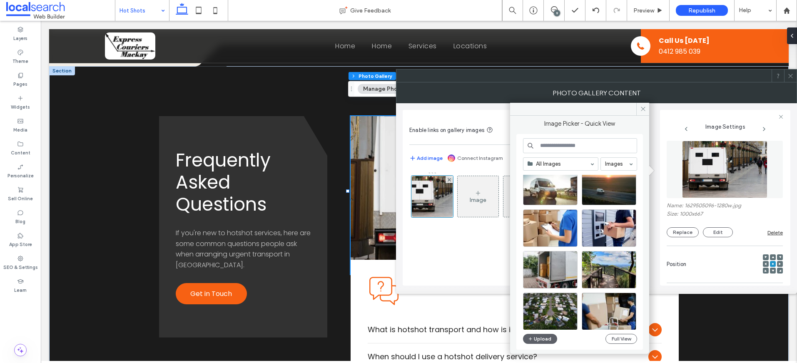
scroll to position [713, 0]
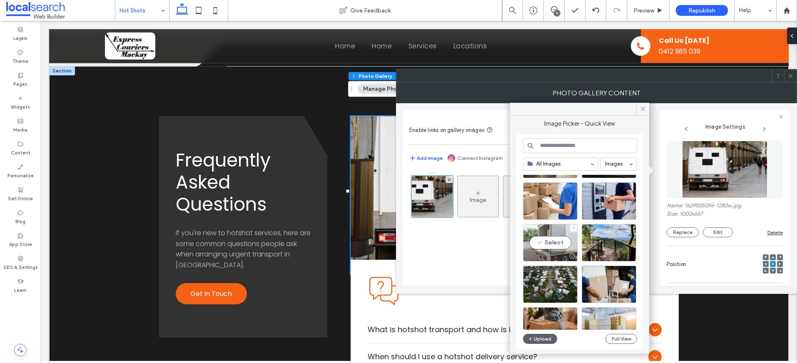
click at [559, 254] on div at bounding box center [550, 256] width 54 height 10
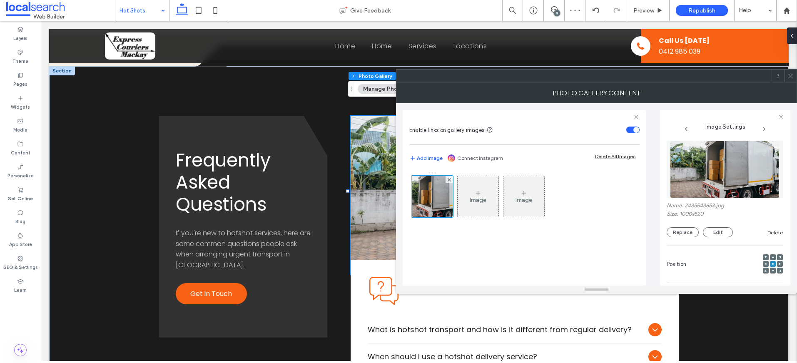
click at [791, 80] on span at bounding box center [791, 76] width 6 height 12
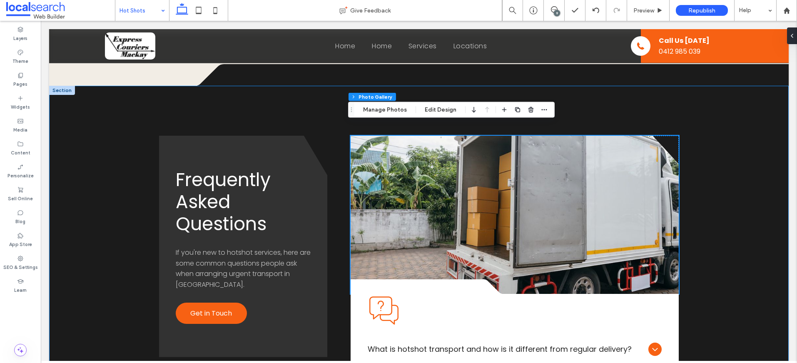
scroll to position [1077, 0]
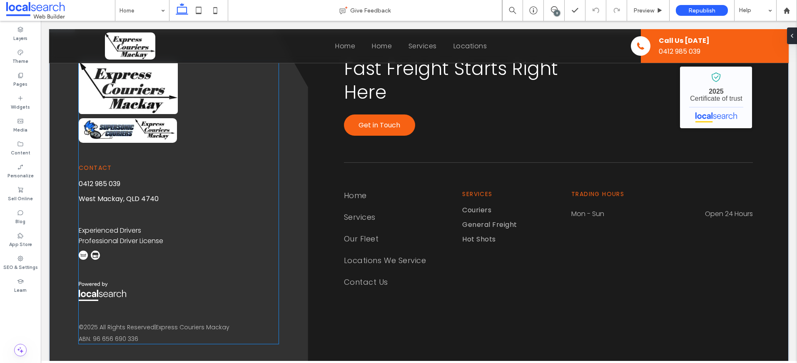
scroll to position [2303, 0]
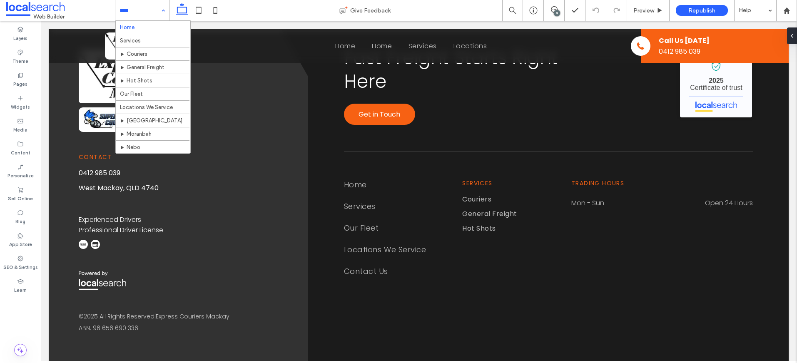
click at [138, 12] on input at bounding box center [140, 10] width 41 height 21
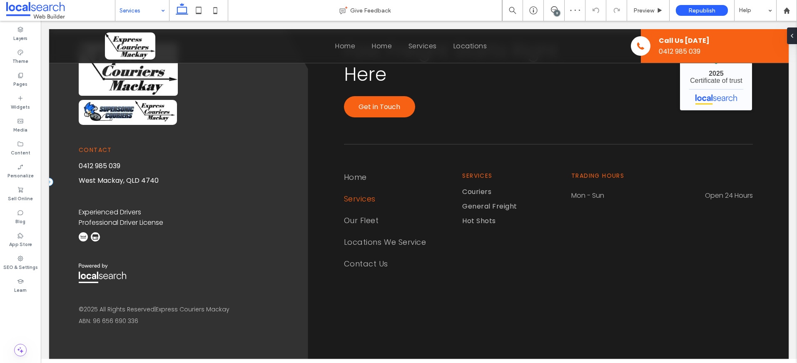
scroll to position [1112, 0]
click at [140, 13] on input at bounding box center [140, 10] width 41 height 21
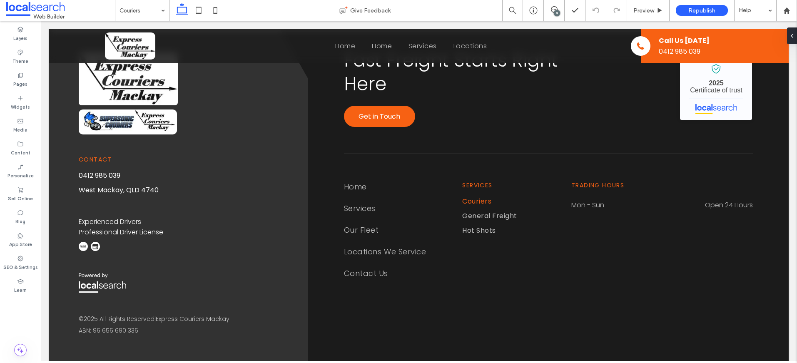
scroll to position [1892, 0]
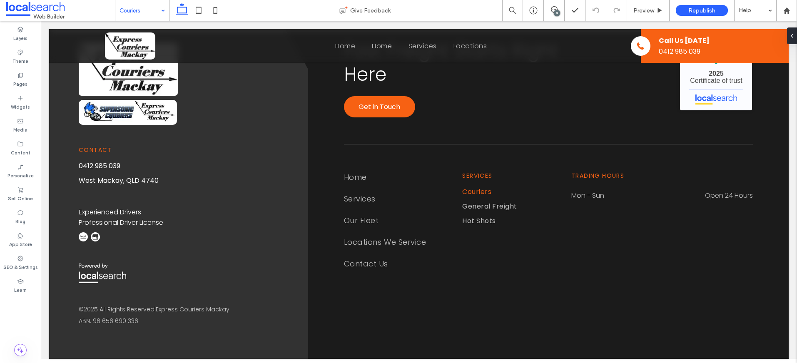
click at [137, 9] on input at bounding box center [140, 10] width 41 height 21
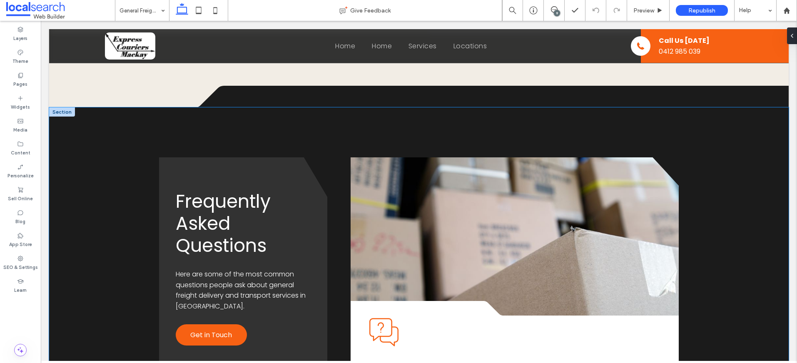
scroll to position [1224, 0]
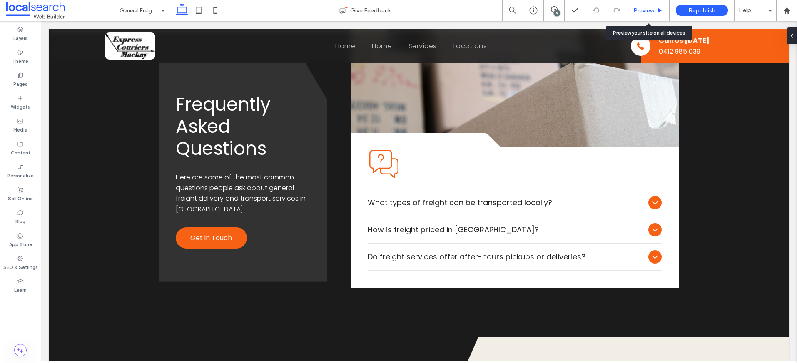
click at [653, 12] on span "Preview" at bounding box center [643, 10] width 21 height 7
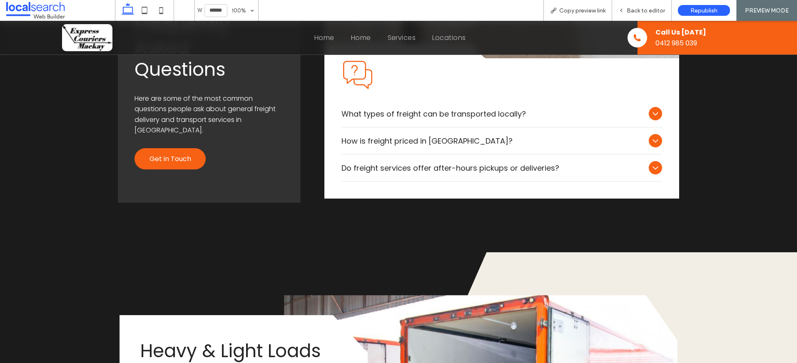
scroll to position [1046, 0]
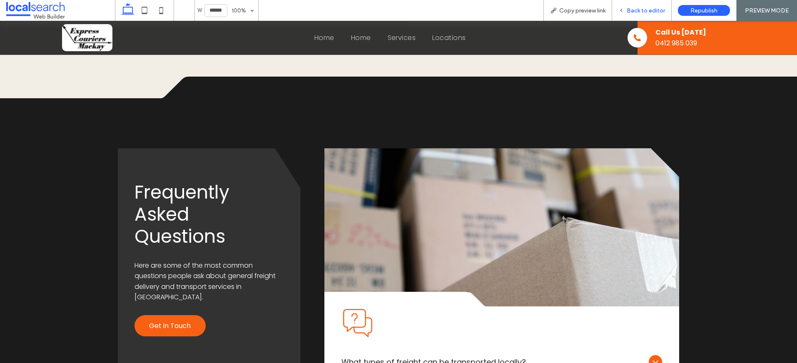
click at [647, 13] on span "Back to editor" at bounding box center [646, 10] width 38 height 7
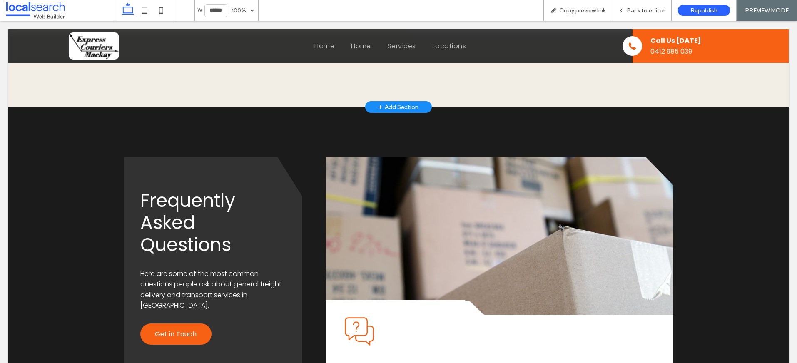
scroll to position [1057, 0]
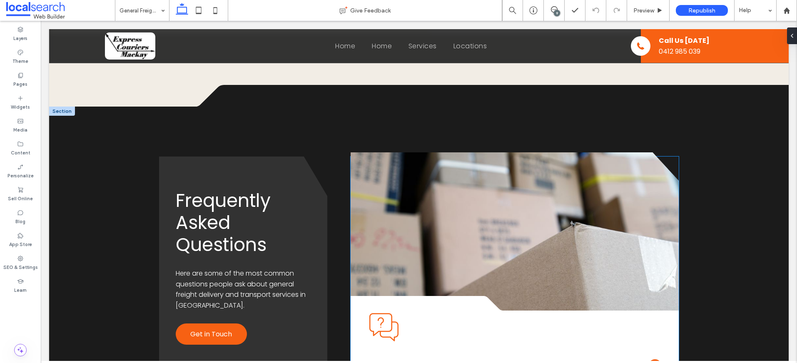
click at [523, 187] on link at bounding box center [515, 231] width 328 height 158
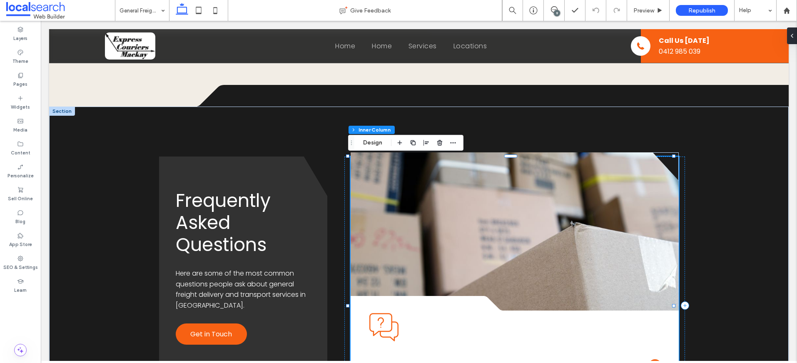
click at [523, 187] on link at bounding box center [515, 231] width 328 height 158
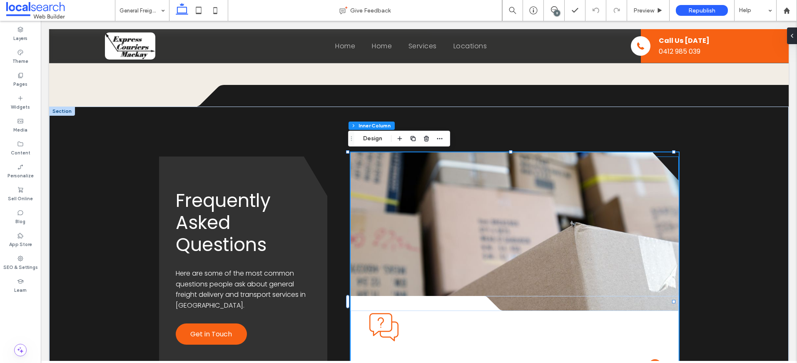
click at [506, 192] on link at bounding box center [515, 231] width 328 height 158
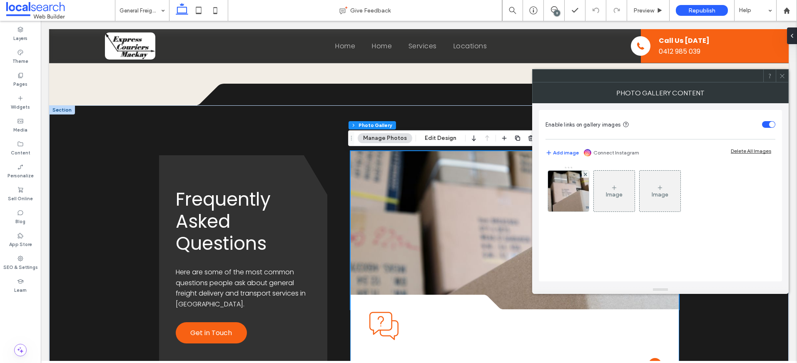
scroll to position [1059, 0]
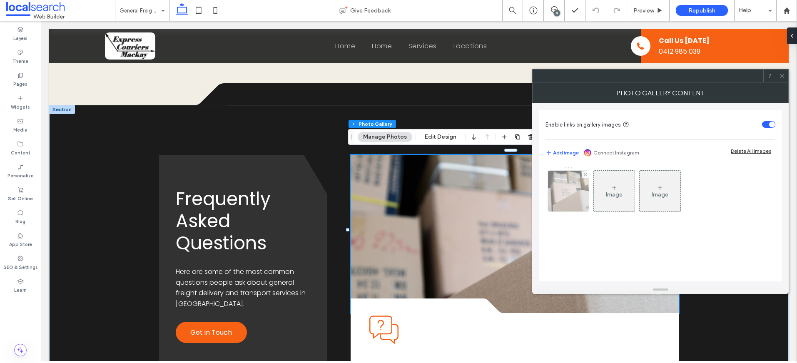
click at [574, 189] on img at bounding box center [569, 191] width 62 height 41
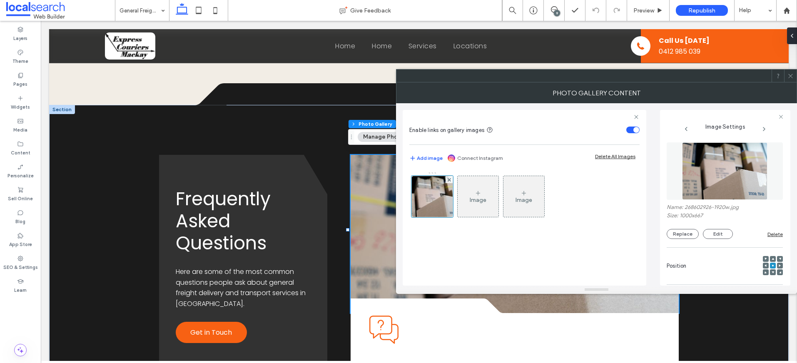
click at [770, 258] on div at bounding box center [773, 259] width 6 height 6
click at [772, 259] on icon at bounding box center [773, 259] width 2 height 2
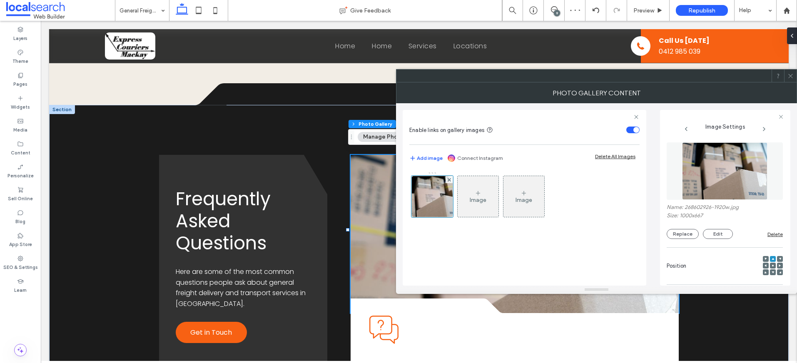
click at [772, 267] on icon at bounding box center [773, 265] width 2 height 2
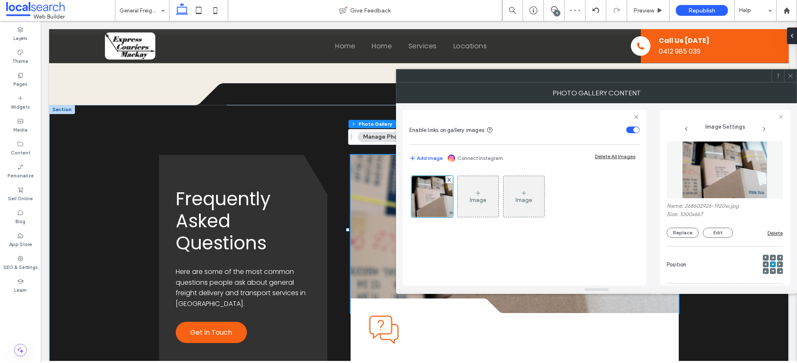
scroll to position [2, 0]
click at [772, 272] on icon at bounding box center [773, 270] width 2 height 2
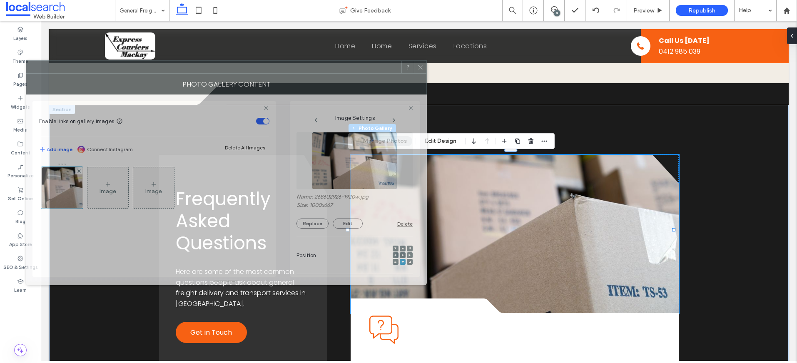
drag, startPoint x: 698, startPoint y: 81, endPoint x: 328, endPoint y: 72, distance: 370.3
click at [328, 72] on div at bounding box center [213, 67] width 375 height 12
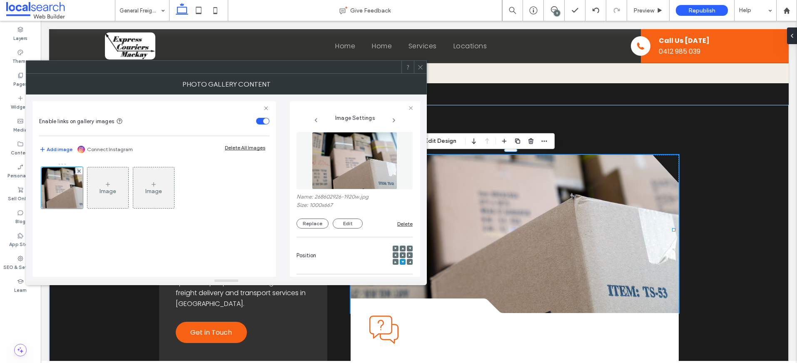
click at [420, 70] on icon at bounding box center [420, 67] width 6 height 6
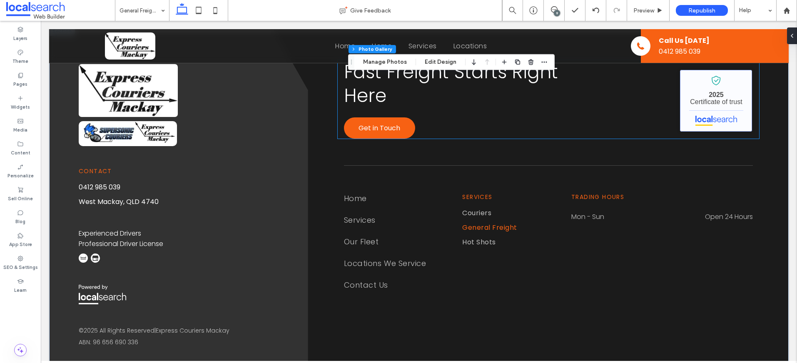
scroll to position [1892, 0]
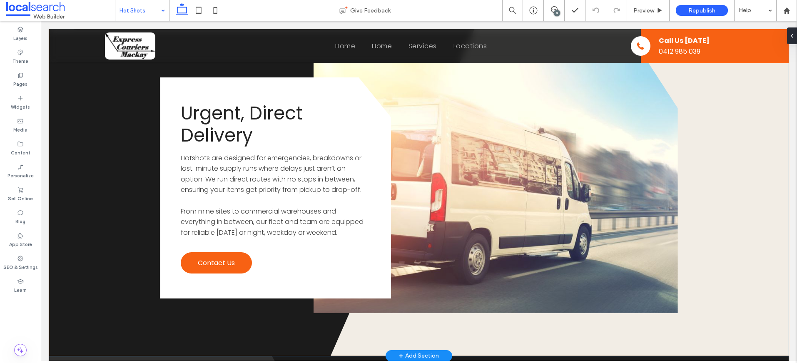
scroll to position [1519, 0]
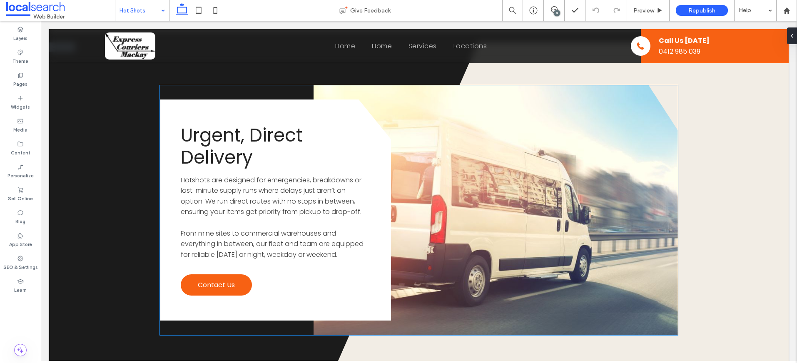
click at [572, 203] on link at bounding box center [496, 210] width 364 height 250
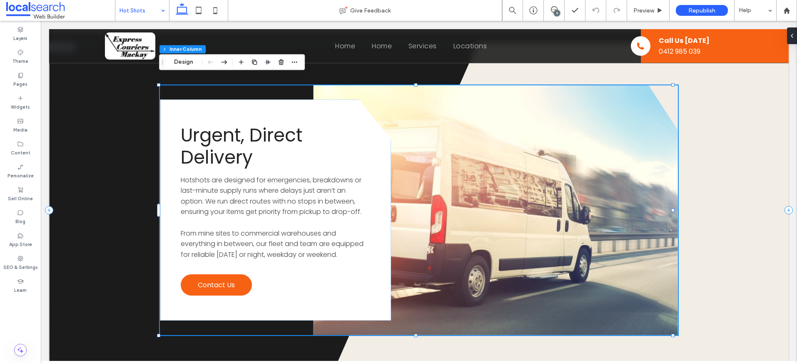
click at [449, 149] on link at bounding box center [496, 210] width 364 height 250
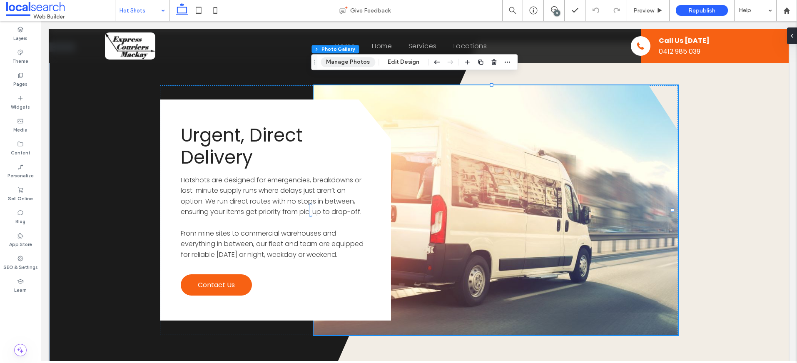
click at [344, 64] on button "Manage Photos" at bounding box center [348, 62] width 55 height 10
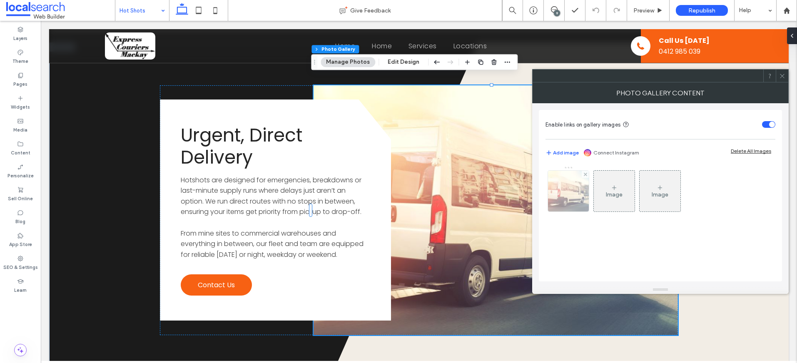
click at [560, 191] on img at bounding box center [569, 191] width 62 height 41
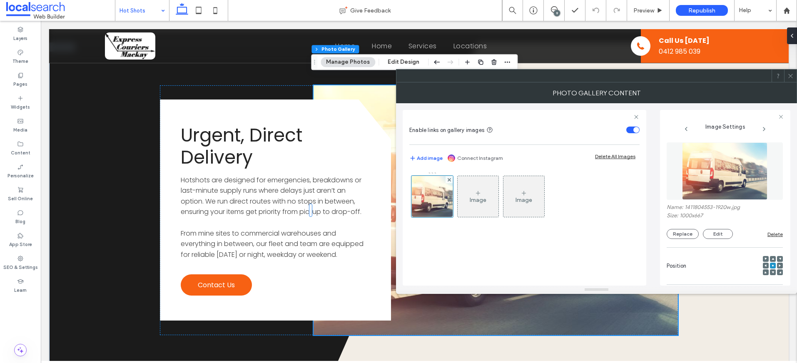
click at [763, 264] on div at bounding box center [766, 266] width 6 height 6
click at [765, 264] on icon at bounding box center [766, 265] width 2 height 2
click at [790, 75] on icon at bounding box center [791, 76] width 6 height 6
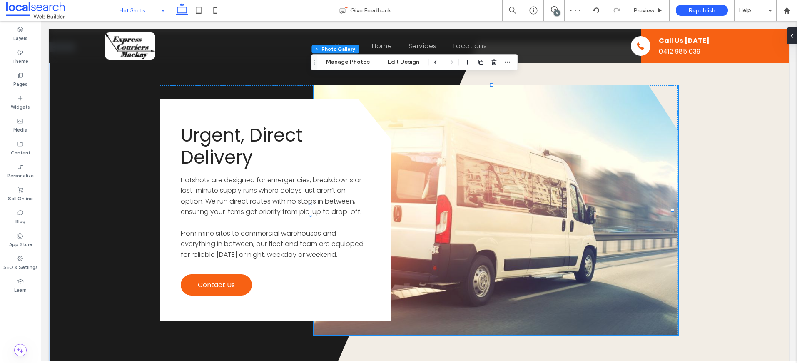
click at [629, 189] on link at bounding box center [496, 210] width 364 height 250
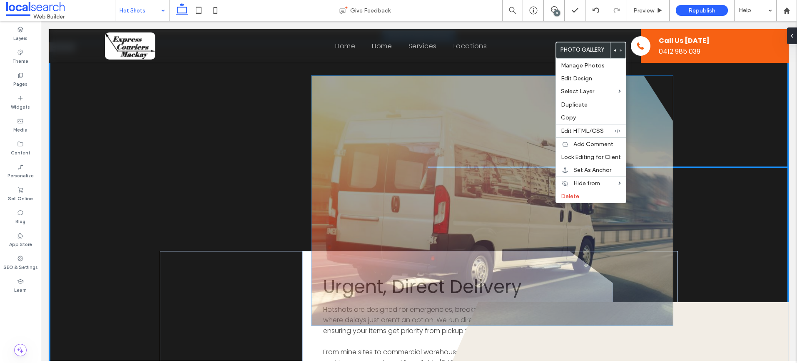
type input "**"
type input "****"
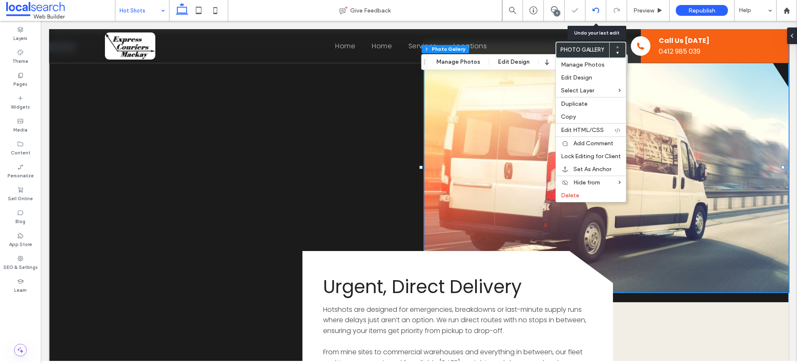
click at [593, 9] on icon at bounding box center [596, 10] width 7 height 7
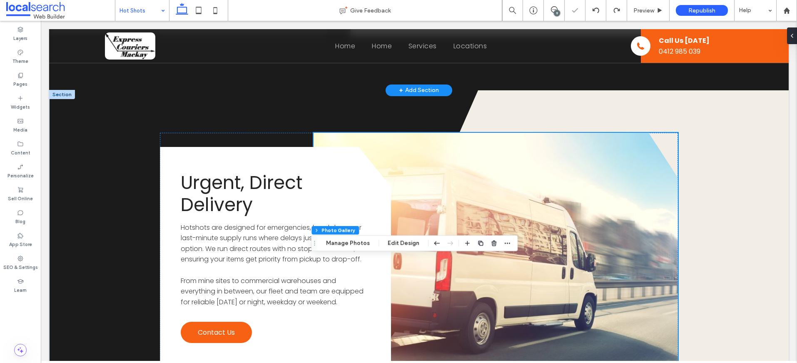
scroll to position [1529, 0]
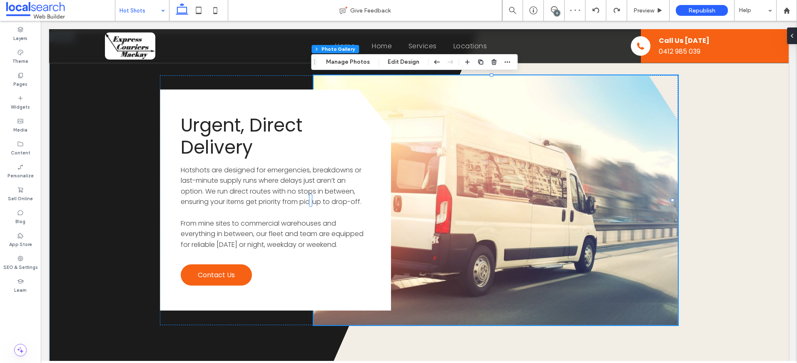
click at [575, 167] on link at bounding box center [496, 200] width 364 height 250
click at [466, 102] on link at bounding box center [496, 200] width 364 height 250
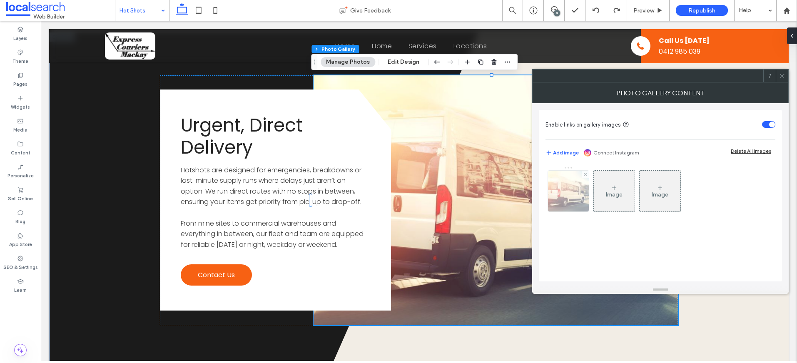
click at [561, 177] on img at bounding box center [569, 191] width 62 height 41
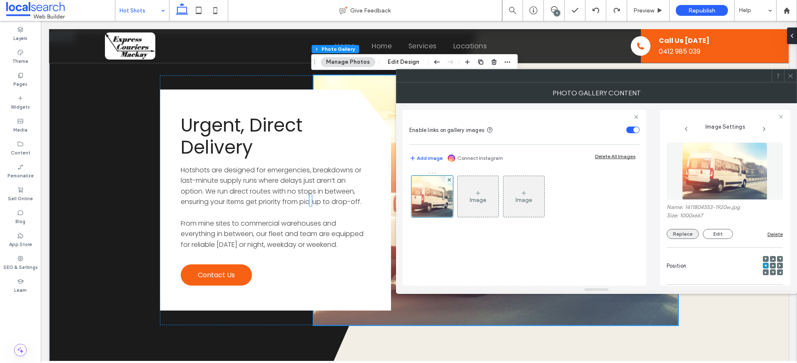
click at [686, 232] on button "Replace" at bounding box center [683, 234] width 32 height 10
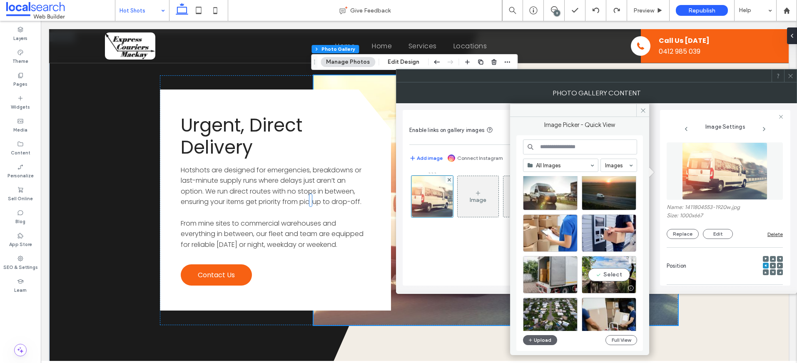
scroll to position [683, 0]
click at [556, 204] on div at bounding box center [550, 204] width 54 height 10
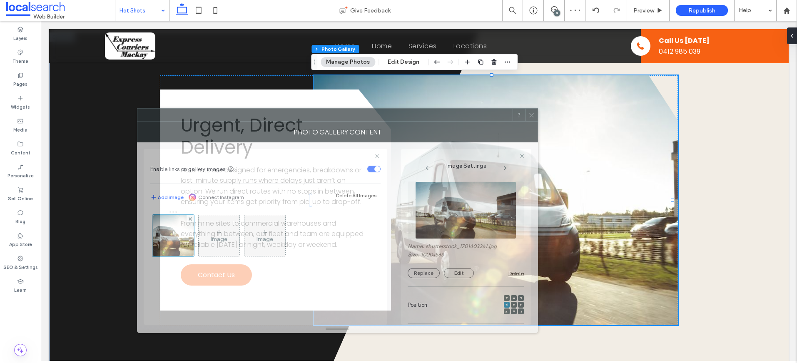
drag, startPoint x: 644, startPoint y: 78, endPoint x: 385, endPoint y: 117, distance: 262.0
click at [385, 117] on div at bounding box center [324, 115] width 375 height 12
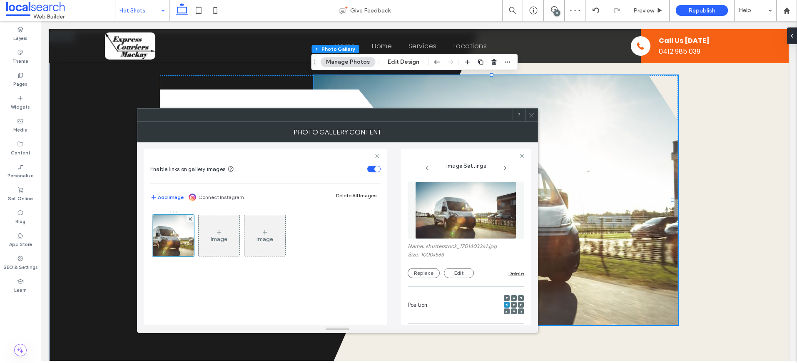
click at [532, 113] on icon at bounding box center [531, 115] width 6 height 6
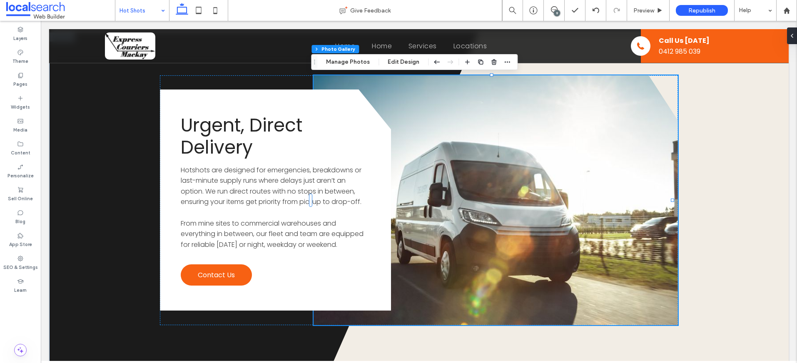
click at [608, 192] on link at bounding box center [496, 200] width 364 height 250
click at [740, 178] on polygon at bounding box center [560, 200] width 458 height 336
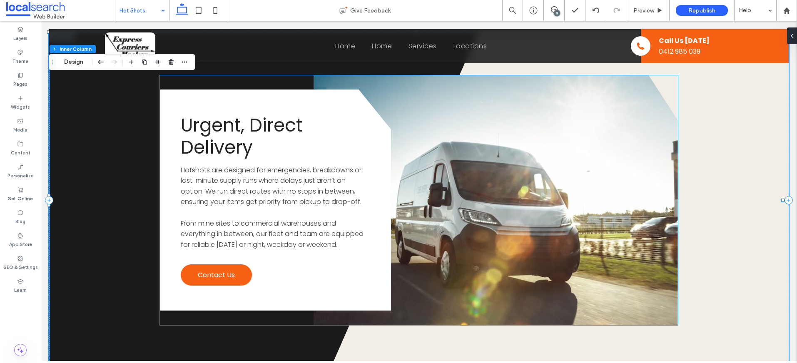
click at [587, 179] on link at bounding box center [496, 200] width 364 height 250
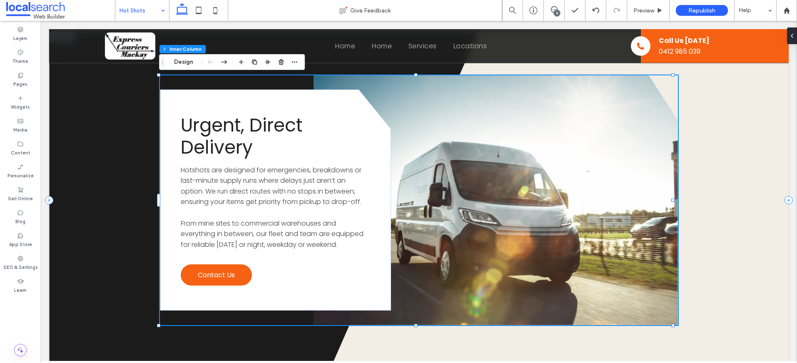
click at [557, 185] on link at bounding box center [496, 200] width 364 height 250
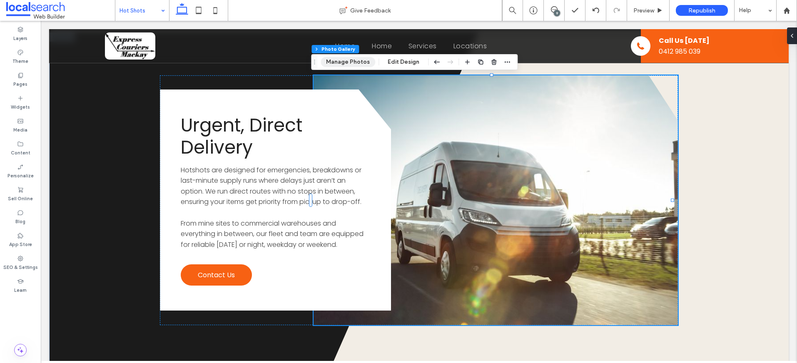
click at [347, 63] on button "Manage Photos" at bounding box center [348, 62] width 55 height 10
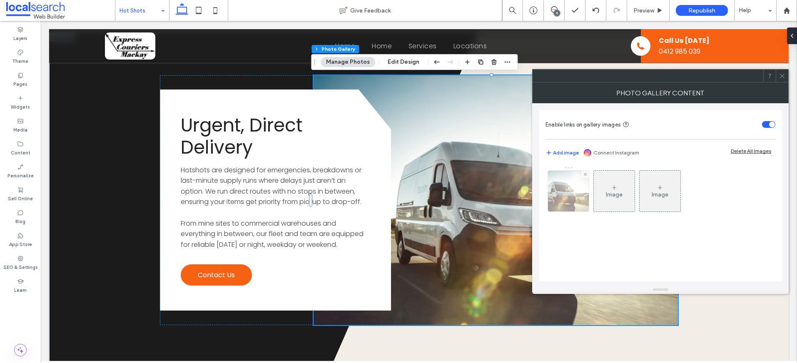
click at [563, 188] on img at bounding box center [568, 191] width 72 height 41
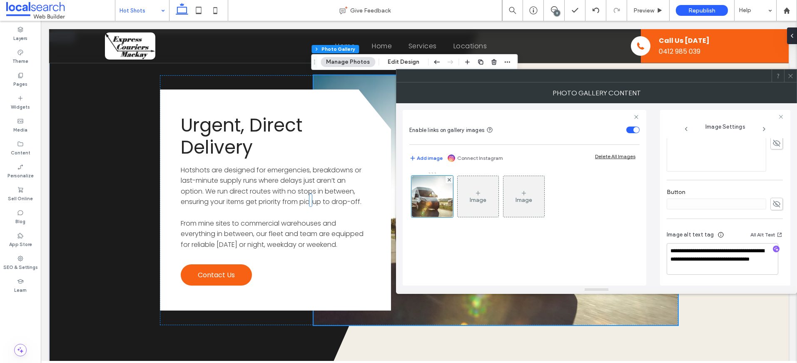
scroll to position [2, 0]
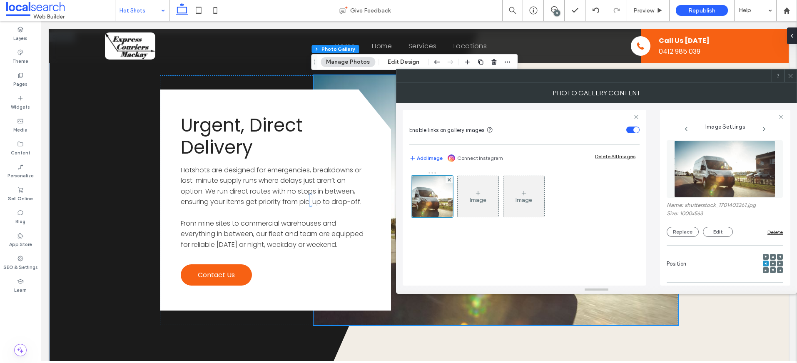
click at [772, 262] on icon at bounding box center [773, 263] width 2 height 2
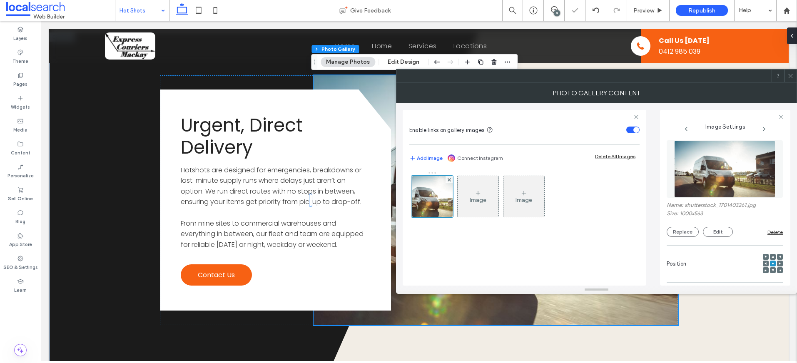
click at [765, 262] on use at bounding box center [766, 263] width 2 height 2
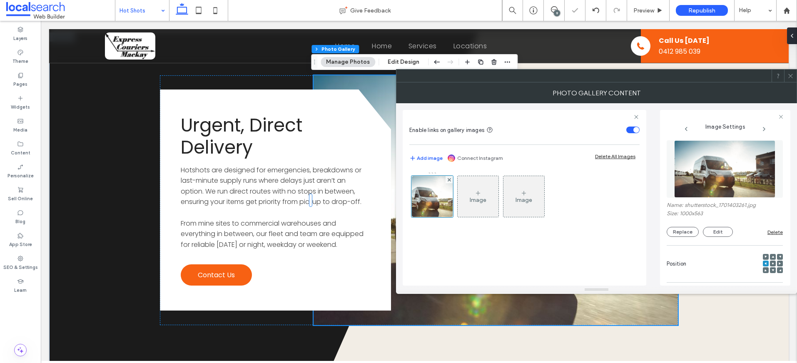
click at [791, 76] on icon at bounding box center [791, 76] width 6 height 6
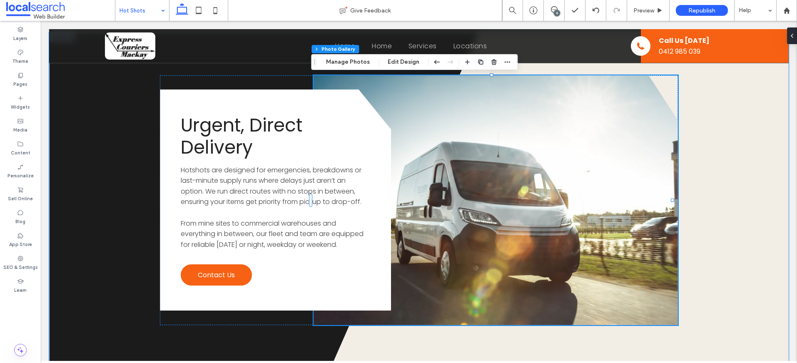
click at [722, 172] on polygon at bounding box center [560, 200] width 458 height 336
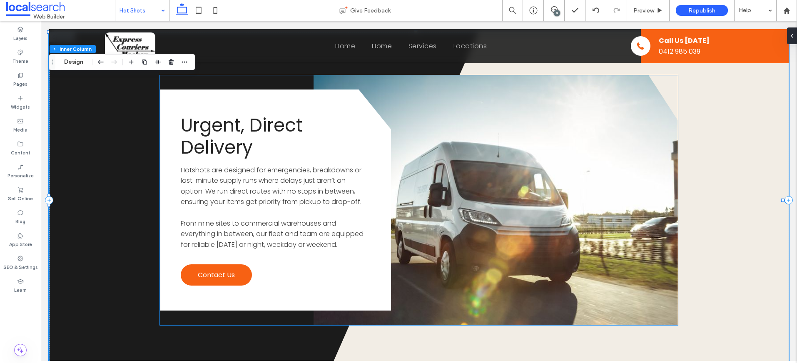
click at [596, 174] on link at bounding box center [496, 200] width 364 height 250
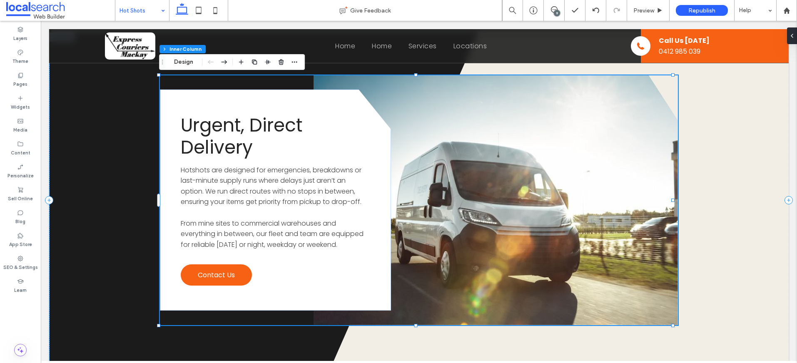
click at [574, 183] on link at bounding box center [496, 200] width 364 height 250
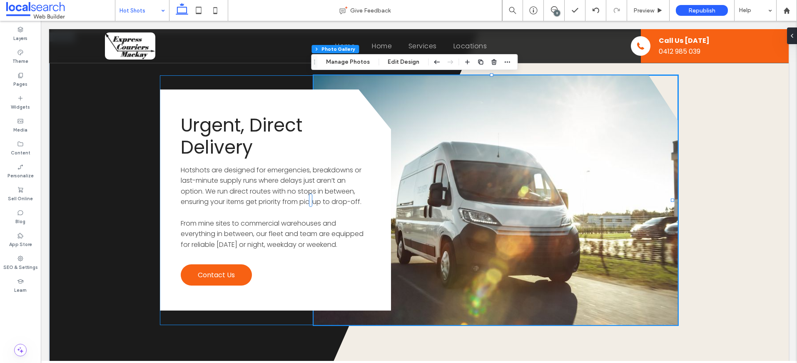
click at [574, 183] on link at bounding box center [496, 200] width 364 height 250
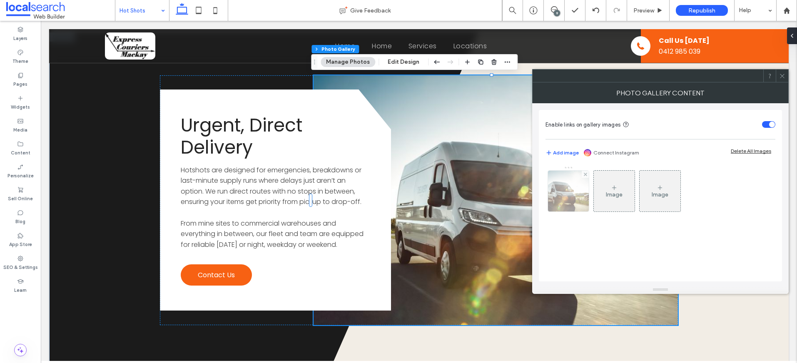
click at [570, 195] on img at bounding box center [568, 191] width 72 height 41
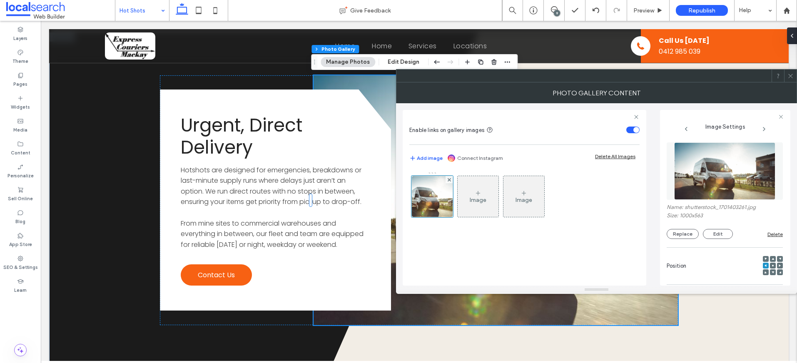
click at [772, 266] on icon at bounding box center [773, 265] width 2 height 2
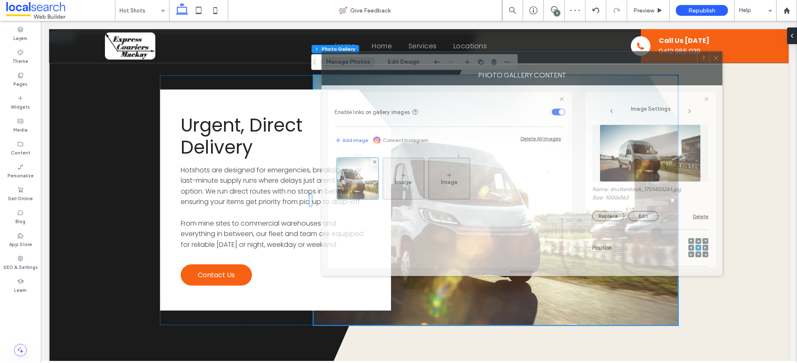
click at [615, 58] on div at bounding box center [509, 58] width 375 height 12
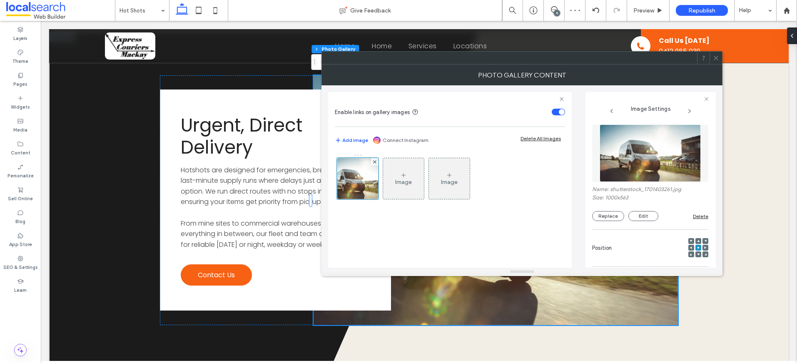
click at [703, 247] on div at bounding box center [706, 248] width 6 height 6
click at [704, 247] on icon at bounding box center [705, 248] width 2 height 2
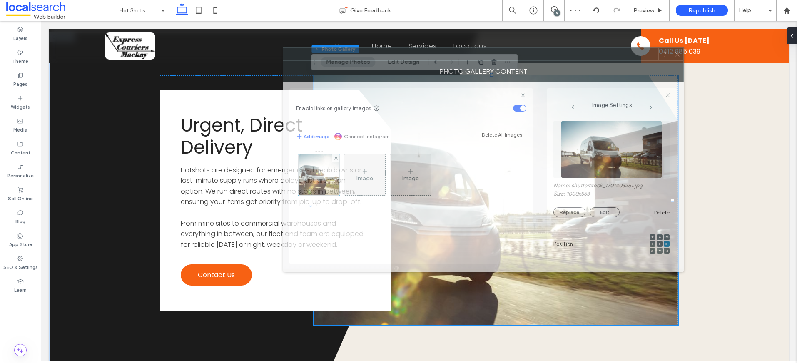
drag, startPoint x: 598, startPoint y: 59, endPoint x: 559, endPoint y: 55, distance: 38.9
click at [559, 55] on div at bounding box center [470, 54] width 375 height 12
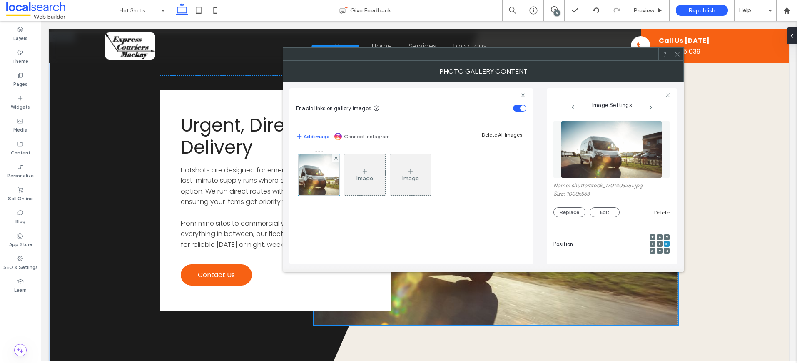
click at [659, 243] on use at bounding box center [660, 244] width 2 height 2
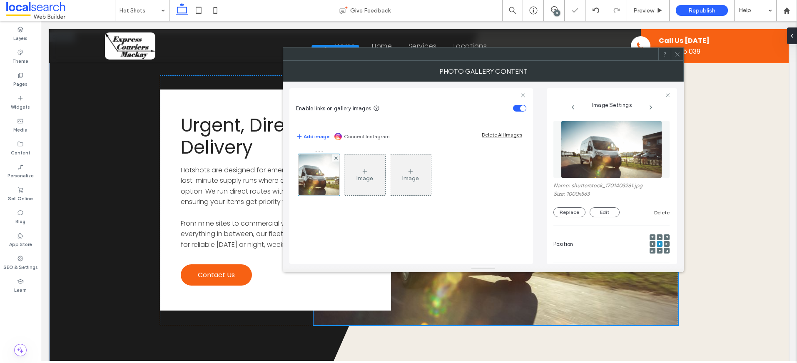
click at [650, 244] on div at bounding box center [653, 244] width 6 height 6
click at [651, 244] on icon at bounding box center [652, 244] width 2 height 2
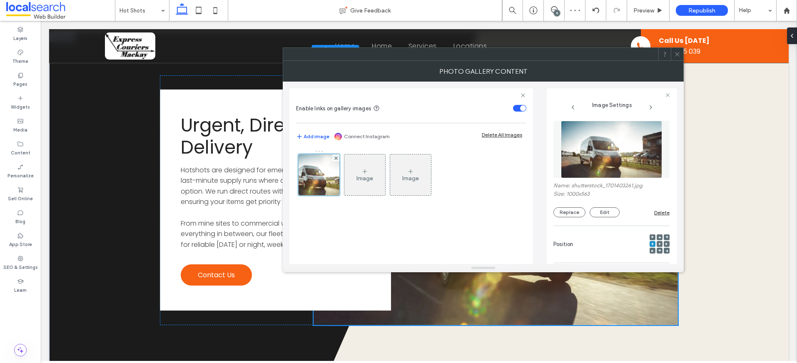
click at [658, 243] on icon at bounding box center [659, 244] width 2 height 2
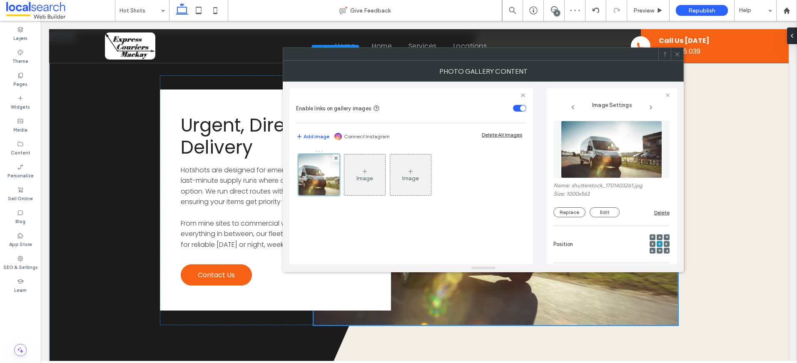
click at [651, 243] on icon at bounding box center [652, 244] width 2 height 2
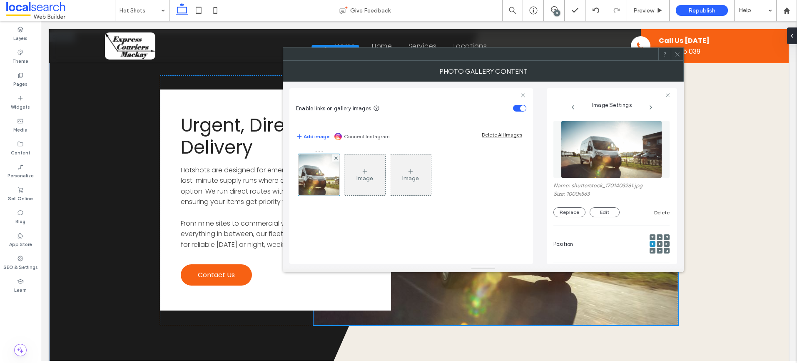
click at [680, 55] on icon at bounding box center [677, 54] width 6 height 6
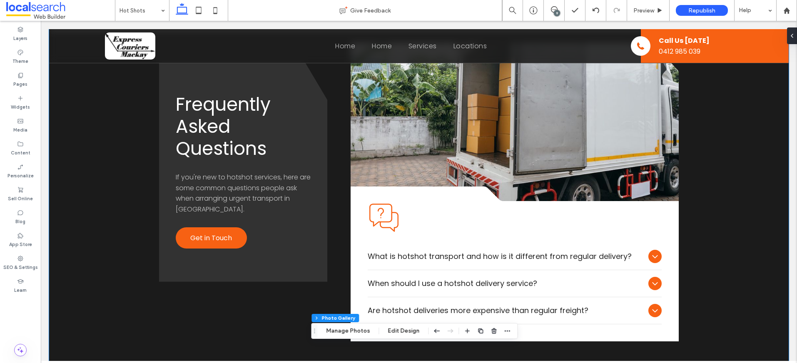
scroll to position [1028, 0]
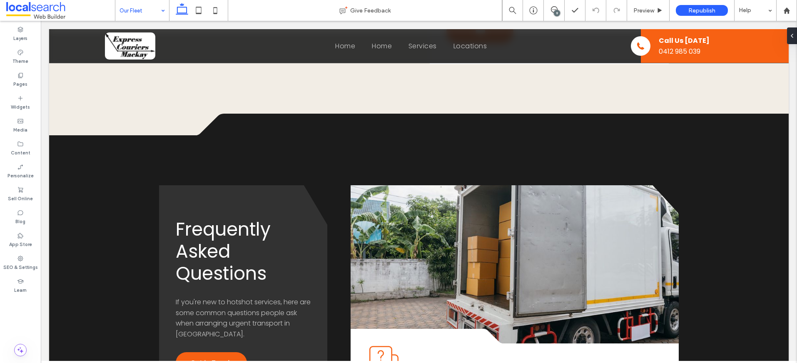
click at [131, 4] on input at bounding box center [140, 10] width 41 height 21
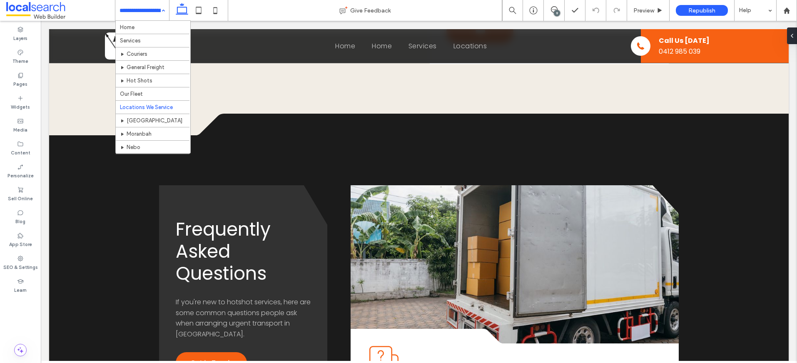
click at [147, 13] on input at bounding box center [140, 10] width 41 height 21
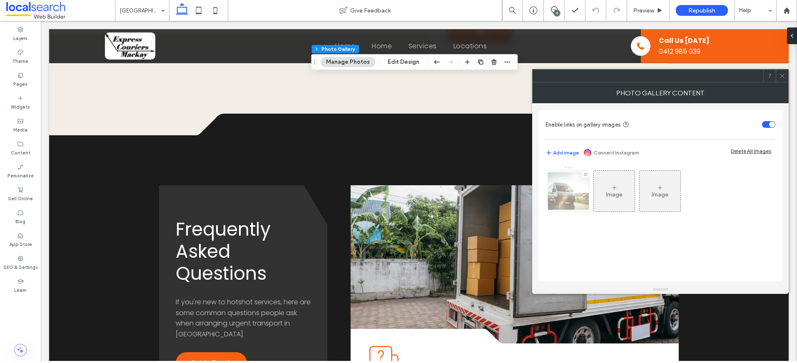
click at [559, 200] on img at bounding box center [568, 190] width 67 height 37
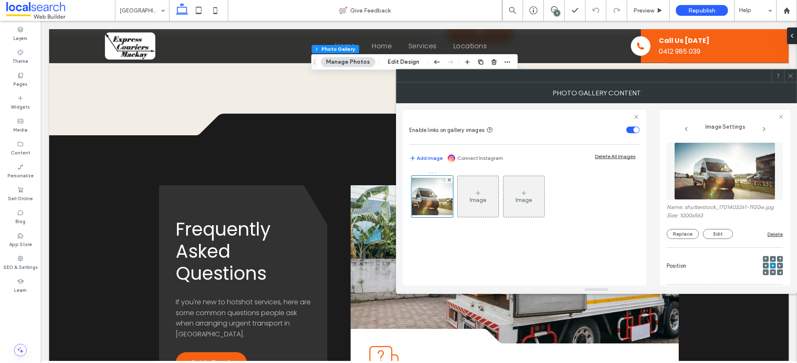
click at [763, 263] on div at bounding box center [766, 266] width 6 height 6
click at [765, 264] on span at bounding box center [766, 266] width 2 height 6
click at [678, 235] on button "Replace" at bounding box center [683, 234] width 32 height 10
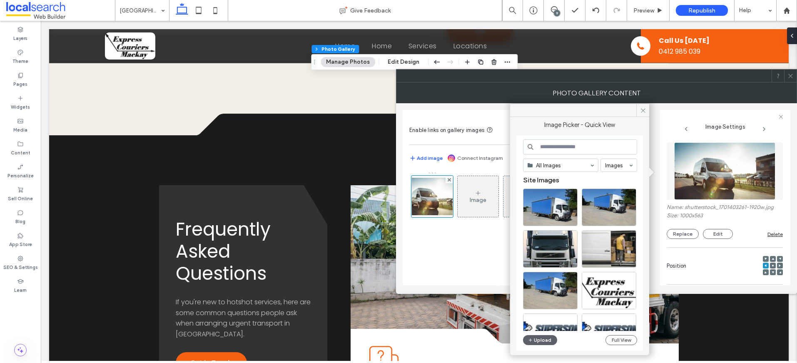
click at [608, 214] on div at bounding box center [609, 207] width 55 height 37
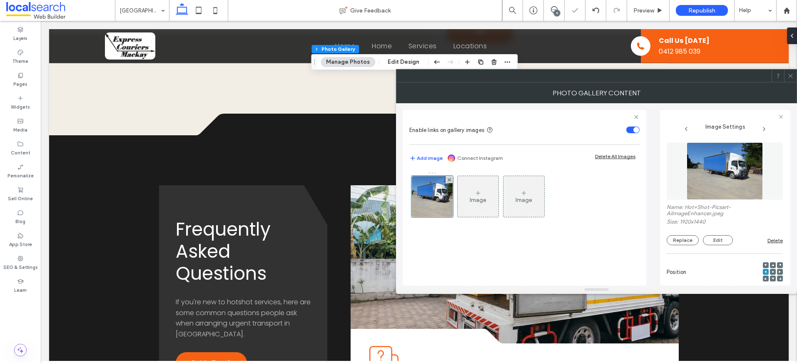
click at [793, 77] on icon at bounding box center [791, 76] width 6 height 6
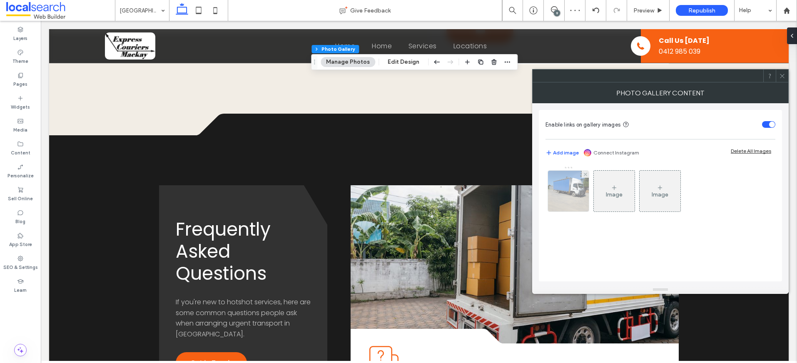
click at [565, 197] on img at bounding box center [568, 191] width 55 height 41
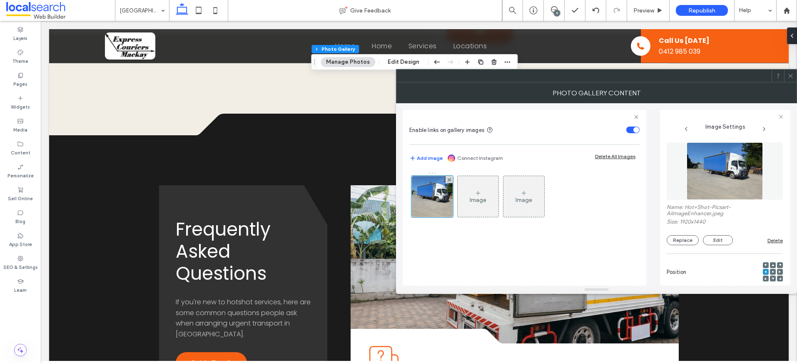
click at [714, 166] on img at bounding box center [725, 170] width 76 height 57
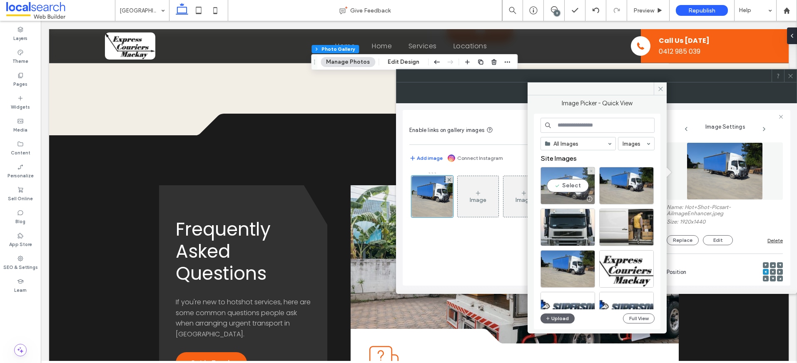
click at [562, 204] on div "Select" at bounding box center [568, 185] width 55 height 37
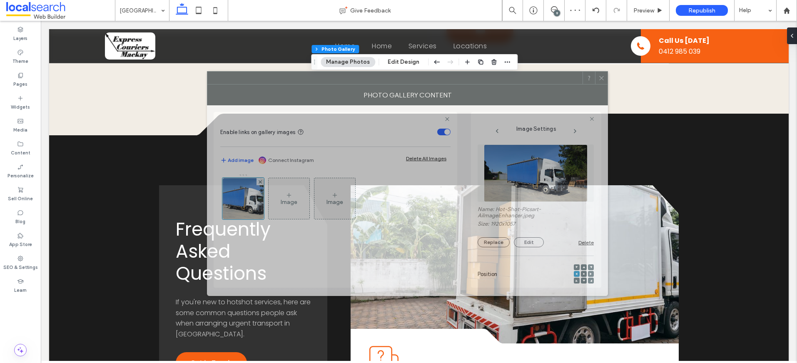
drag, startPoint x: 677, startPoint y: 74, endPoint x: 496, endPoint y: 84, distance: 181.0
click at [488, 76] on div at bounding box center [394, 78] width 375 height 12
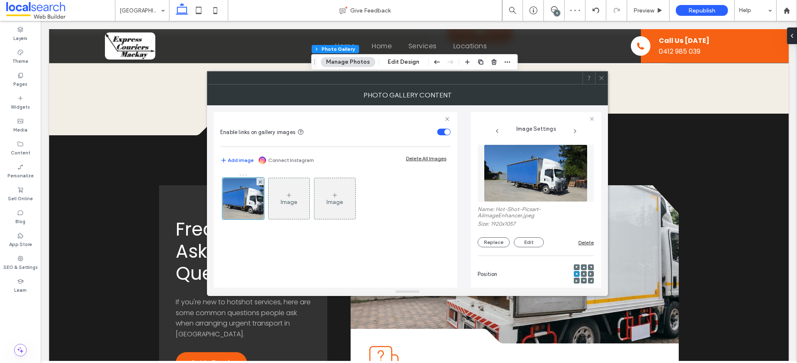
click at [583, 273] on icon at bounding box center [584, 274] width 2 height 2
click at [576, 273] on icon at bounding box center [577, 274] width 2 height 2
click at [602, 77] on icon at bounding box center [601, 78] width 6 height 6
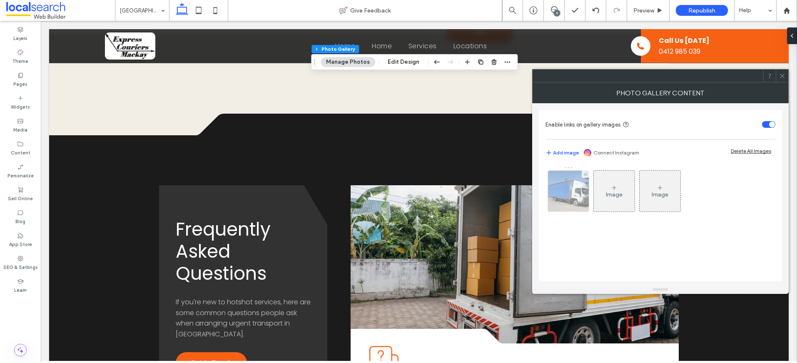
click at [576, 207] on img at bounding box center [568, 191] width 74 height 41
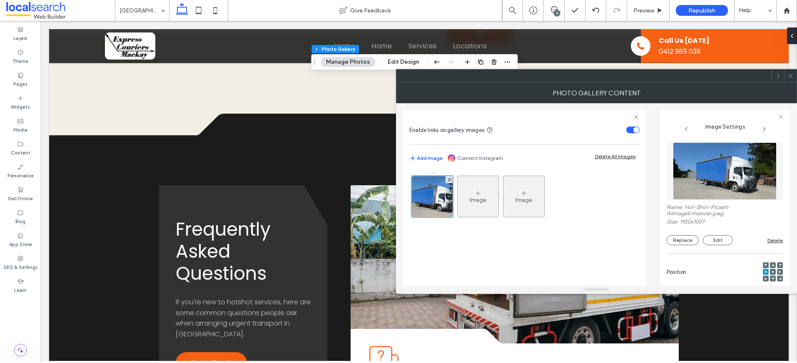
click at [772, 271] on icon at bounding box center [773, 272] width 2 height 2
click at [781, 114] on icon at bounding box center [780, 116] width 5 height 5
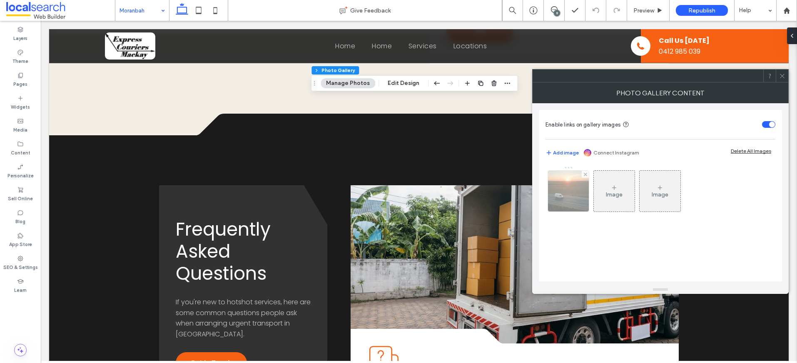
click at [564, 204] on img at bounding box center [569, 191] width 62 height 41
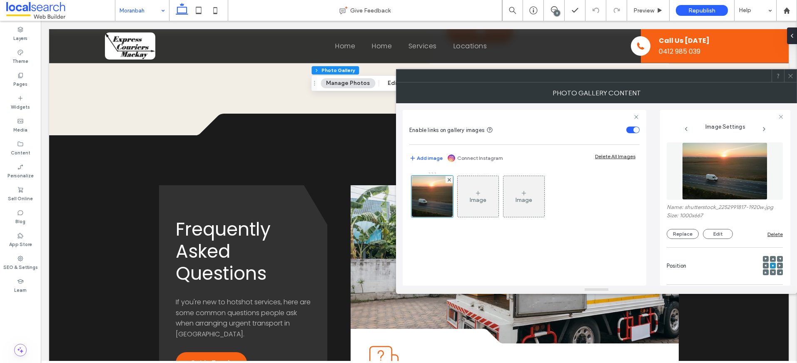
click at [765, 266] on use at bounding box center [766, 265] width 2 height 2
click at [783, 115] on use at bounding box center [781, 117] width 4 height 4
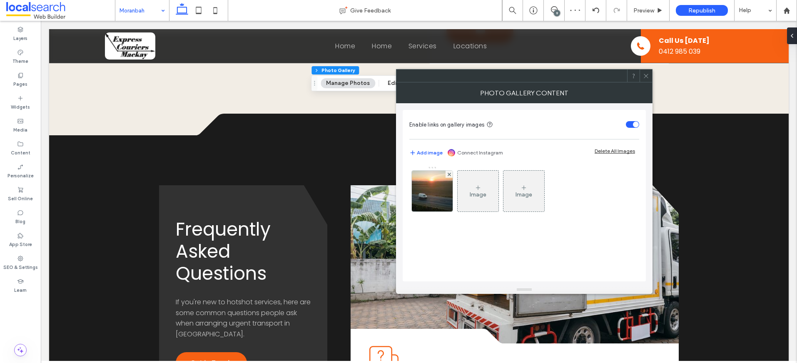
click at [643, 77] on icon at bounding box center [646, 76] width 6 height 6
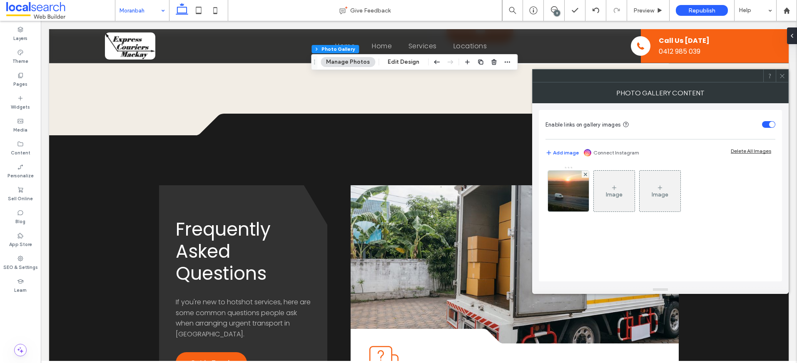
click at [785, 75] on div at bounding box center [782, 76] width 12 height 12
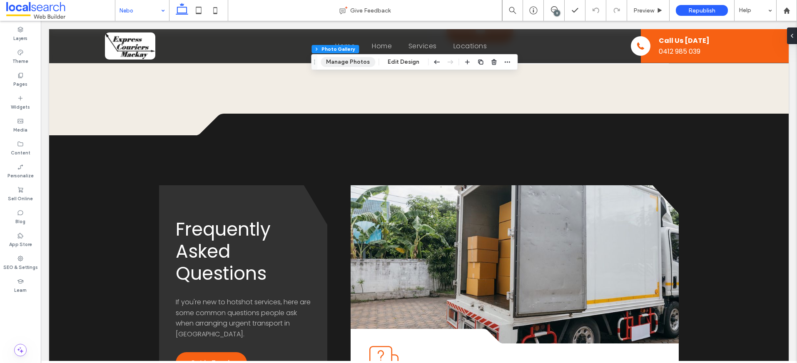
click at [344, 62] on button "Manage Photos" at bounding box center [348, 62] width 55 height 10
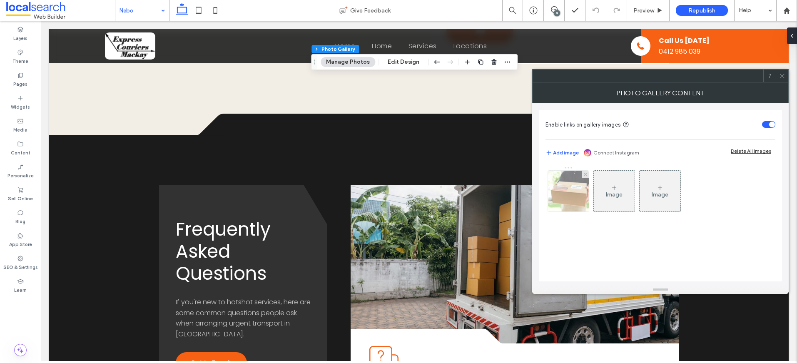
click at [561, 185] on img at bounding box center [568, 191] width 63 height 41
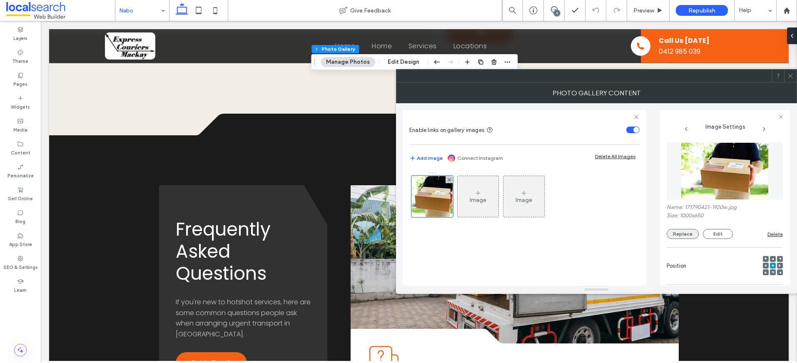
click at [683, 234] on button "Replace" at bounding box center [683, 234] width 32 height 10
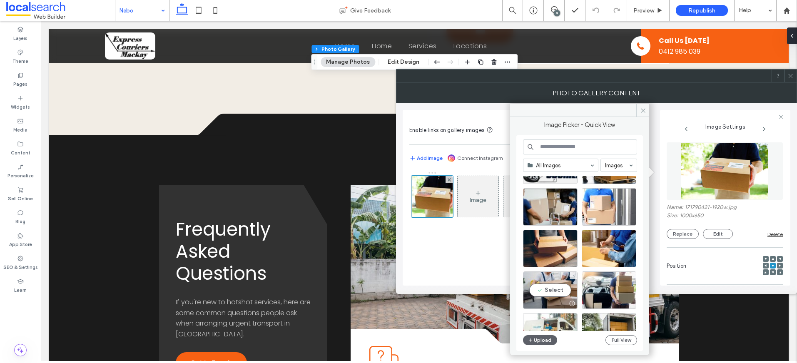
scroll to position [337, 0]
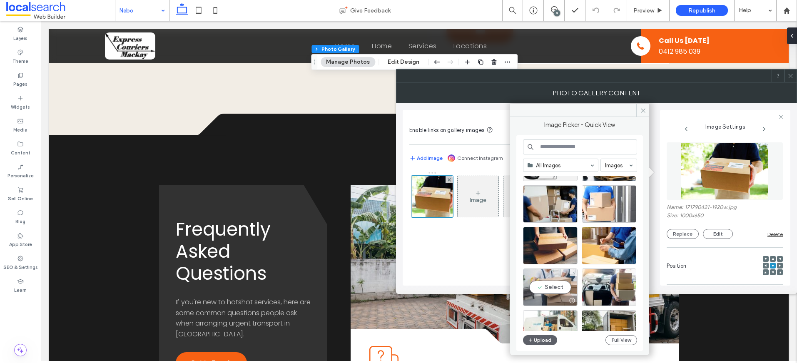
click at [558, 298] on div at bounding box center [550, 301] width 54 height 10
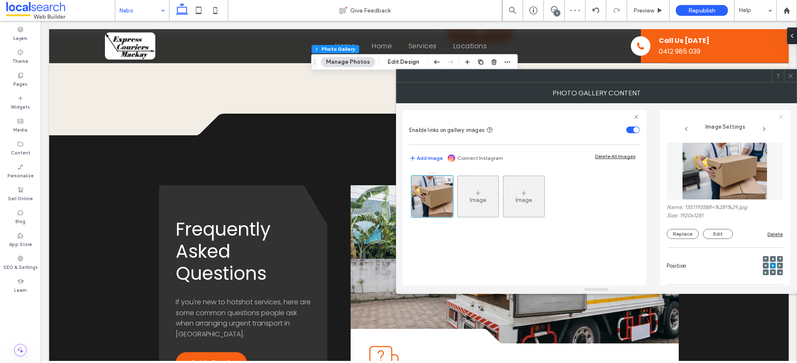
click at [780, 116] on use at bounding box center [781, 117] width 4 height 4
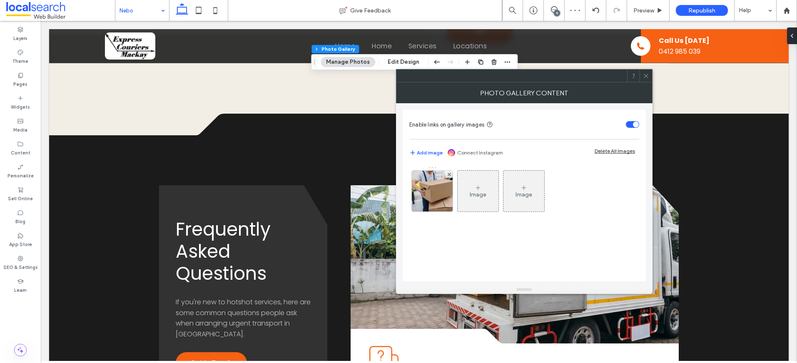
click at [648, 75] on icon at bounding box center [646, 76] width 6 height 6
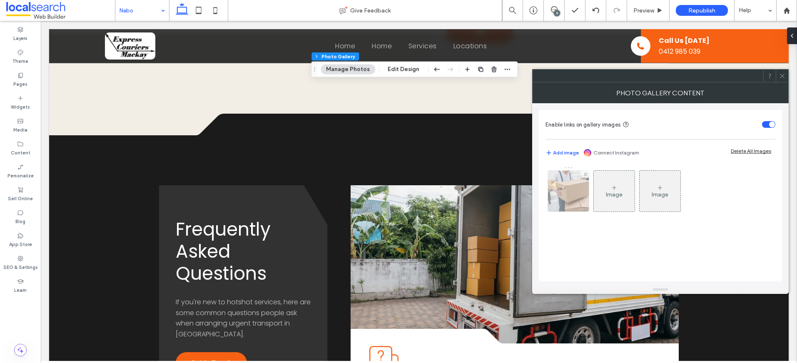
click at [571, 198] on img at bounding box center [568, 191] width 61 height 41
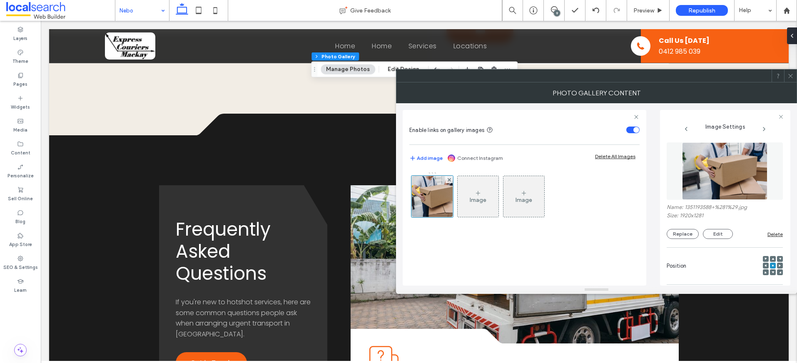
click at [770, 267] on div at bounding box center [773, 266] width 6 height 6
click at [772, 270] on span at bounding box center [773, 272] width 2 height 6
click at [779, 273] on use at bounding box center [780, 273] width 2 height 2
click at [790, 75] on icon at bounding box center [791, 76] width 6 height 6
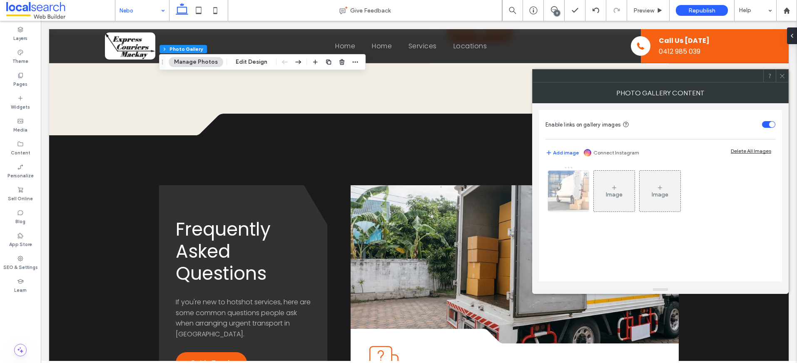
click at [562, 189] on img at bounding box center [569, 191] width 62 height 41
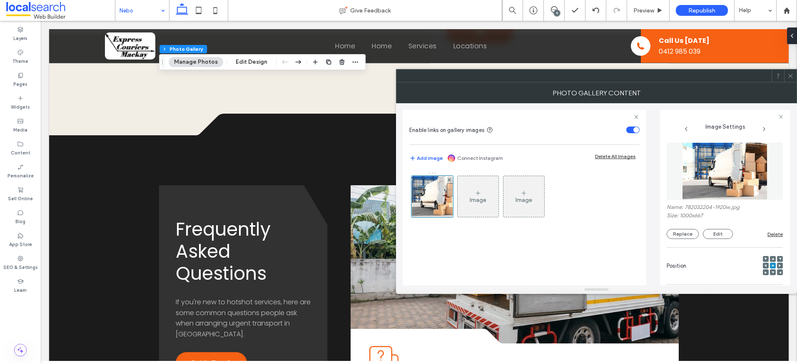
click at [779, 264] on icon at bounding box center [780, 265] width 2 height 2
click at [791, 77] on icon at bounding box center [791, 76] width 6 height 6
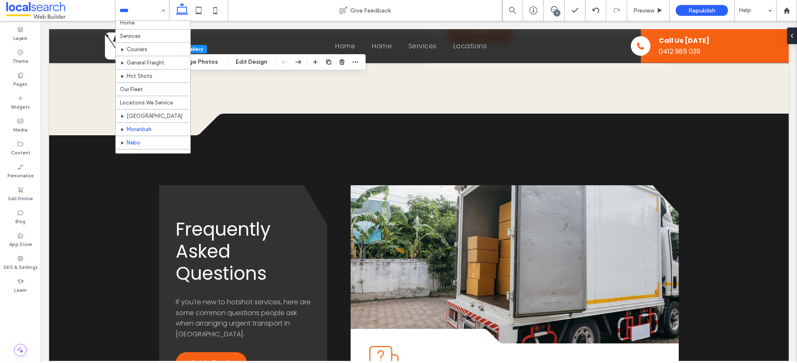
scroll to position [16, 0]
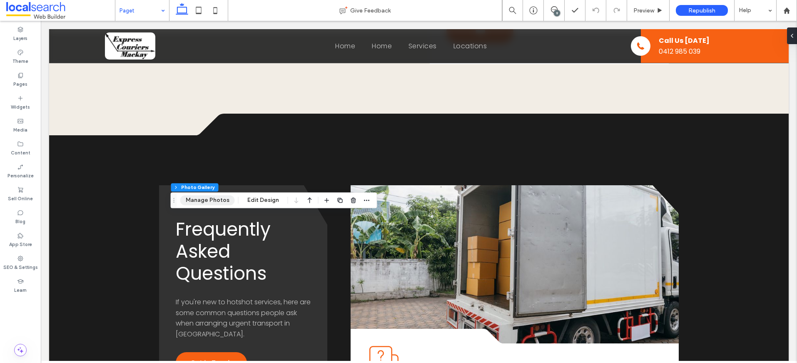
click at [203, 204] on button "Manage Photos" at bounding box center [207, 200] width 55 height 10
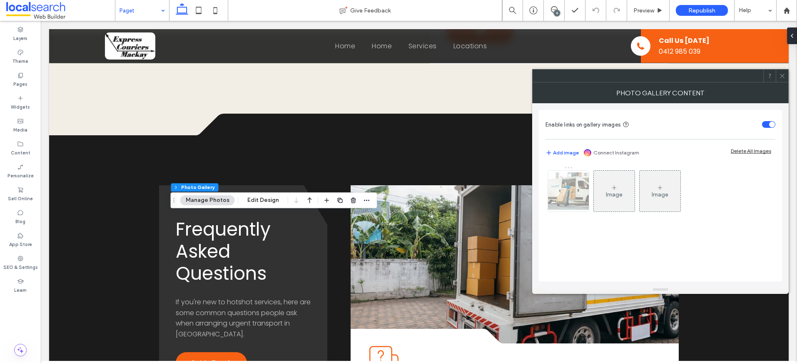
click at [554, 195] on img at bounding box center [568, 190] width 67 height 37
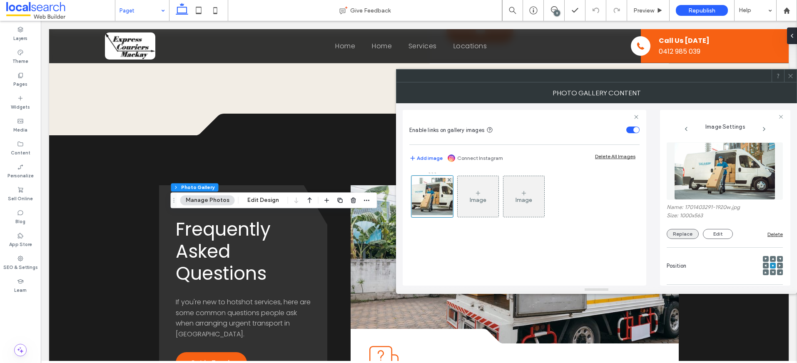
click at [681, 234] on button "Replace" at bounding box center [683, 234] width 32 height 10
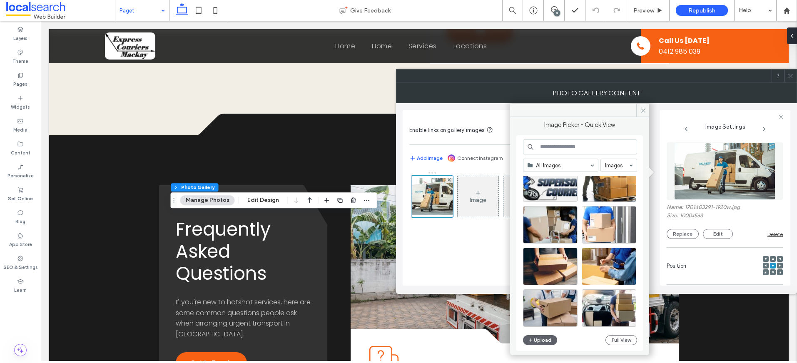
scroll to position [357, 0]
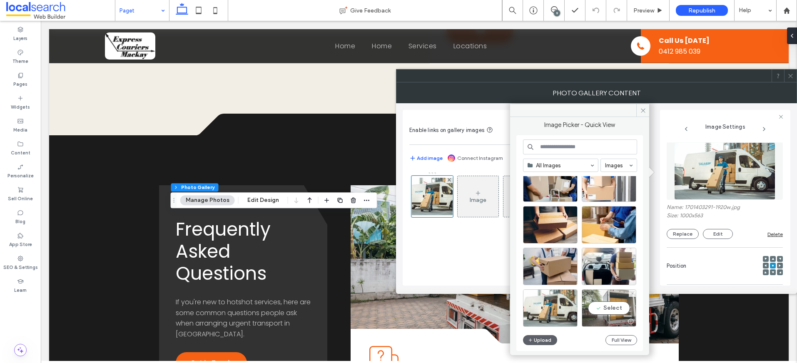
click at [592, 318] on div at bounding box center [609, 322] width 54 height 10
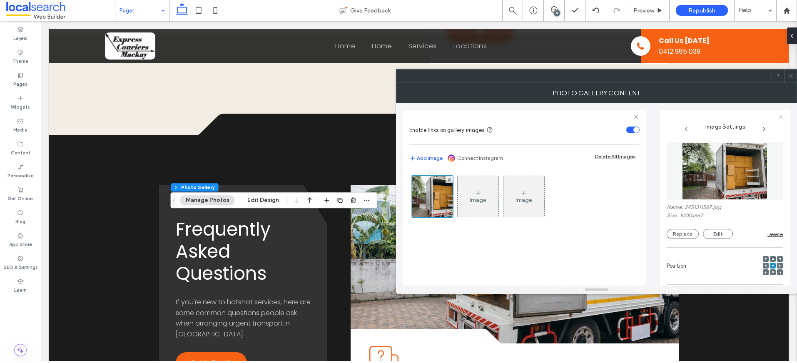
click at [783, 115] on icon at bounding box center [780, 116] width 5 height 5
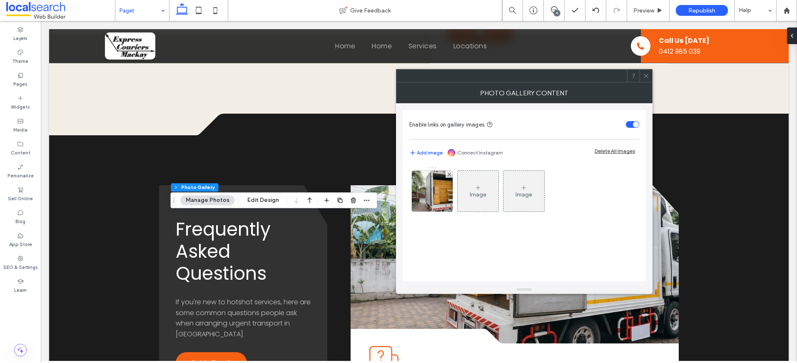
click at [650, 74] on div at bounding box center [646, 76] width 12 height 12
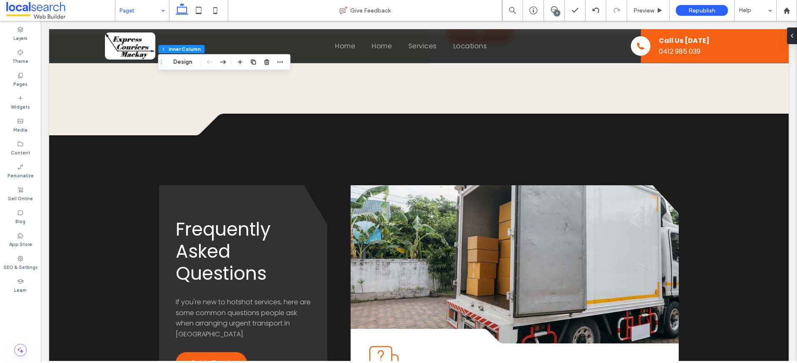
type input "**"
type input "****"
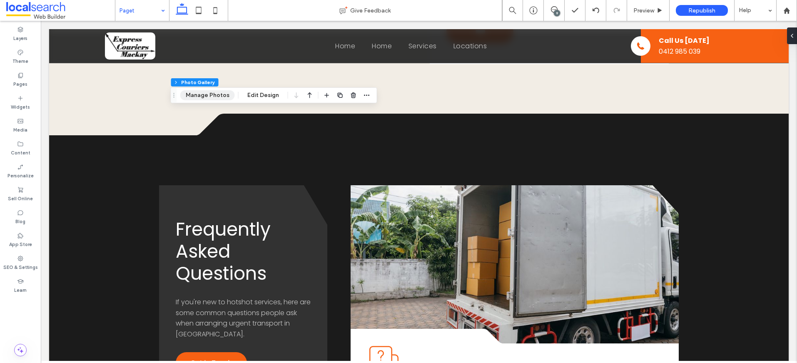
click at [208, 94] on button "Manage Photos" at bounding box center [207, 95] width 55 height 10
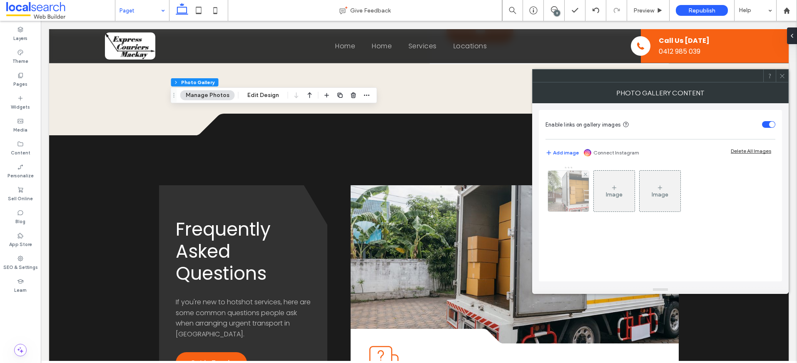
click at [570, 191] on img at bounding box center [568, 191] width 61 height 41
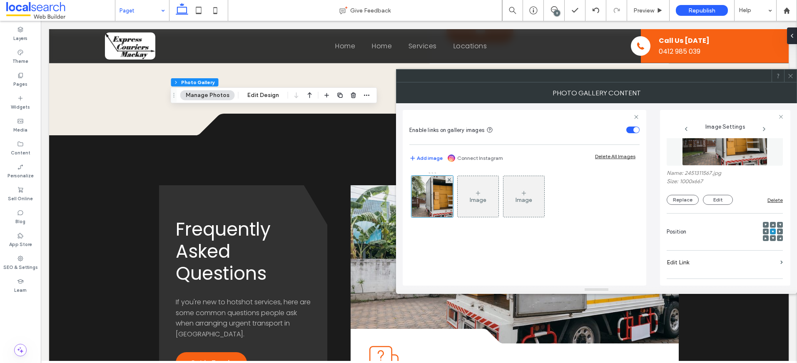
scroll to position [42, 0]
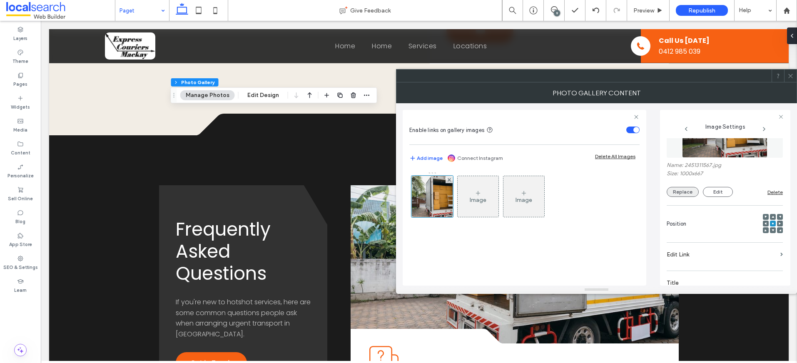
click at [686, 193] on button "Replace" at bounding box center [683, 192] width 32 height 10
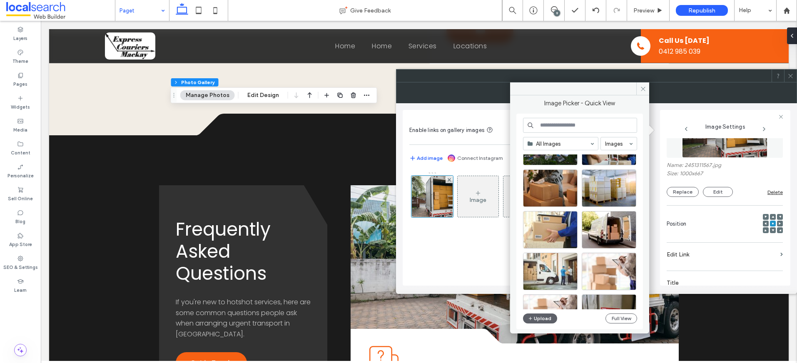
scroll to position [857, 0]
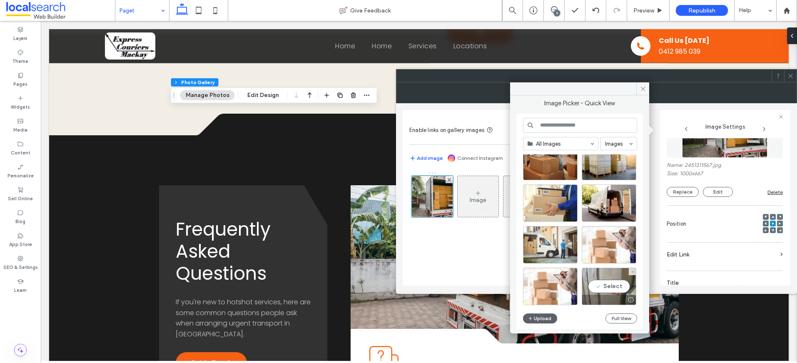
click at [602, 275] on div "Select" at bounding box center [609, 286] width 55 height 37
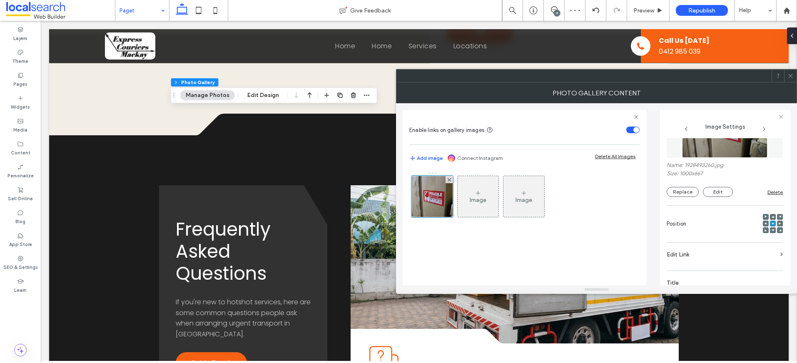
click at [791, 75] on use at bounding box center [790, 76] width 4 height 4
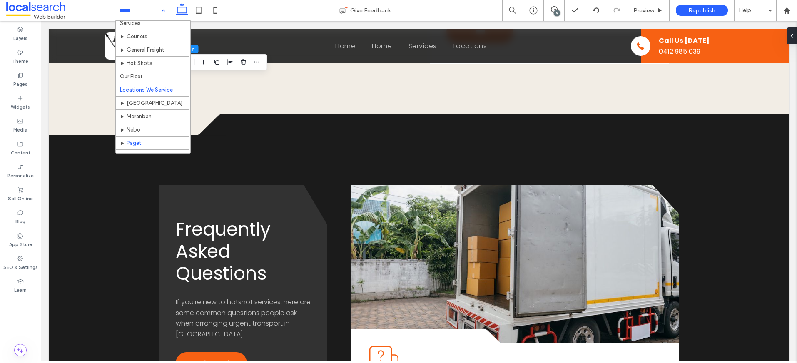
scroll to position [26, 0]
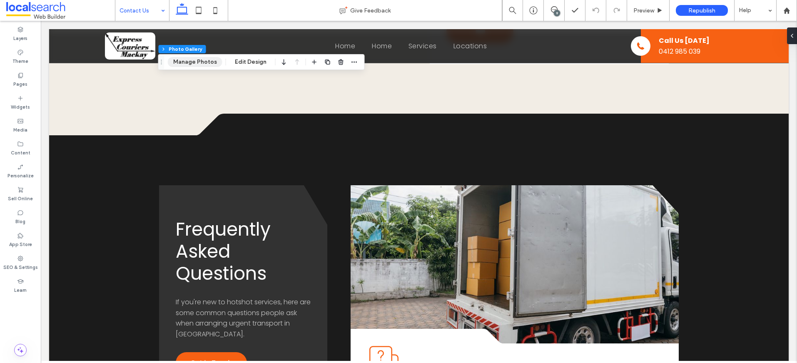
click at [183, 60] on button "Manage Photos" at bounding box center [195, 62] width 55 height 10
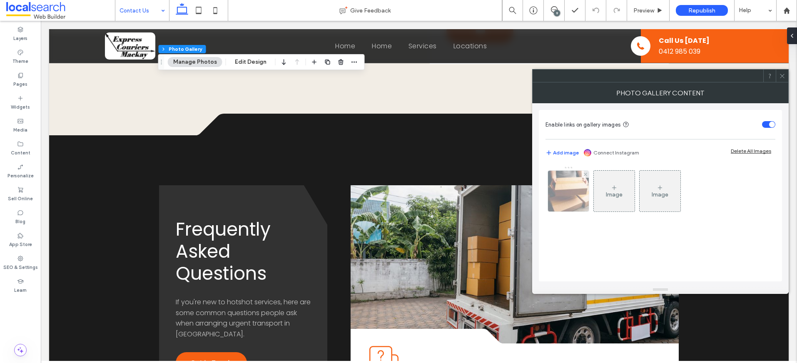
click at [566, 199] on img at bounding box center [569, 191] width 62 height 41
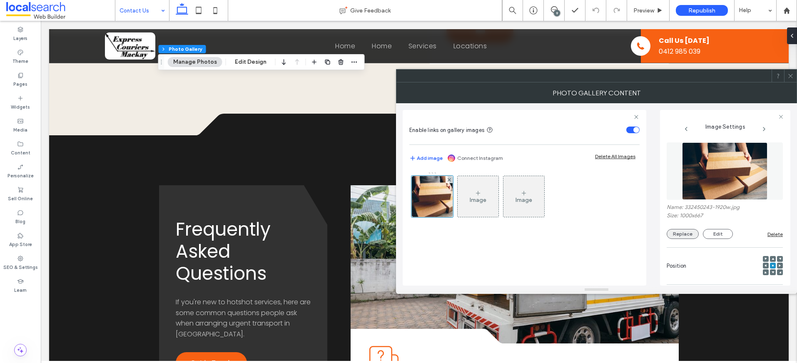
click at [686, 236] on button "Replace" at bounding box center [683, 234] width 32 height 10
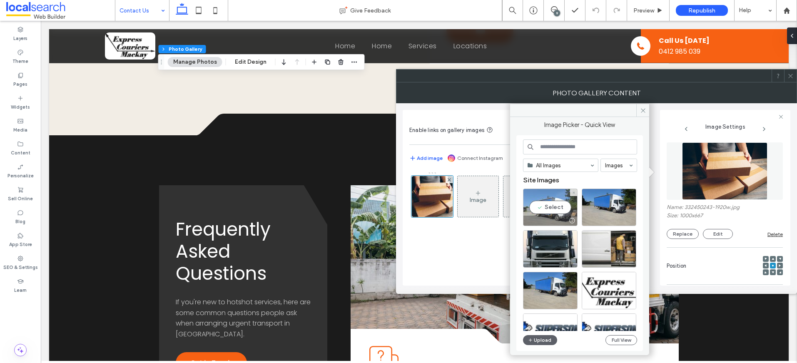
click at [547, 219] on div at bounding box center [550, 221] width 54 height 10
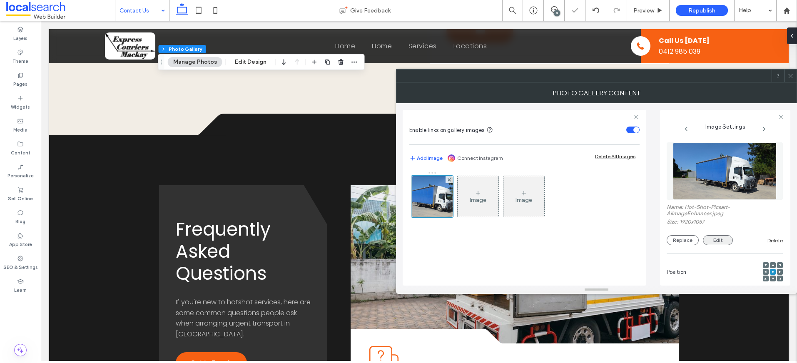
click at [714, 239] on button "Edit" at bounding box center [718, 240] width 30 height 10
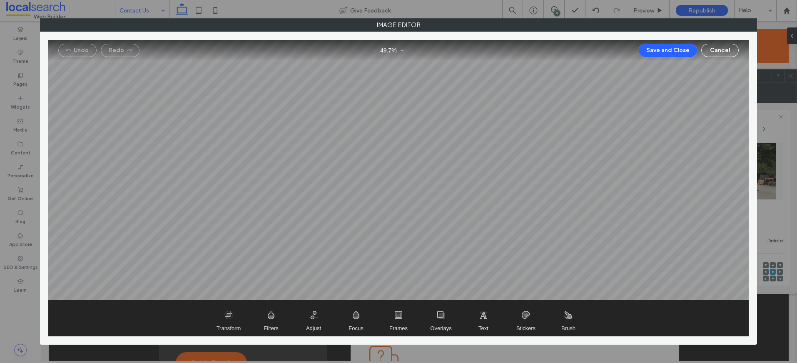
click at [580, 253] on div at bounding box center [398, 170] width 701 height 260
click at [217, 324] on span "Transform" at bounding box center [229, 318] width 42 height 36
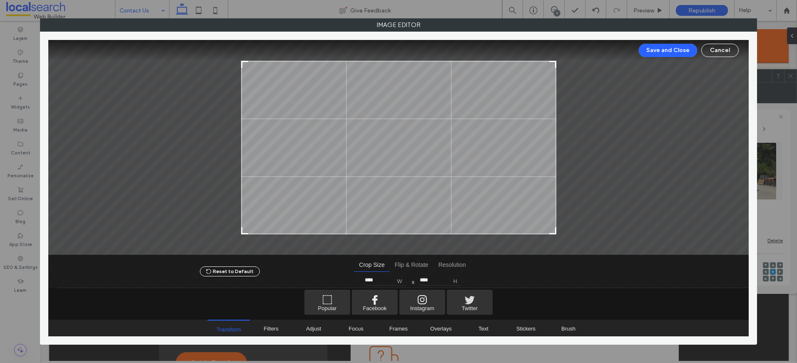
type input "****"
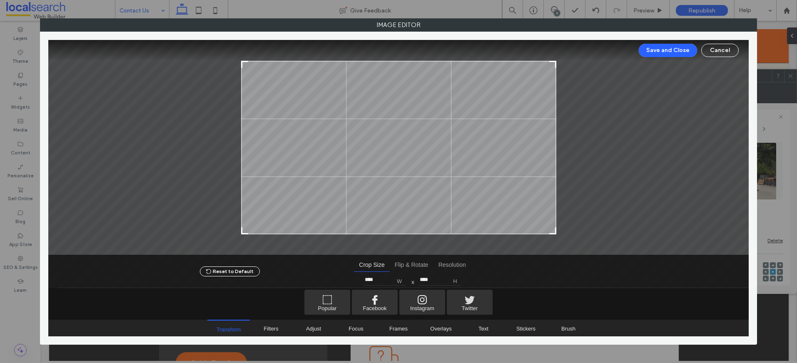
type input "****"
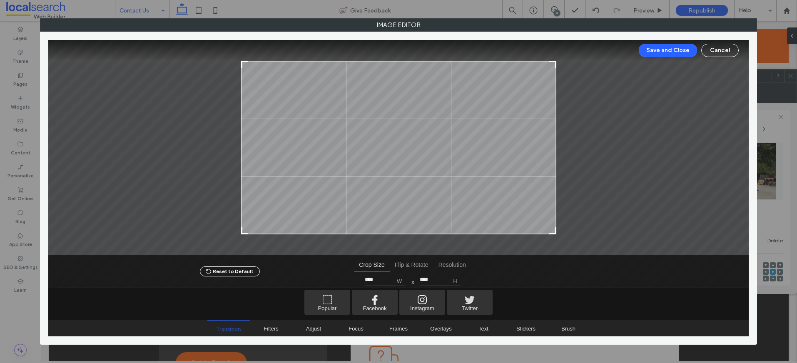
type input "****"
type input "***"
type input "****"
type input "***"
type input "****"
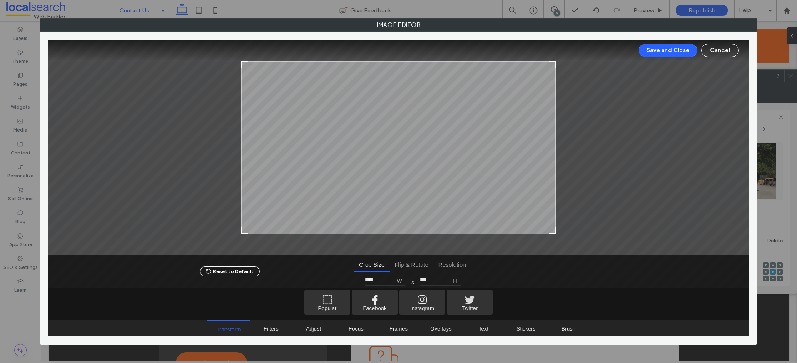
type input "***"
type input "****"
type input "***"
type input "****"
type input "***"
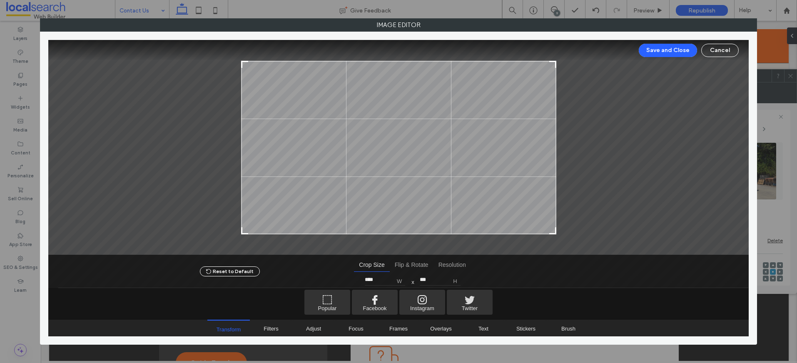
type input "****"
type input "***"
type input "****"
type input "***"
type input "****"
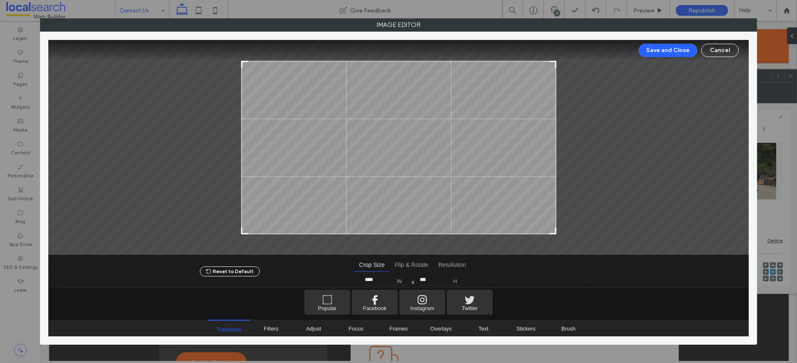
type input "***"
type input "****"
type input "***"
type input "****"
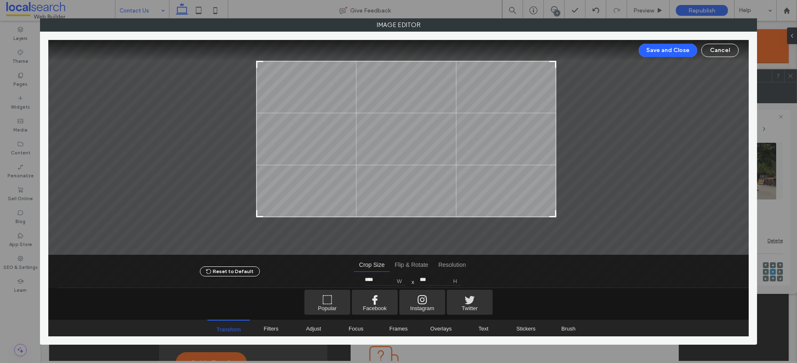
type input "***"
type input "****"
type input "***"
type input "****"
type input "***"
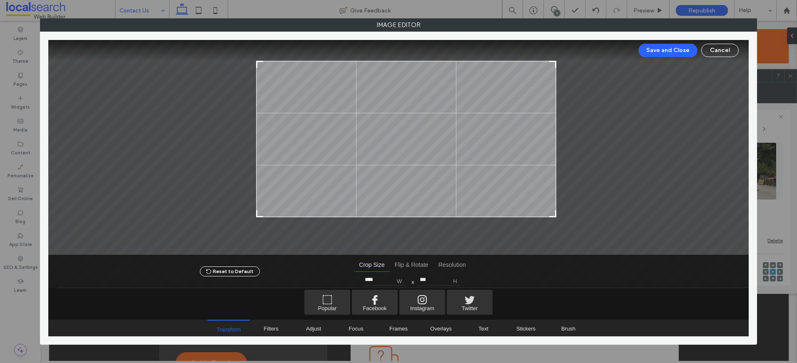
type input "****"
type input "***"
type input "****"
type input "***"
type input "****"
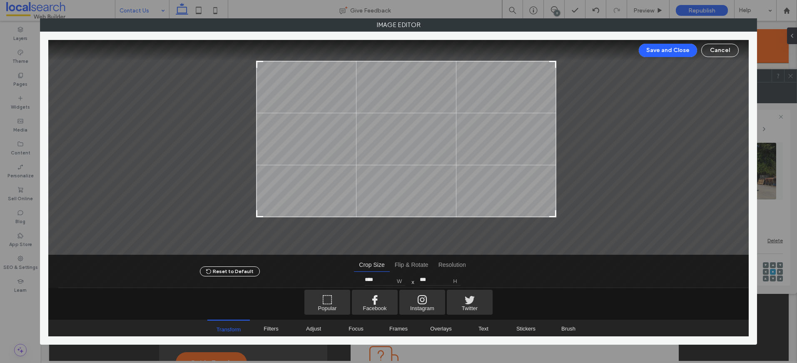
type input "***"
type input "****"
type input "***"
type input "****"
type input "***"
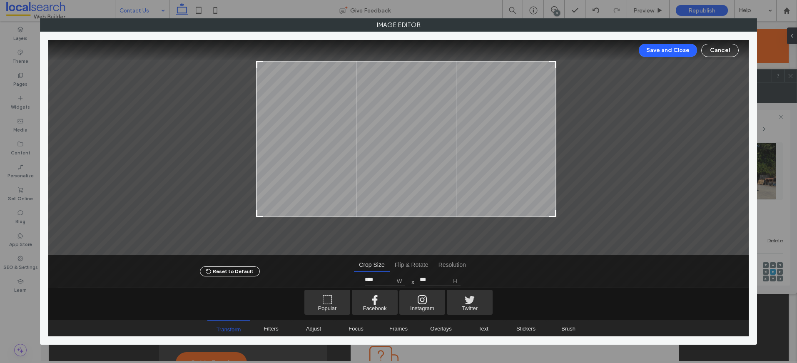
type input "****"
type input "***"
type input "****"
type input "***"
type input "****"
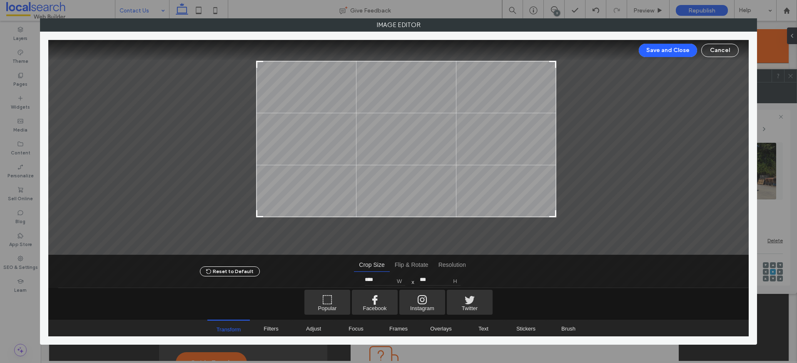
type input "***"
type input "****"
type input "***"
type input "****"
type input "***"
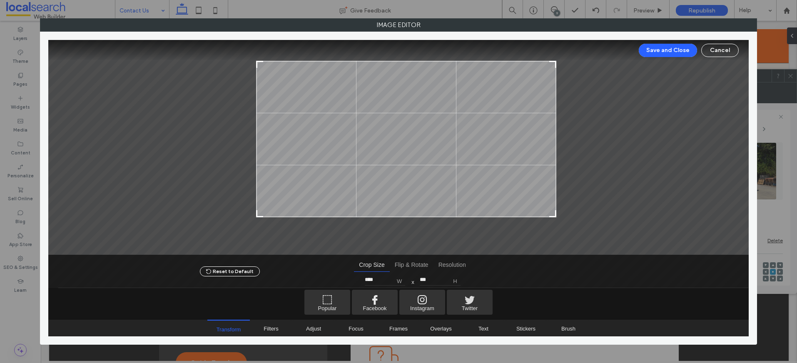
type input "****"
type input "***"
type input "****"
type input "***"
type input "****"
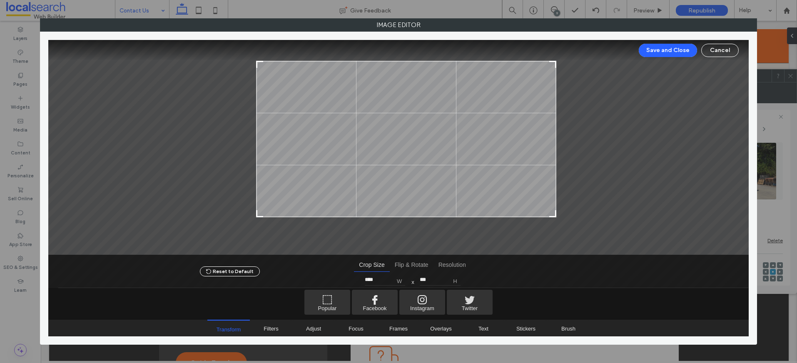
type input "***"
type input "****"
type input "***"
type input "****"
type input "***"
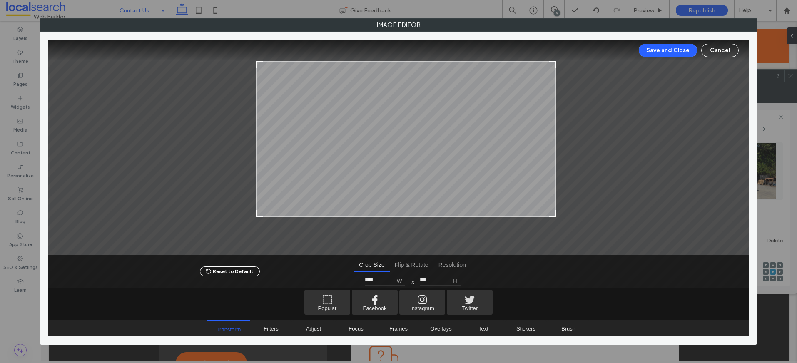
type input "****"
type input "***"
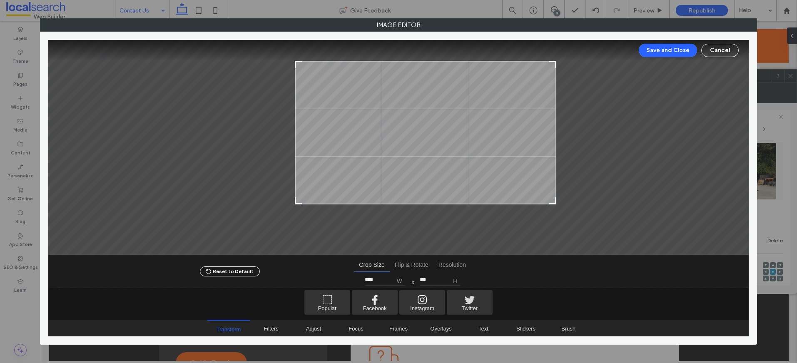
type input "****"
type input "***"
type input "****"
type input "***"
type input "****"
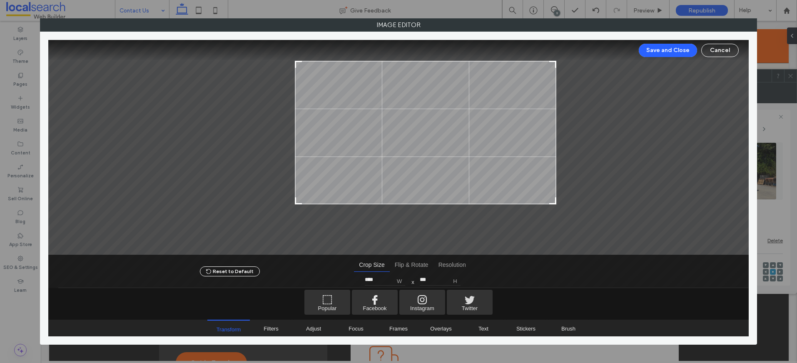
type input "***"
type input "****"
type input "***"
type input "****"
type input "***"
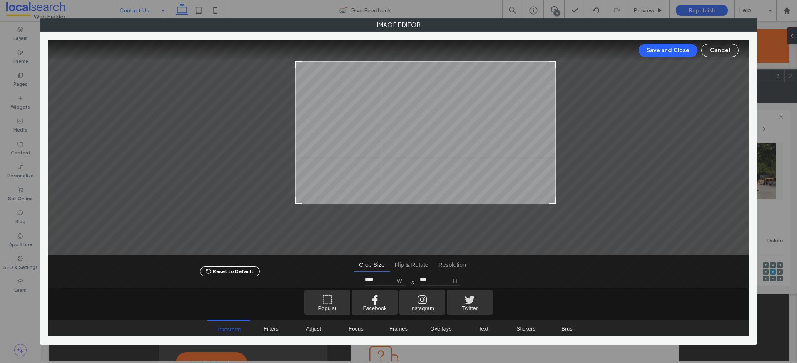
type input "****"
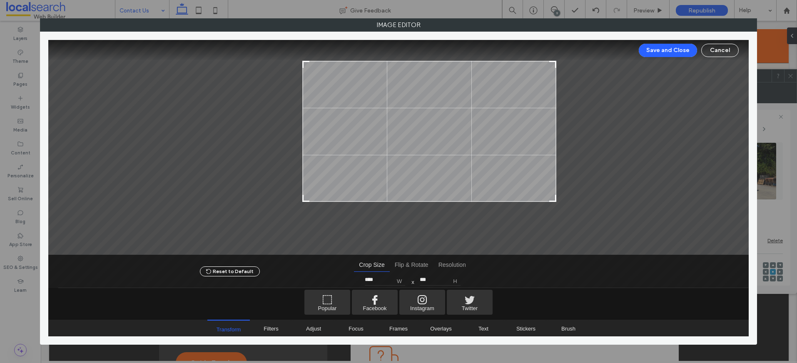
type input "***"
type input "****"
type input "***"
type input "****"
type input "***"
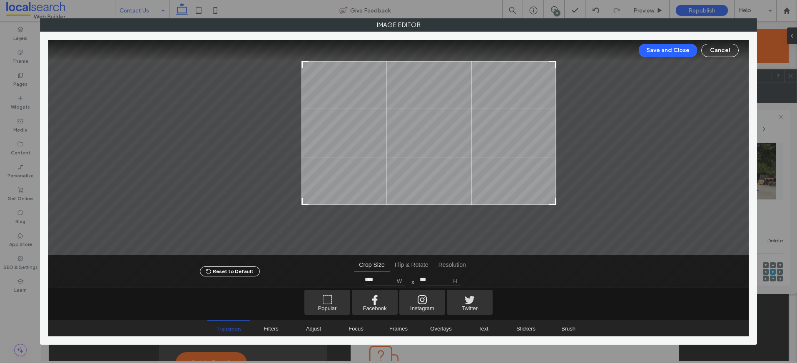
type input "****"
type input "***"
type input "****"
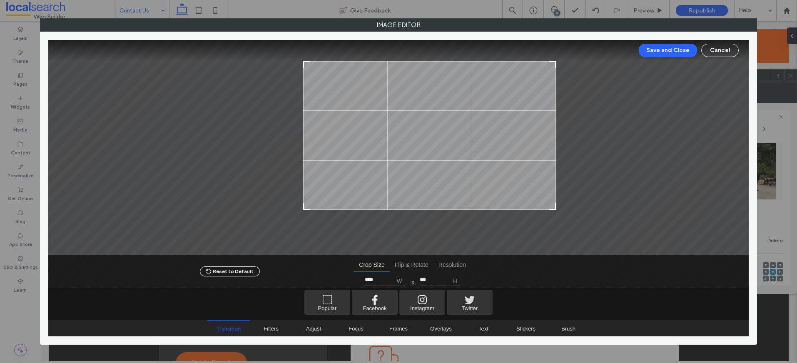
type input "***"
type input "****"
type input "***"
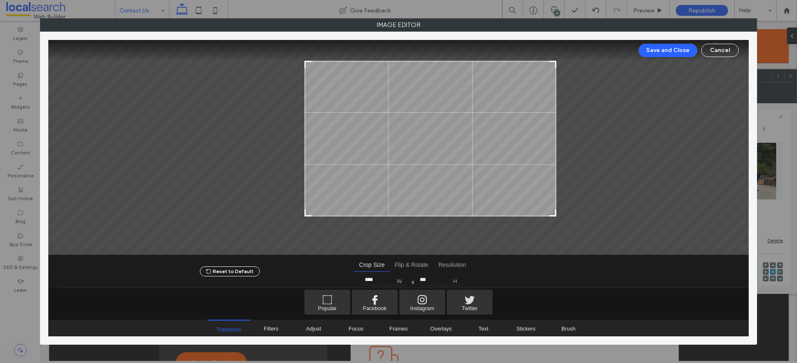
drag, startPoint x: 243, startPoint y: 232, endPoint x: 306, endPoint y: 214, distance: 65.8
click at [306, 214] on div at bounding box center [308, 213] width 10 height 10
type input "****"
type input "***"
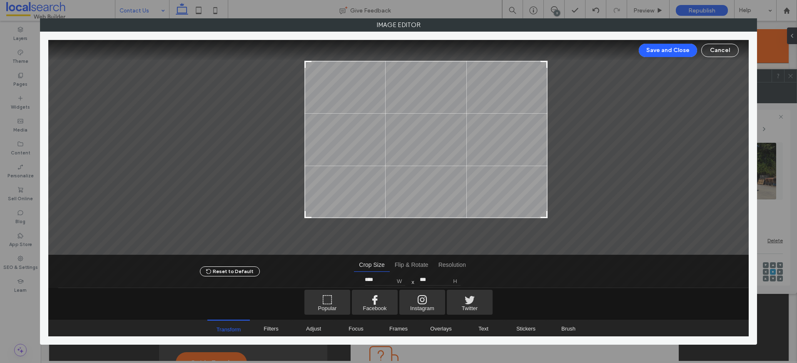
type input "****"
type input "***"
type input "****"
type input "***"
type input "****"
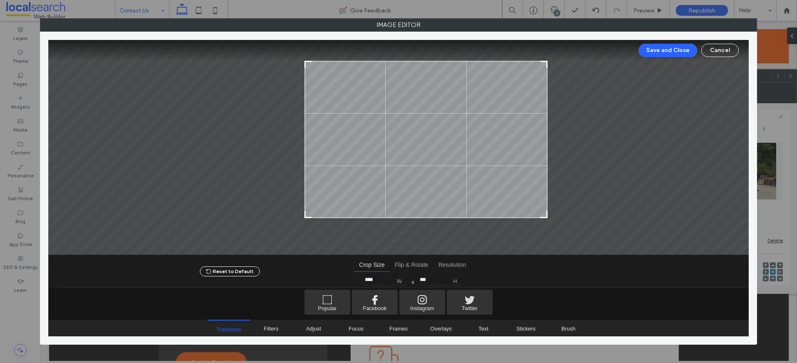
type input "***"
type input "****"
type input "***"
type input "****"
type input "***"
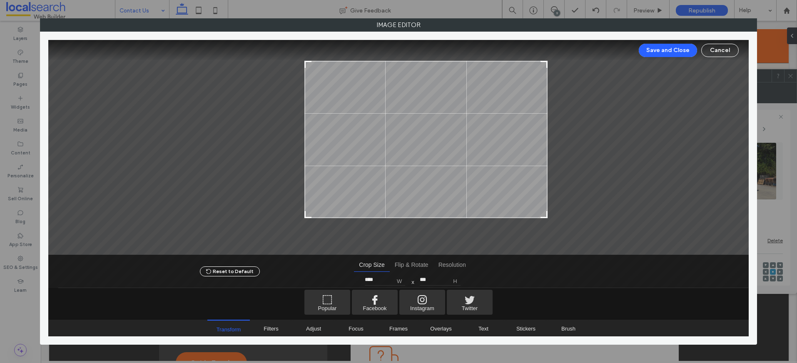
type input "****"
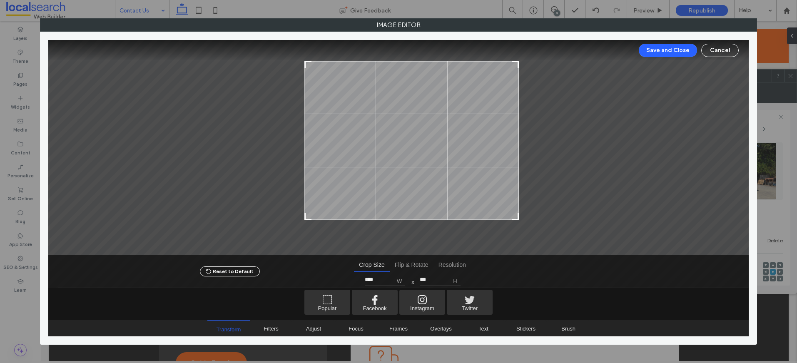
type input "***"
type input "****"
type input "***"
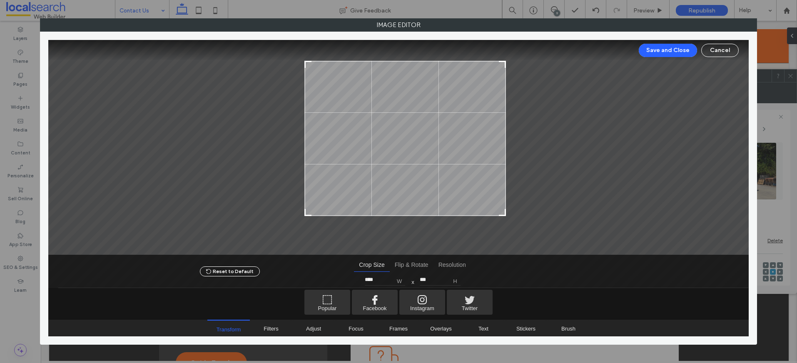
type input "****"
drag, startPoint x: 554, startPoint y: 214, endPoint x: 503, endPoint y: 214, distance: 51.2
click at [503, 214] on div at bounding box center [501, 212] width 10 height 10
click at [654, 46] on button "Save and Close" at bounding box center [668, 50] width 58 height 13
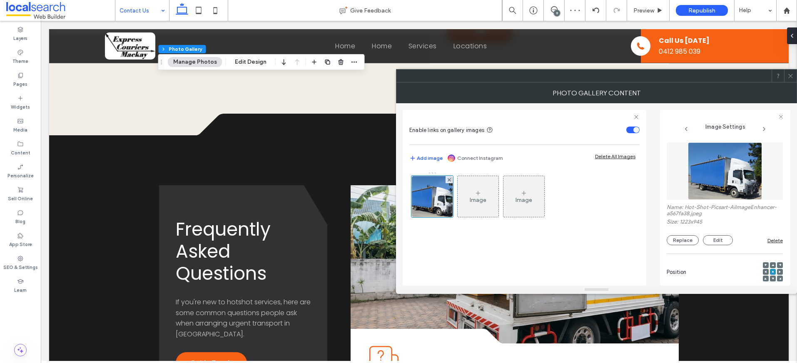
click at [772, 278] on icon at bounding box center [773, 278] width 2 height 2
click at [790, 76] on icon at bounding box center [791, 76] width 6 height 6
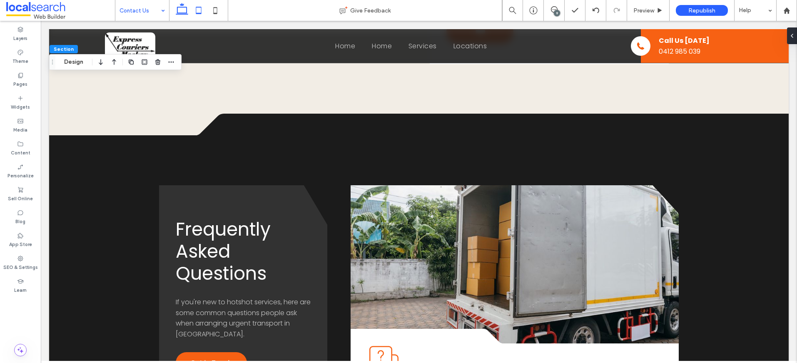
click at [196, 9] on icon at bounding box center [198, 10] width 17 height 17
type input "**"
type input "****"
type input "*"
type input "**"
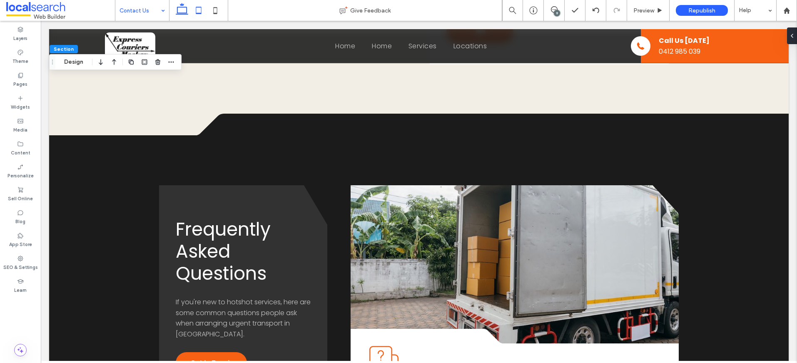
type input "*"
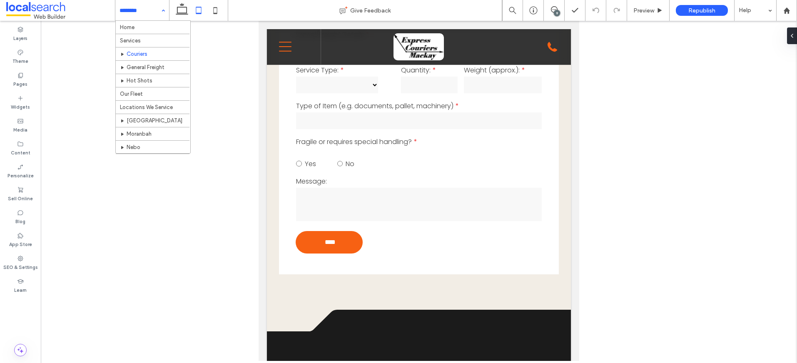
click at [129, 8] on input at bounding box center [140, 10] width 41 height 21
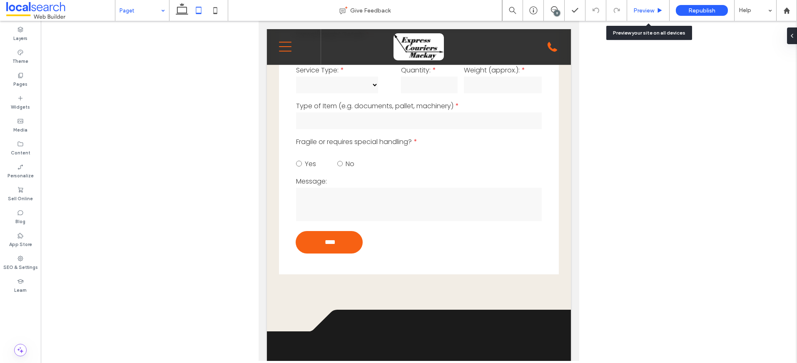
click at [648, 11] on span "Preview" at bounding box center [643, 10] width 21 height 7
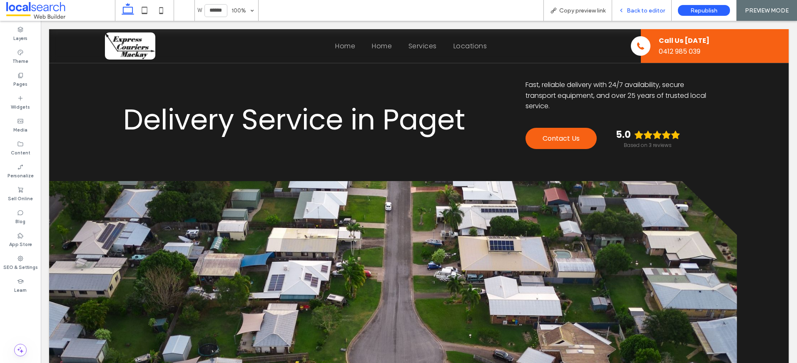
click at [644, 8] on span "Back to editor" at bounding box center [646, 10] width 38 height 7
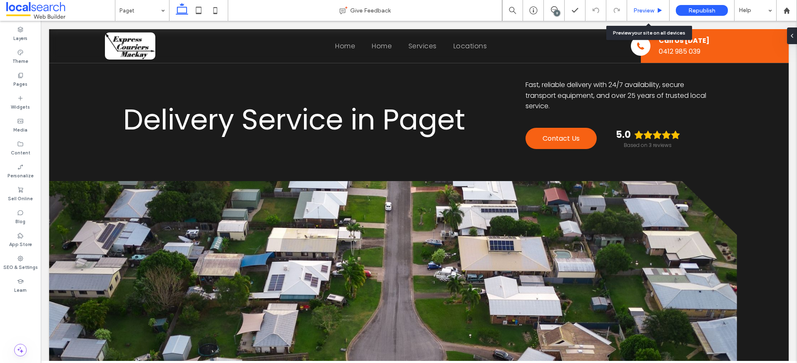
click at [642, 12] on span "Preview" at bounding box center [643, 10] width 21 height 7
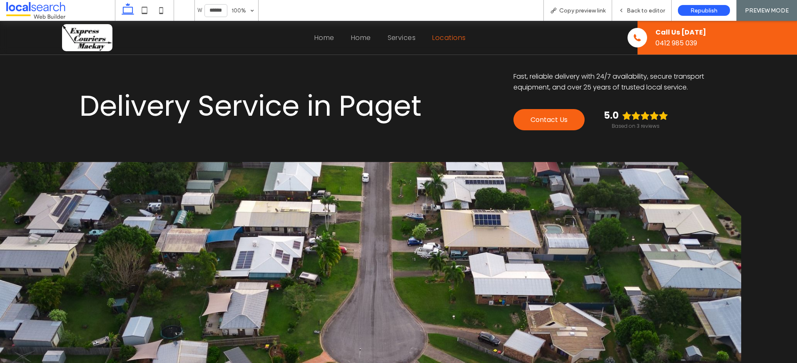
click at [442, 40] on span "Locations" at bounding box center [448, 37] width 33 height 10
click at [438, 39] on span "Locations" at bounding box center [448, 37] width 33 height 10
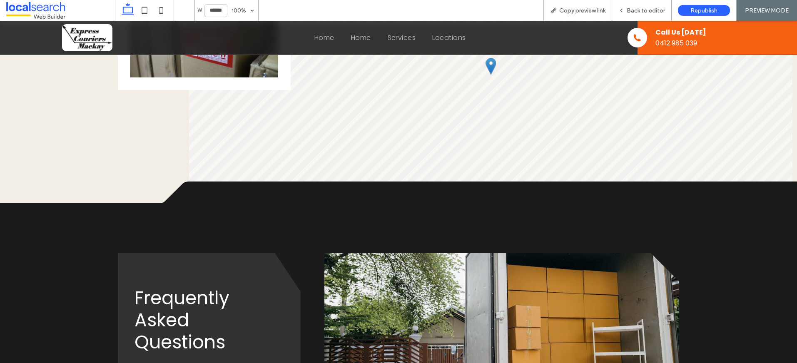
scroll to position [821, 0]
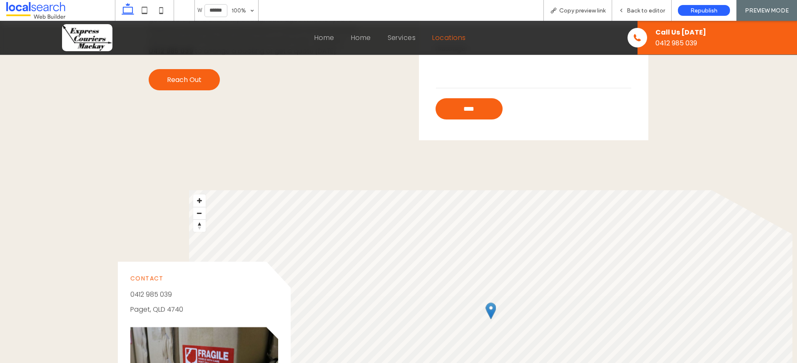
click at [454, 39] on span "Locations" at bounding box center [448, 37] width 33 height 10
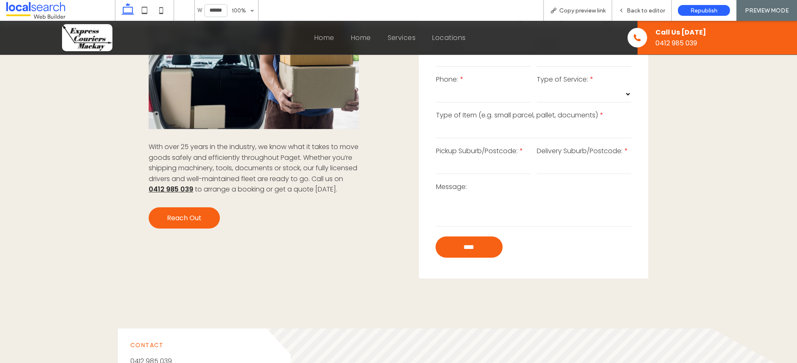
scroll to position [823, 0]
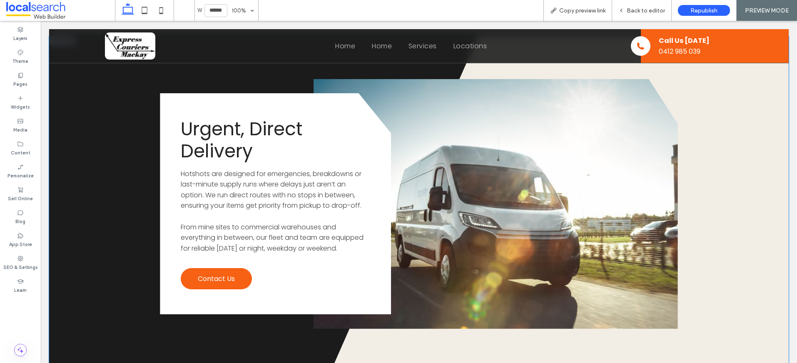
scroll to position [1526, 0]
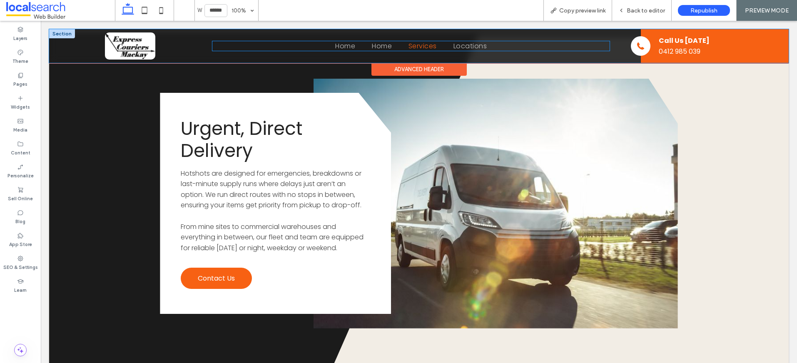
click at [426, 48] on span "Services" at bounding box center [423, 46] width 28 height 10
click at [409, 44] on span "Services" at bounding box center [423, 46] width 28 height 10
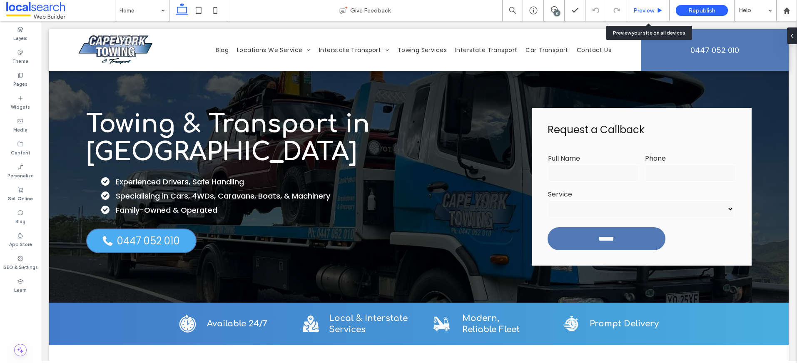
click at [649, 11] on span "Preview" at bounding box center [643, 10] width 21 height 7
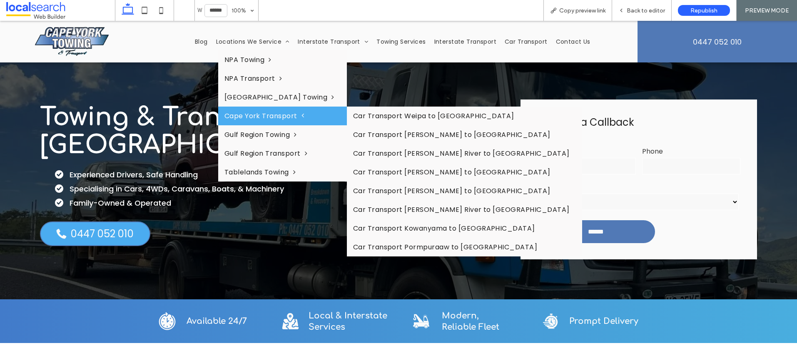
scroll to position [3, 0]
